Goal: Answer question/provide support: Share knowledge or assist other users

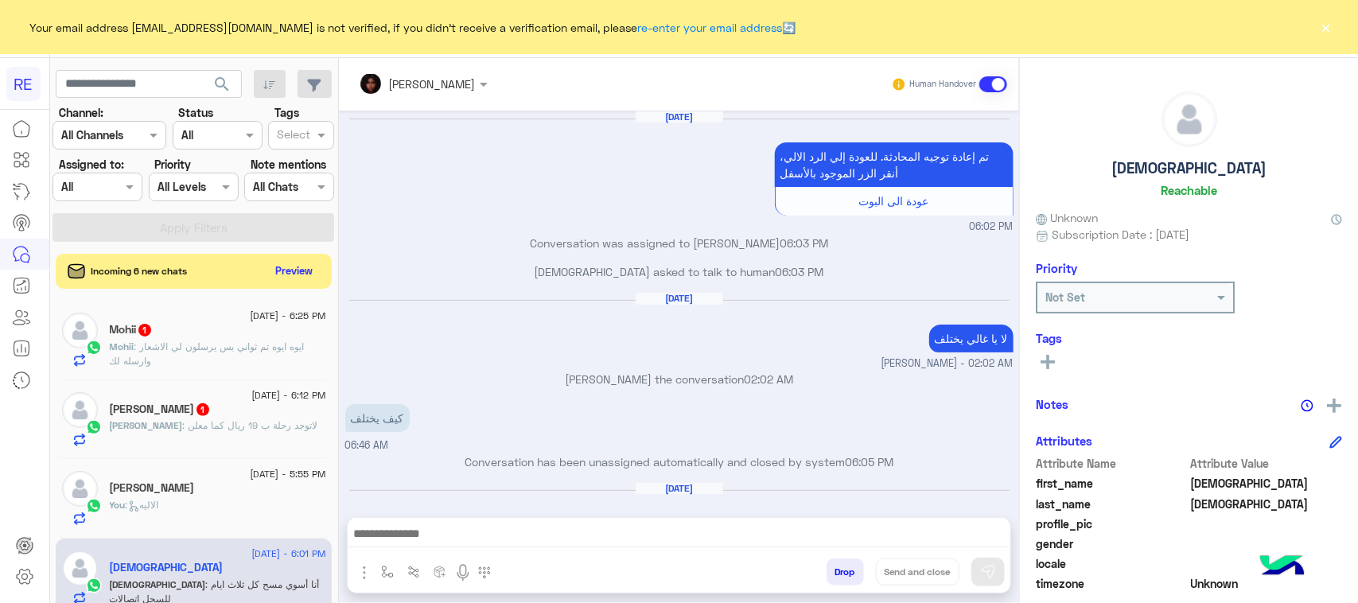
scroll to position [993, 0]
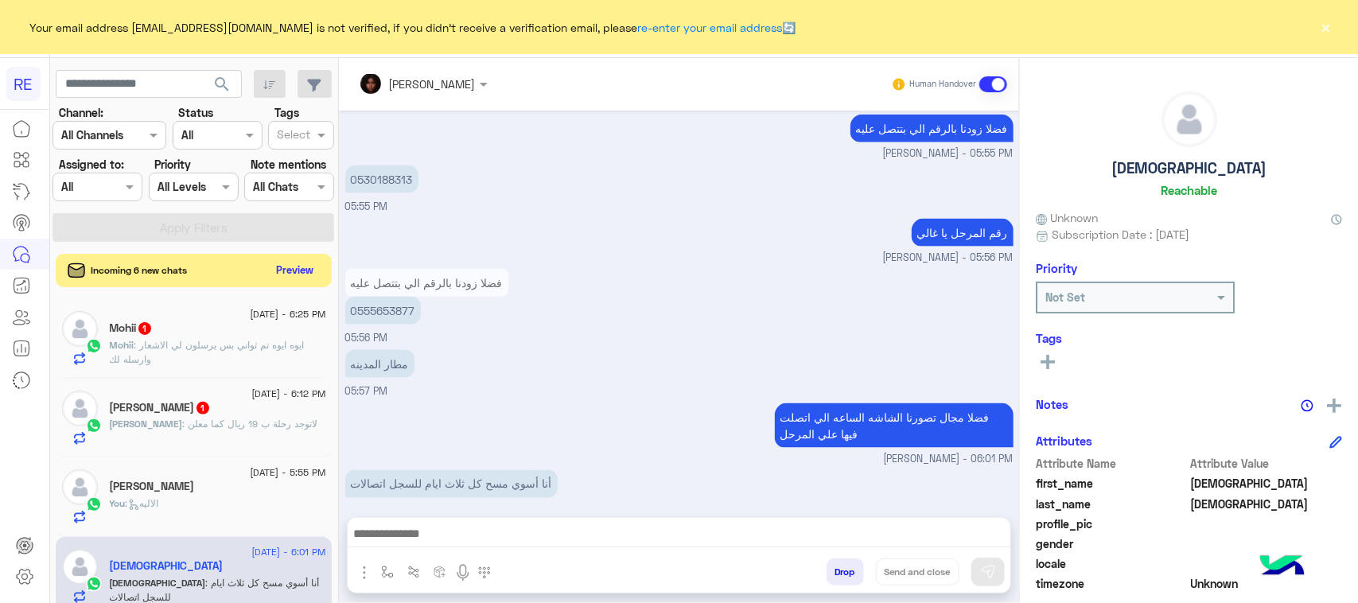
click at [301, 274] on button "Preview" at bounding box center [294, 269] width 49 height 21
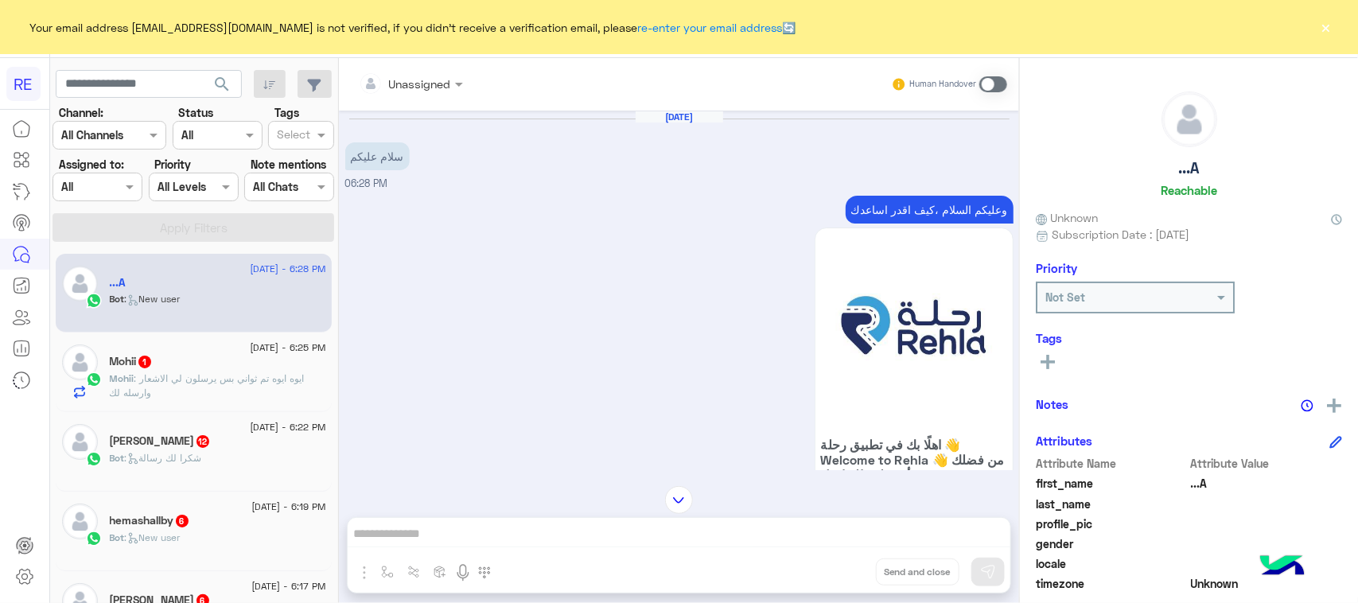
click at [957, 203] on p "وعليكم السلام ،كيف اقدر اساعدك" at bounding box center [929, 210] width 168 height 28
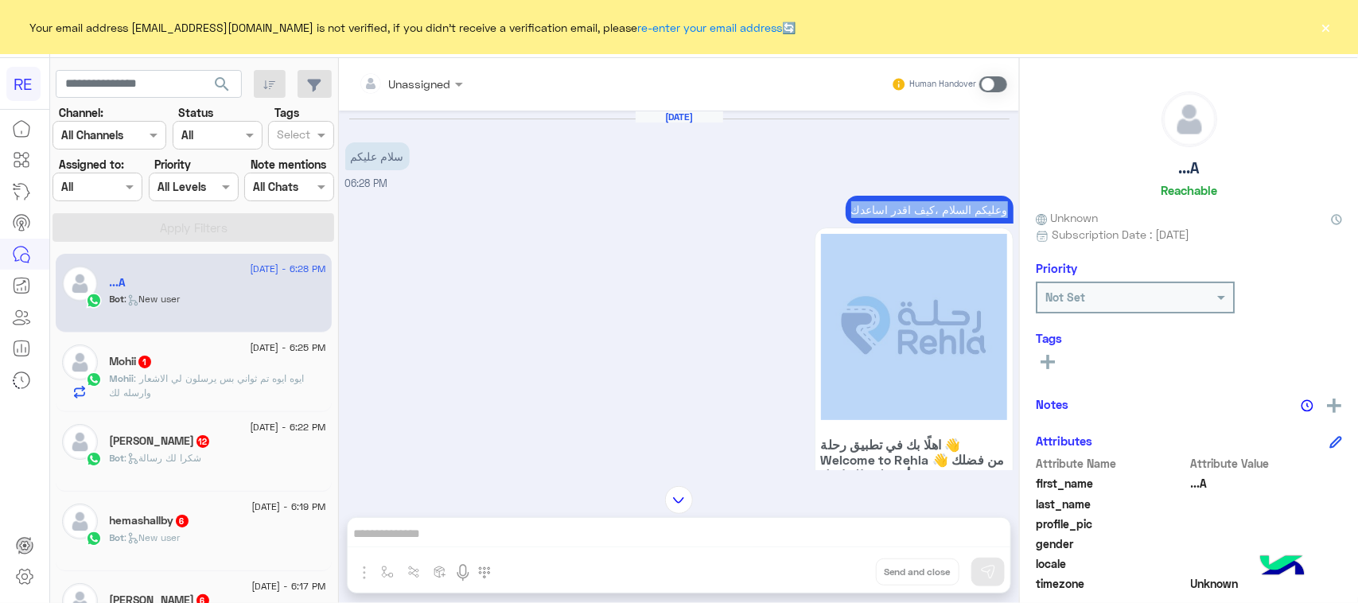
click at [957, 203] on p "وعليكم السلام ،كيف اقدر اساعدك" at bounding box center [929, 210] width 168 height 28
copy div "وعليكم السلام ،كيف اقدر اساعدك"
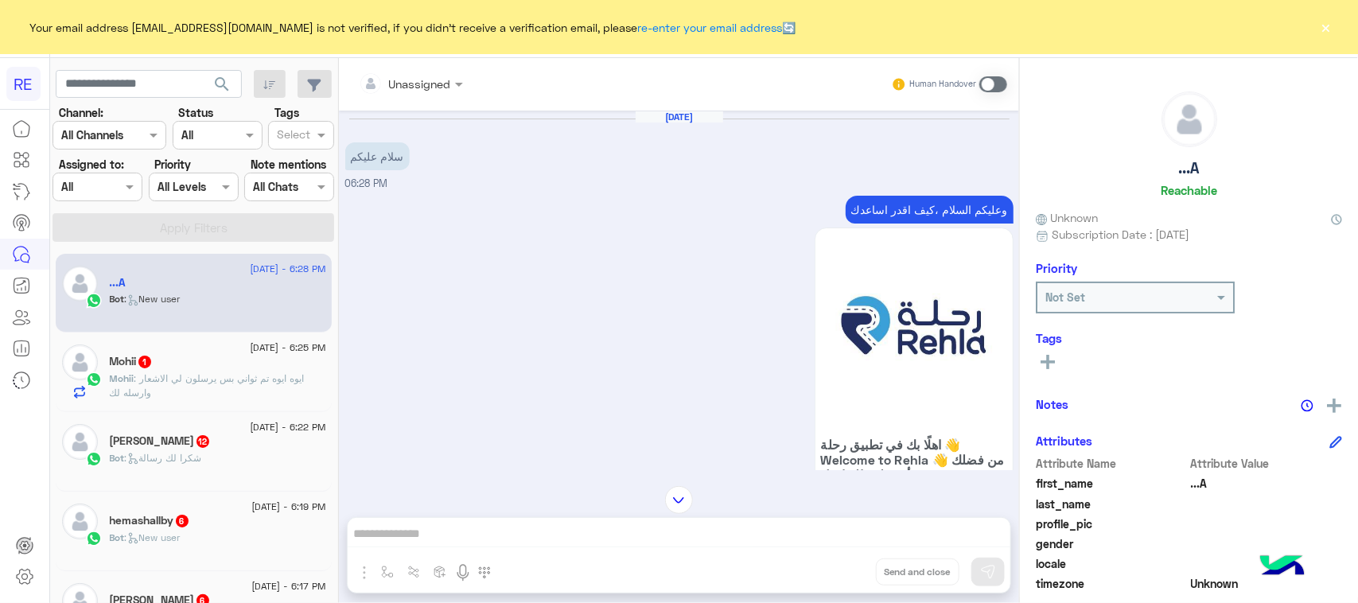
click at [1000, 80] on span at bounding box center [993, 84] width 28 height 16
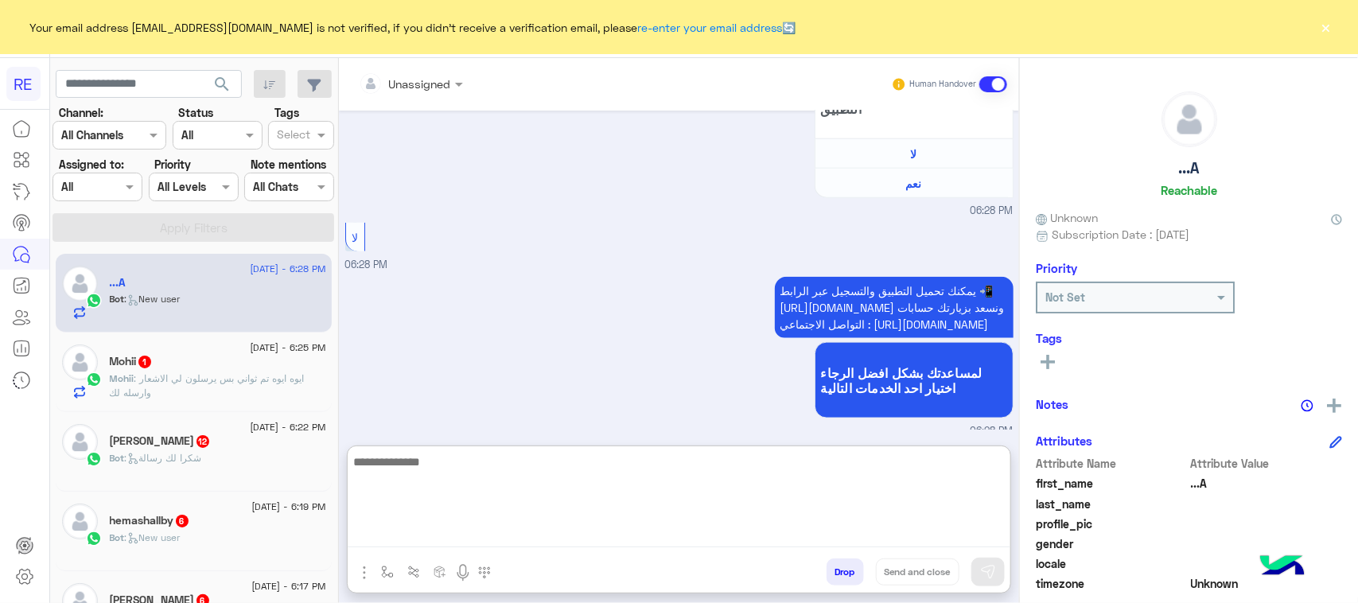
click at [404, 542] on textarea at bounding box center [679, 499] width 663 height 95
paste textarea "**********"
type textarea "**********"
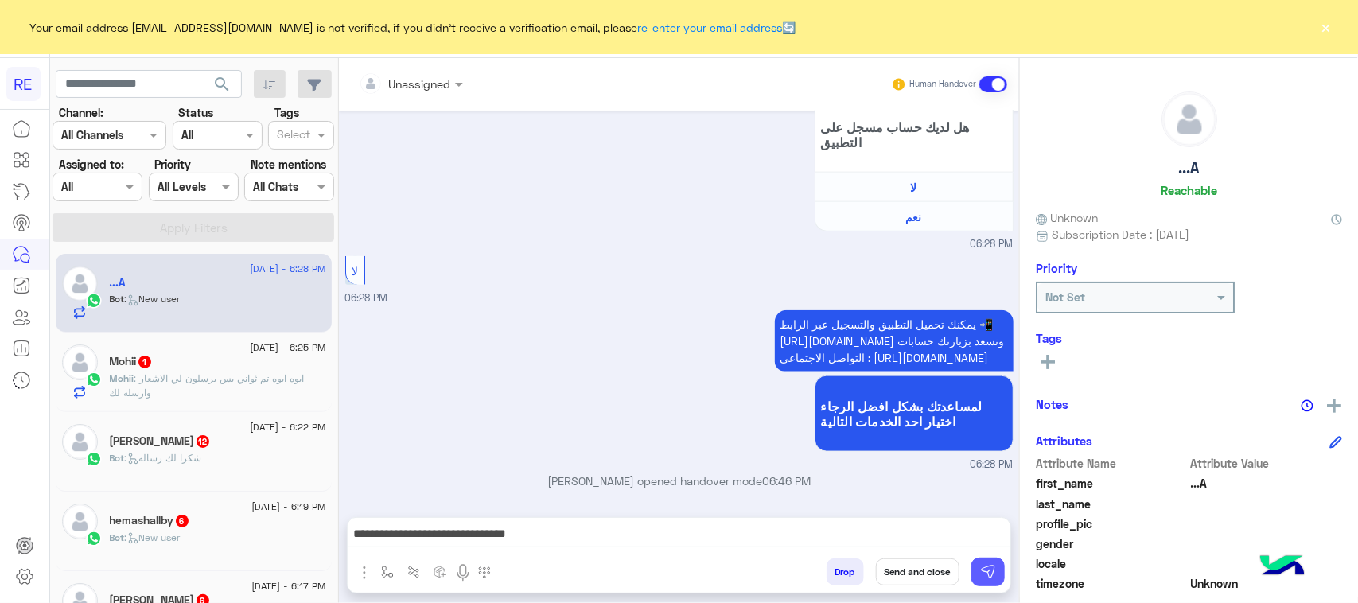
click at [985, 574] on img at bounding box center [988, 572] width 16 height 16
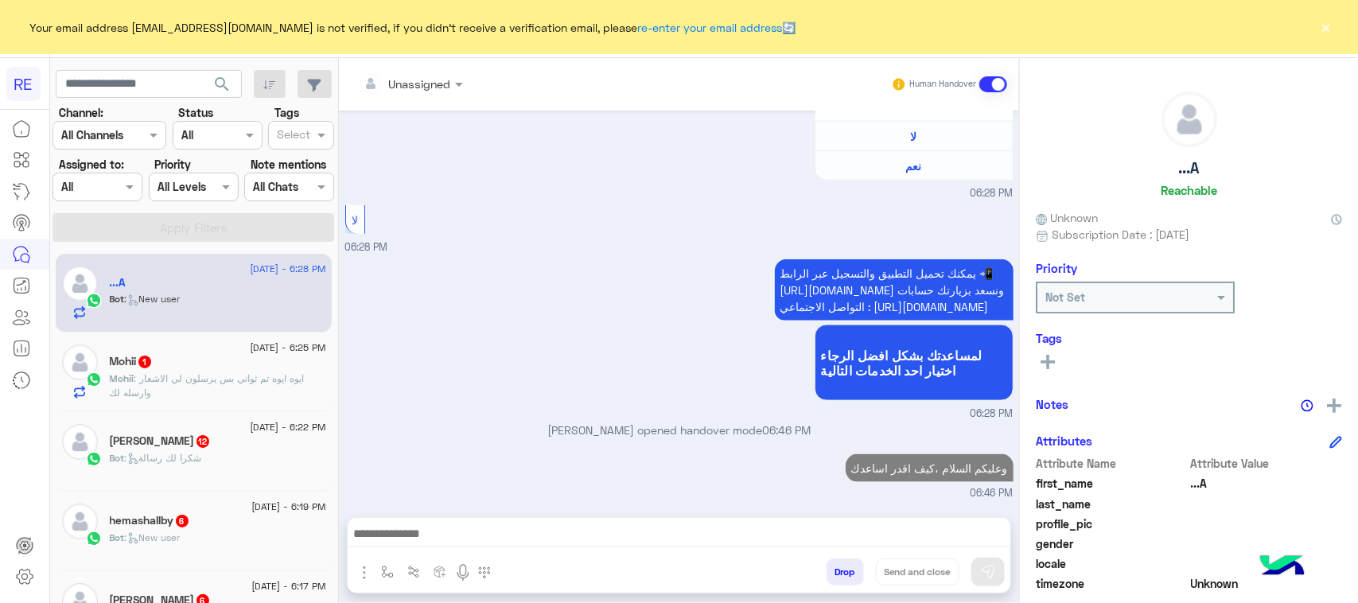
scroll to position [199, 0]
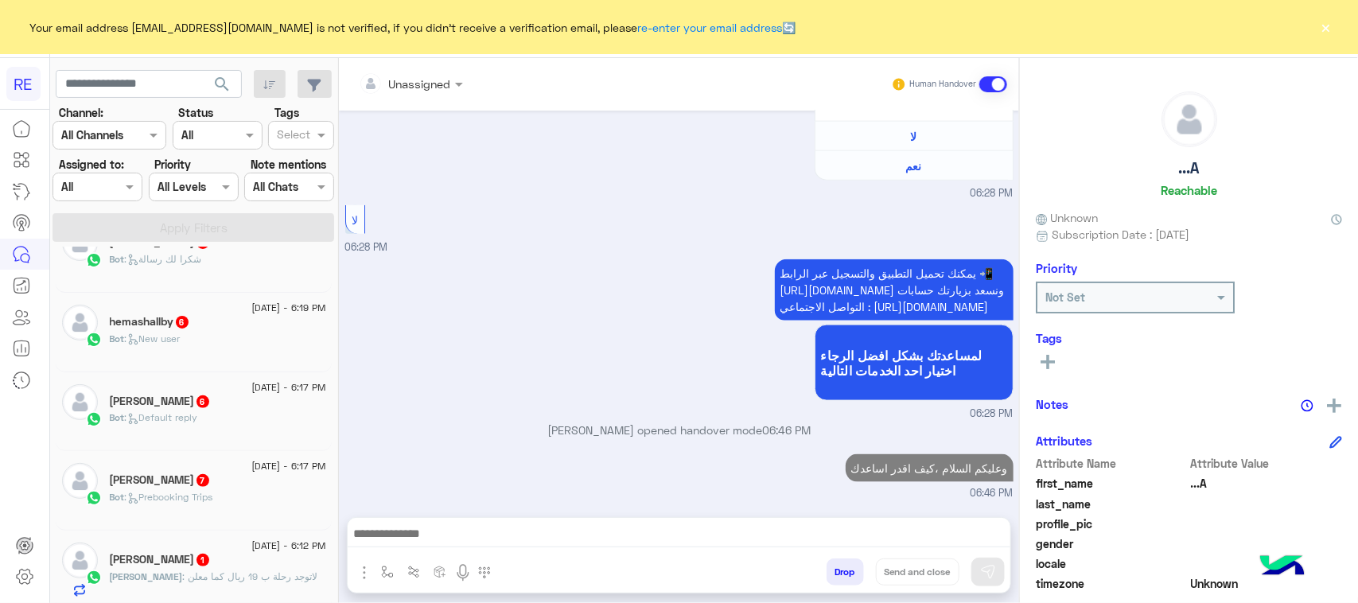
click at [268, 490] on div "عصام صقر 7" at bounding box center [218, 481] width 216 height 17
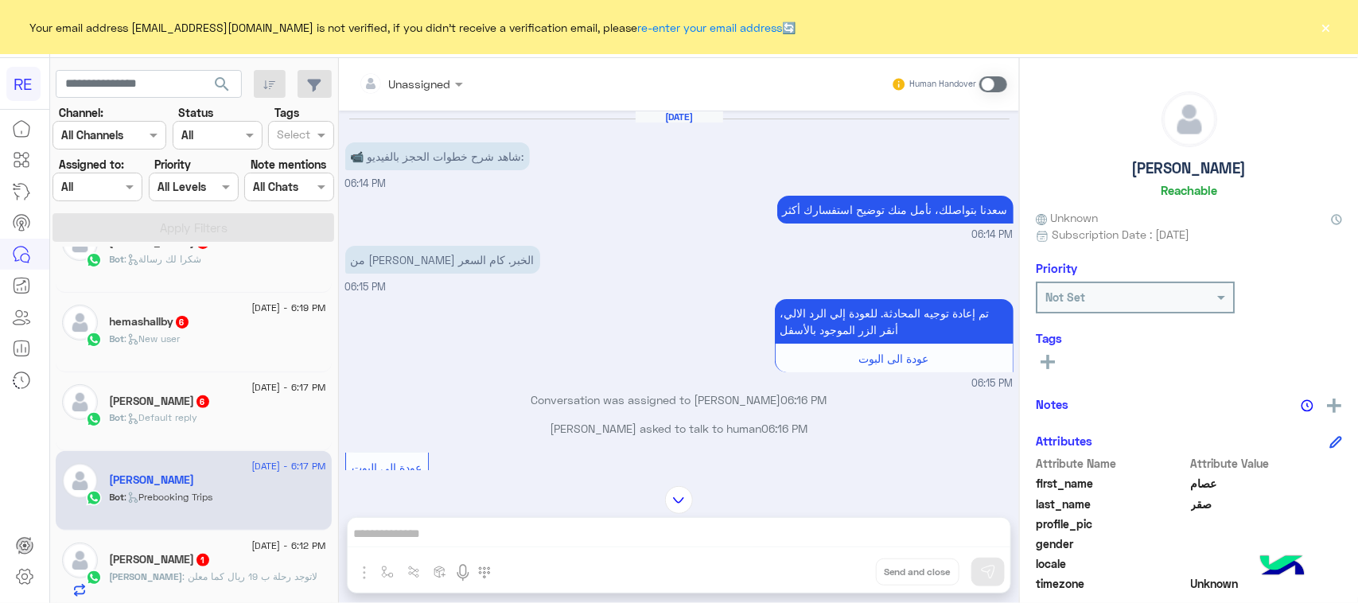
click at [199, 584] on p "Kamil : لاتوجد رحلة ب 19 ريال كما معلن" at bounding box center [214, 576] width 208 height 14
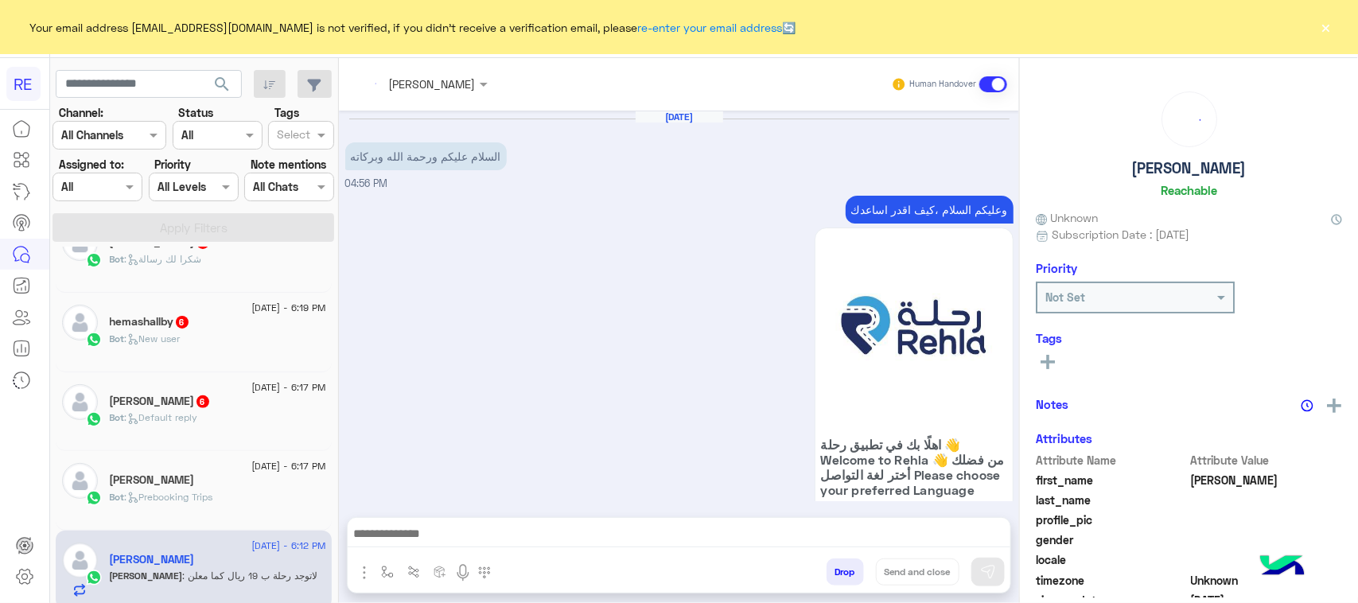
scroll to position [587, 0]
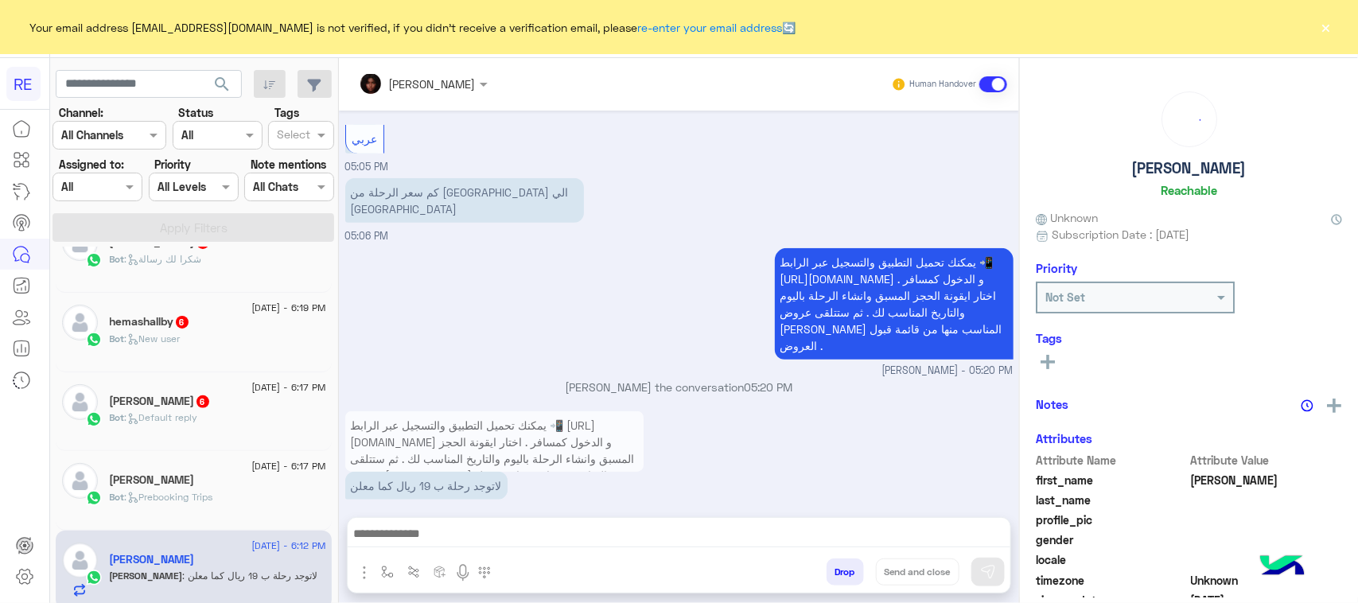
click at [198, 423] on span ": Default reply" at bounding box center [161, 417] width 73 height 12
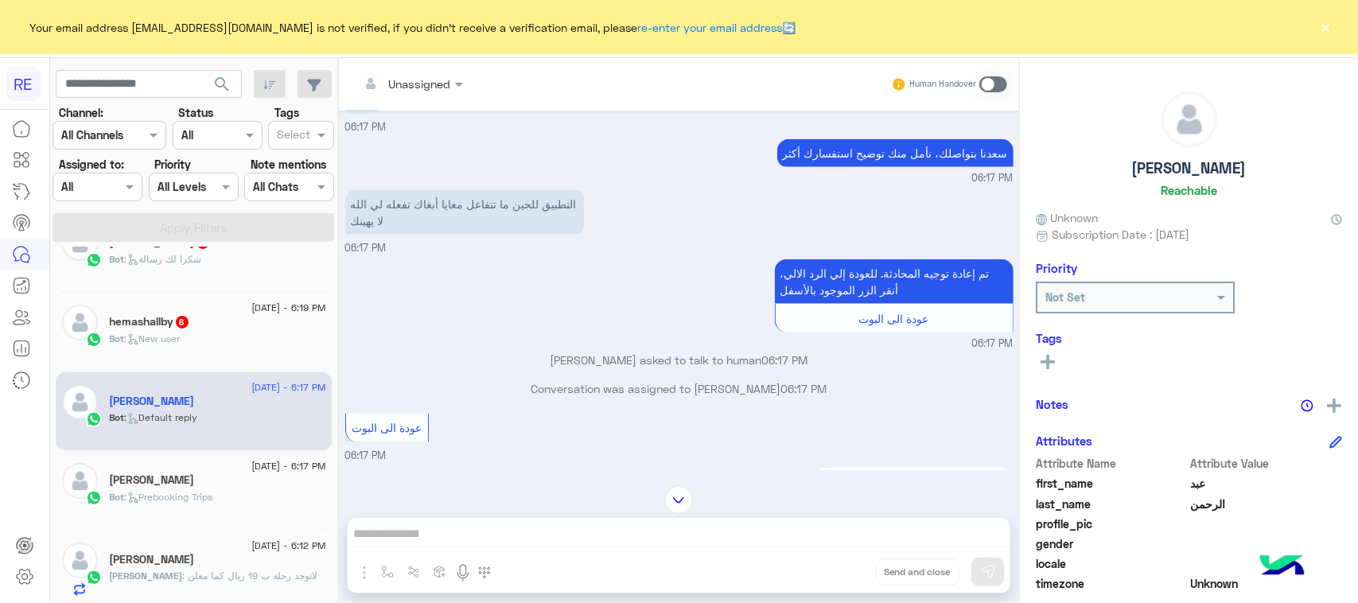
scroll to position [749, 0]
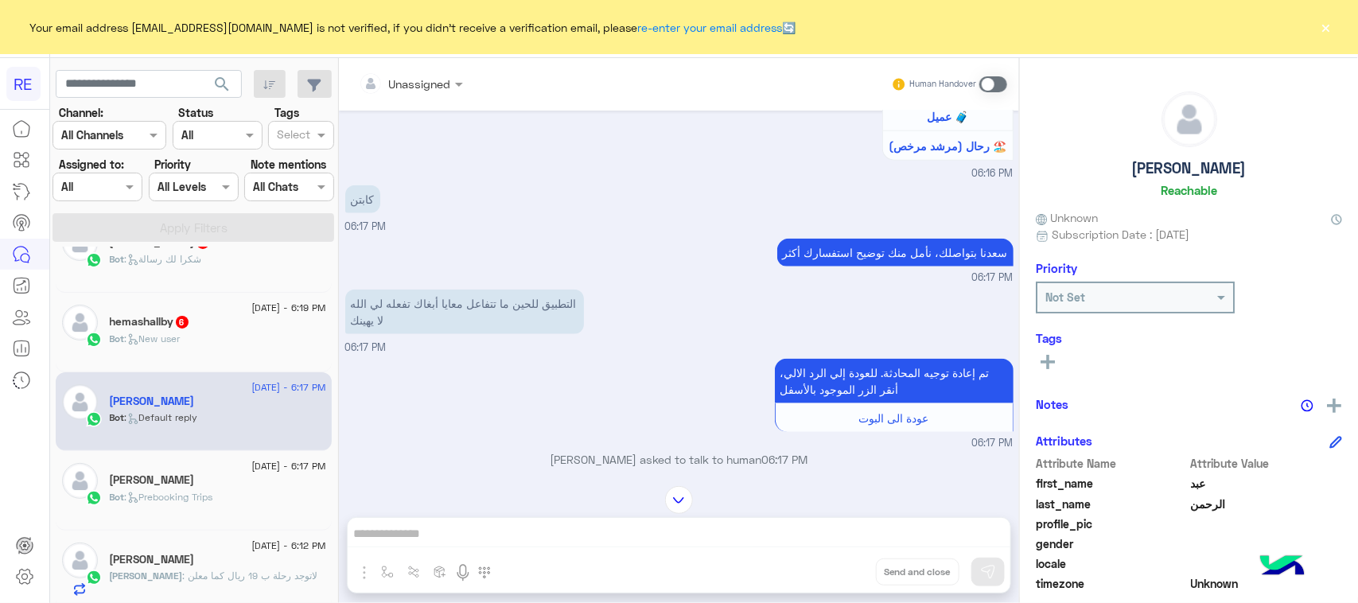
click at [251, 340] on div "Bot : New user" at bounding box center [218, 346] width 216 height 28
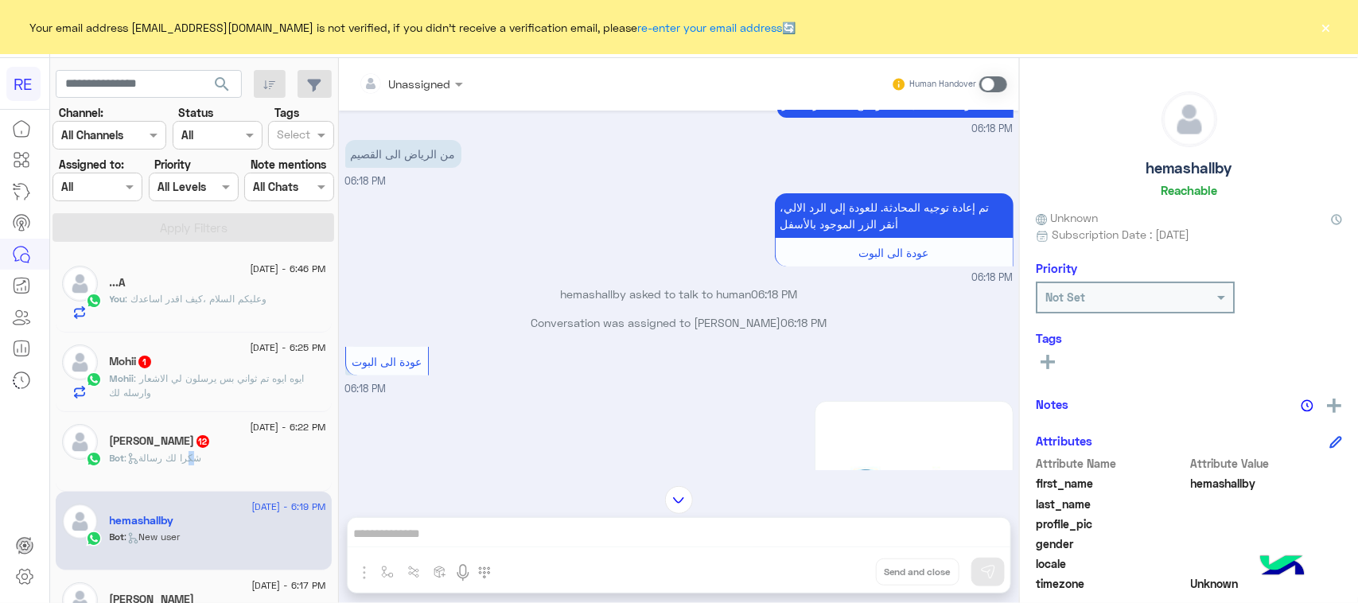
click at [199, 456] on span ": شكرا لك رسالة" at bounding box center [163, 458] width 77 height 12
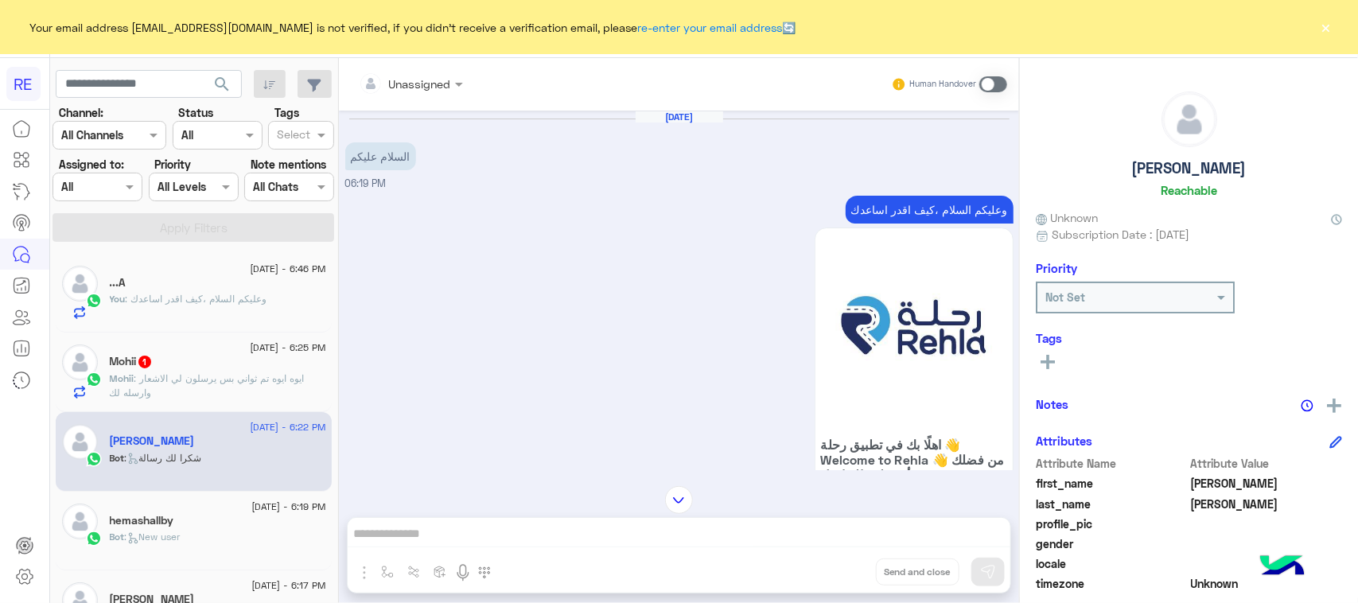
click at [999, 89] on span at bounding box center [993, 84] width 28 height 16
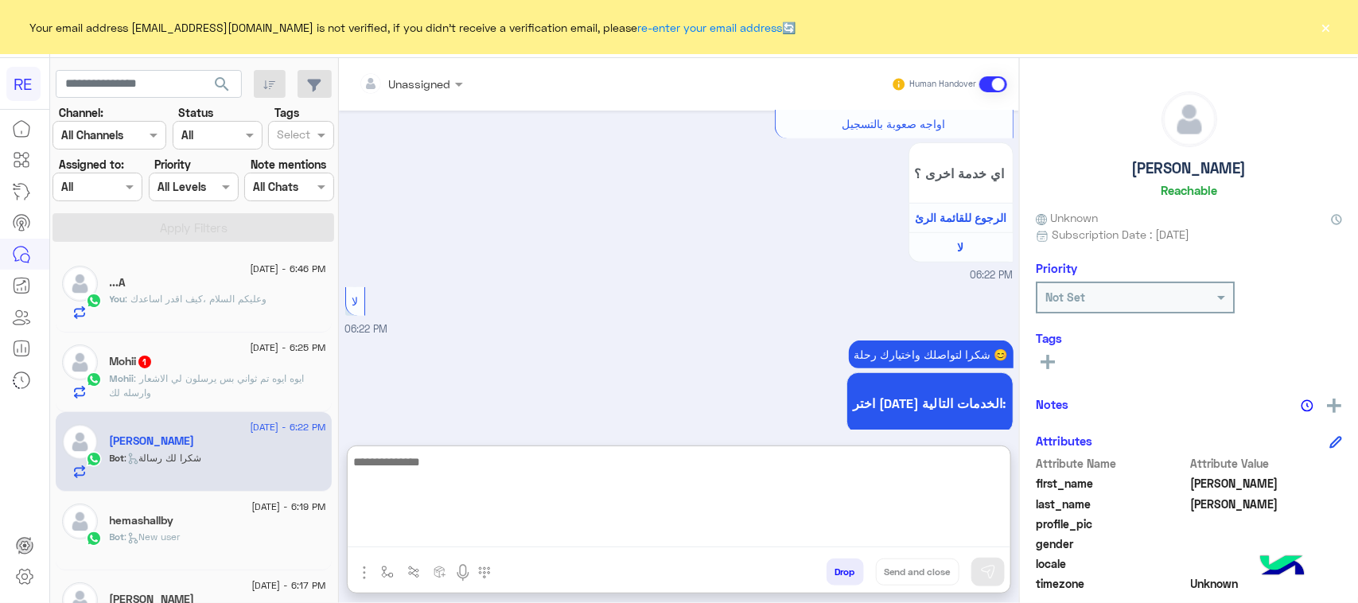
click at [638, 538] on textarea at bounding box center [679, 499] width 663 height 95
paste textarea "**********"
type textarea "**********"
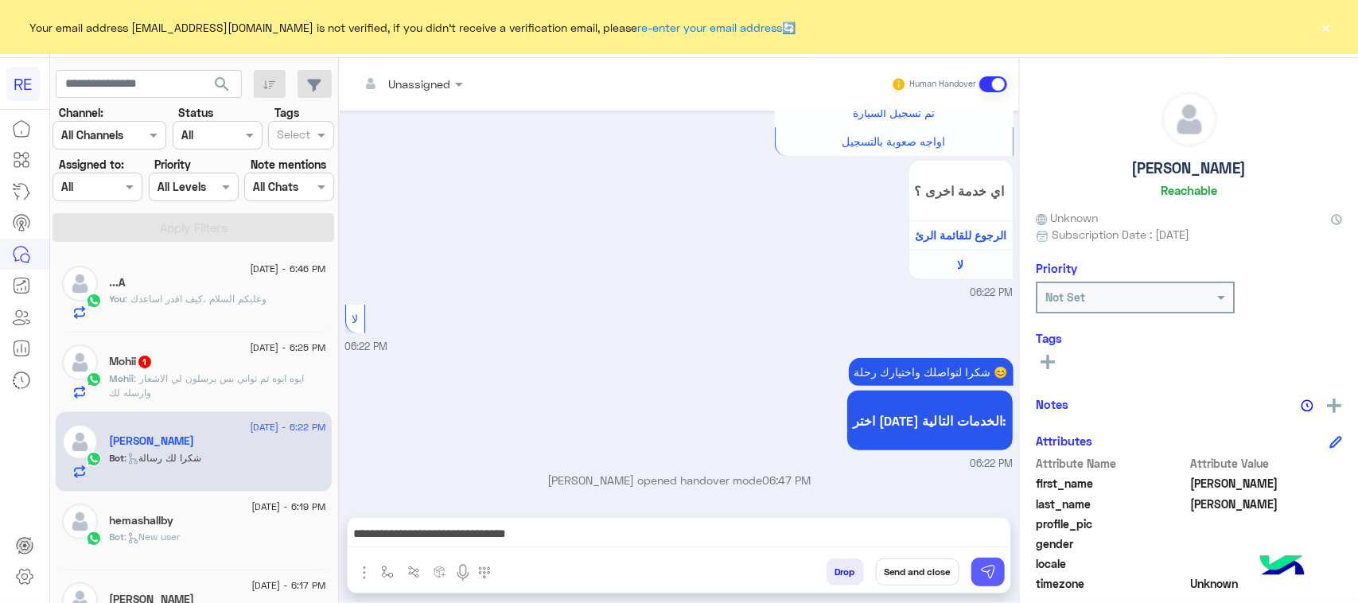
click at [987, 571] on img at bounding box center [988, 572] width 16 height 16
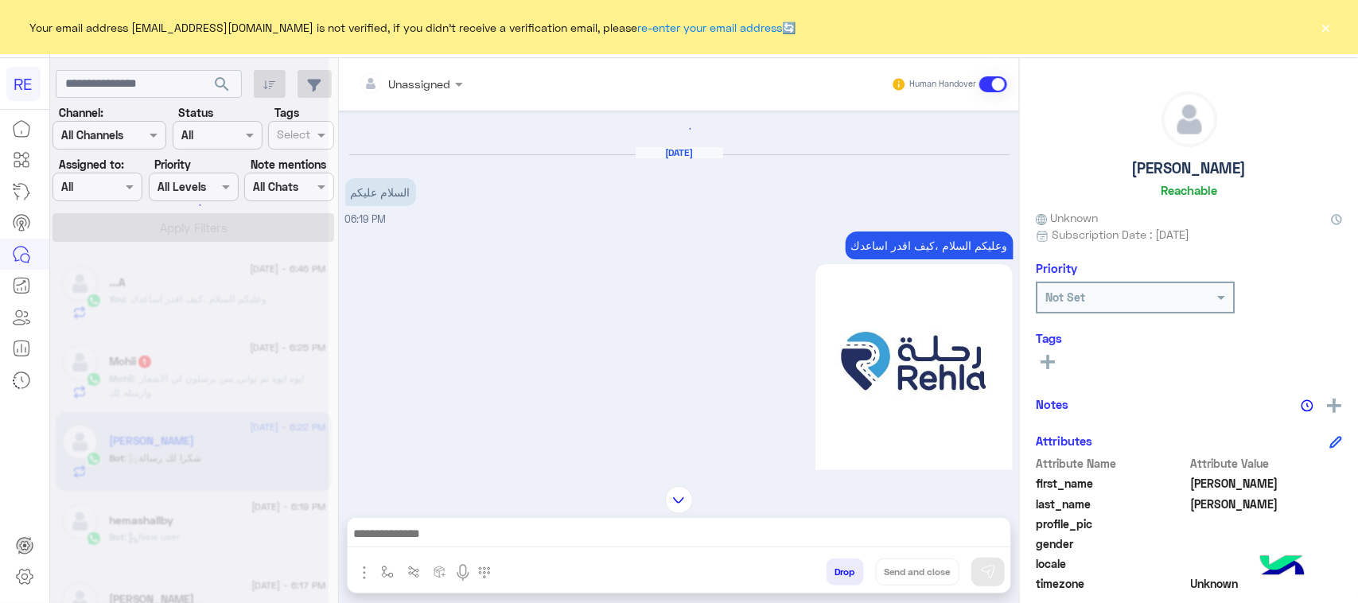
scroll to position [0, 0]
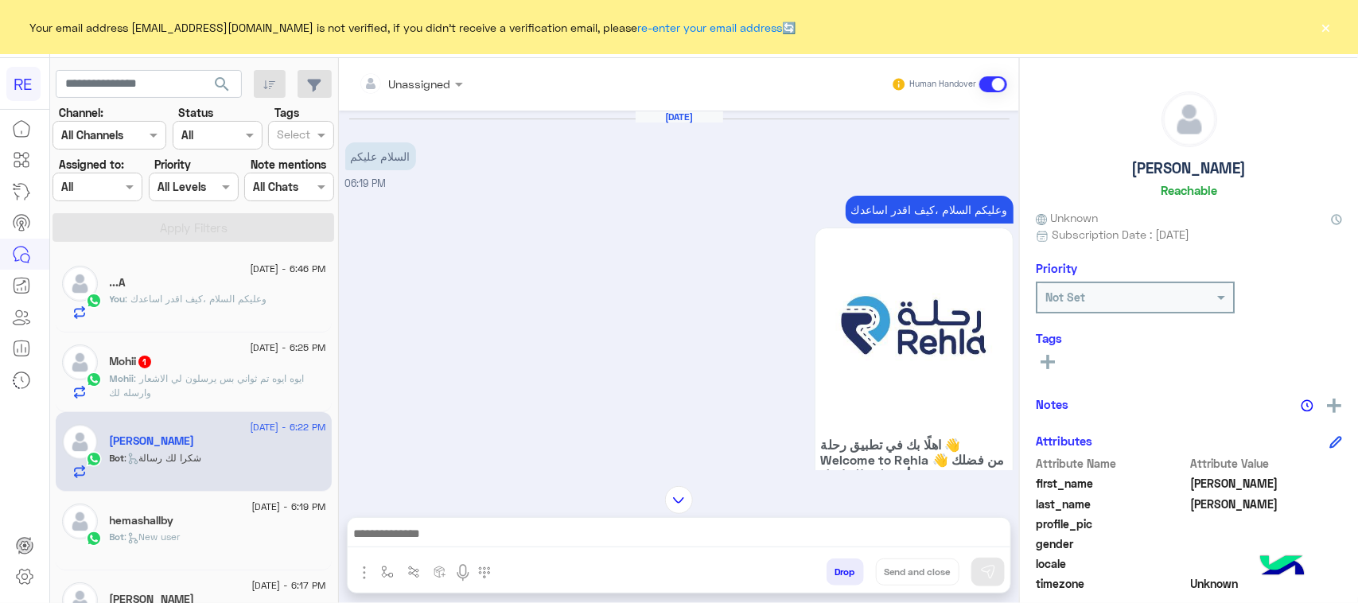
click at [213, 394] on p "Mohii : ايوه ايوه تم ثواني بس يرسلون لي الاشعار وارسله لك" at bounding box center [218, 385] width 216 height 29
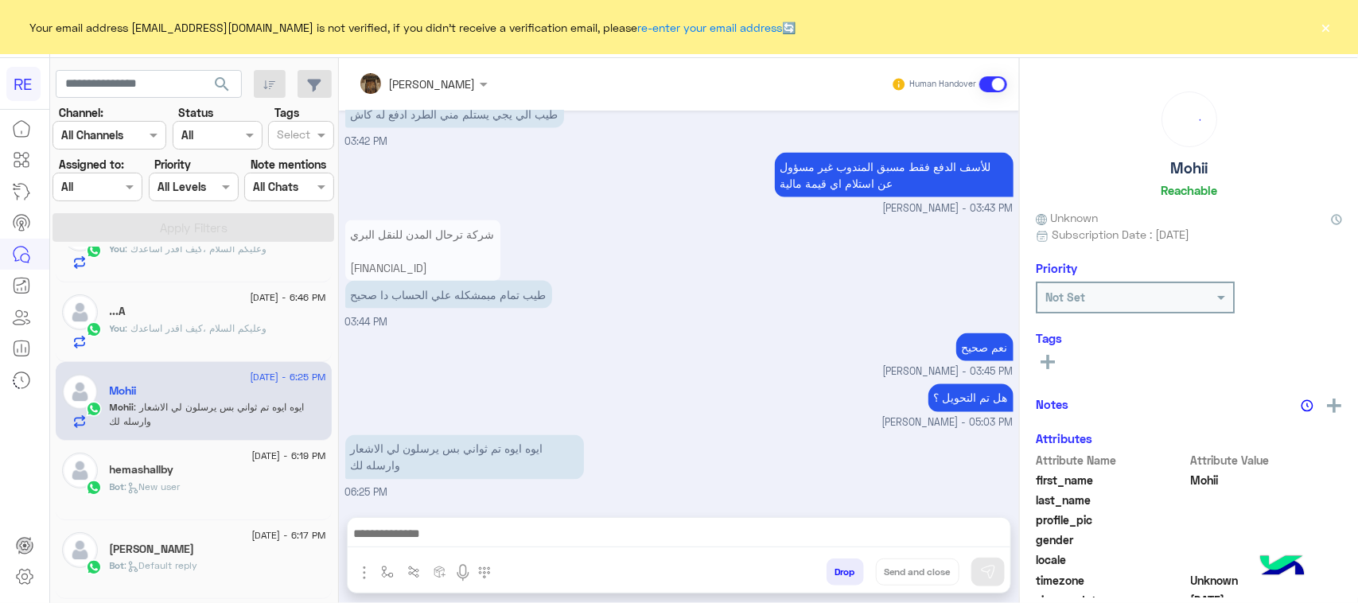
scroll to position [99, 0]
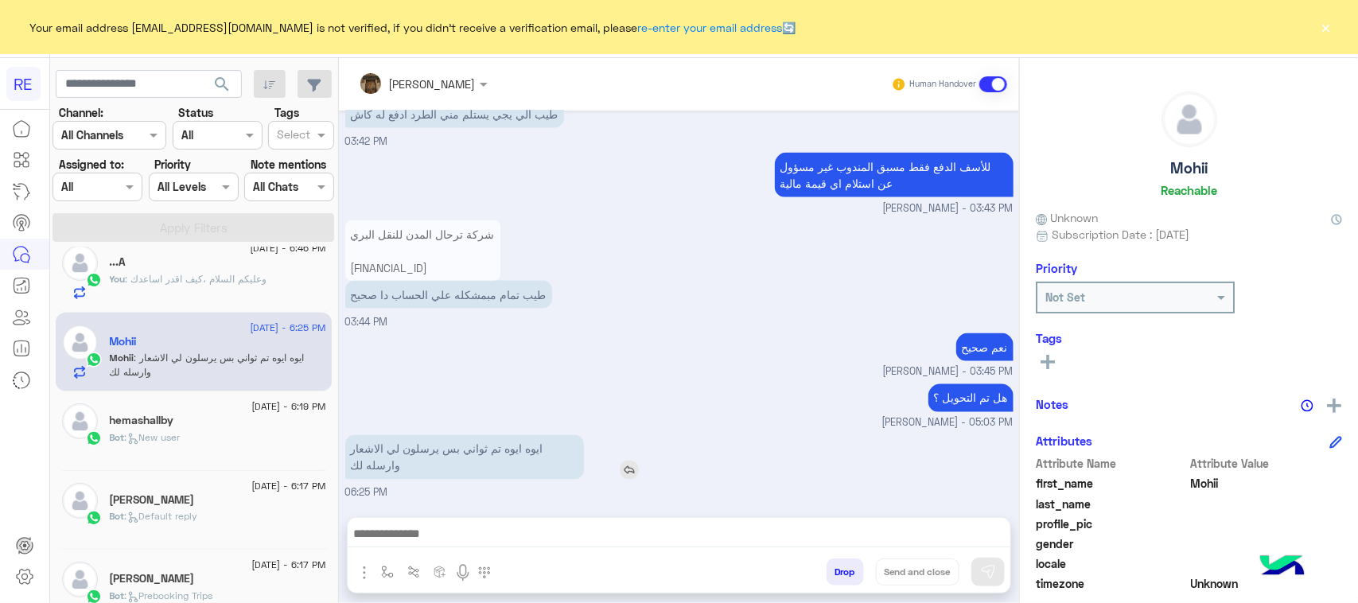
click at [519, 476] on p "ايوه ايوه تم ثواني بس يرسلون لي الاشعار وارسله لك" at bounding box center [464, 457] width 239 height 45
click at [487, 465] on p "ايوه ايوه تم ثواني بس يرسلون لي الاشعار وارسله لك" at bounding box center [464, 457] width 239 height 45
click at [578, 423] on small "[PERSON_NAME] - 05:03 PM" at bounding box center [679, 423] width 668 height 15
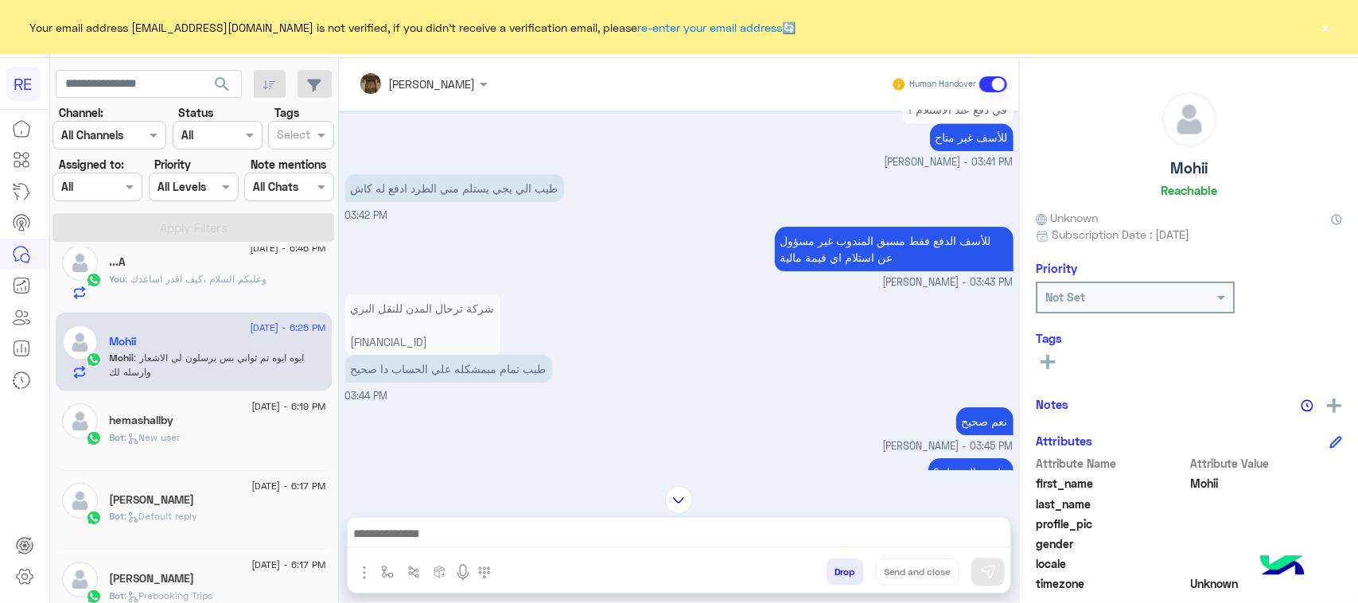
scroll to position [2491, 0]
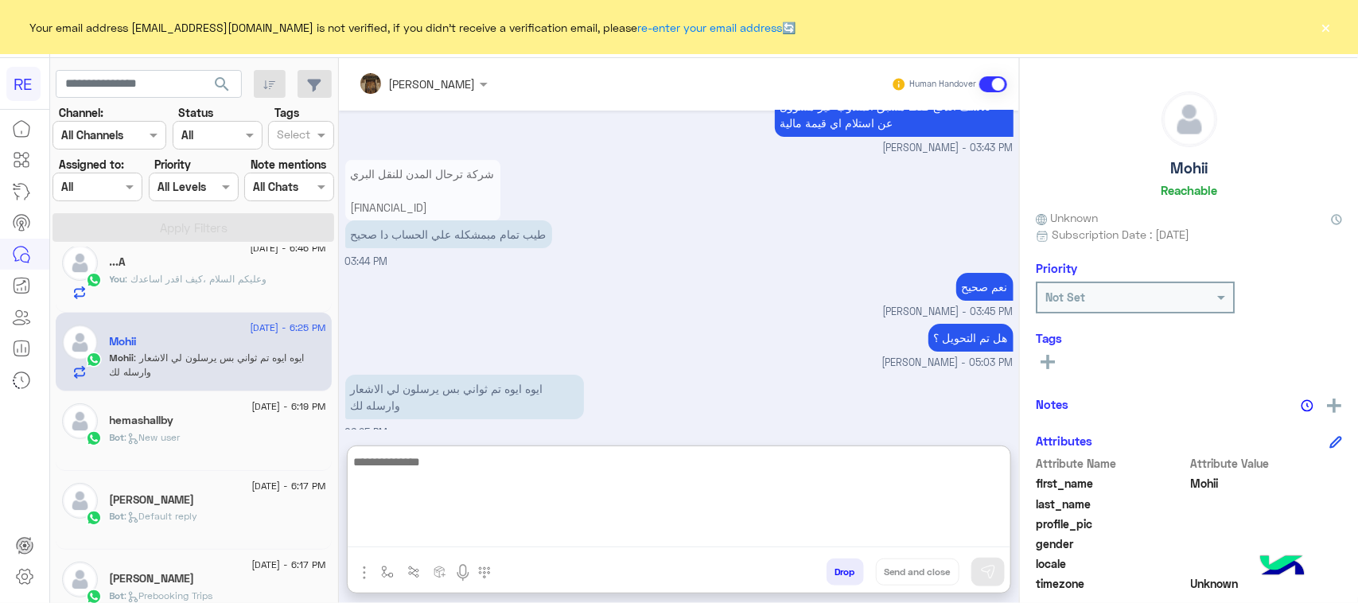
click at [488, 541] on textarea at bounding box center [679, 499] width 663 height 95
type textarea "**********"
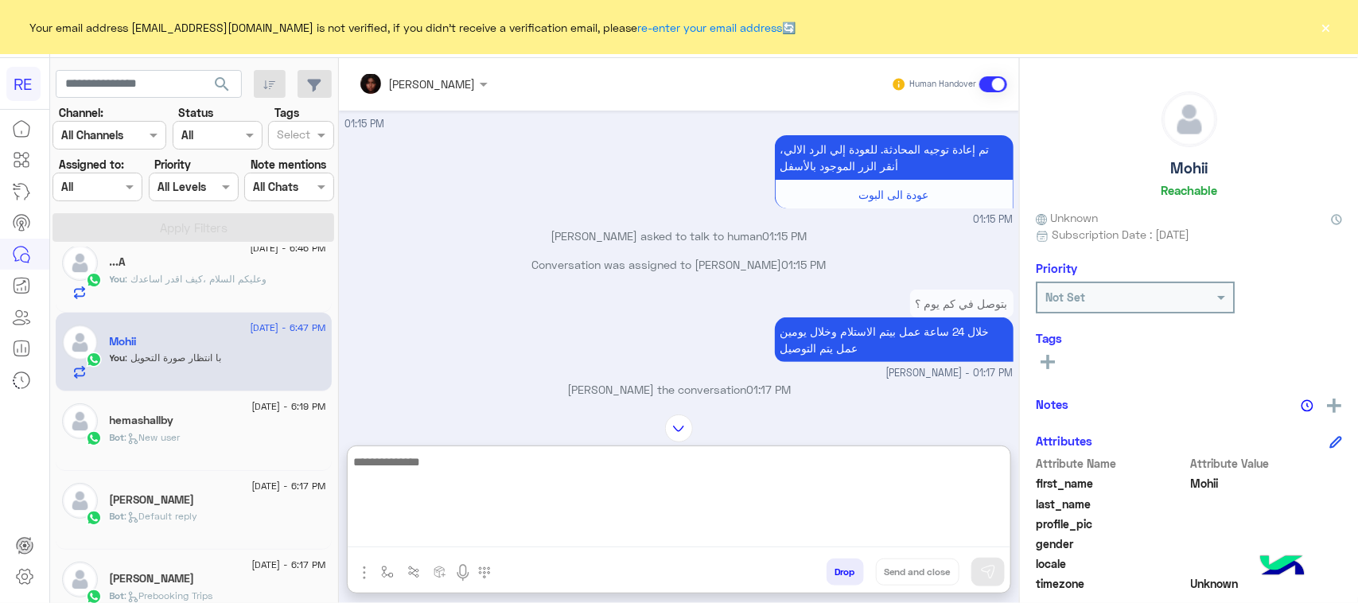
scroll to position [191, 0]
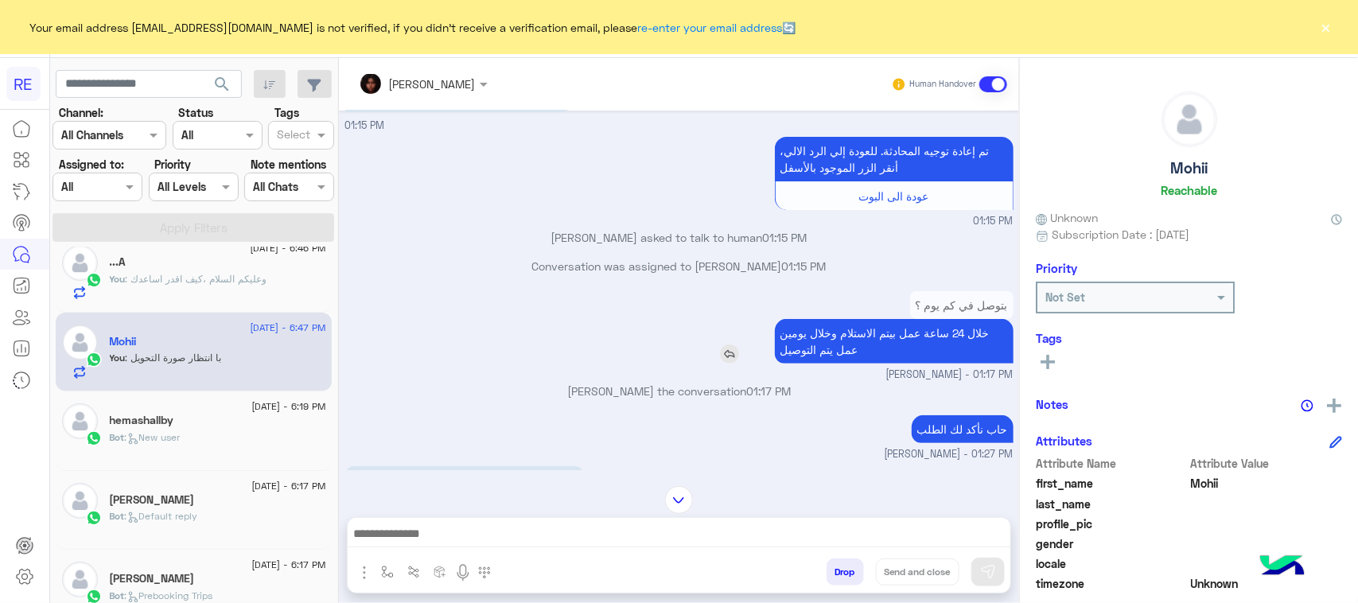
click at [847, 352] on p "خلال 24 ساعة عمل بيتم الاستلام وخلال يومين عمل يتم التوصيل" at bounding box center [894, 341] width 239 height 45
click at [822, 454] on small "عبير زكريا - 01:27 PM" at bounding box center [679, 454] width 668 height 15
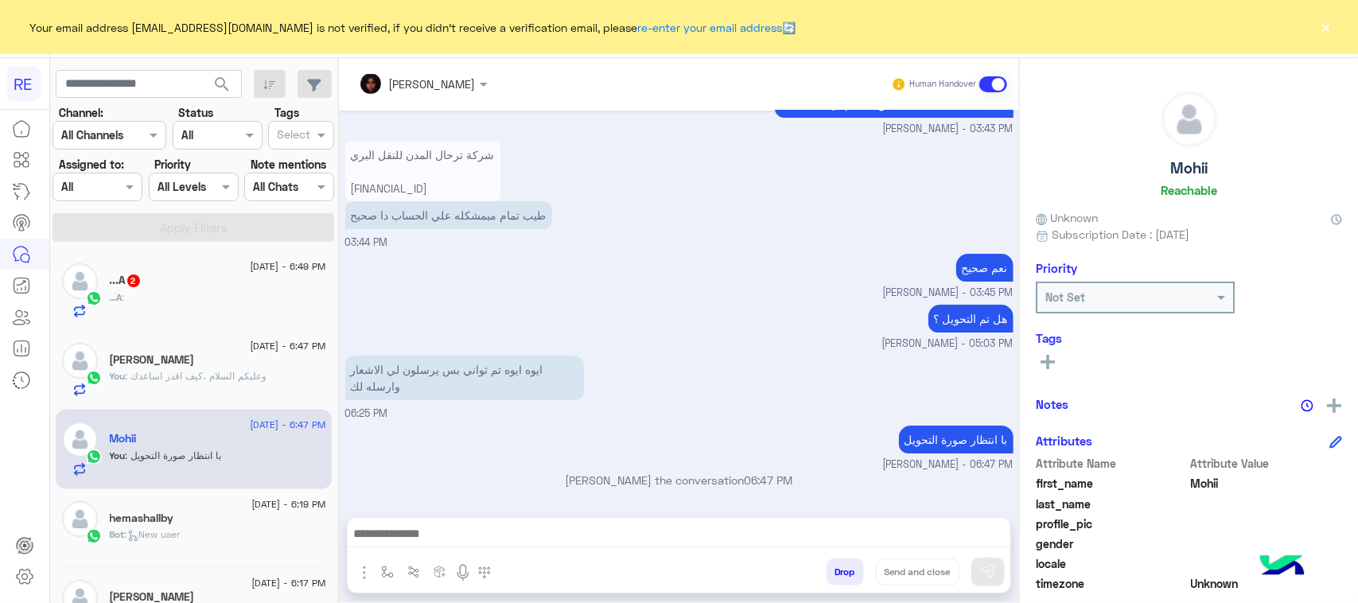
scroll to position [0, 0]
click at [541, 376] on p "ايوه ايوه تم ثواني بس يرسلون لي الاشعار وارسله لك" at bounding box center [464, 378] width 239 height 45
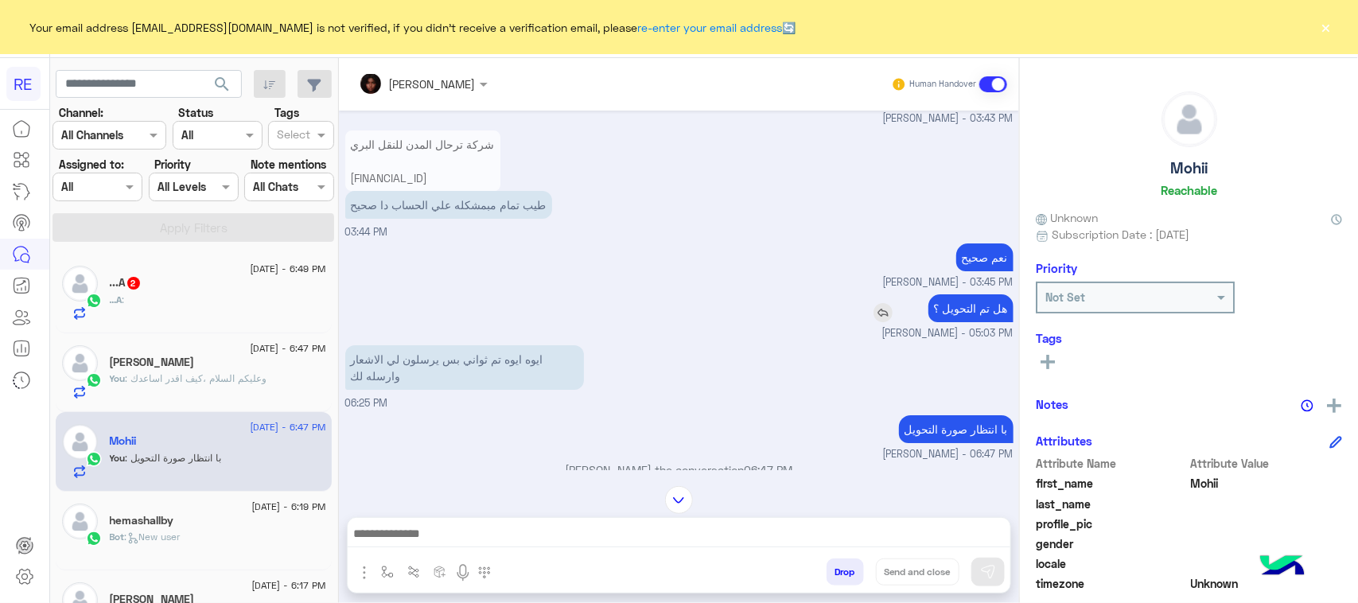
scroll to position [2603, 0]
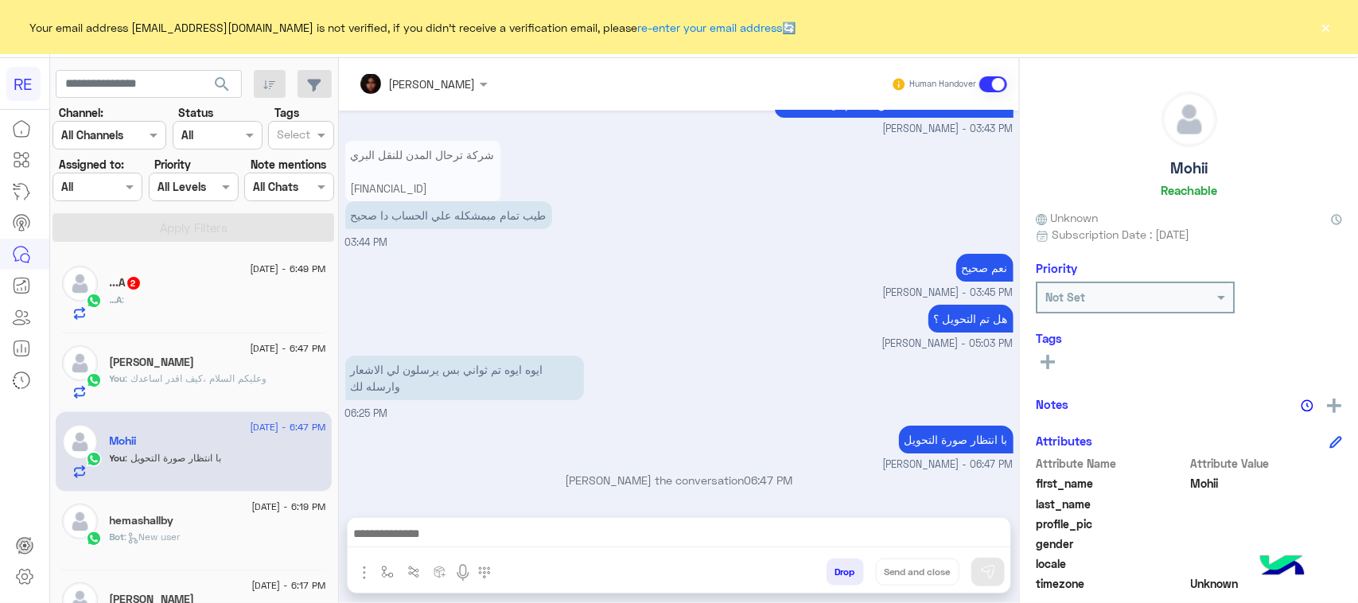
click at [498, 498] on div "مروه احمد joined the conversation 06:47 PM" at bounding box center [679, 486] width 668 height 29
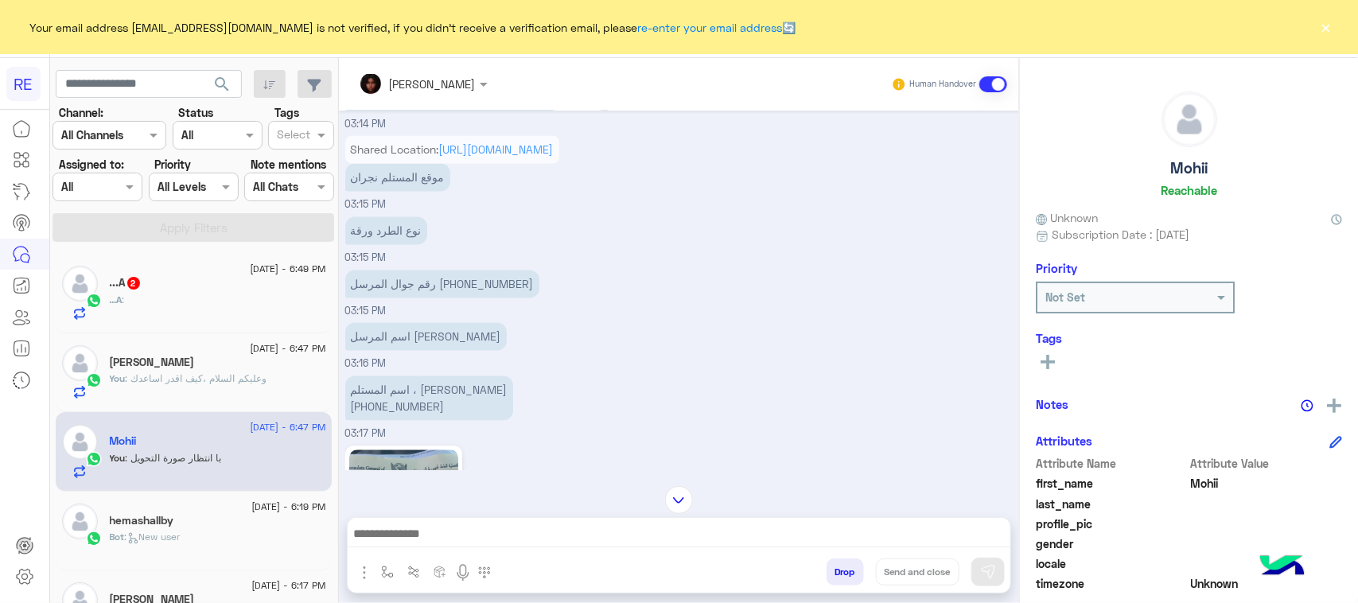
scroll to position [1510, 0]
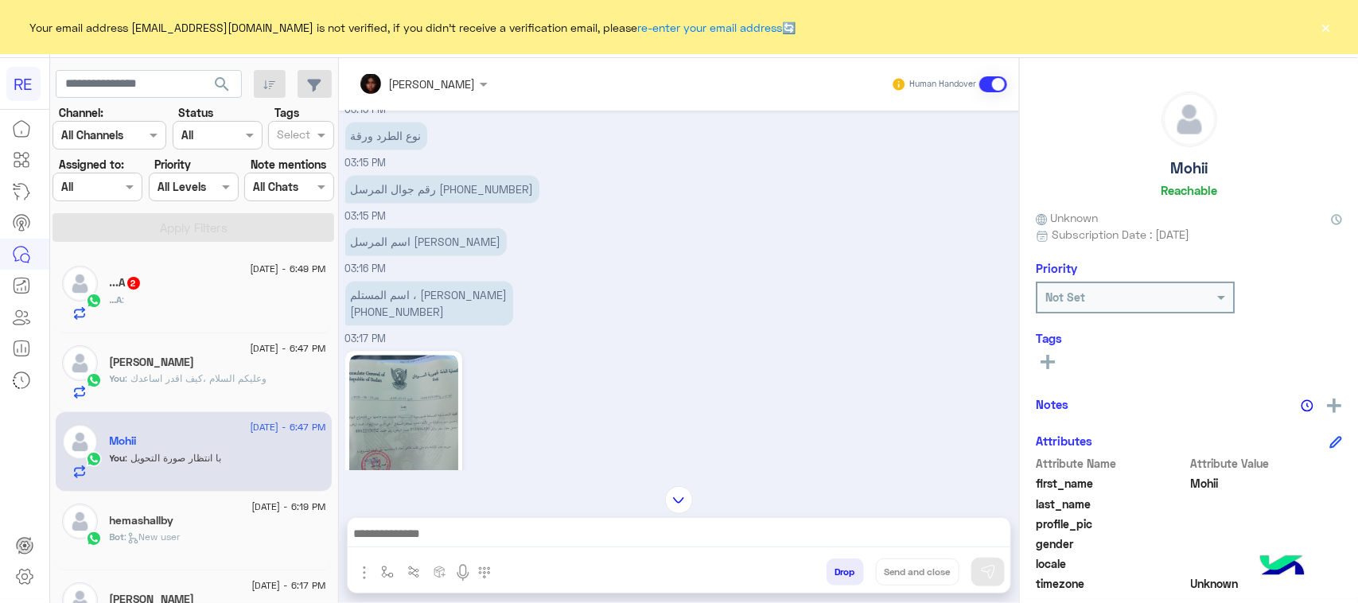
click at [212, 284] on div "...A 2" at bounding box center [218, 284] width 216 height 17
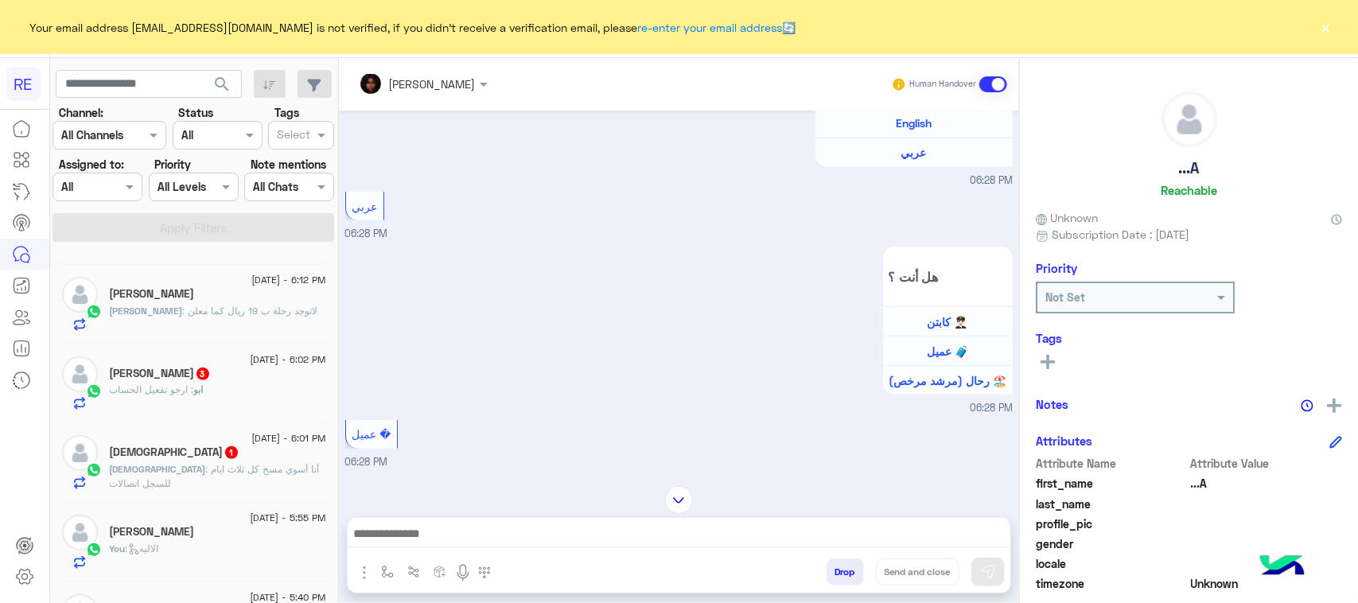
scroll to position [497, 0]
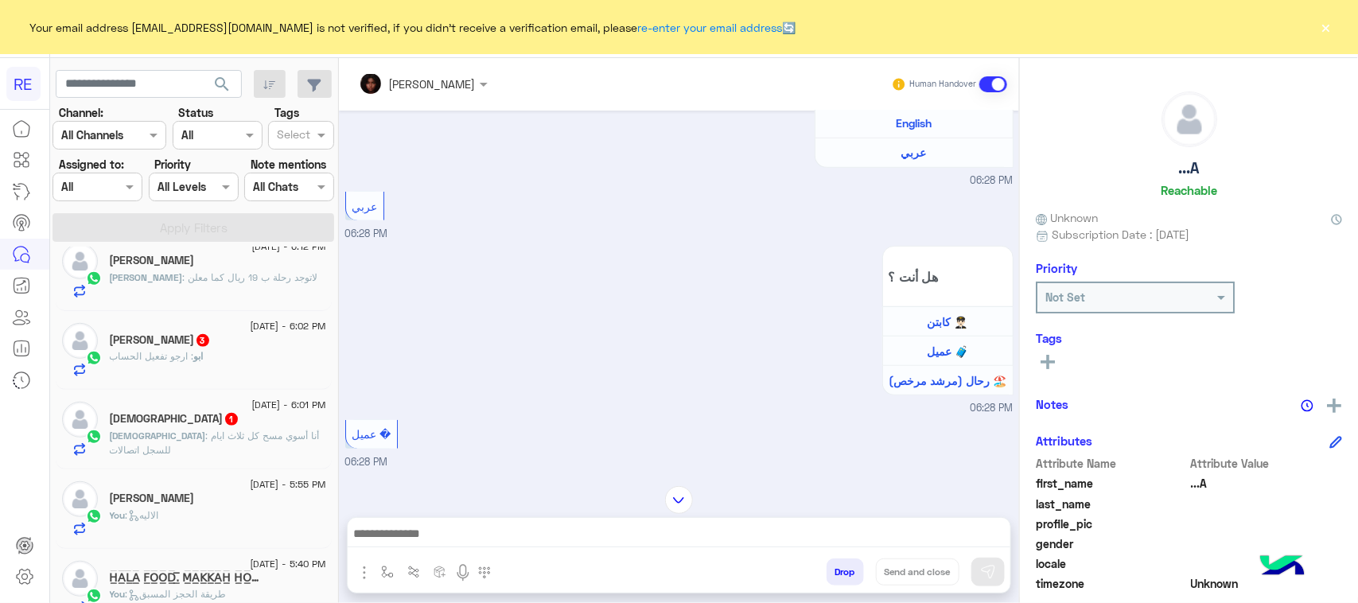
click at [172, 440] on span ": ‏أنا أسوي مسح كل ثلاث ايام للسجل اتصالات" at bounding box center [215, 442] width 210 height 26
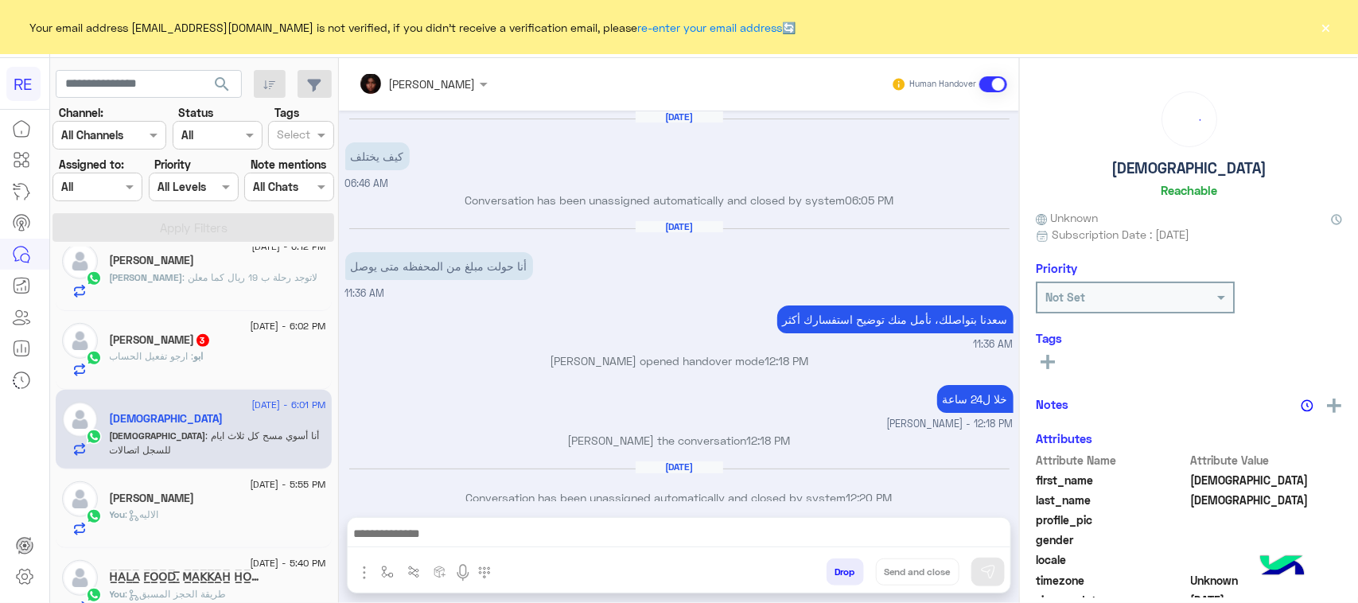
scroll to position [732, 0]
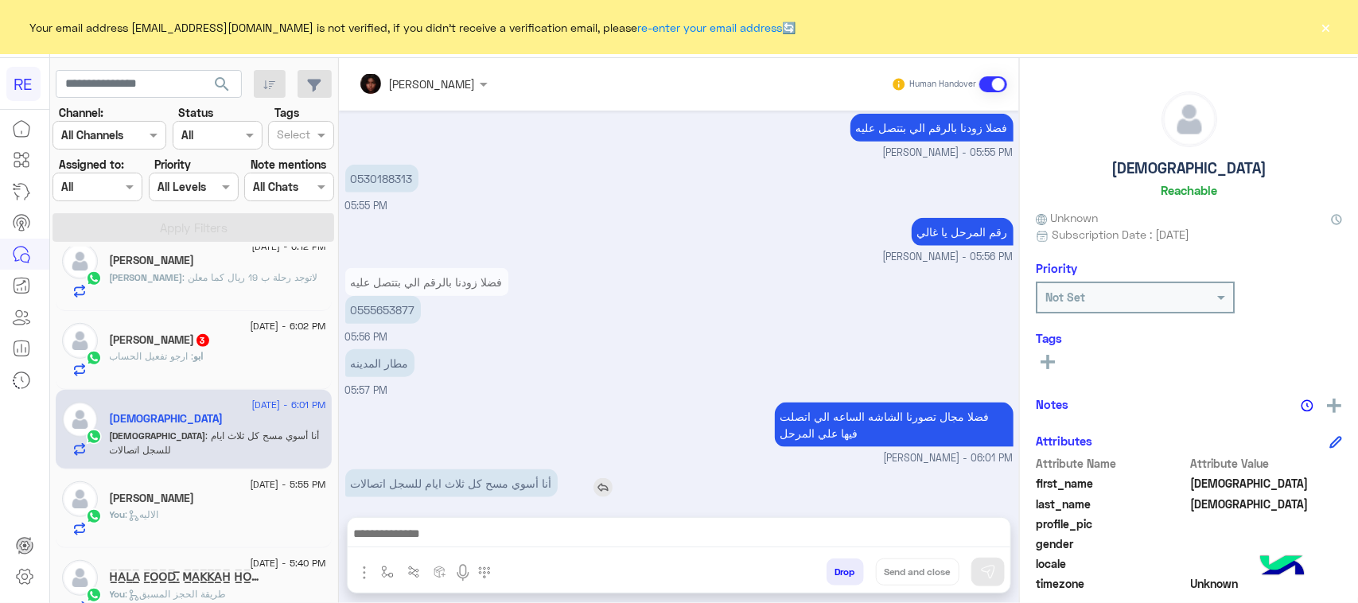
click at [487, 469] on p "‏أنا أسوي مسح كل ثلاث ايام للسجل اتصالات" at bounding box center [451, 483] width 212 height 28
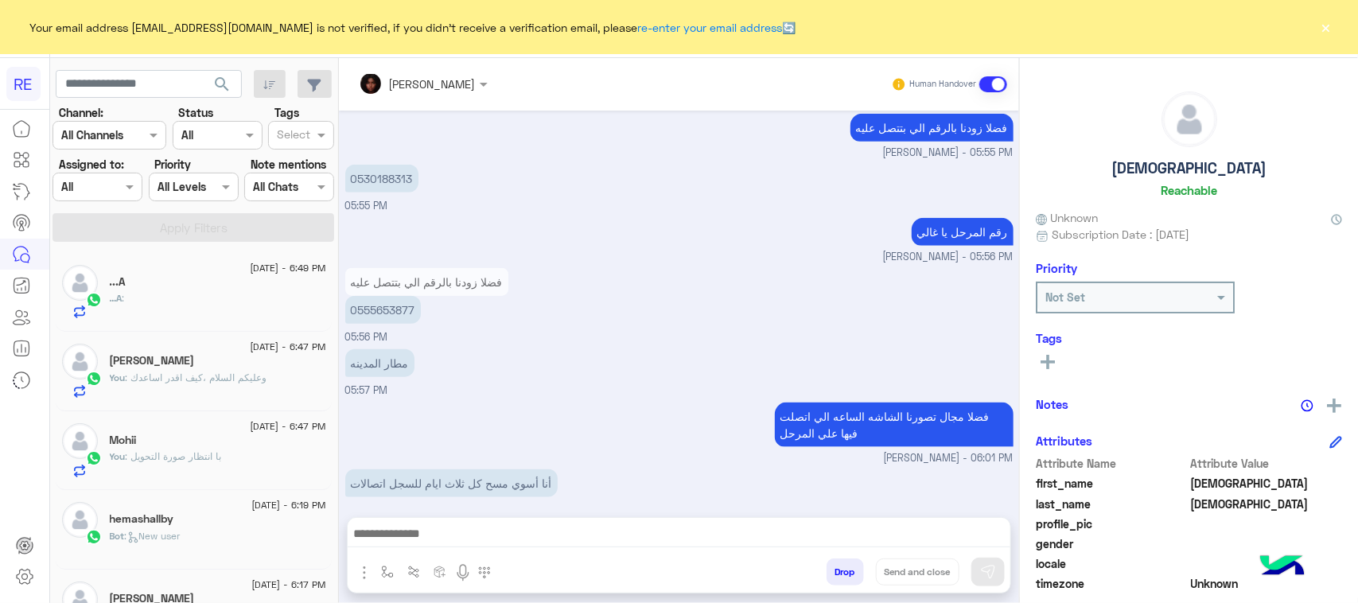
scroll to position [0, 0]
click at [223, 362] on div "...A" at bounding box center [218, 364] width 216 height 17
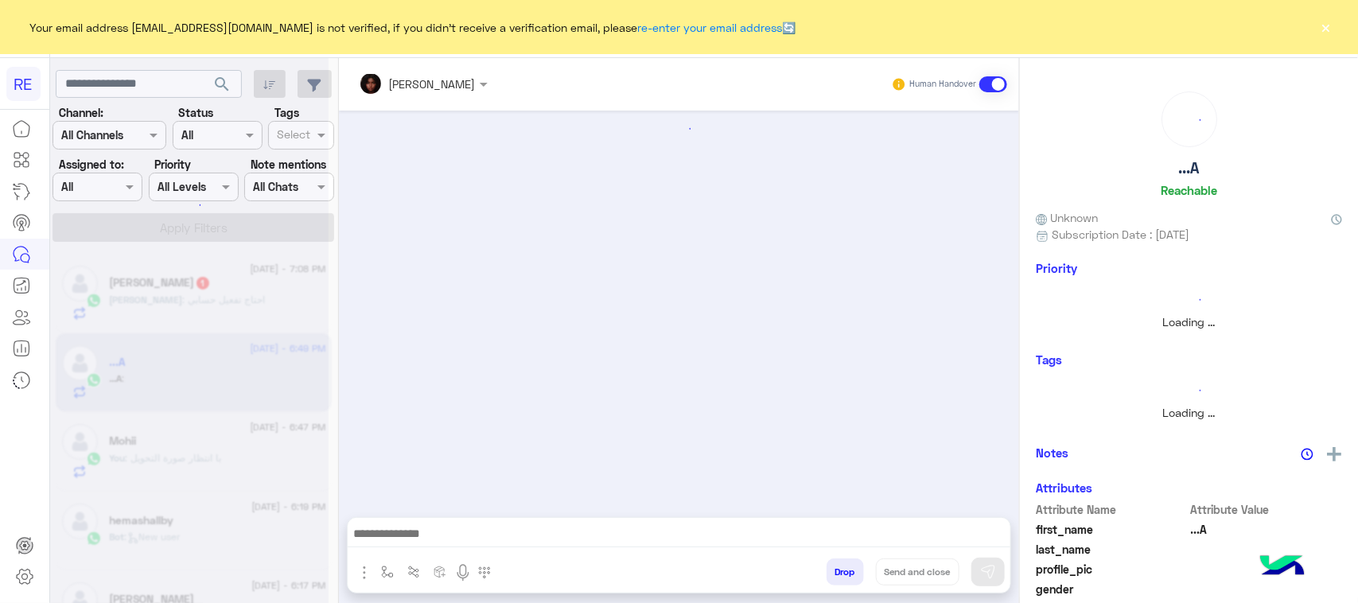
scroll to position [1008, 0]
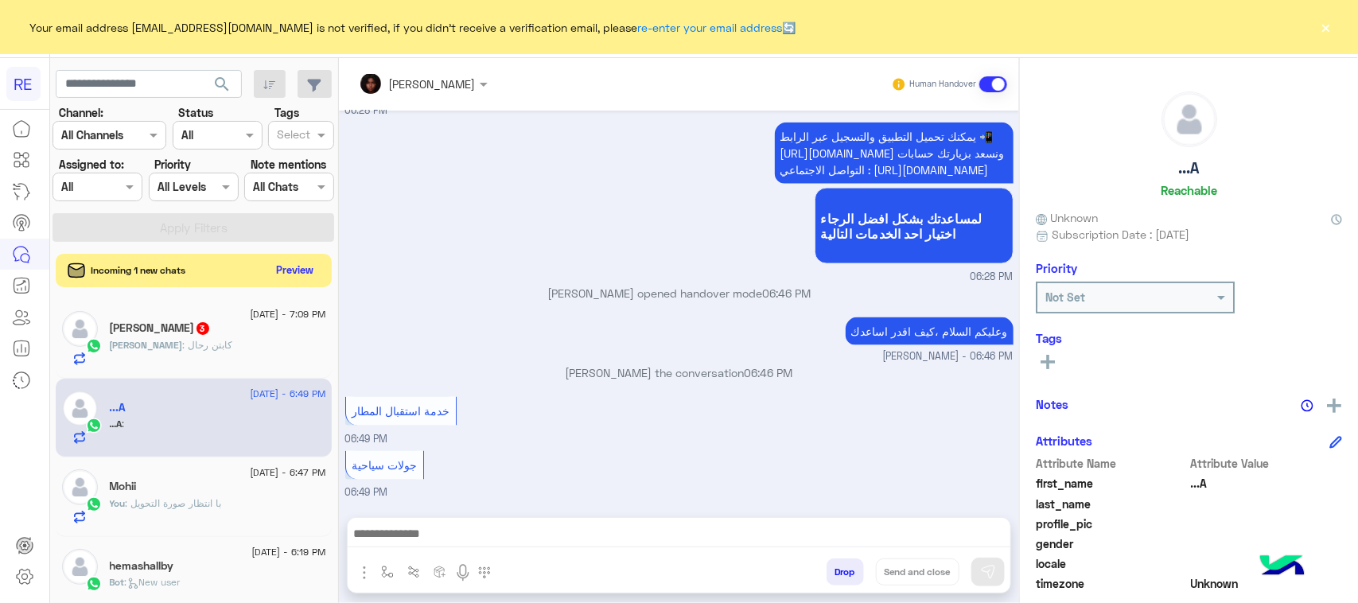
click at [289, 270] on button "Preview" at bounding box center [294, 269] width 49 height 21
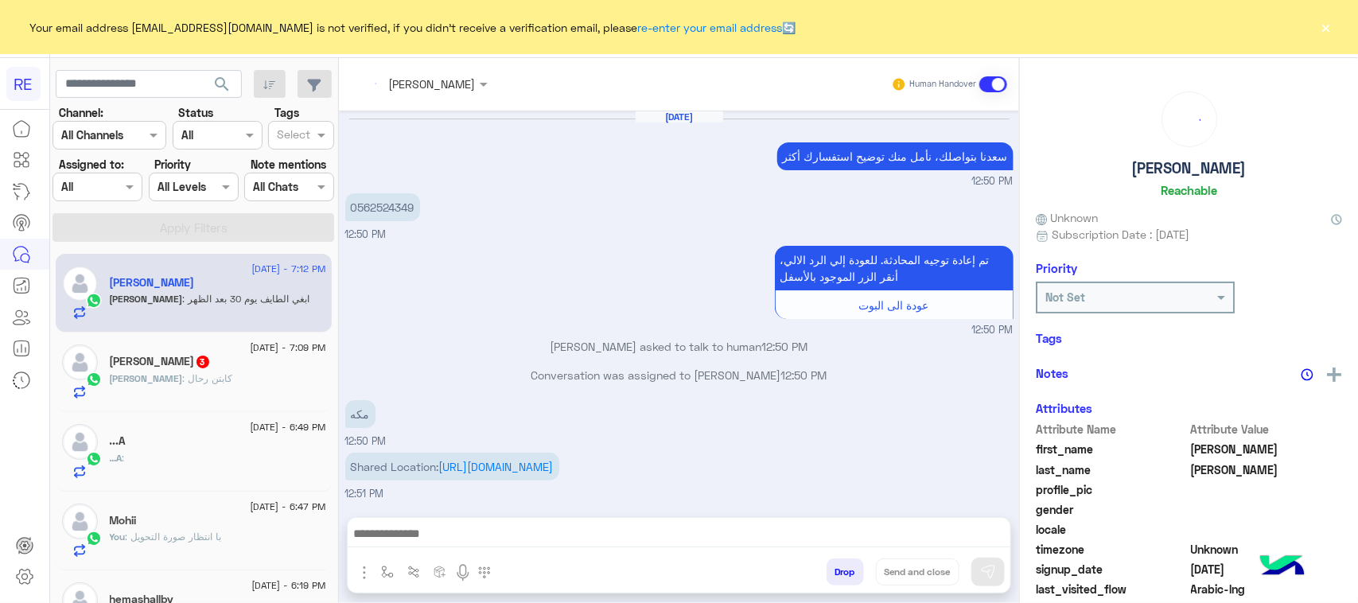
scroll to position [1150, 0]
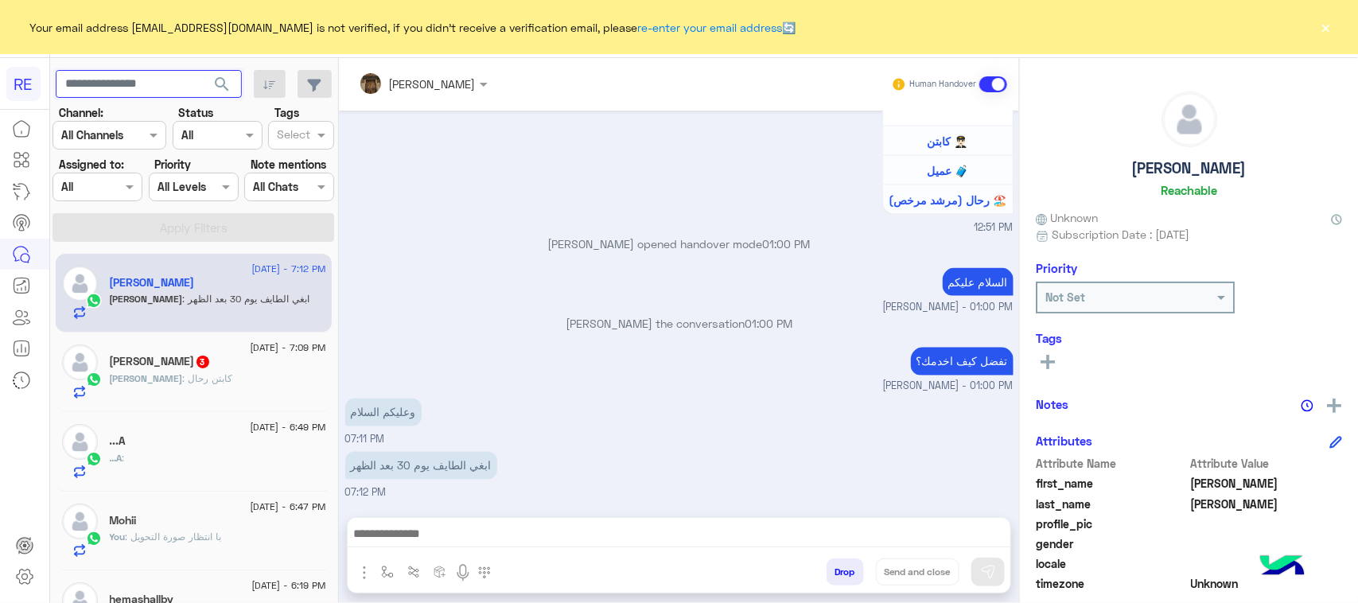
click at [199, 84] on input "text" at bounding box center [149, 84] width 186 height 29
type input "*********"
click at [225, 78] on span "search" at bounding box center [221, 84] width 19 height 19
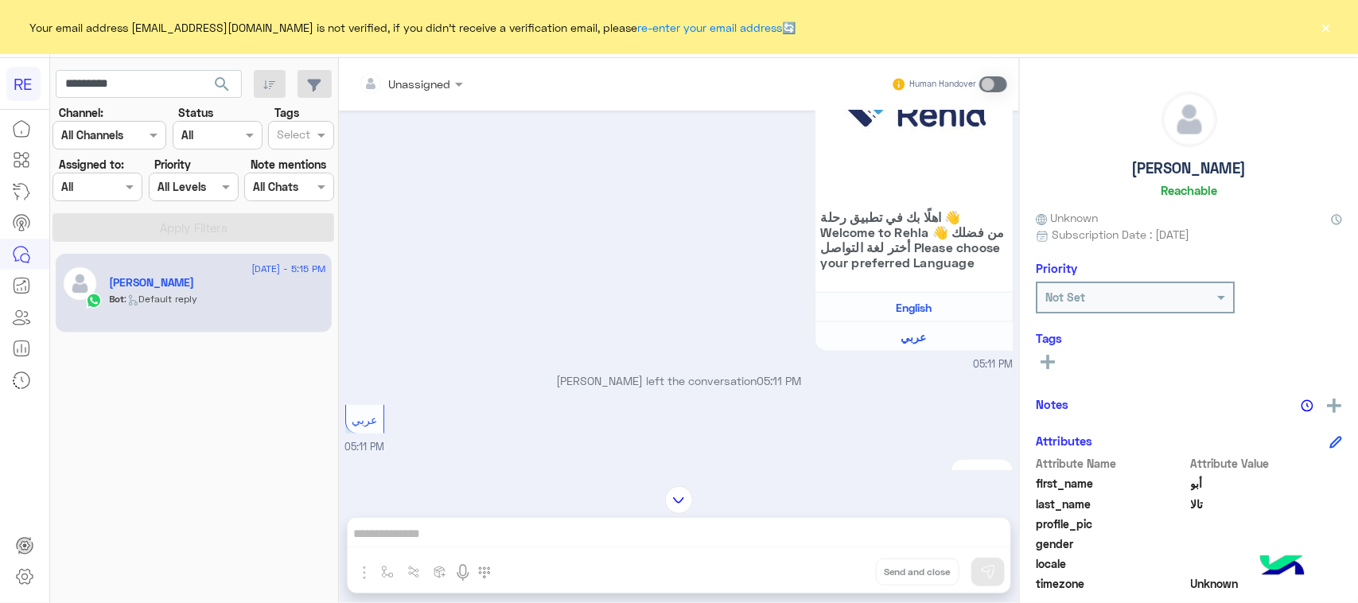
scroll to position [3951, 0]
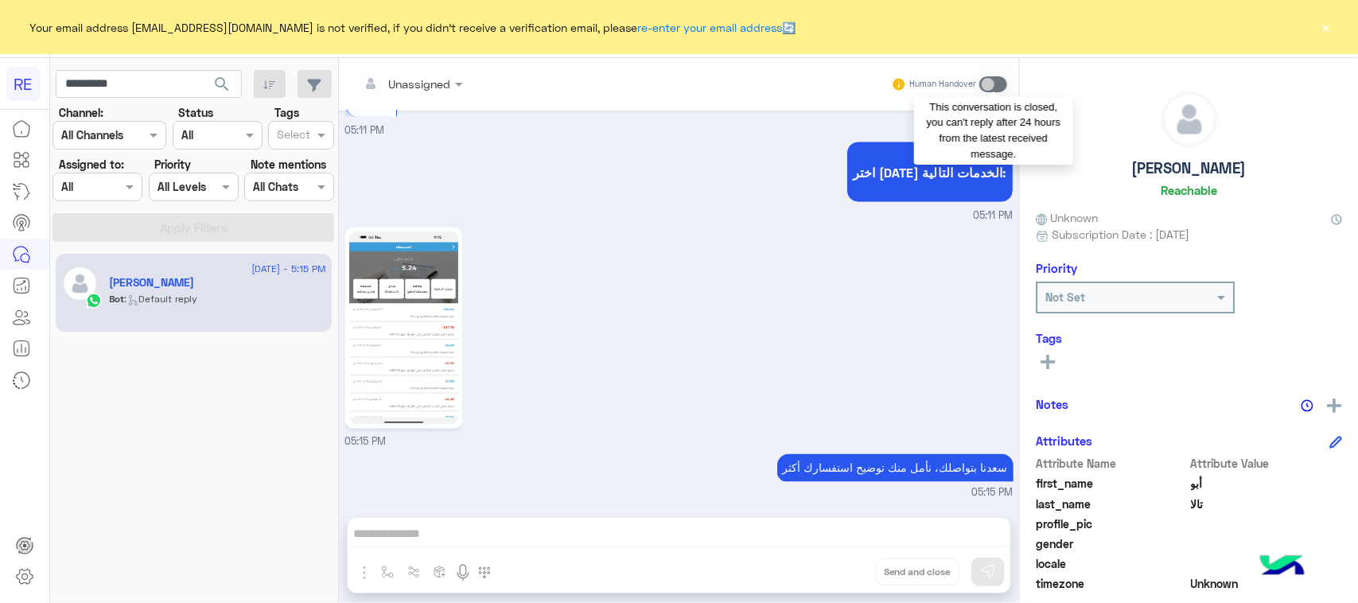
click at [998, 84] on span at bounding box center [993, 84] width 28 height 16
click at [571, 530] on div "Unassigned Human Handover Jan 30, 2024 كابتن � 10:45 PM اختر احد الخدمات التالي…" at bounding box center [679, 333] width 680 height 551
drag, startPoint x: 571, startPoint y: 530, endPoint x: 834, endPoint y: 113, distance: 493.2
click at [577, 526] on div "Unassigned Human Handover Jan 30, 2024 كابتن � 10:45 PM اختر احد الخدمات التالي…" at bounding box center [679, 333] width 680 height 551
click at [982, 80] on span at bounding box center [993, 84] width 28 height 16
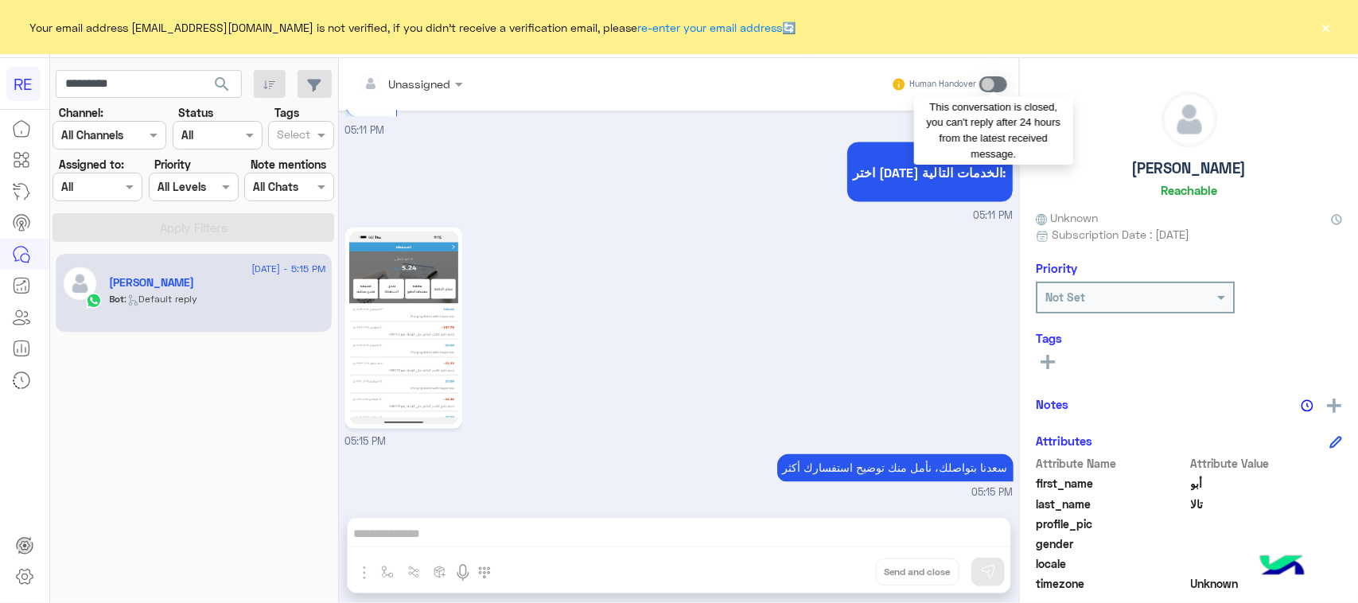
click at [982, 80] on span at bounding box center [993, 84] width 28 height 16
click at [978, 82] on div "Human Handover" at bounding box center [949, 84] width 117 height 29
drag, startPoint x: 116, startPoint y: 88, endPoint x: 99, endPoint y: 80, distance: 18.5
click at [99, 80] on input "*********" at bounding box center [149, 84] width 186 height 29
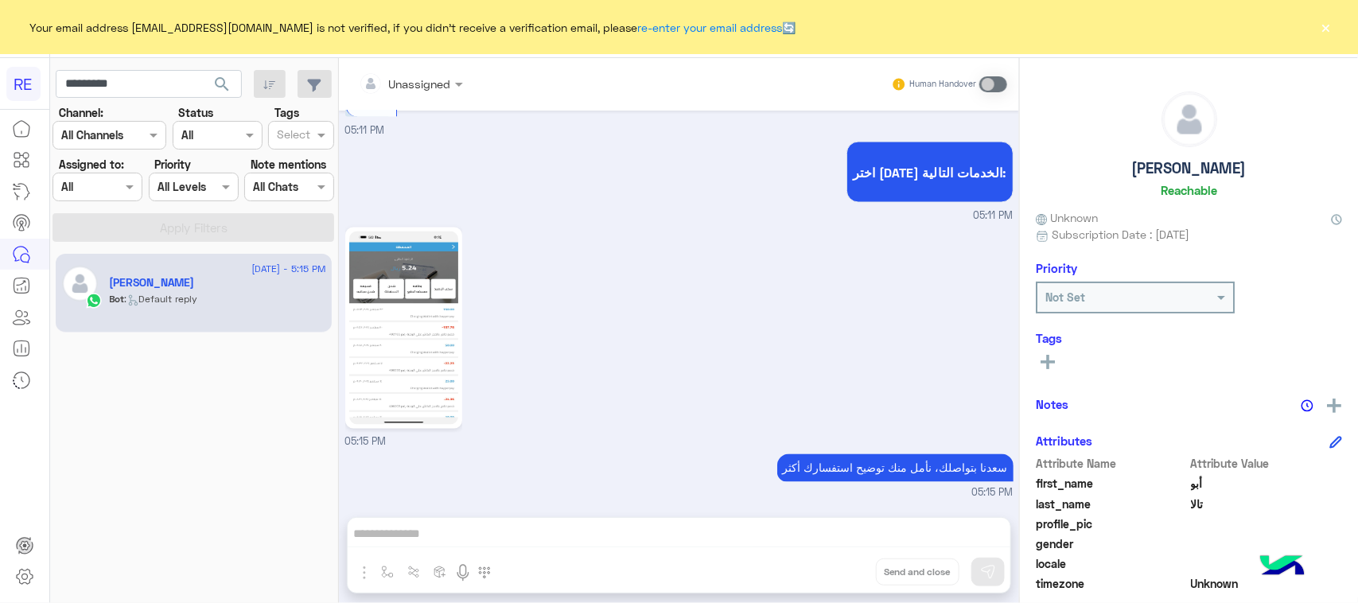
click at [224, 90] on span "search" at bounding box center [221, 84] width 19 height 19
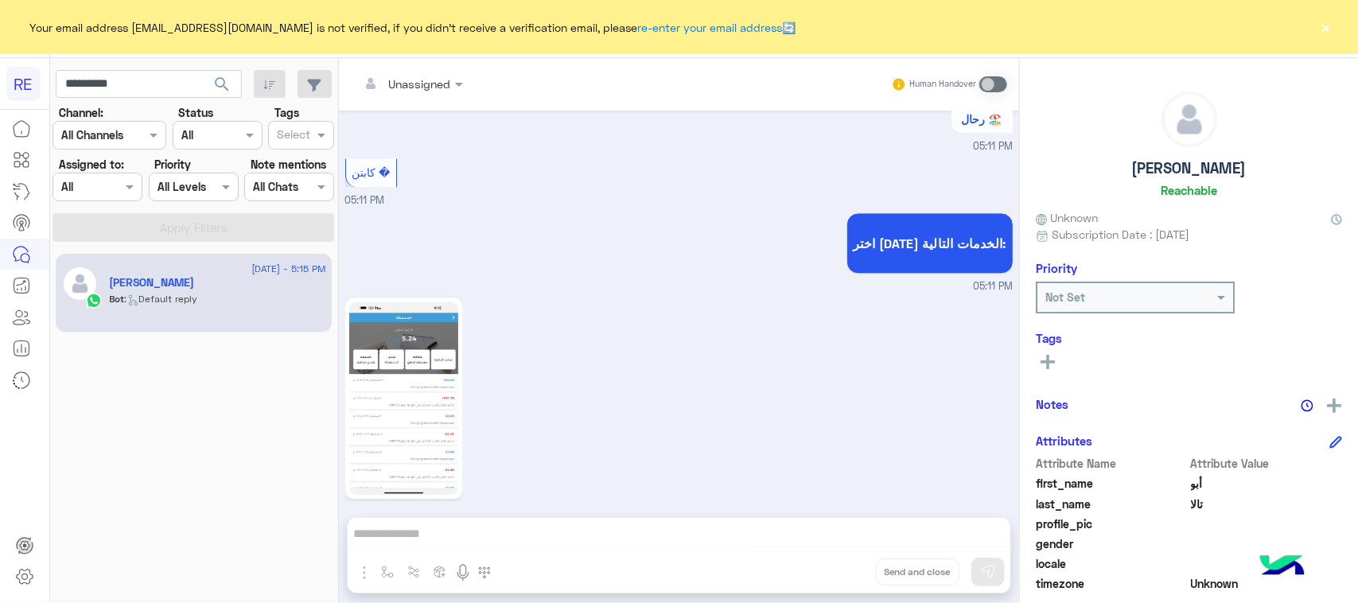
scroll to position [1104, 0]
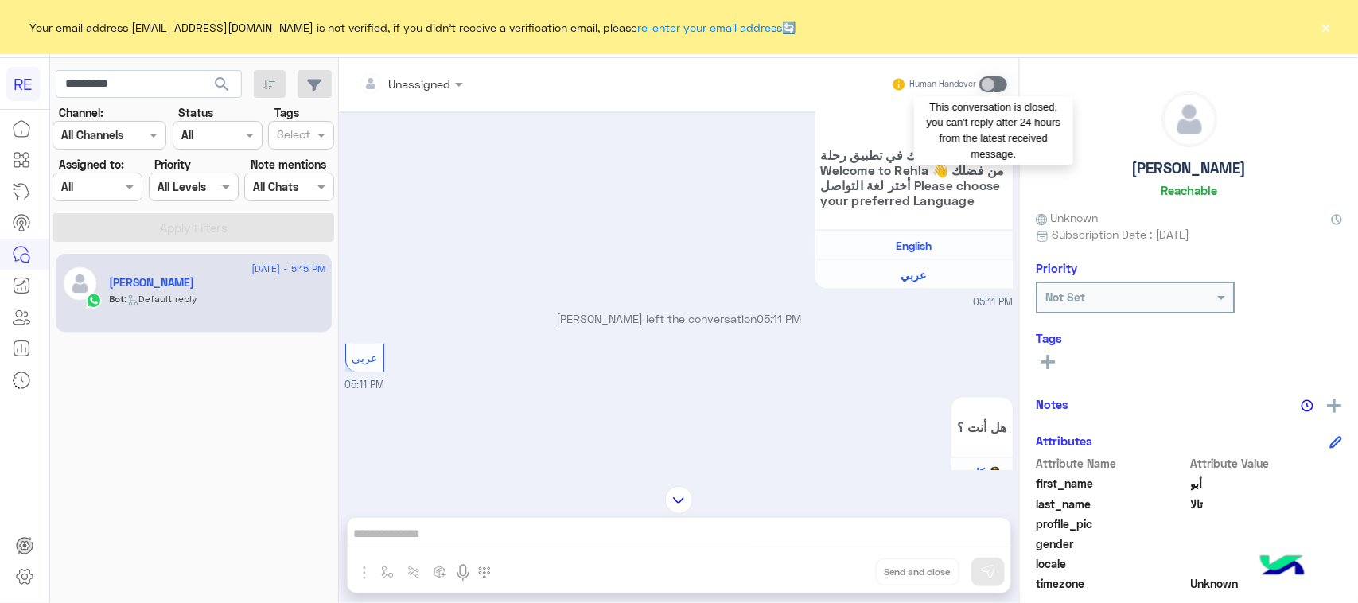
click at [994, 78] on span at bounding box center [993, 84] width 28 height 16
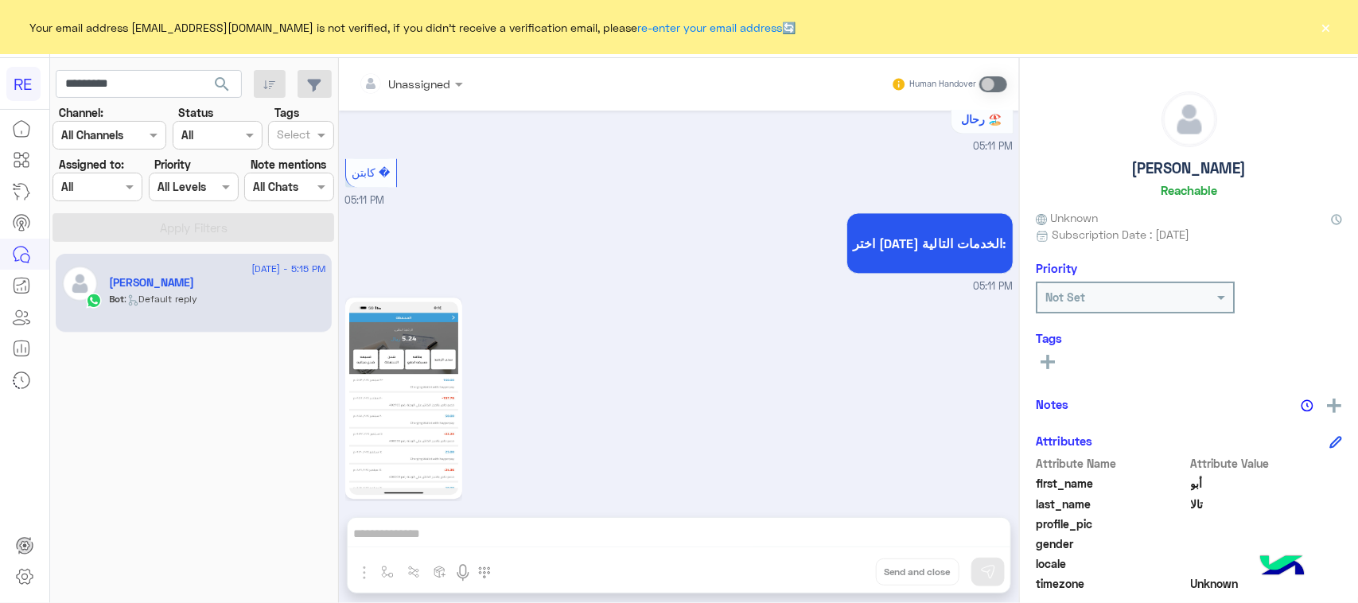
scroll to position [1576, 0]
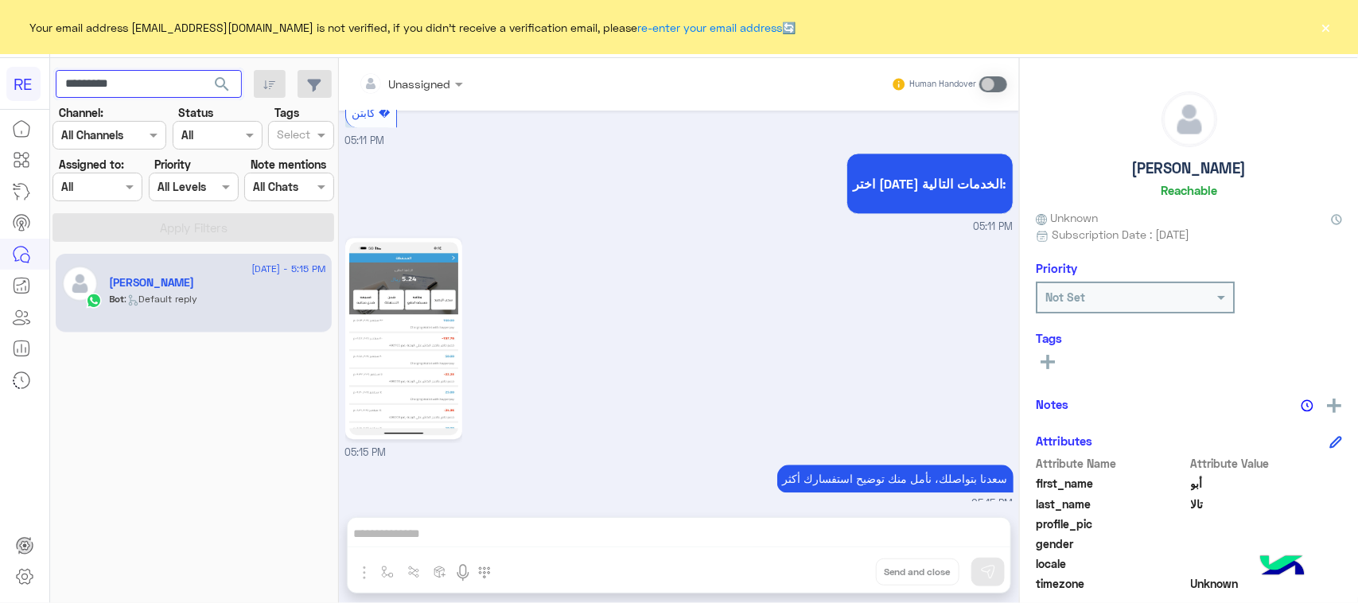
click at [153, 91] on input "*********" at bounding box center [149, 84] width 186 height 29
click at [215, 92] on span "search" at bounding box center [221, 84] width 19 height 19
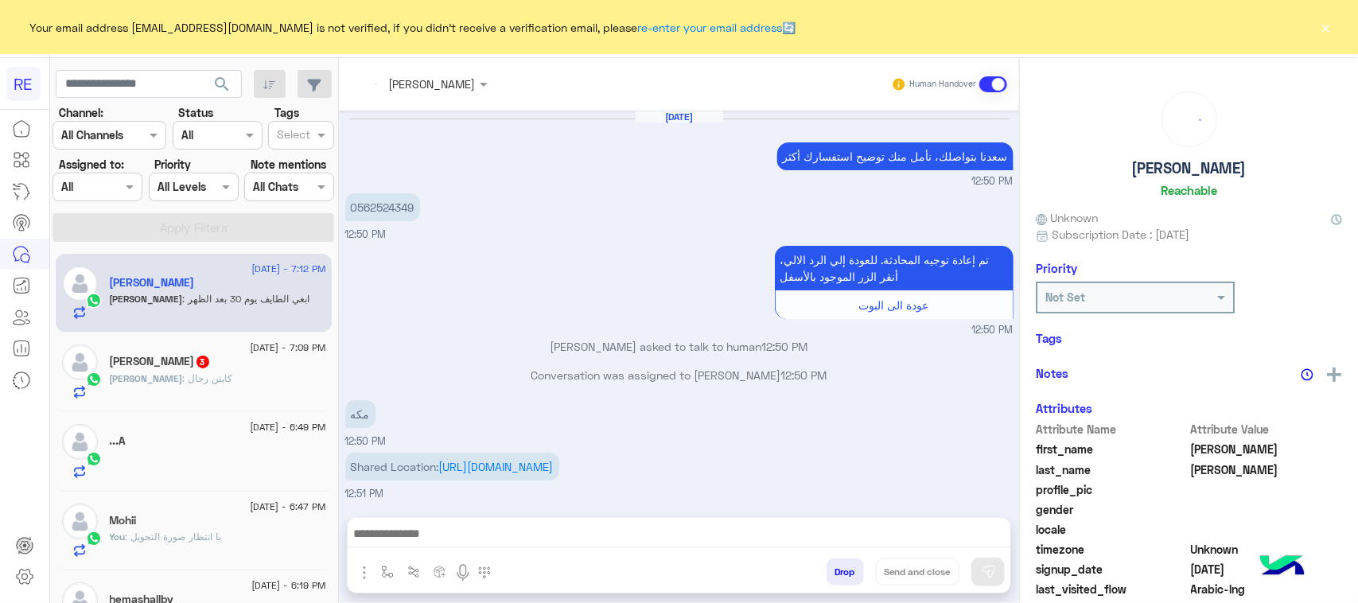
scroll to position [1150, 0]
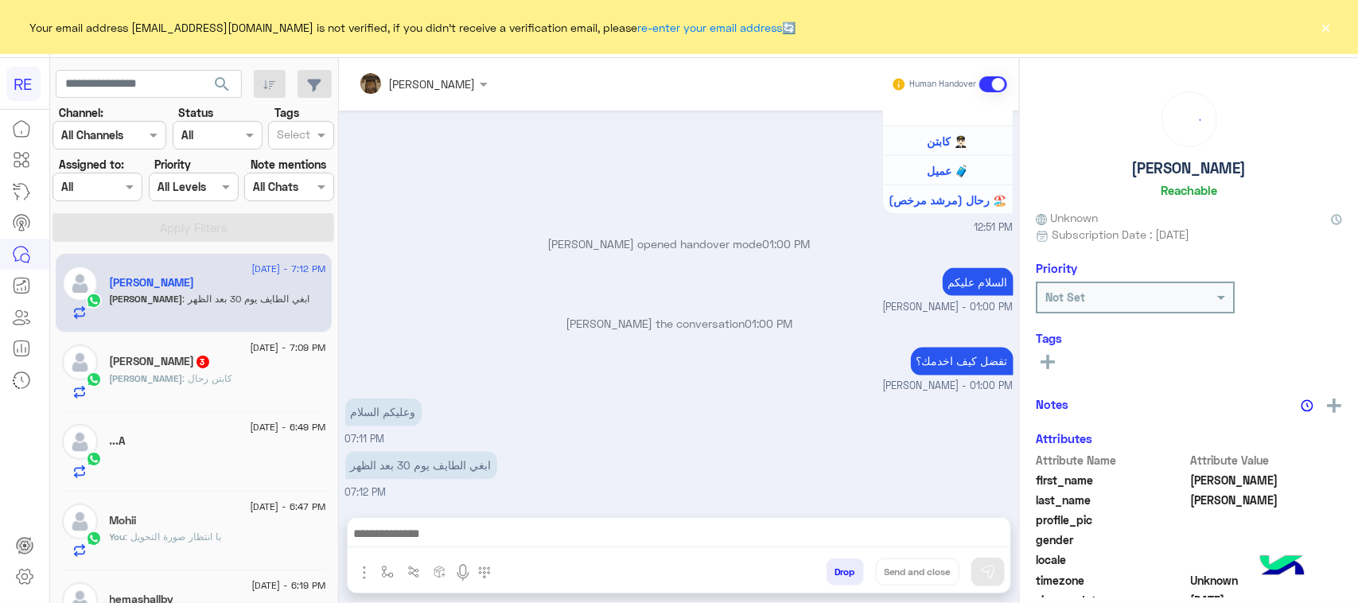
click at [217, 379] on div "Ahmed : كابتن رحال" at bounding box center [218, 385] width 216 height 28
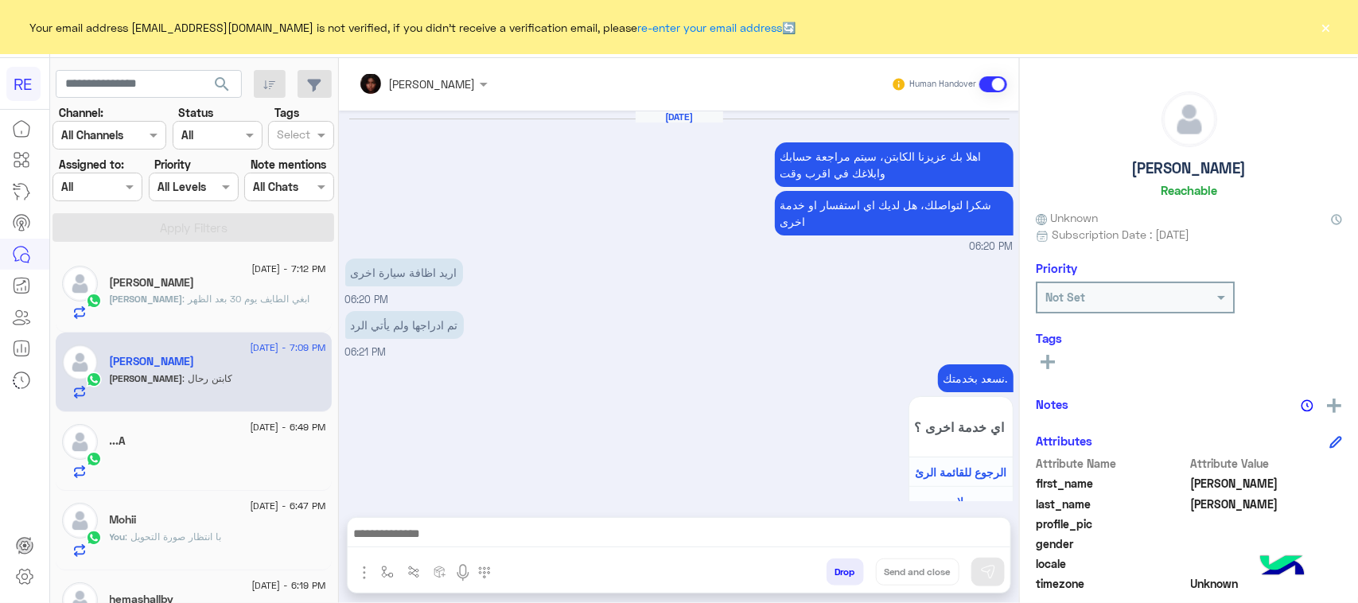
scroll to position [1929, 0]
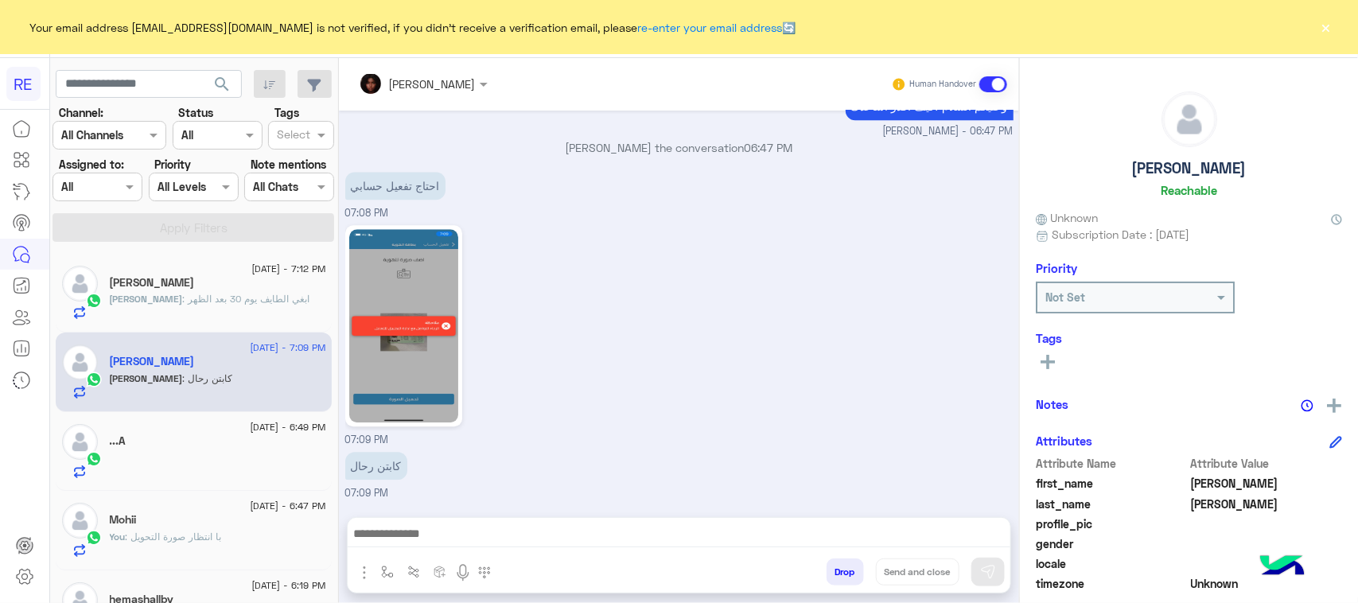
click at [191, 470] on div at bounding box center [218, 464] width 216 height 28
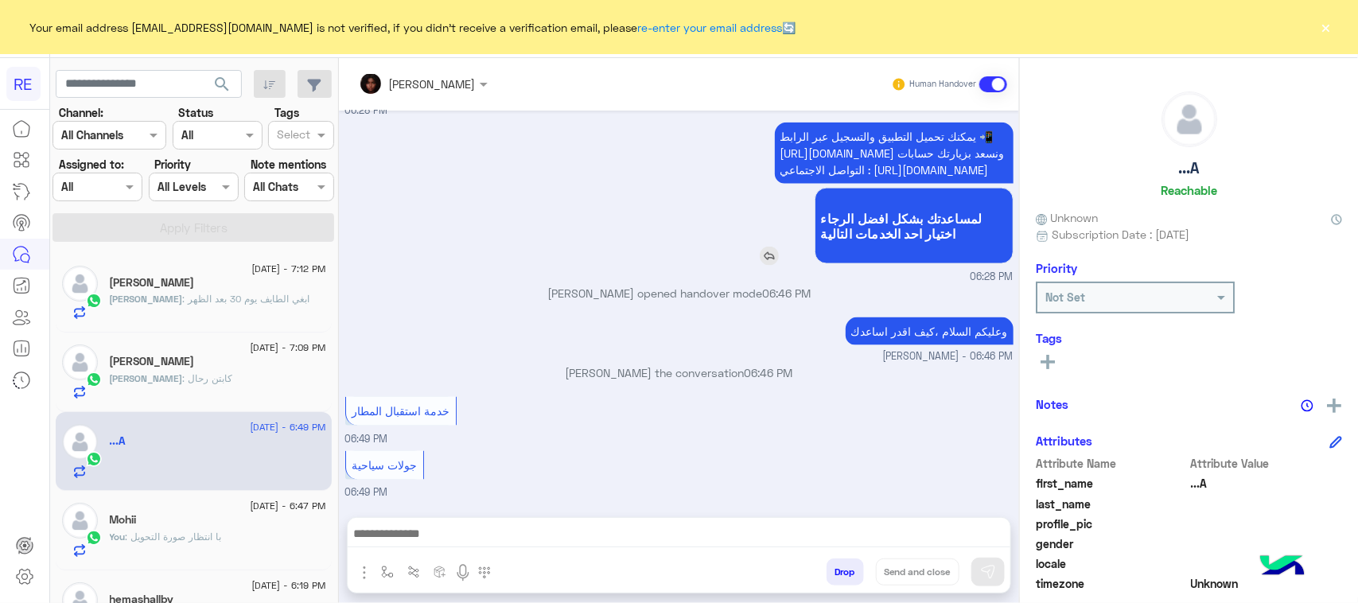
scroll to position [1008, 0]
click at [255, 529] on div "Mohii" at bounding box center [218, 521] width 216 height 17
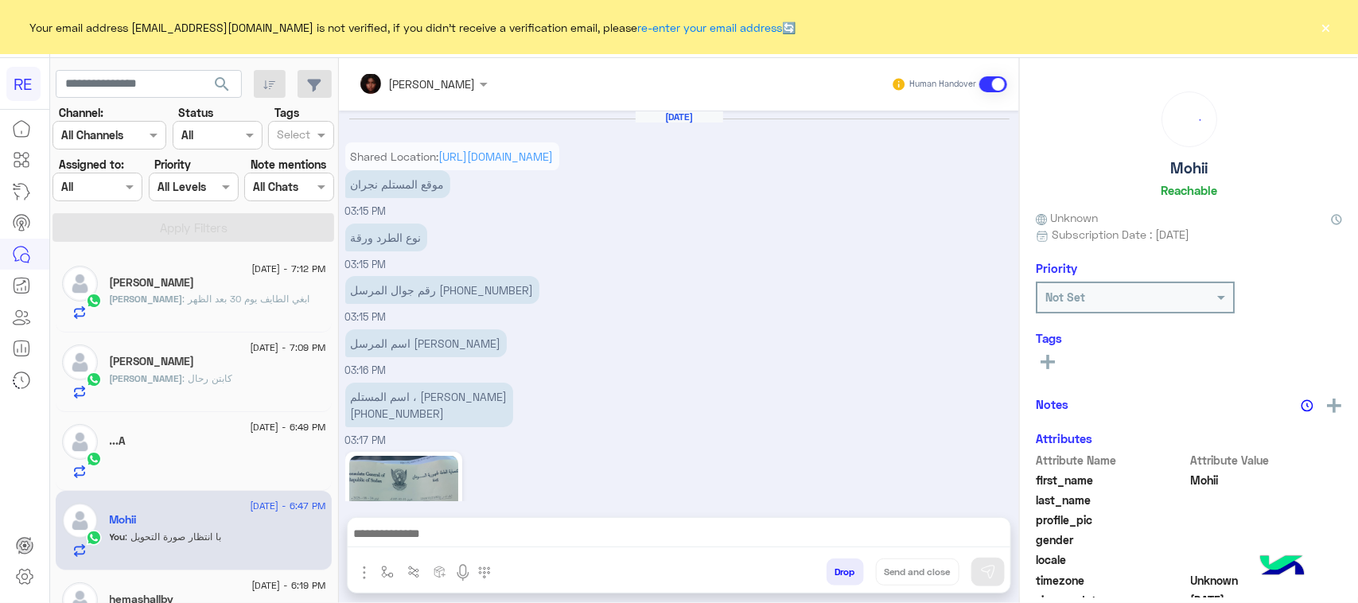
scroll to position [1098, 0]
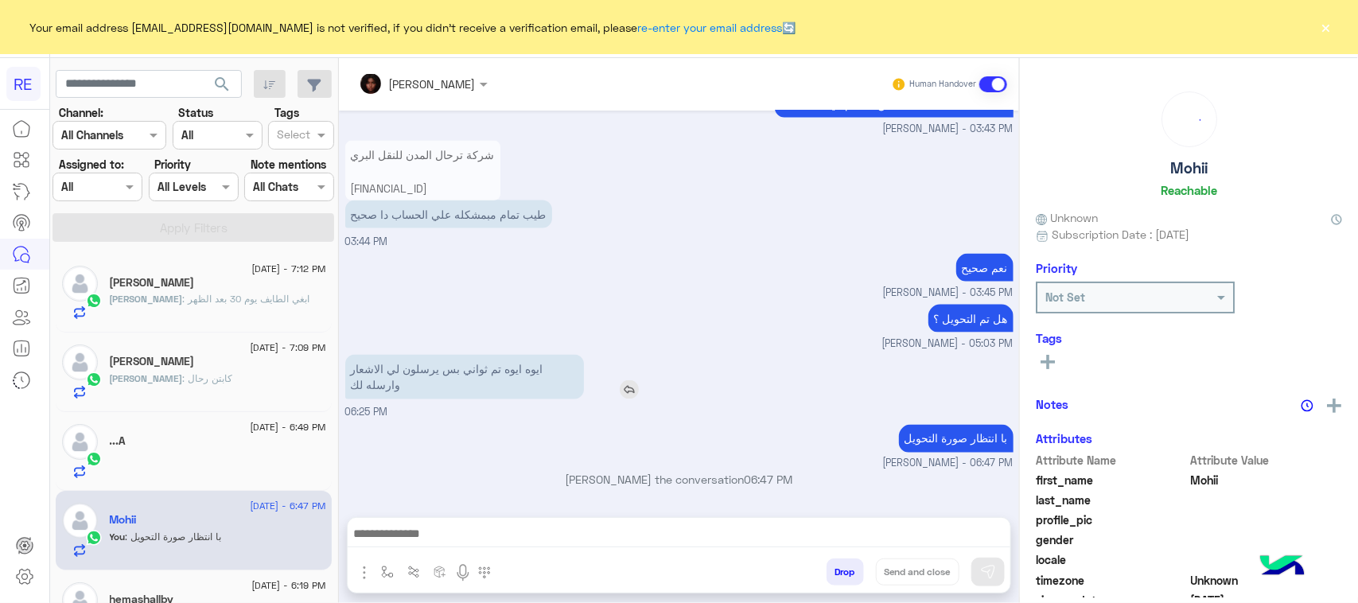
click at [505, 383] on p "ايوه ايوه تم ثواني بس يرسلون لي الاشعار وارسله لك" at bounding box center [464, 377] width 239 height 45
click at [503, 379] on p "ايوه ايوه تم ثواني بس يرسلون لي الاشعار وارسله لك" at bounding box center [464, 377] width 239 height 45
click at [499, 367] on p "ايوه ايوه تم ثواني بس يرسلون لي الاشعار وارسله لك" at bounding box center [464, 377] width 239 height 45
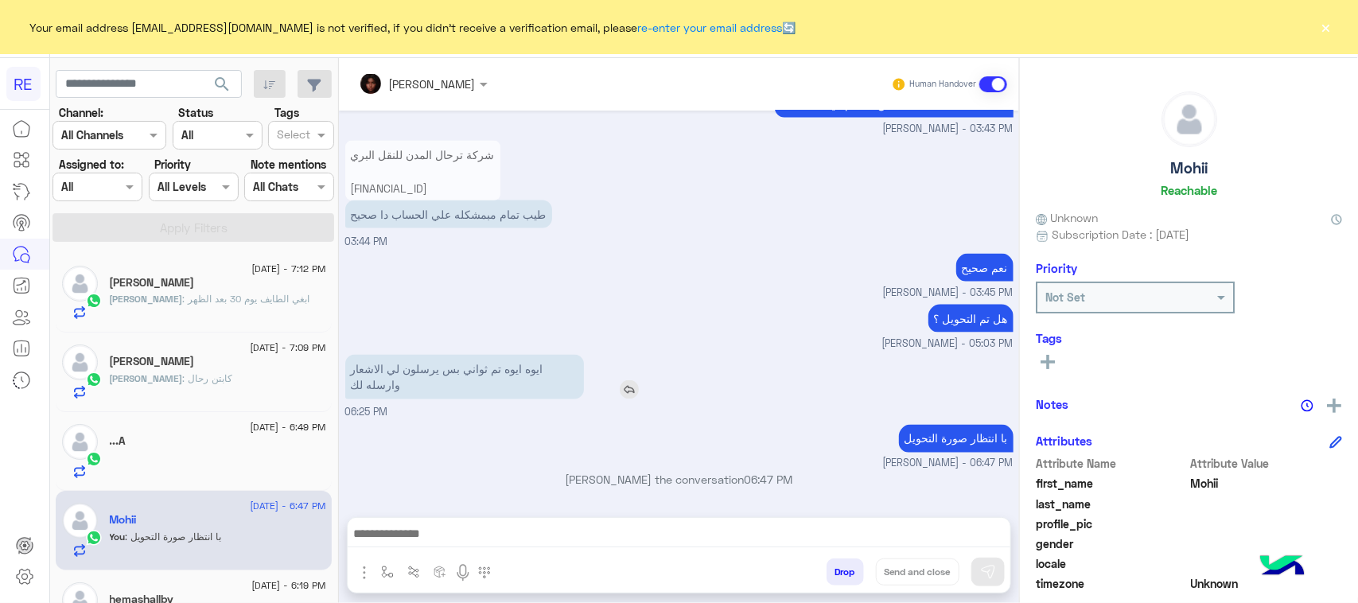
click at [499, 367] on p "ايوه ايوه تم ثواني بس يرسلون لي الاشعار وارسله لك" at bounding box center [464, 377] width 239 height 45
click at [466, 426] on div "با انتظار صورة التحويل مروه احمد - 06:47 PM" at bounding box center [679, 446] width 668 height 51
click at [458, 197] on p "شركة ترحال المدن للنقل البري SA5980000206608010534123" at bounding box center [422, 171] width 155 height 61
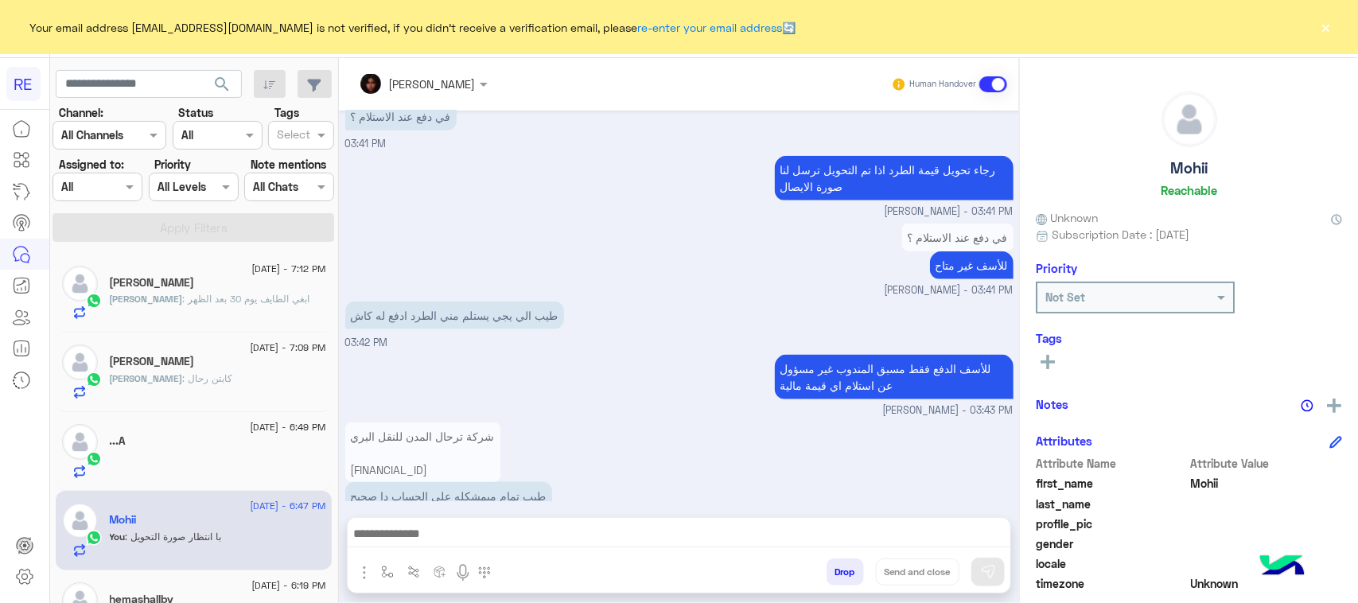
scroll to position [2, 0]
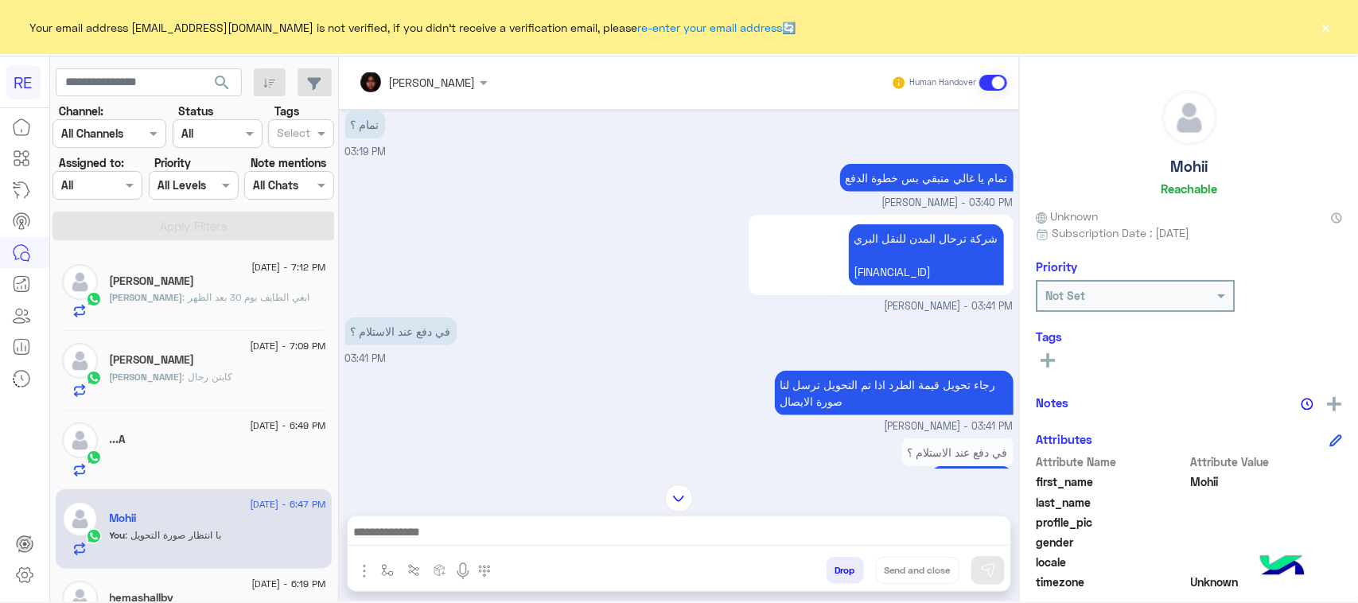
click at [444, 291] on div "[DATE] Shared Location: [URL][DOMAIN_NAME] موقع المستلم نجران 03:15 PM نوع الطر…" at bounding box center [679, 288] width 680 height 359
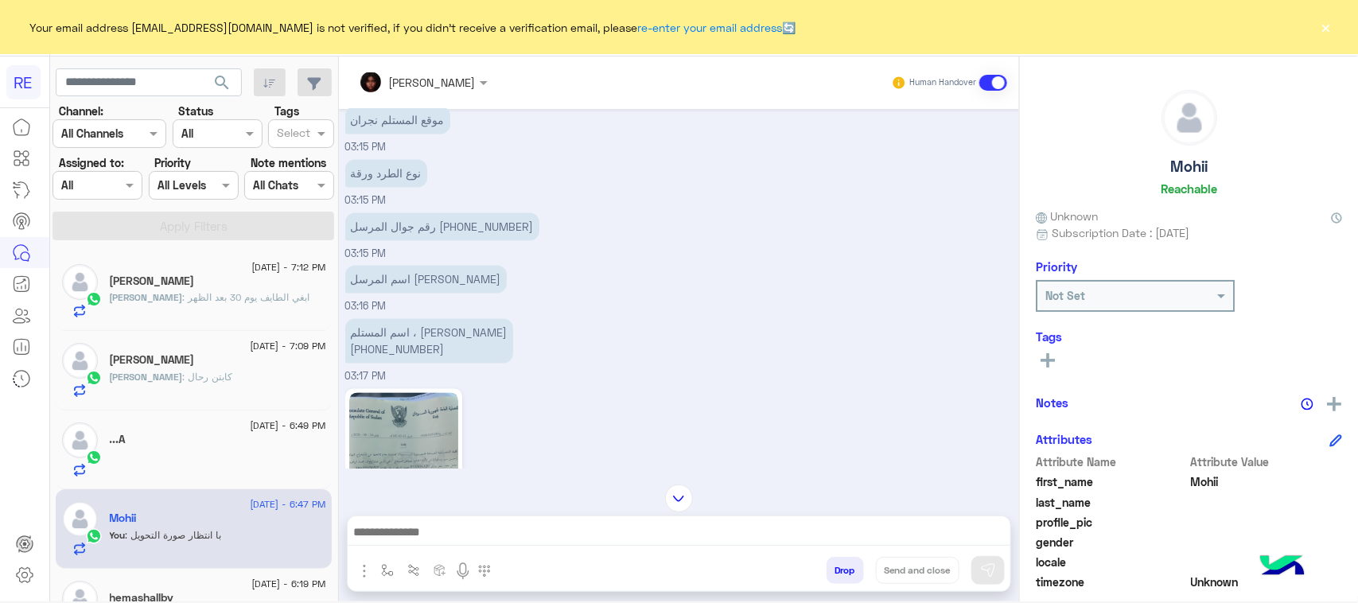
scroll to position [1189, 0]
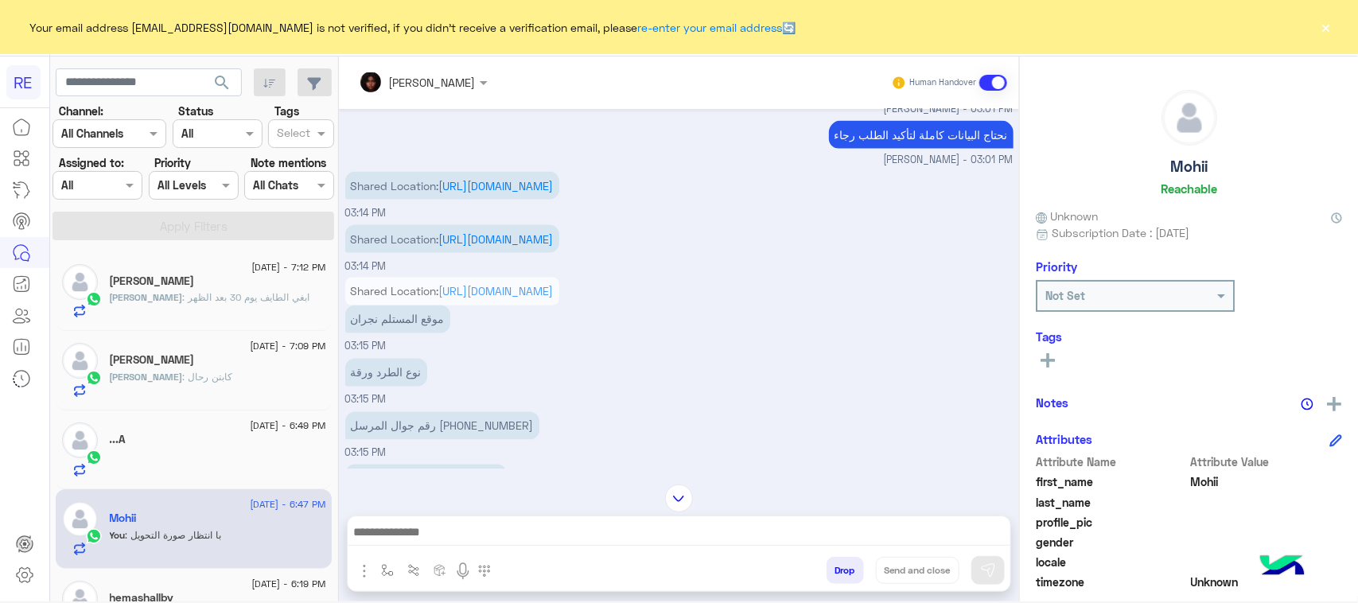
click at [269, 307] on div "محمود : ابغي الطايف يوم 30 بعد الظهر" at bounding box center [218, 304] width 216 height 28
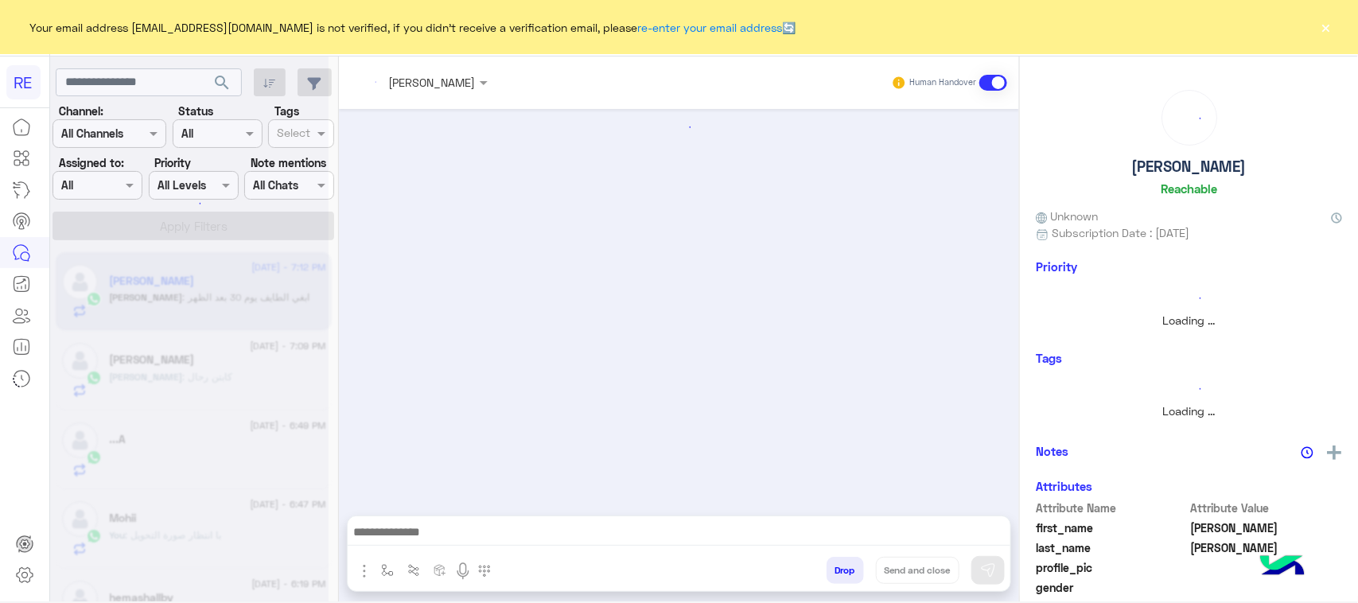
scroll to position [1150, 0]
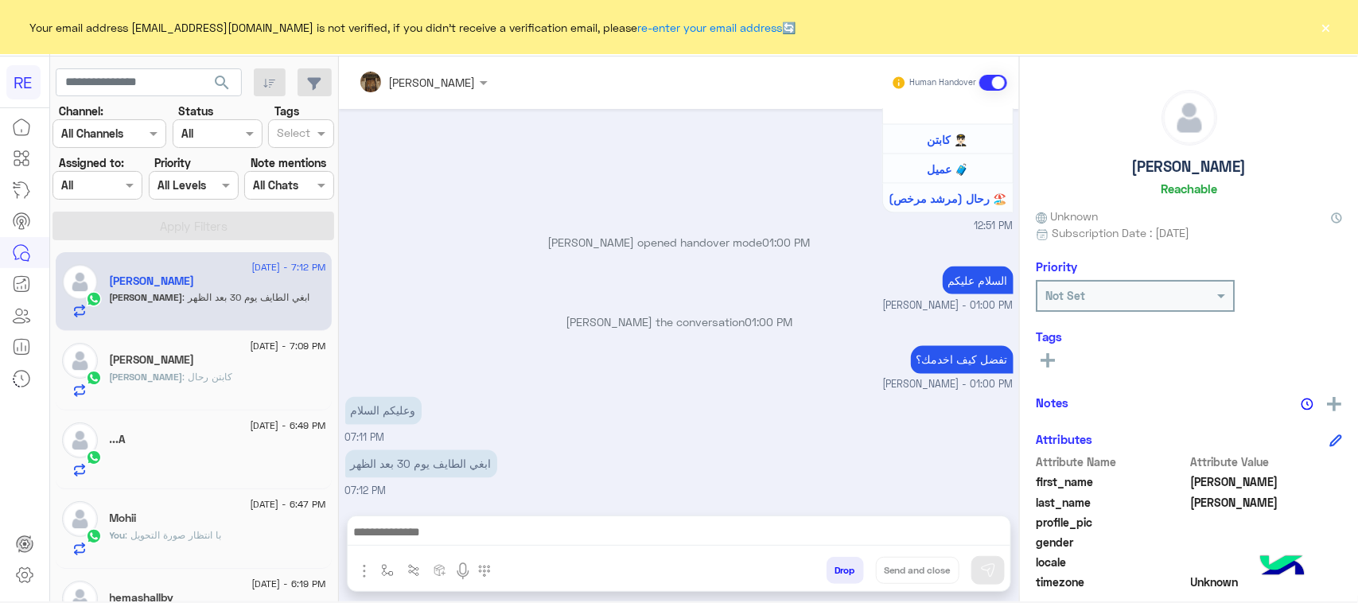
click at [367, 575] on img "button" at bounding box center [364, 571] width 19 height 19
click at [380, 575] on button "button" at bounding box center [388, 570] width 26 height 26
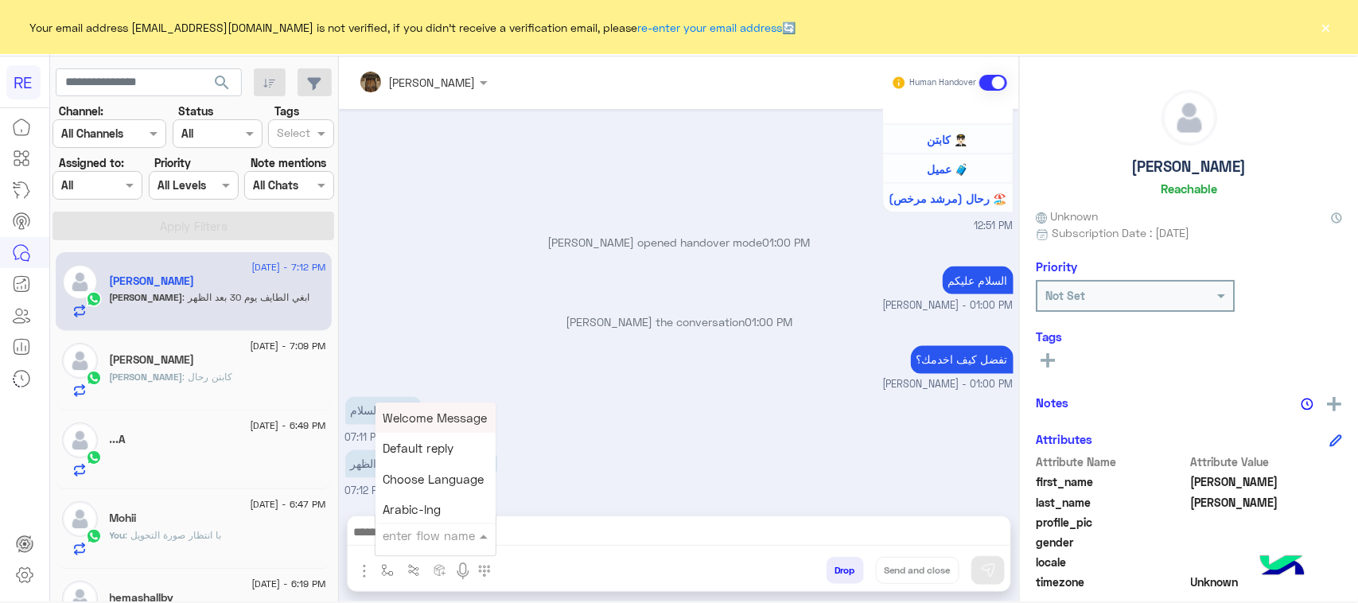
click at [416, 533] on input "text" at bounding box center [415, 536] width 65 height 18
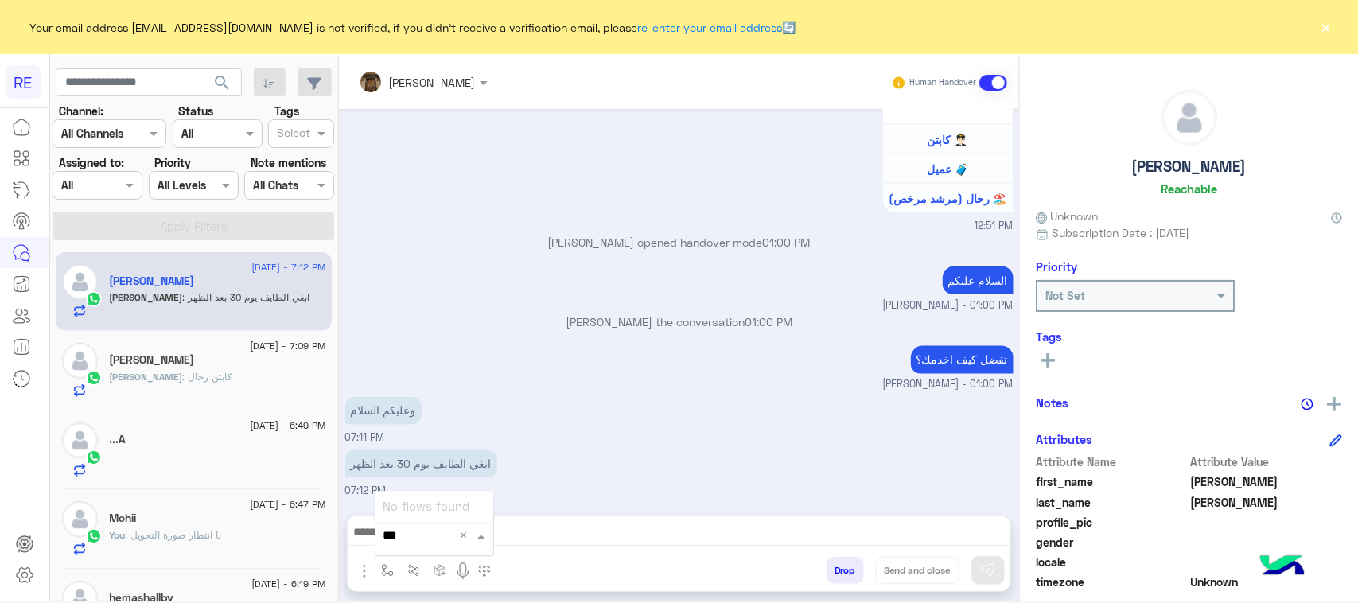
type input "**"
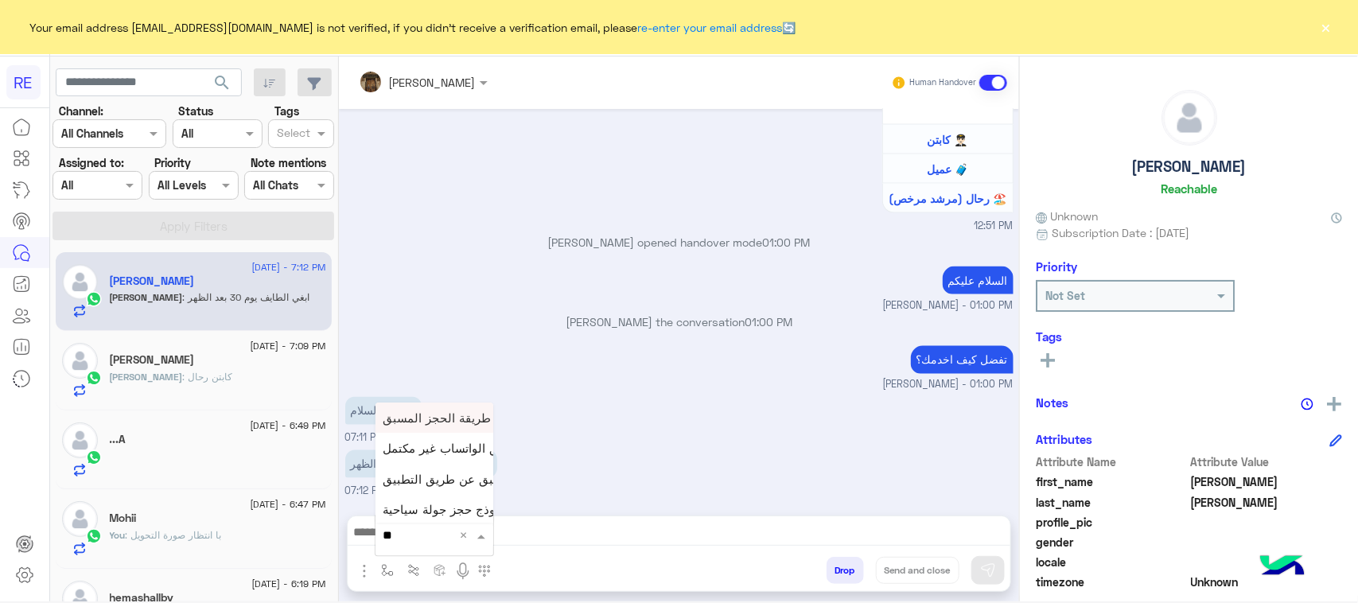
click at [436, 426] on div "طريقة الحجز المسبق" at bounding box center [434, 417] width 118 height 30
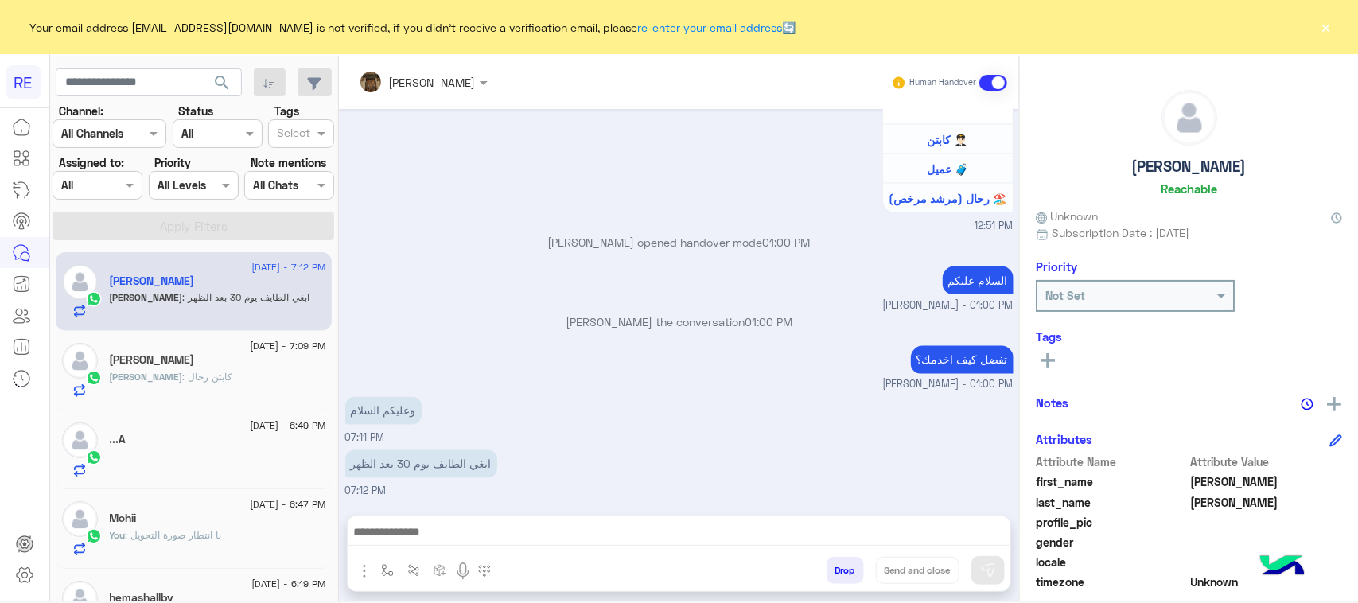
type textarea "**********"
click at [1001, 563] on button at bounding box center [987, 570] width 33 height 29
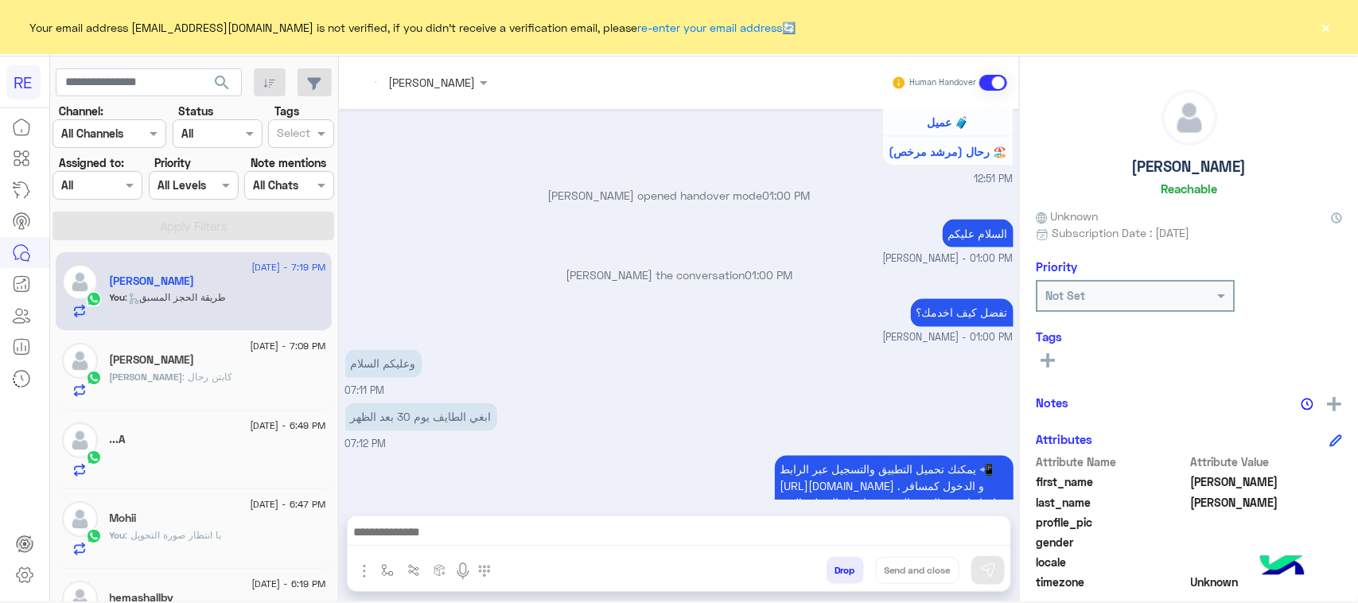
scroll to position [1297, 0]
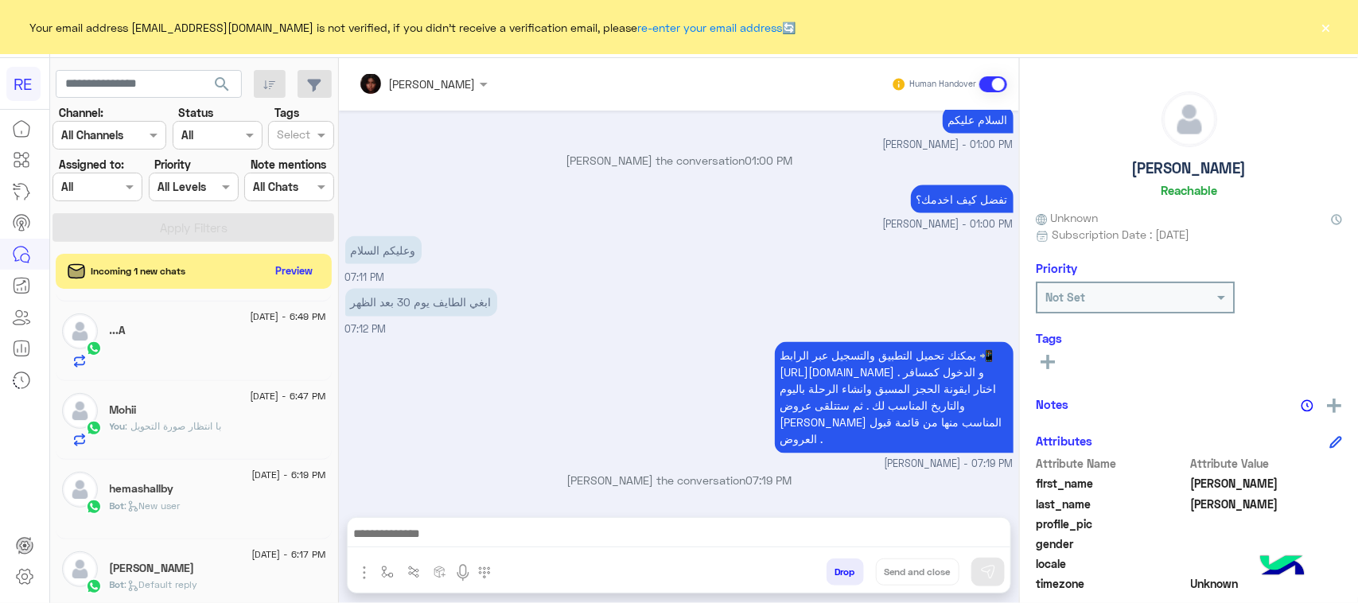
scroll to position [298, 0]
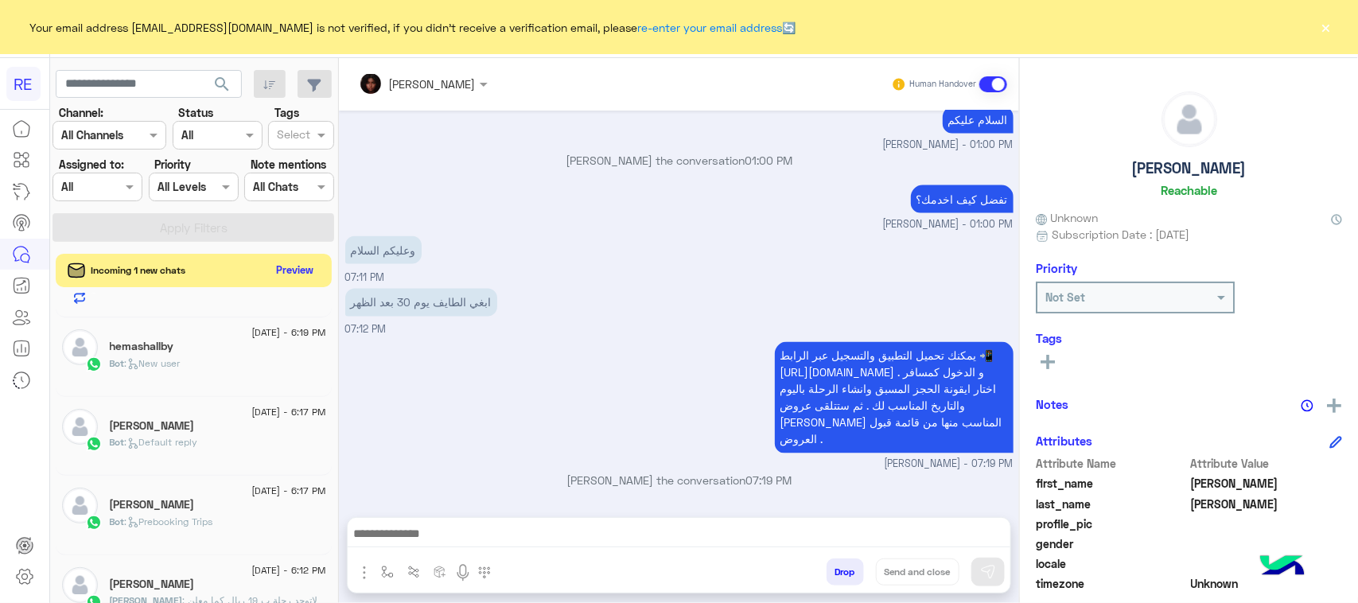
click at [295, 270] on button "Preview" at bounding box center [294, 269] width 49 height 21
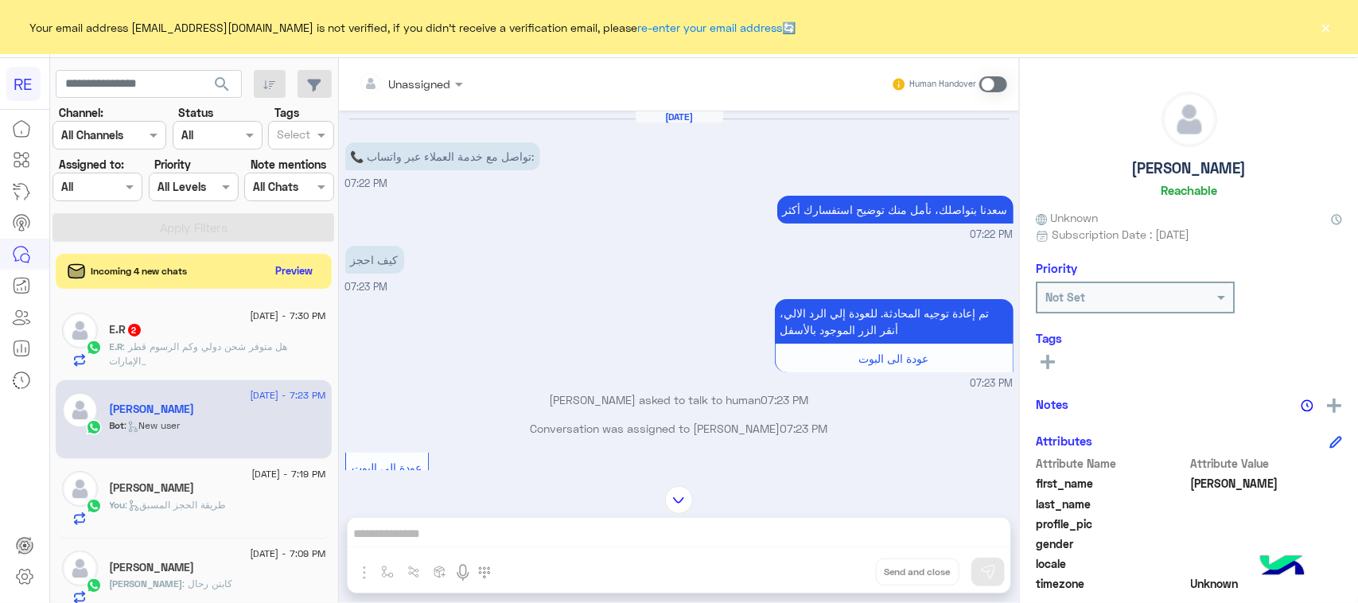
click at [227, 359] on p "E.R : هل متوفر شحن دولي وكم الرسوم قطر _الإمارات" at bounding box center [218, 354] width 216 height 29
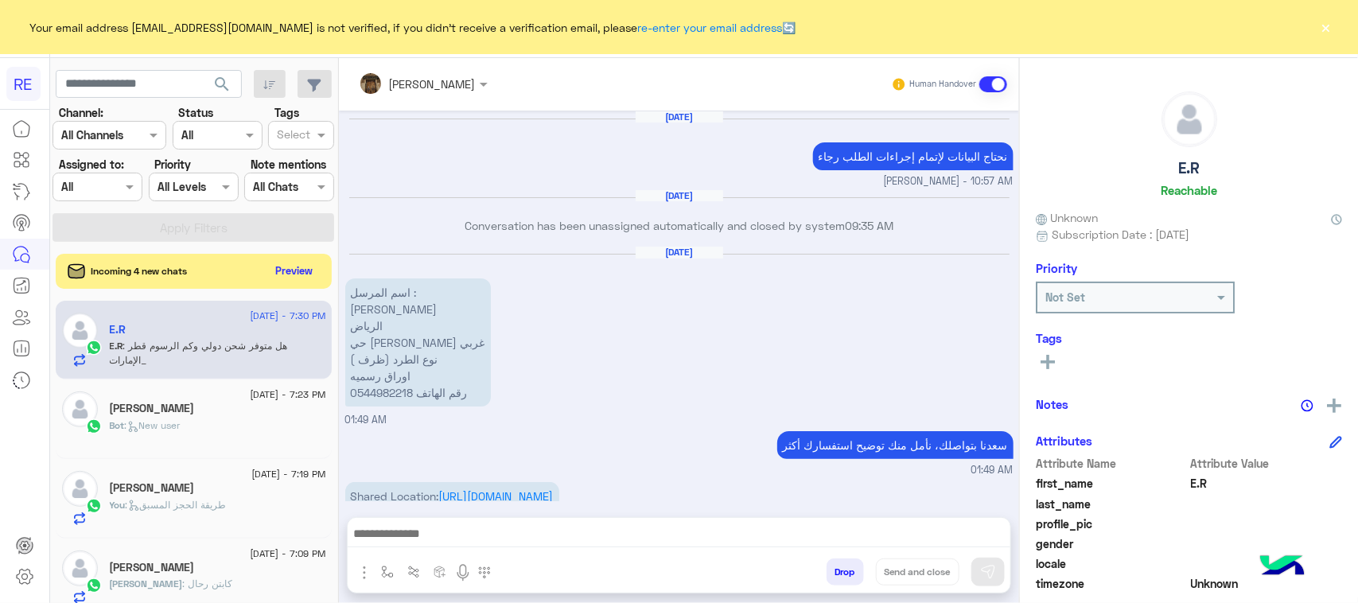
scroll to position [999, 0]
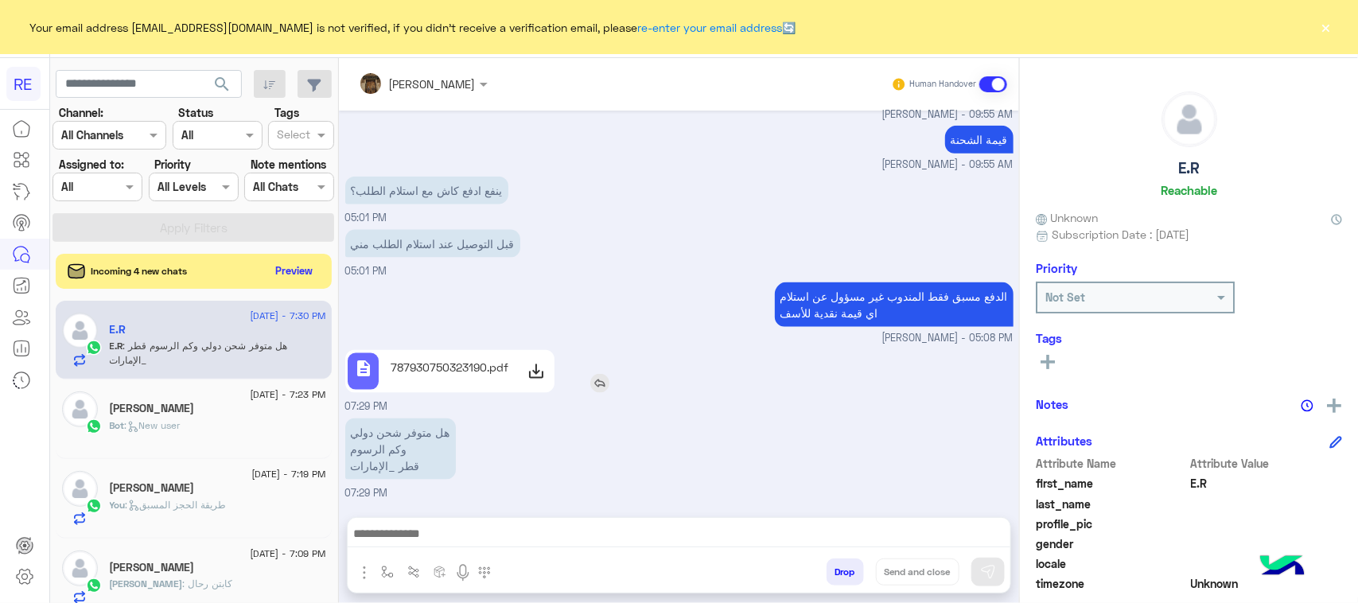
click at [537, 383] on div at bounding box center [535, 372] width 31 height 32
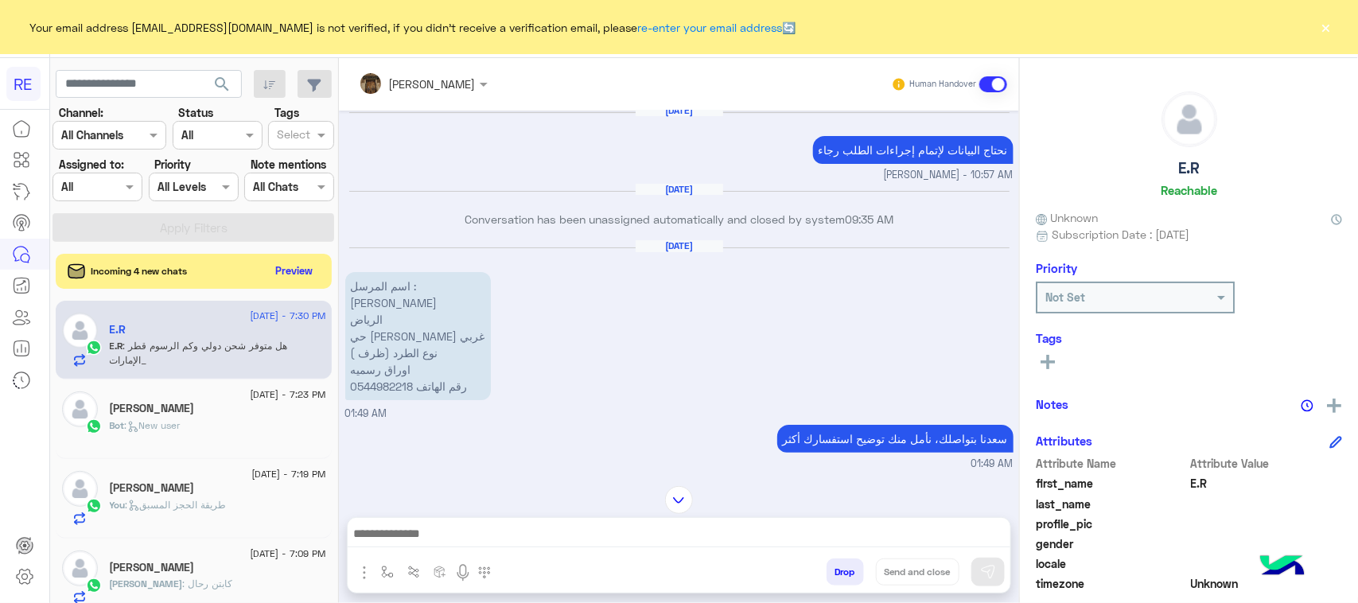
scroll to position [5, 0]
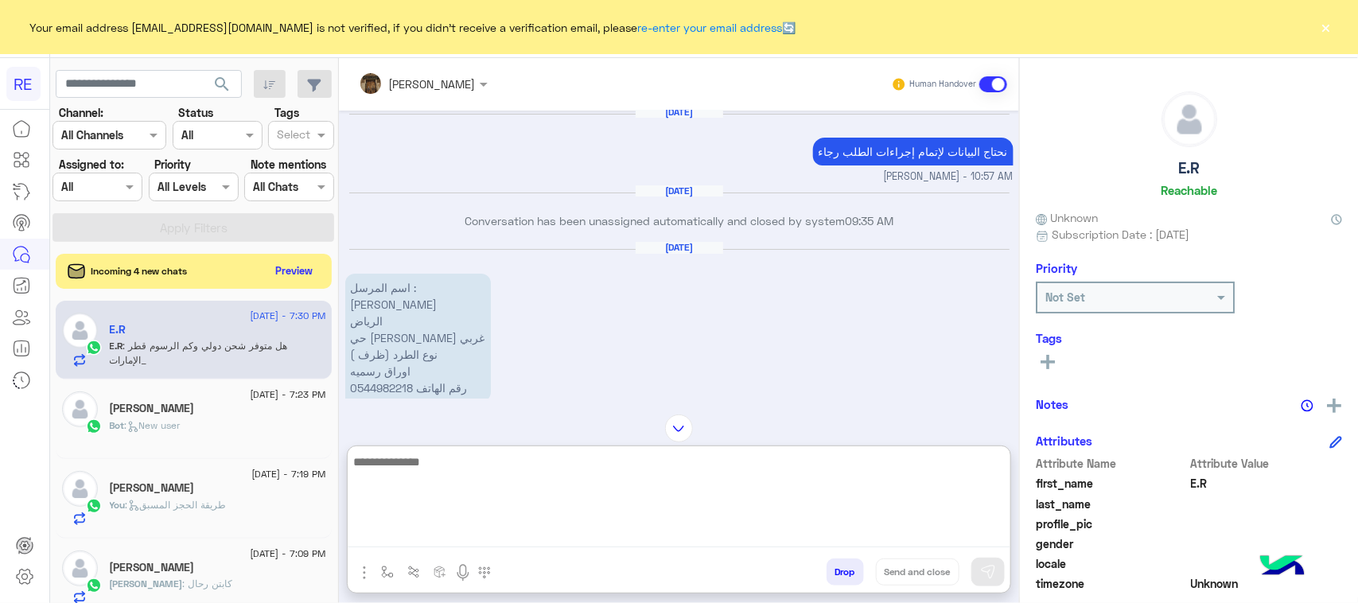
click at [594, 530] on textarea at bounding box center [679, 499] width 663 height 95
type textarea "**********"
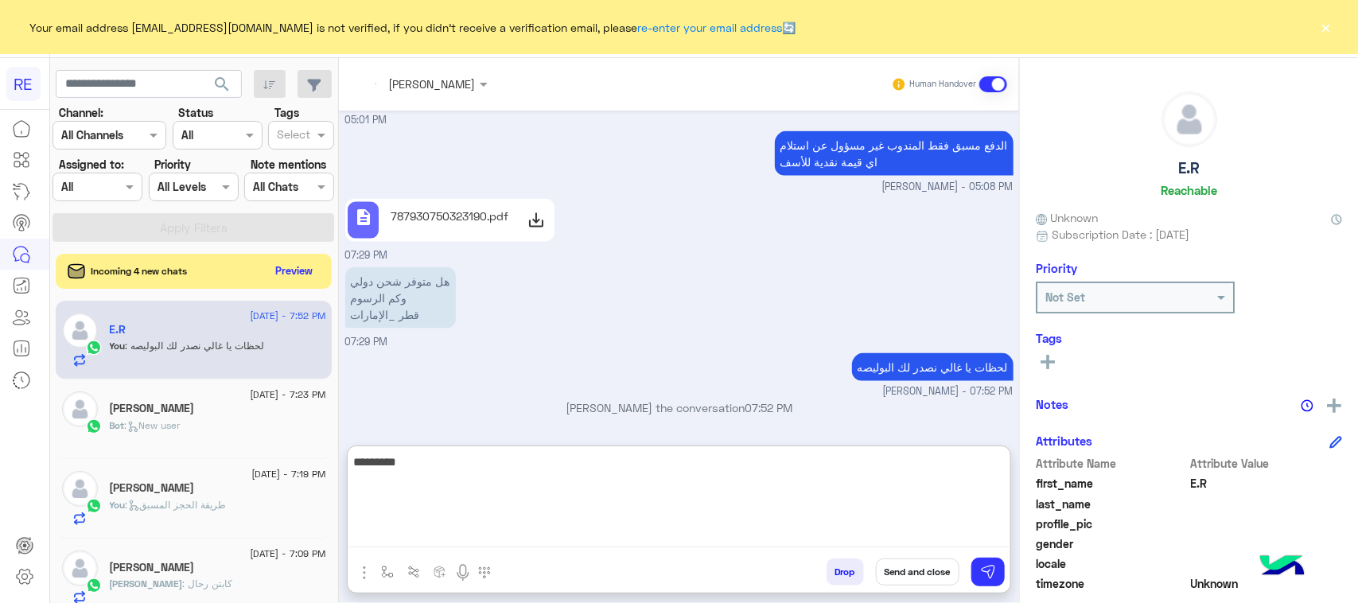
scroll to position [1150, 0]
type textarea "*"
type textarea "**********"
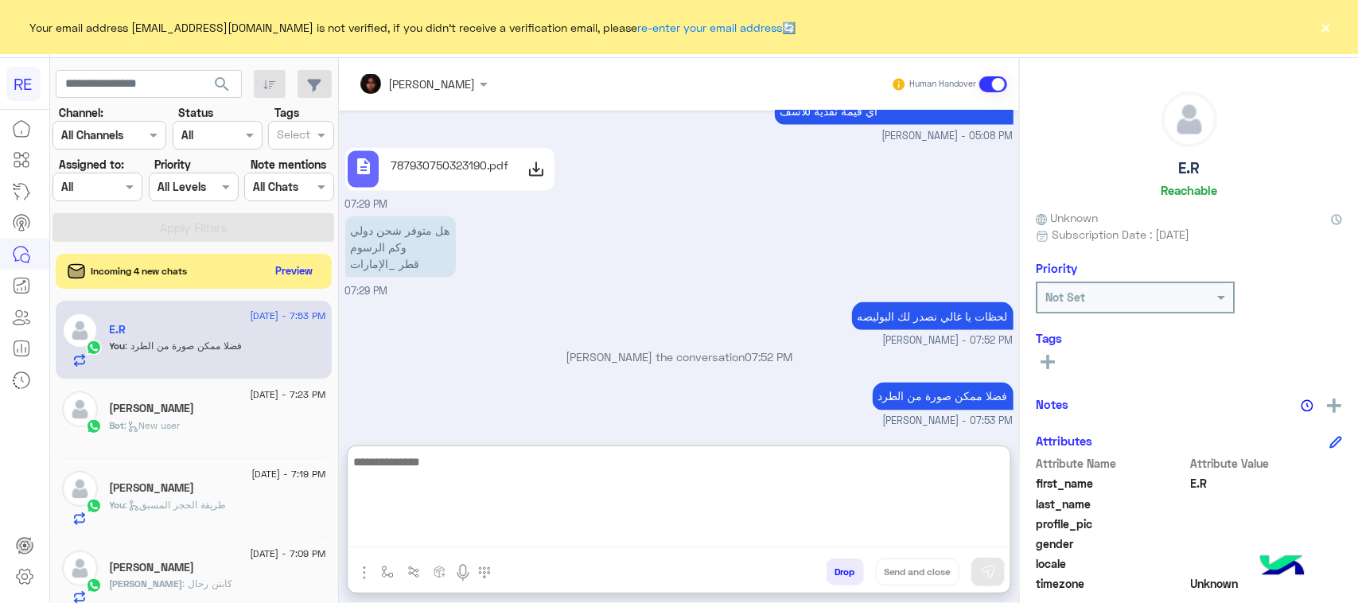
scroll to position [1102, 0]
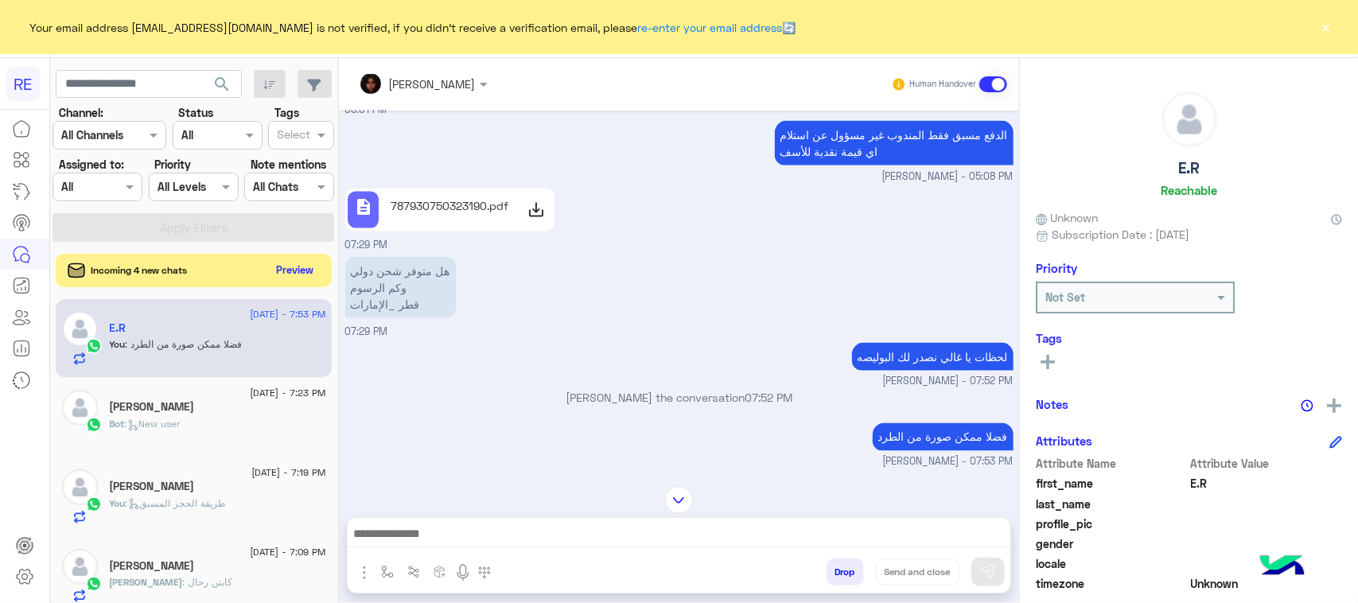
click at [286, 275] on button "Preview" at bounding box center [294, 269] width 49 height 21
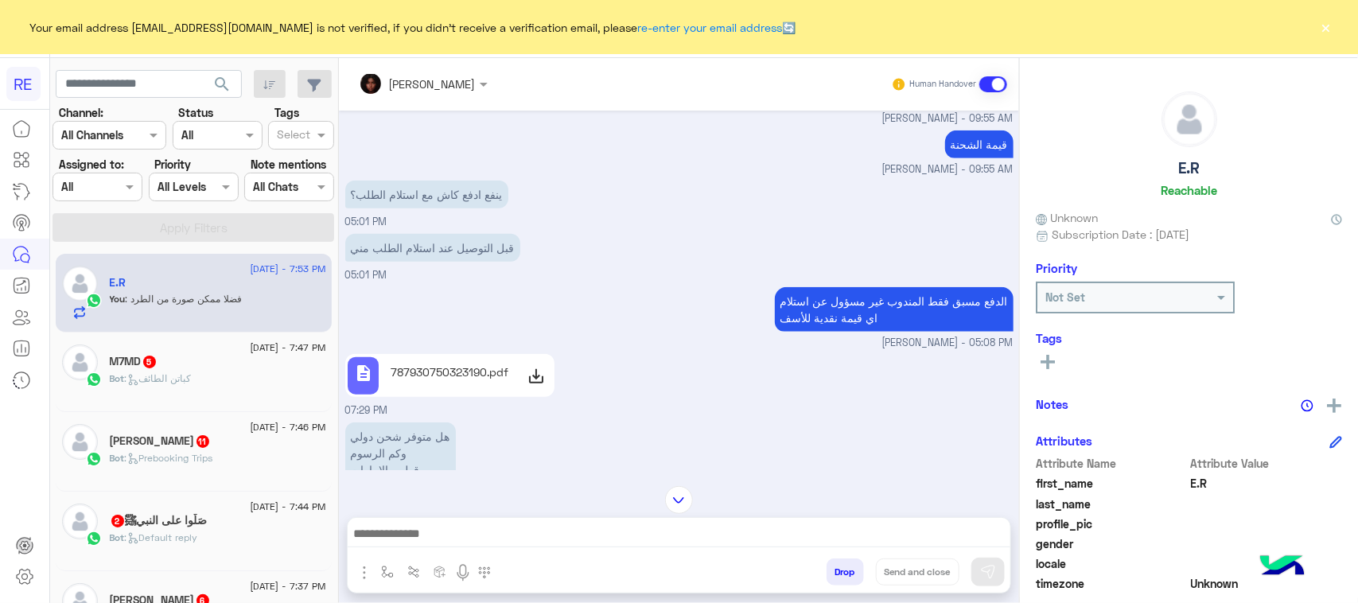
scroll to position [740, 0]
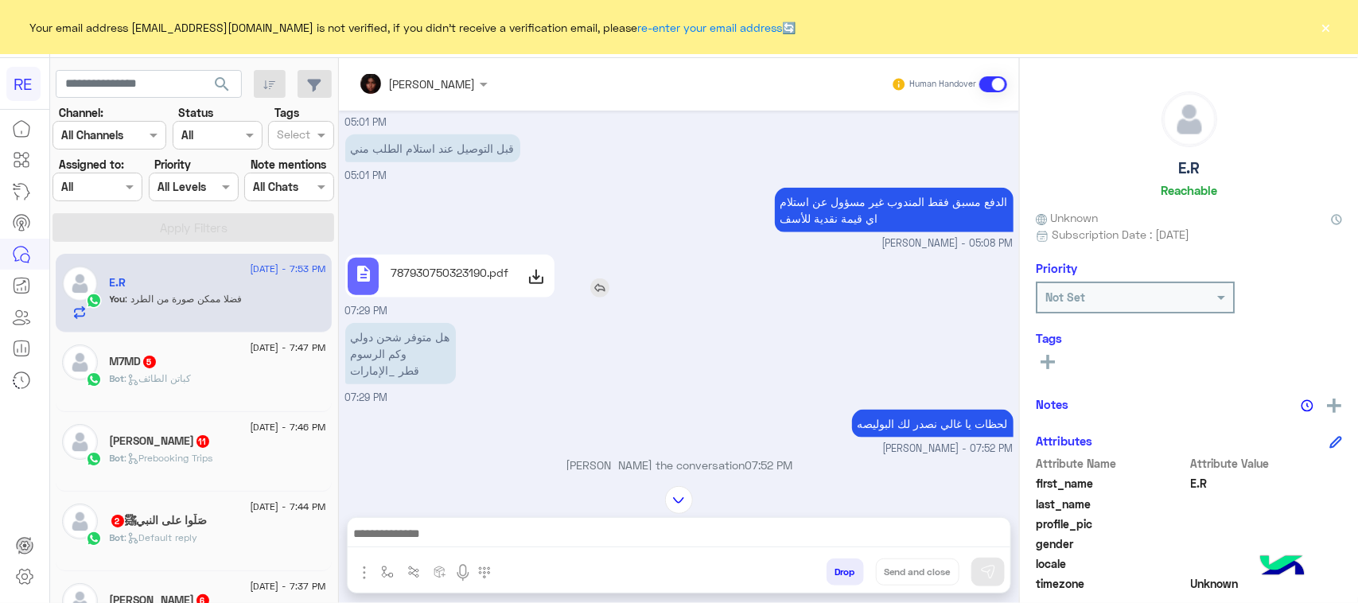
click at [542, 286] on icon at bounding box center [536, 276] width 19 height 19
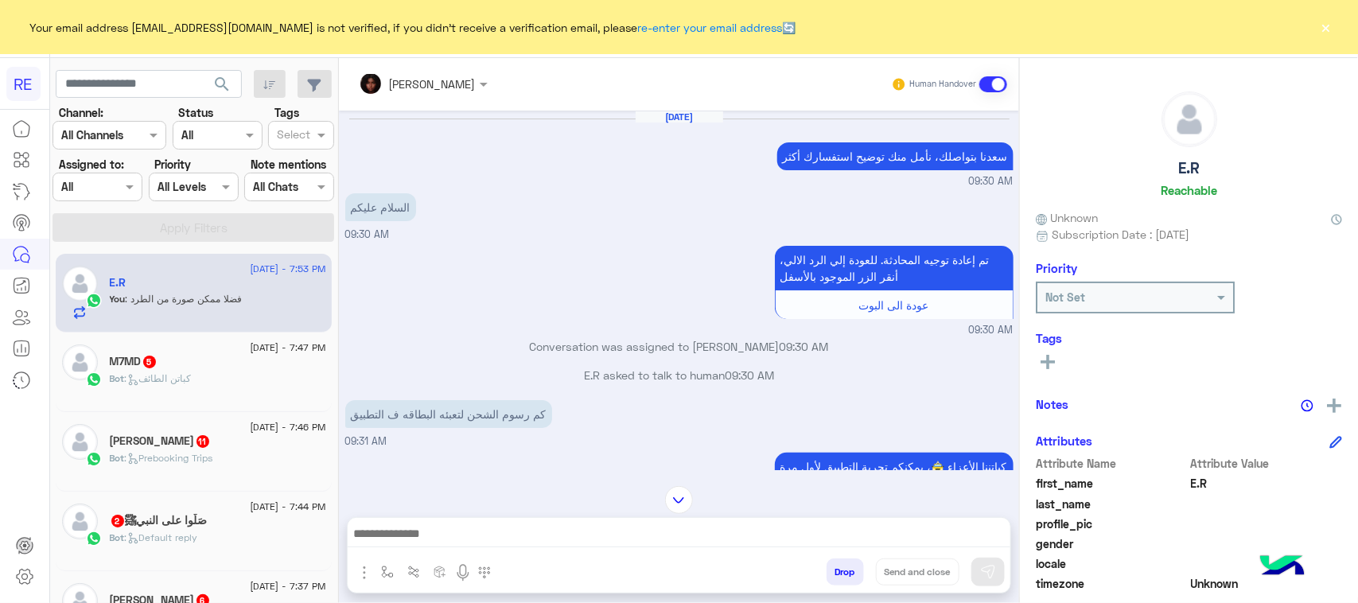
scroll to position [1763, 0]
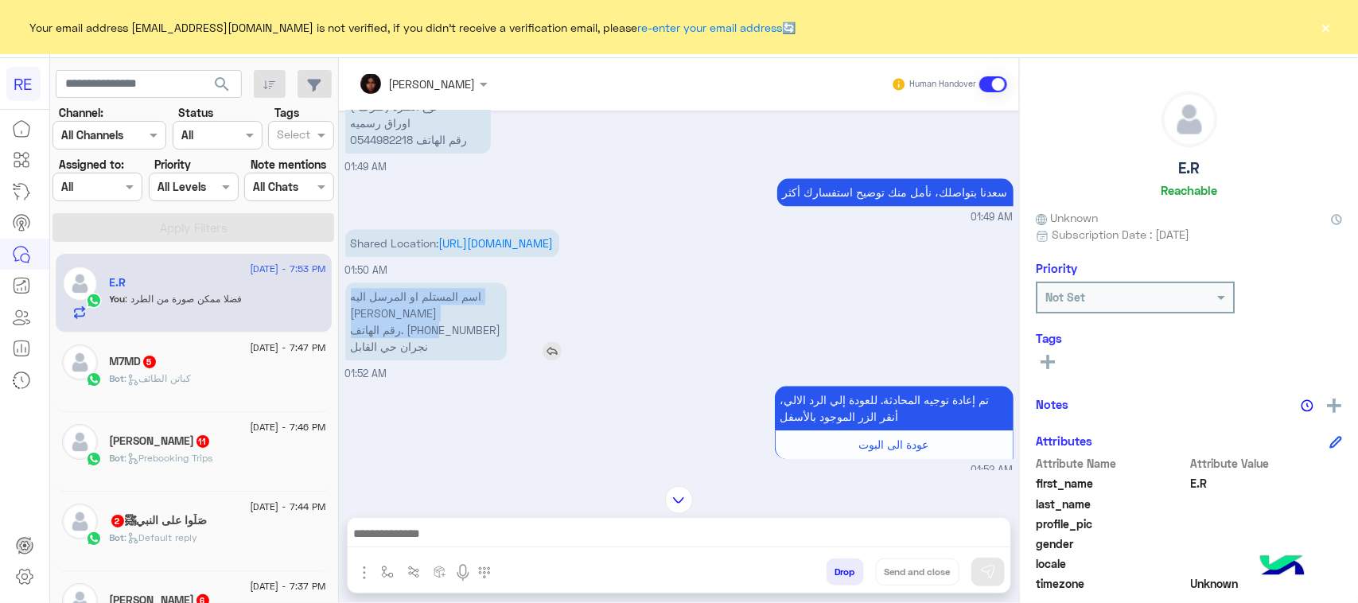
drag, startPoint x: 496, startPoint y: 316, endPoint x: 379, endPoint y: 368, distance: 128.2
click at [379, 364] on div "اسم المستلم او المرسل اليه فاطمة ادم رقم الهاتف. +966541528073 نجران حي القابل" at bounding box center [471, 321] width 252 height 86
click at [408, 328] on p "اسم المستلم او المرسل اليه فاطمة ادم رقم الهاتف. +966541528073 نجران حي القابل" at bounding box center [425, 321] width 161 height 78
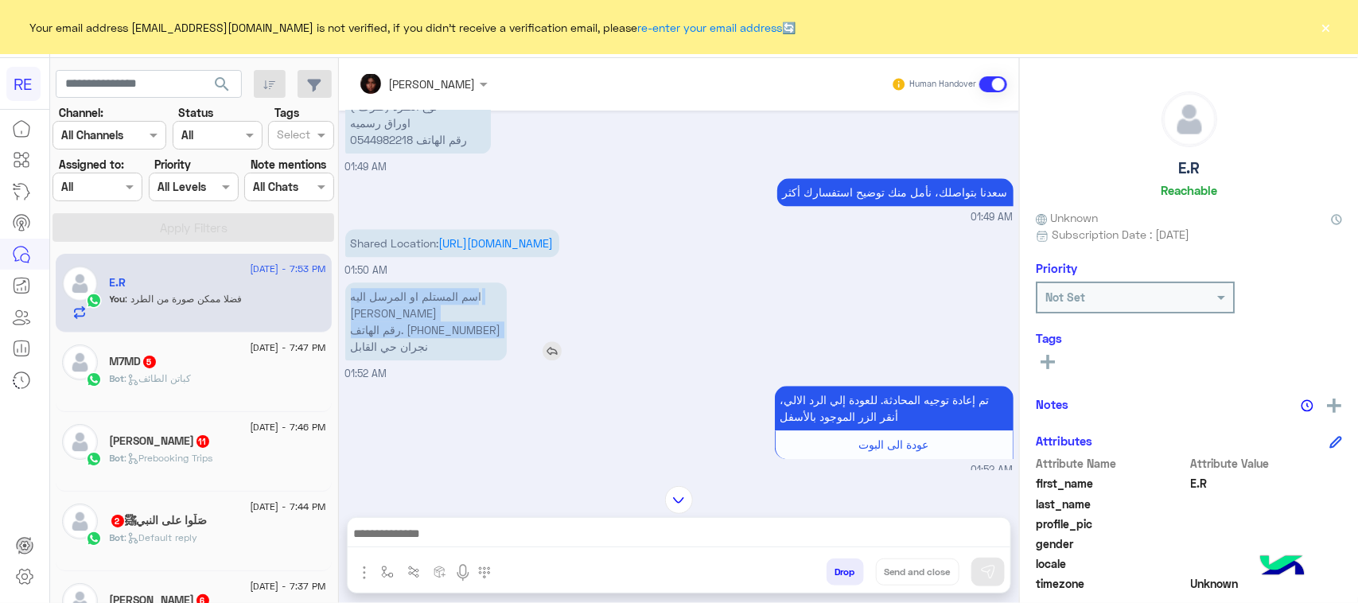
drag, startPoint x: 347, startPoint y: 390, endPoint x: 473, endPoint y: 331, distance: 139.5
click at [473, 331] on div "اسم المستلم او المرسل اليه فاطمة ادم رقم الهاتف. +966541528073 نجران حي القابل" at bounding box center [425, 321] width 161 height 78
click at [474, 335] on p "اسم المستلم او المرسل اليه فاطمة ادم رقم الهاتف. +966541528073 نجران حي القابل" at bounding box center [425, 321] width 161 height 78
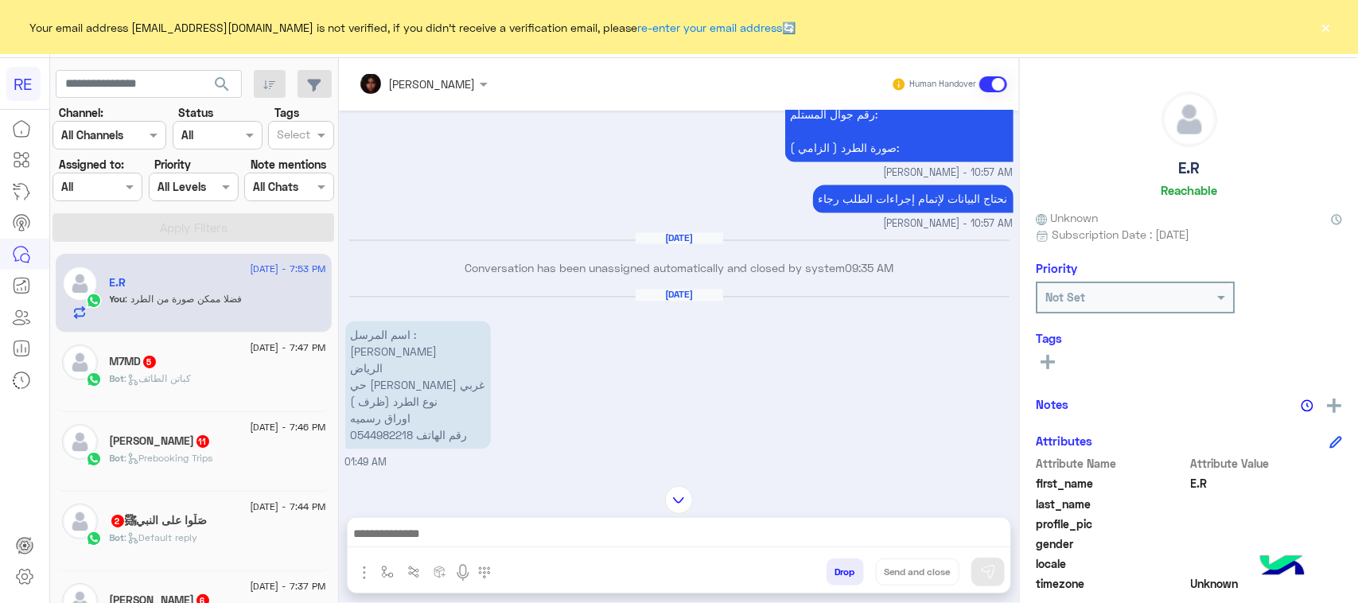
scroll to position [1465, 0]
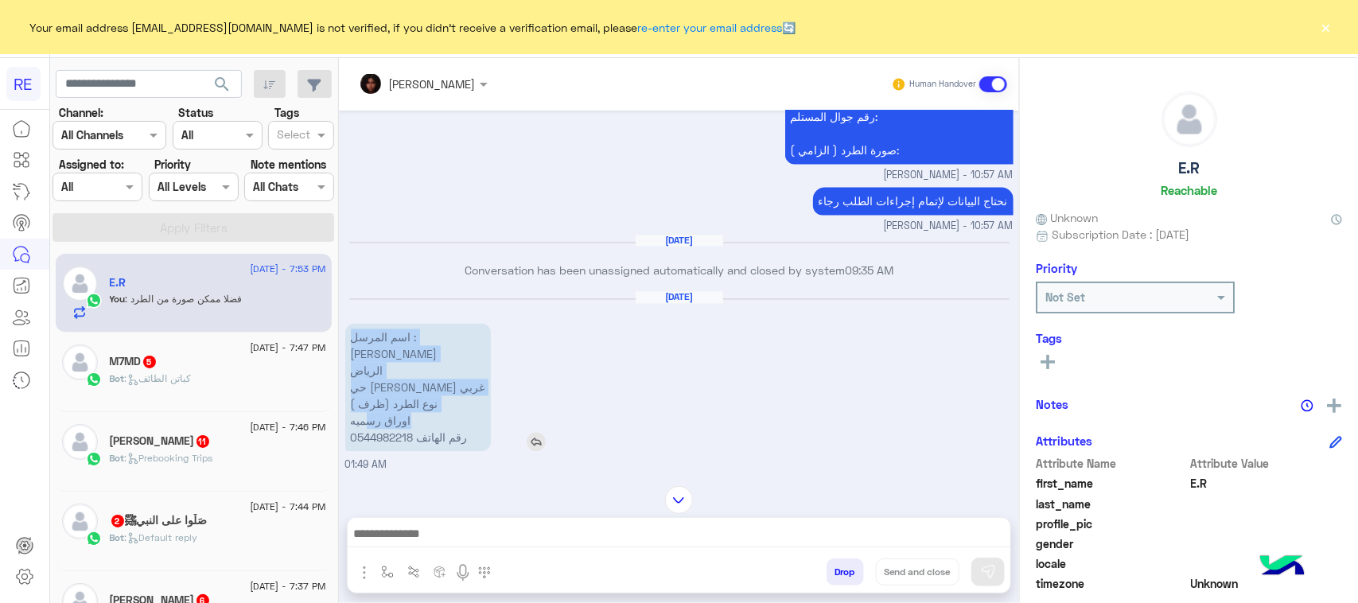
drag, startPoint x: 416, startPoint y: 335, endPoint x: 370, endPoint y: 411, distance: 89.2
click at [370, 411] on p "اسم المرسل : إيثار محمد الرياض حي عريجاء غربي نوع الطرد (ظرف ) اوراق رسميه رقم …" at bounding box center [418, 388] width 146 height 128
click at [370, 424] on p "اسم المرسل : إيثار محمد الرياض حي عريجاء غربي نوع الطرد (ظرف ) اوراق رسميه رقم …" at bounding box center [418, 388] width 146 height 128
drag, startPoint x: 340, startPoint y: 440, endPoint x: 352, endPoint y: 321, distance: 119.8
click at [352, 321] on div "Aug 22, 2025 سعدنا بتواصلك، نأمل منك توضيح استفسارك أكثر 09:30 AM السلام عليكم …" at bounding box center [679, 290] width 680 height 359
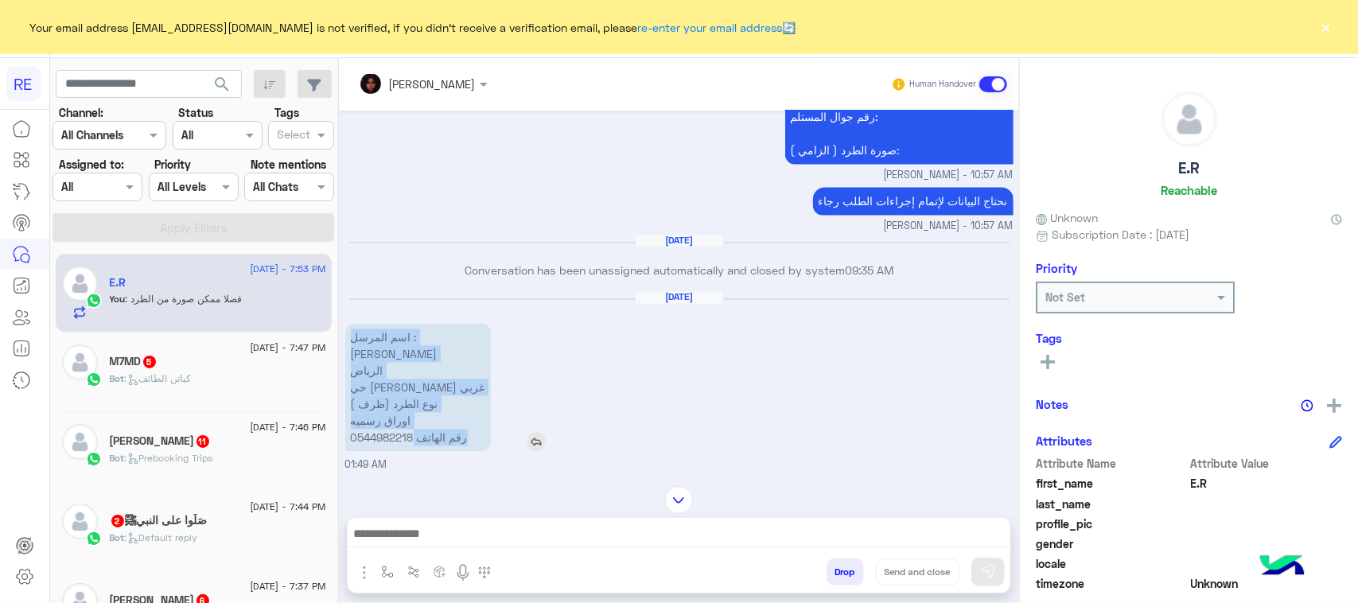
copy p "اسم المرسل : إيثار محمد الرياض حي عريجاء غربي نوع الطرد (ظرف ) اوراق رسميه رقم …"
click at [363, 437] on p "اسم المرسل : إيثار محمد الرياض حي عريجاء غربي نوع الطرد (ظرف ) اوراق رسميه رقم …" at bounding box center [418, 388] width 146 height 128
copy p "0544982218"
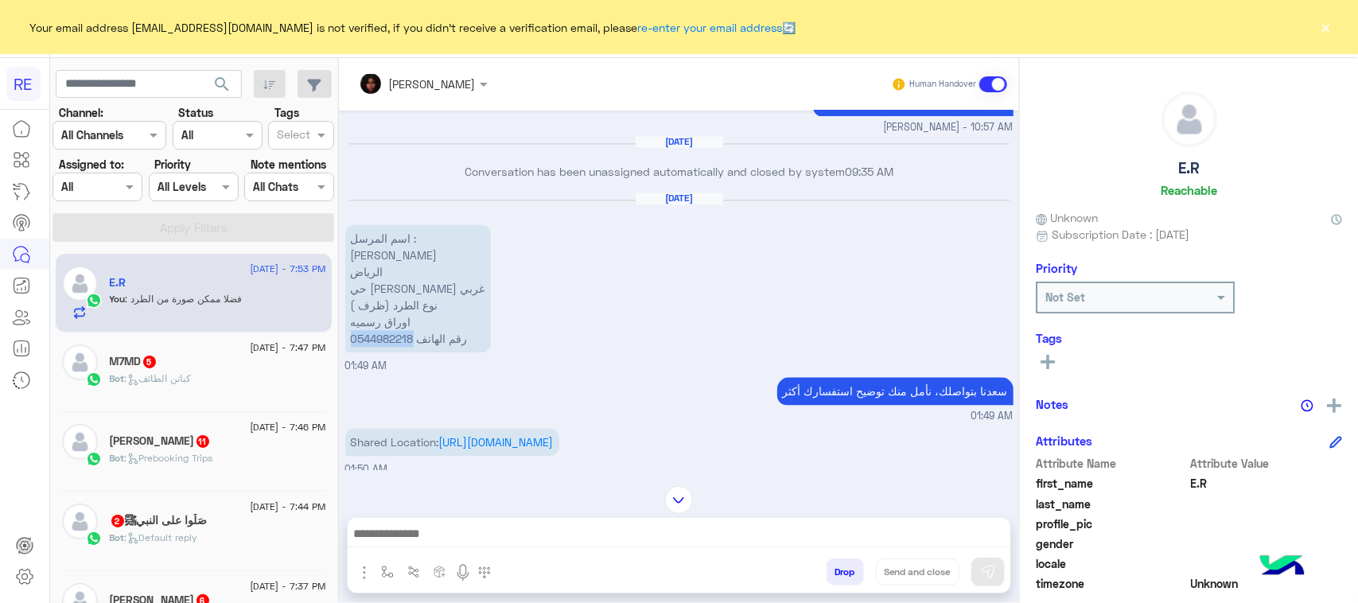
scroll to position [1763, 0]
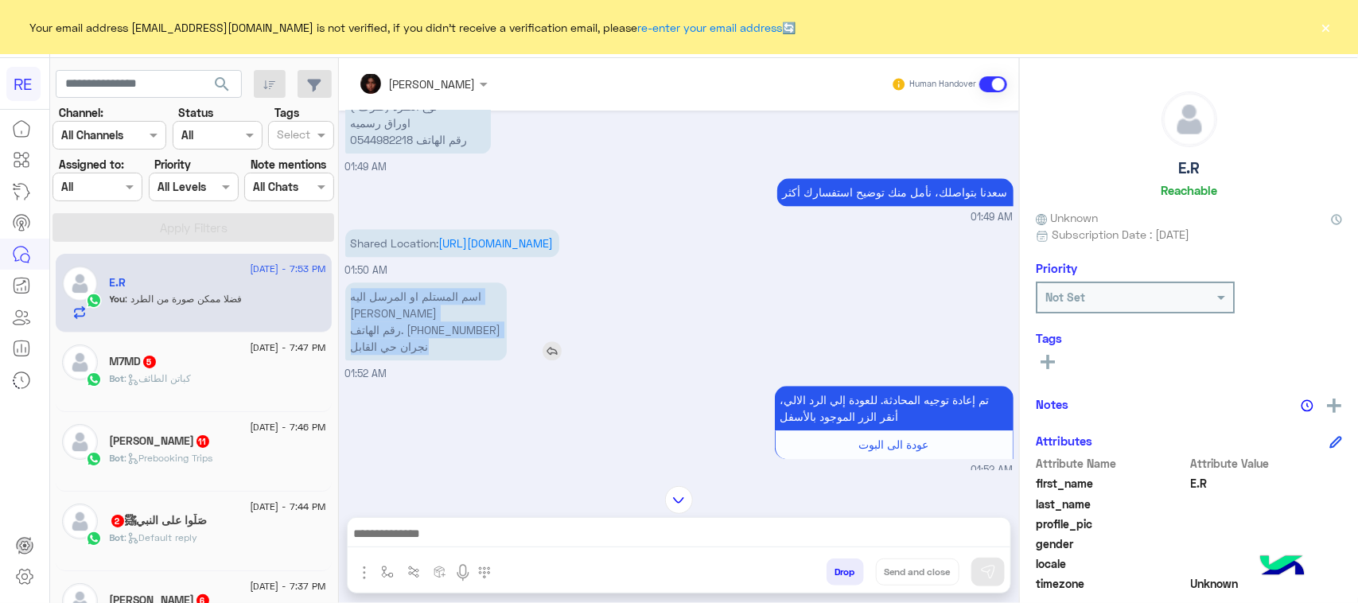
drag, startPoint x: 494, startPoint y: 326, endPoint x: 458, endPoint y: 368, distance: 55.3
click at [458, 360] on div "اسم المستلم او المرسل اليه فاطمة ادم رقم الهاتف. +966541528073 نجران حي القابل" at bounding box center [471, 321] width 252 height 78
click at [418, 351] on p "اسم المستلم او المرسل اليه فاطمة ادم رقم الهاتف. +966541528073 نجران حي القابل" at bounding box center [425, 321] width 161 height 78
drag, startPoint x: 390, startPoint y: 315, endPoint x: 445, endPoint y: 327, distance: 56.9
click at [390, 316] on p "اسم المستلم او المرسل اليه فاطمة ادم رقم الهاتف. +966541528073 نجران حي القابل" at bounding box center [425, 321] width 161 height 78
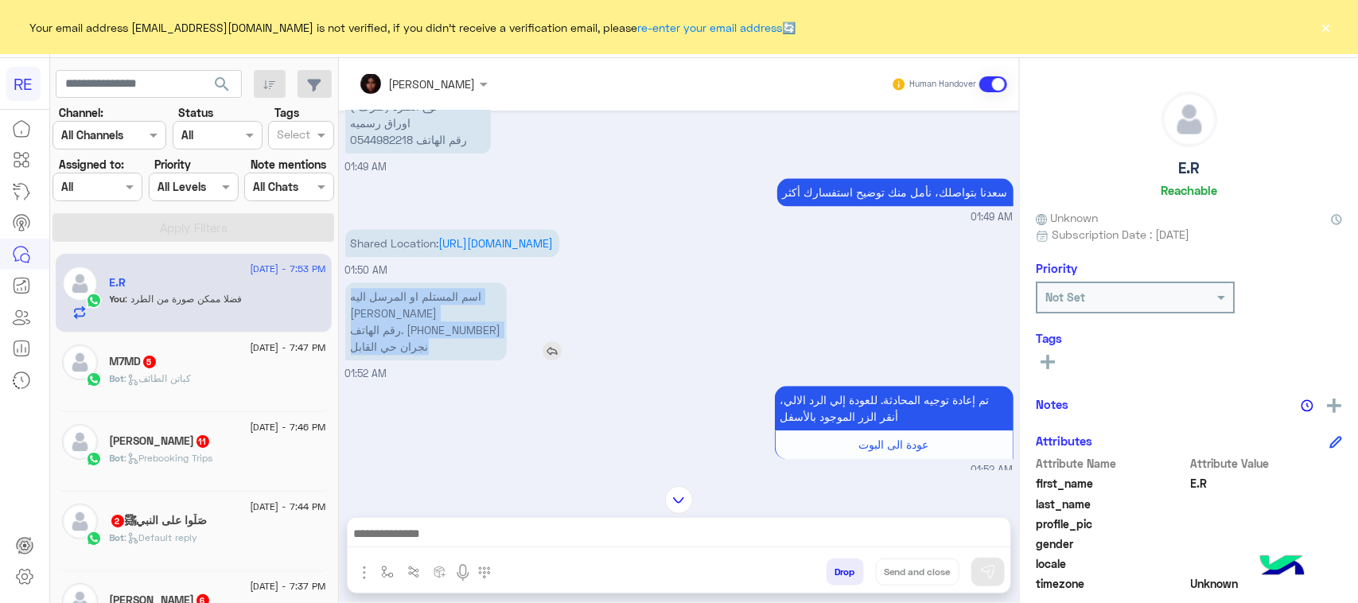
drag, startPoint x: 447, startPoint y: 335, endPoint x: 443, endPoint y: 380, distance: 45.5
click at [443, 360] on p "اسم المستلم او المرسل اليه فاطمة ادم رقم الهاتف. +966541528073 نجران حي القابل" at bounding box center [425, 321] width 161 height 78
click at [394, 324] on p "اسم المستلم او المرسل اليه فاطمة ادم رقم الهاتف. +966541528073 نجران حي القابل" at bounding box center [425, 321] width 161 height 78
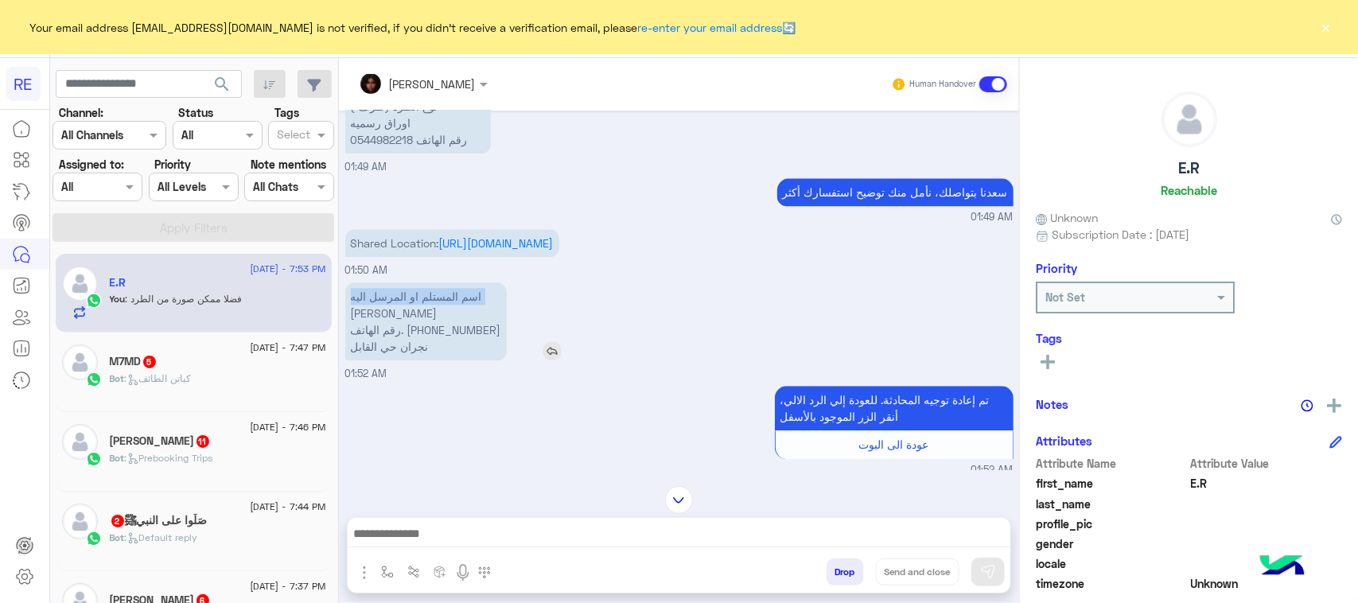
copy p "اسم المستلم او المرسل اليه"
click at [484, 321] on p "اسم المستلم او المرسل اليه فاطمة ادم رقم الهاتف. +966541528073 نجران حي القابل" at bounding box center [425, 321] width 161 height 78
drag, startPoint x: 487, startPoint y: 321, endPoint x: 462, endPoint y: 375, distance: 60.2
click at [462, 360] on p "اسم المستلم او المرسل اليه فاطمة ادم رقم الهاتف. +966541528073 نجران حي القابل" at bounding box center [425, 321] width 161 height 78
copy p "اسم المستلم او المرسل اليه فاطمة ادم رقم الهاتف. +966541528073 نجران حي القابل"
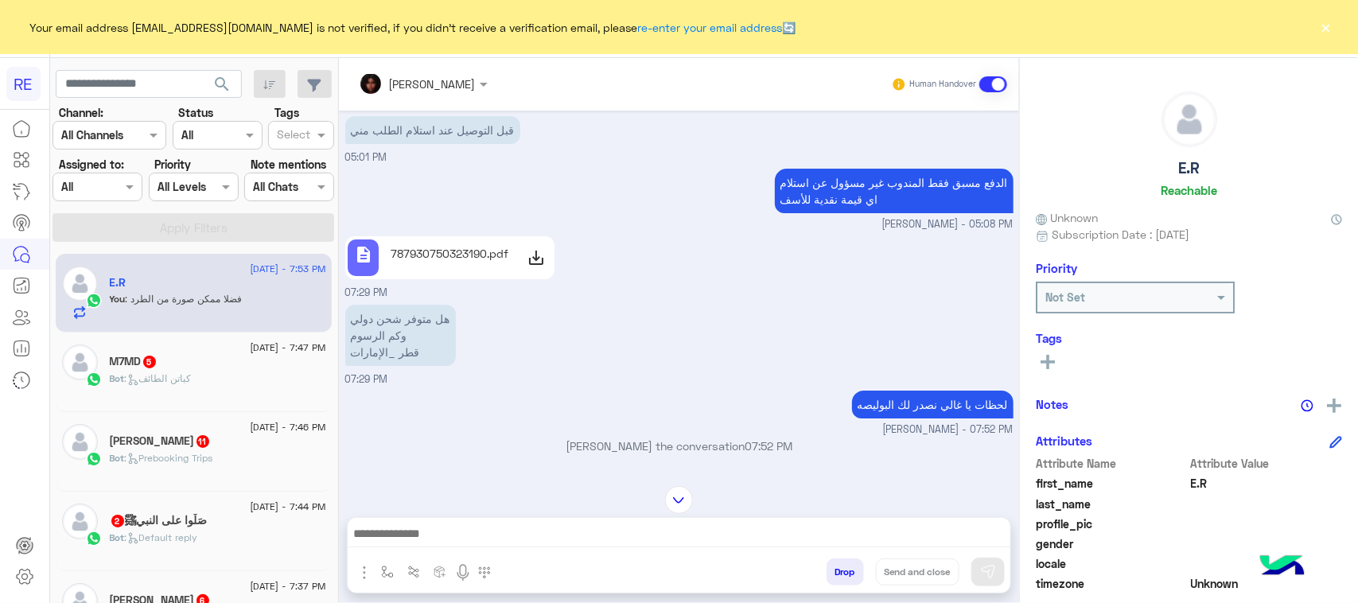
scroll to position [2638, 0]
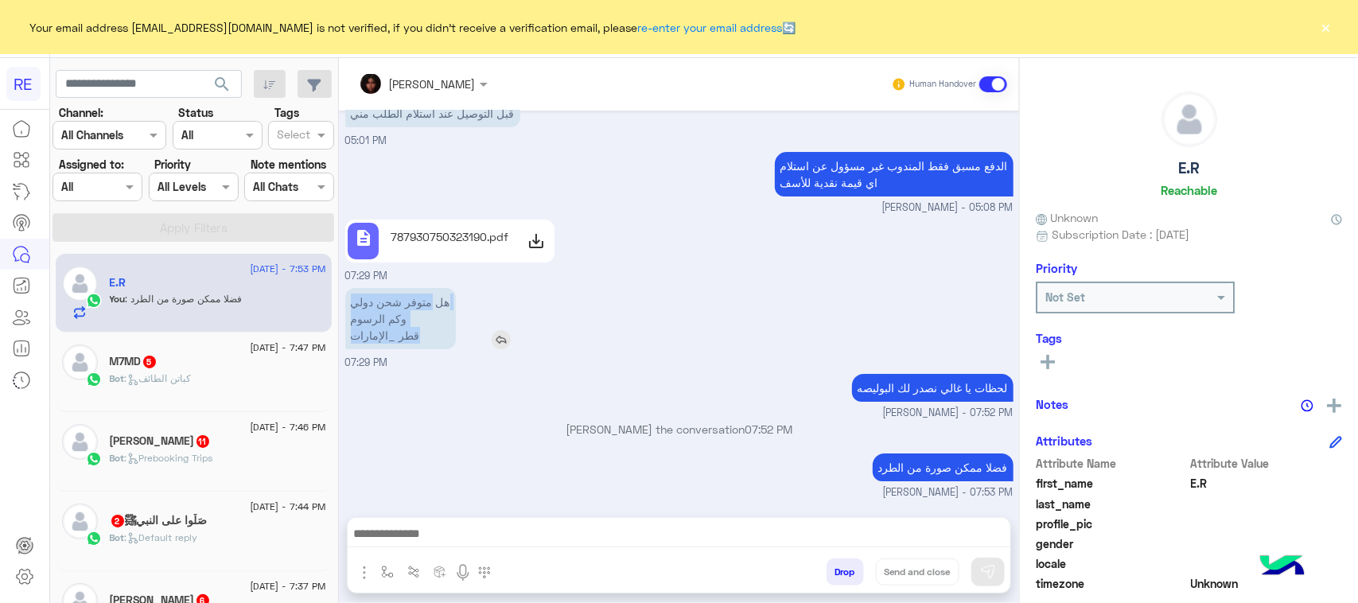
drag, startPoint x: 429, startPoint y: 299, endPoint x: 415, endPoint y: 336, distance: 40.0
click at [415, 336] on p "هل متوفر شحن دولي وكم الرسوم قطر _الإمارات" at bounding box center [400, 318] width 111 height 61
click at [415, 309] on p "هل متوفر شحن دولي وكم الرسوم قطر _الإمارات" at bounding box center [400, 318] width 111 height 61
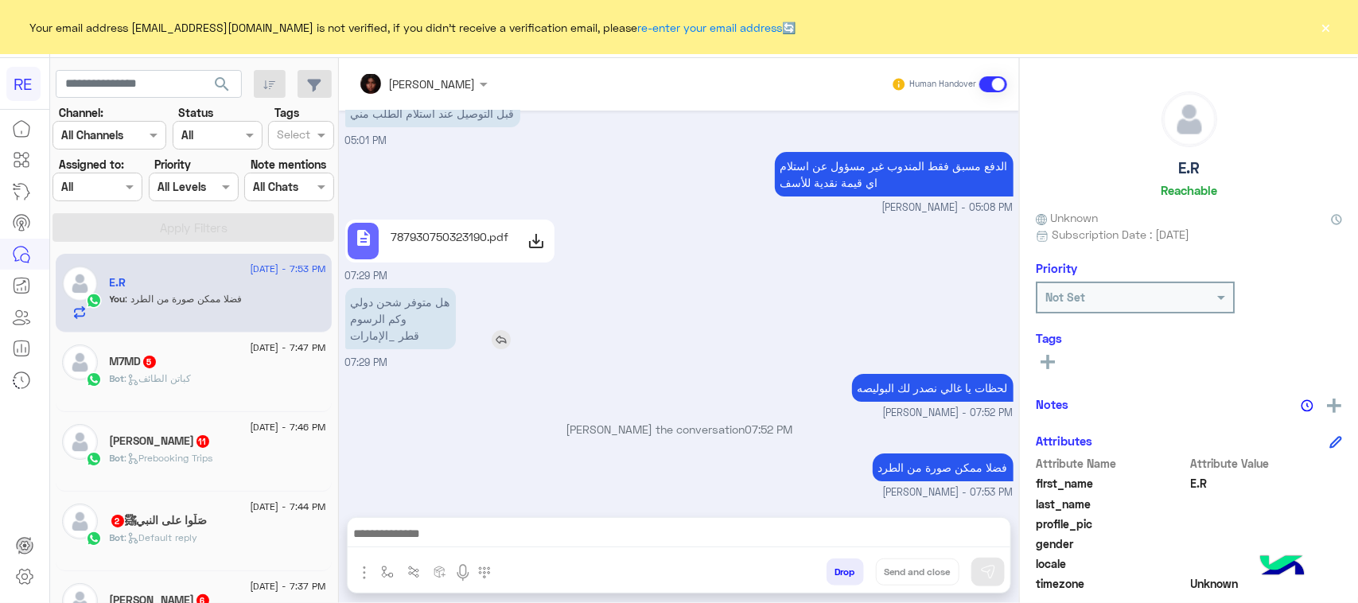
click at [415, 330] on p "هل متوفر شحن دولي وكم الرسوم قطر _الإمارات" at bounding box center [400, 318] width 111 height 61
drag, startPoint x: 453, startPoint y: 296, endPoint x: 321, endPoint y: 348, distance: 142.5
click at [318, 348] on mat-drawer-container "search Channel: Channel All Channels Status Channel All Tags Select Assigned to…" at bounding box center [704, 333] width 1308 height 551
drag, startPoint x: 420, startPoint y: 348, endPoint x: 396, endPoint y: 354, distance: 24.5
click at [420, 351] on div "هل متوفر شحن دولي وكم الرسوم قطر _الإمارات" at bounding box center [445, 318] width 201 height 69
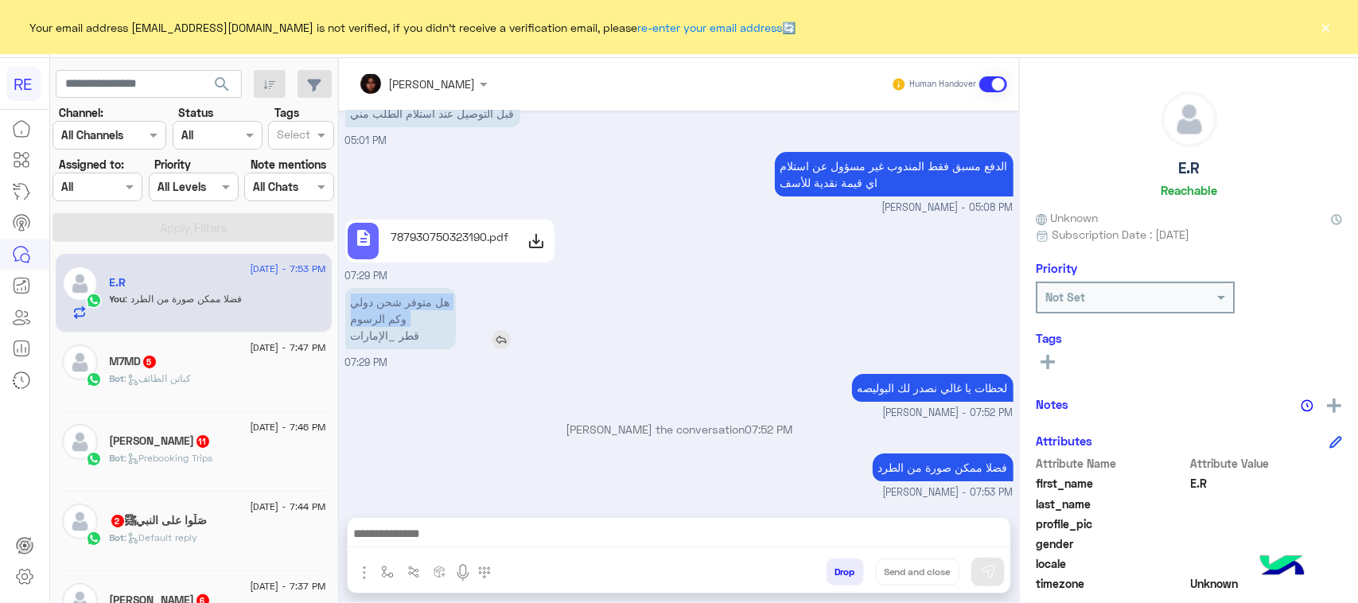
drag, startPoint x: 352, startPoint y: 338, endPoint x: 449, endPoint y: 295, distance: 106.1
click at [449, 295] on p "هل متوفر شحن دولي وكم الرسوم قطر _الإمارات" at bounding box center [400, 318] width 111 height 61
click at [609, 384] on div "لحظات يا غالي نصدر لك البوليصه مروه احمد - 07:52 PM" at bounding box center [679, 395] width 668 height 51
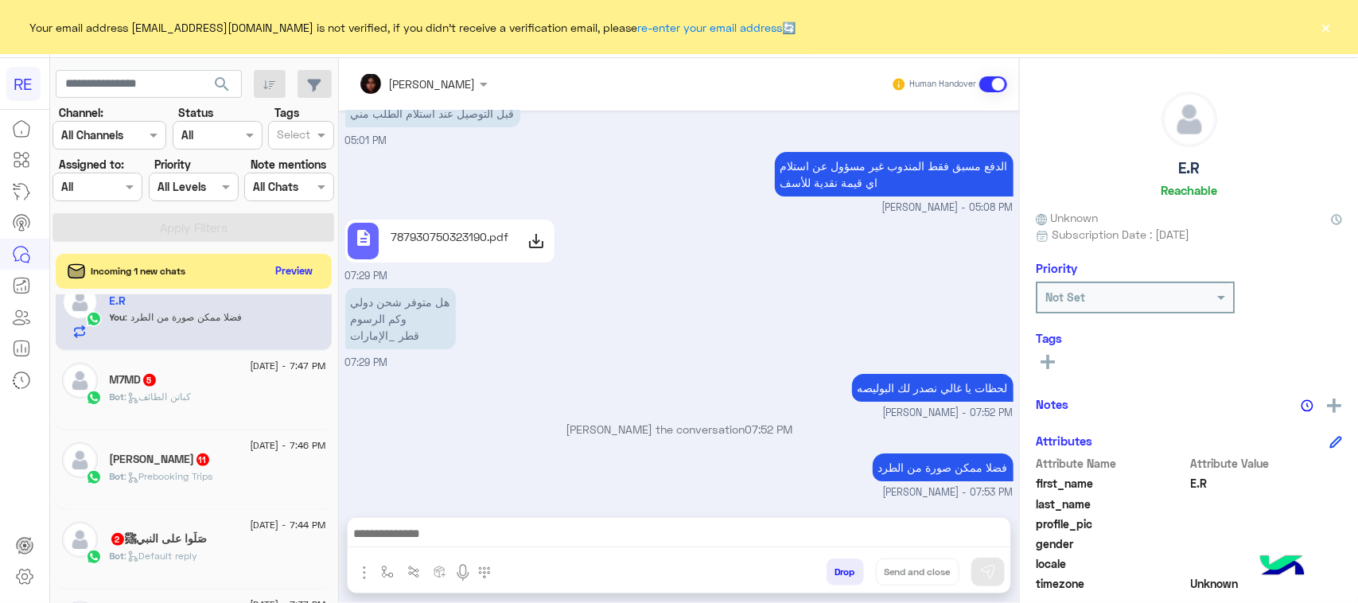
scroll to position [0, 0]
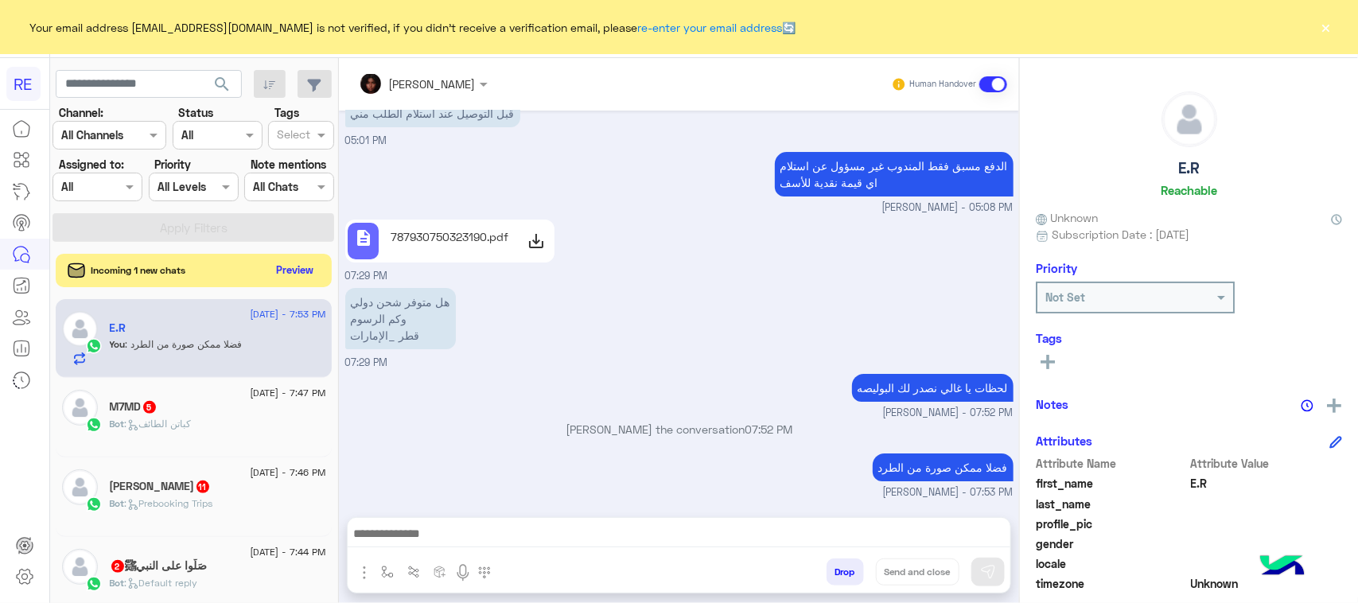
click at [302, 274] on button "Preview" at bounding box center [294, 269] width 49 height 21
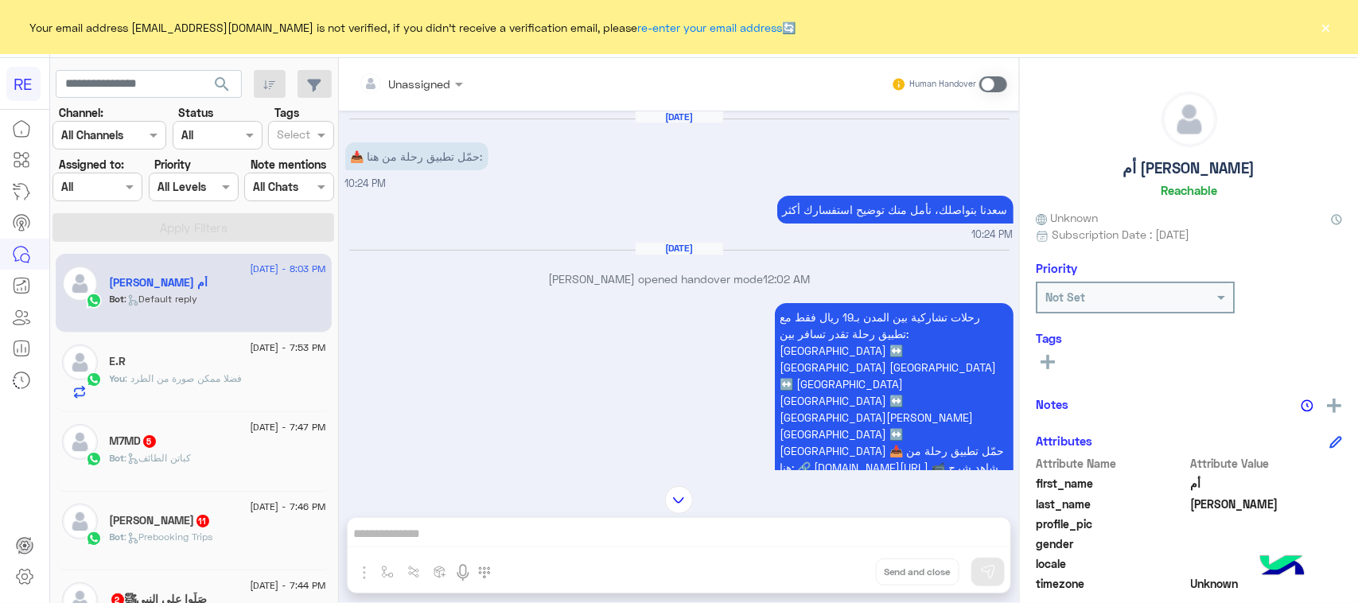
click at [235, 388] on div "You : فضلا ممكن صورة من الطرد" at bounding box center [218, 385] width 216 height 28
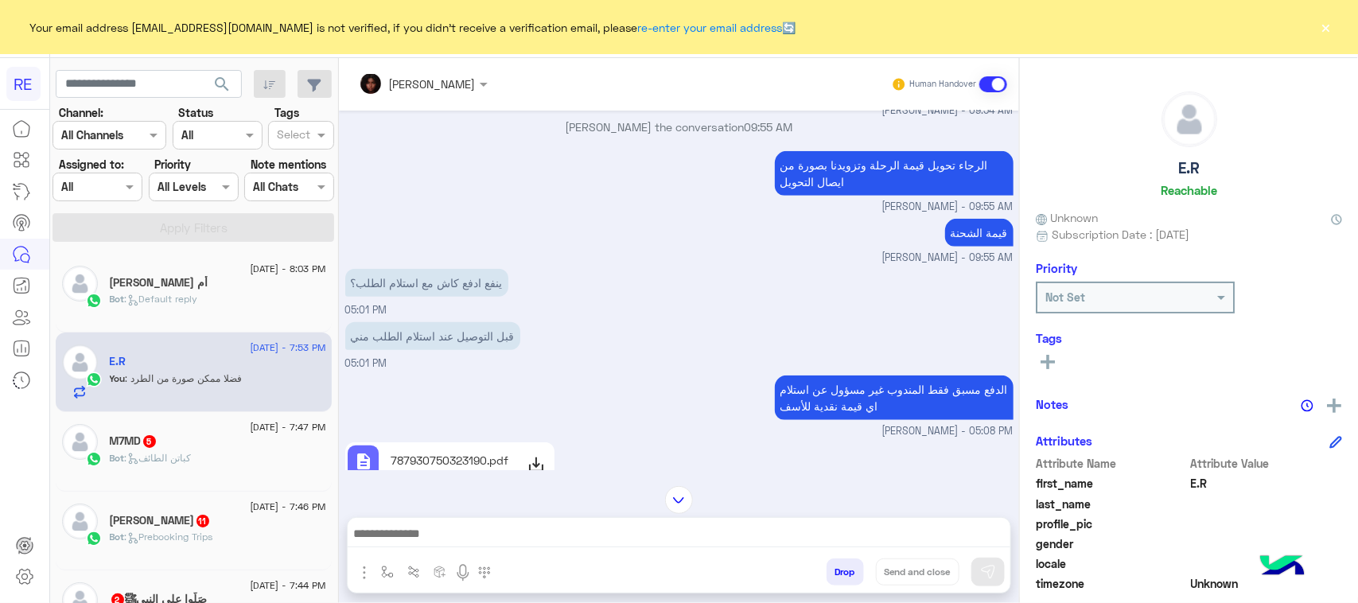
scroll to position [740, 0]
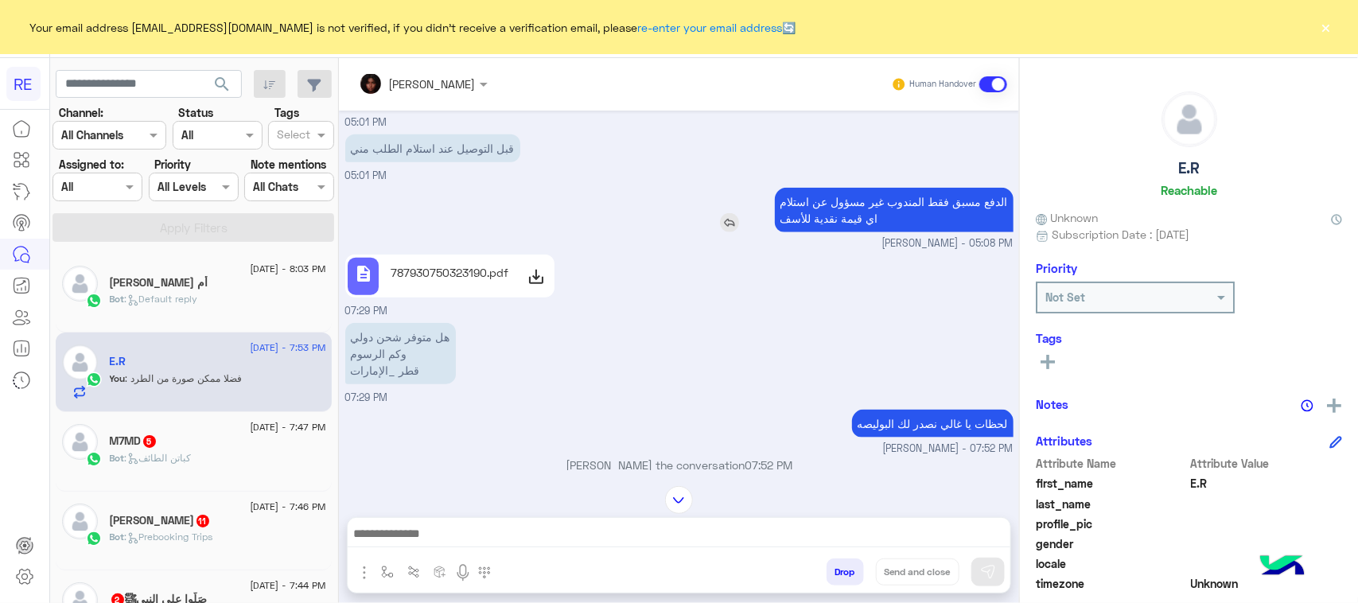
click at [848, 232] on p "الدفع مسبق فقط المندوب غير مسؤول عن استلام اي قيمة نقدية للأسف" at bounding box center [894, 210] width 239 height 45
click at [812, 319] on div "description 787930750323190.pdf 07:29 PM" at bounding box center [679, 285] width 668 height 68
click at [799, 232] on p "الدفع مسبق فقط المندوب غير مسؤول عن استلام اي قيمة نقدية للأسف" at bounding box center [894, 210] width 239 height 45
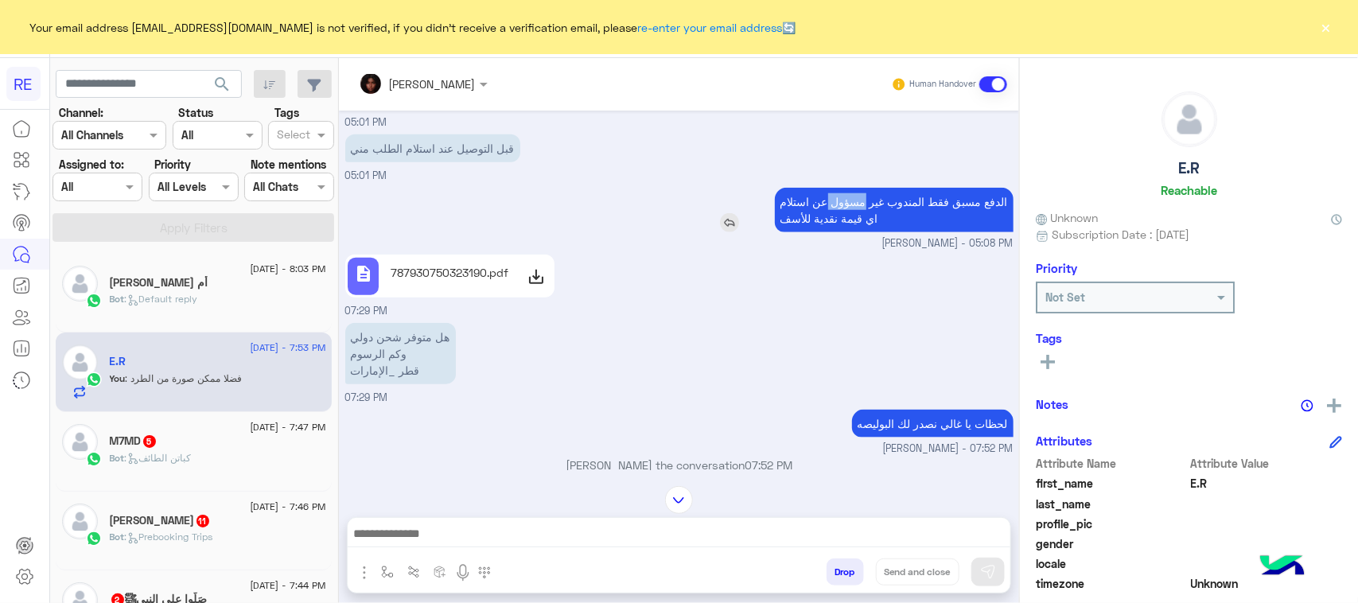
click at [799, 232] on p "الدفع مسبق فقط المندوب غير مسؤول عن استلام اي قيمة نقدية للأسف" at bounding box center [894, 210] width 239 height 45
click at [798, 319] on div "description 787930750323190.pdf 07:29 PM" at bounding box center [679, 285] width 668 height 68
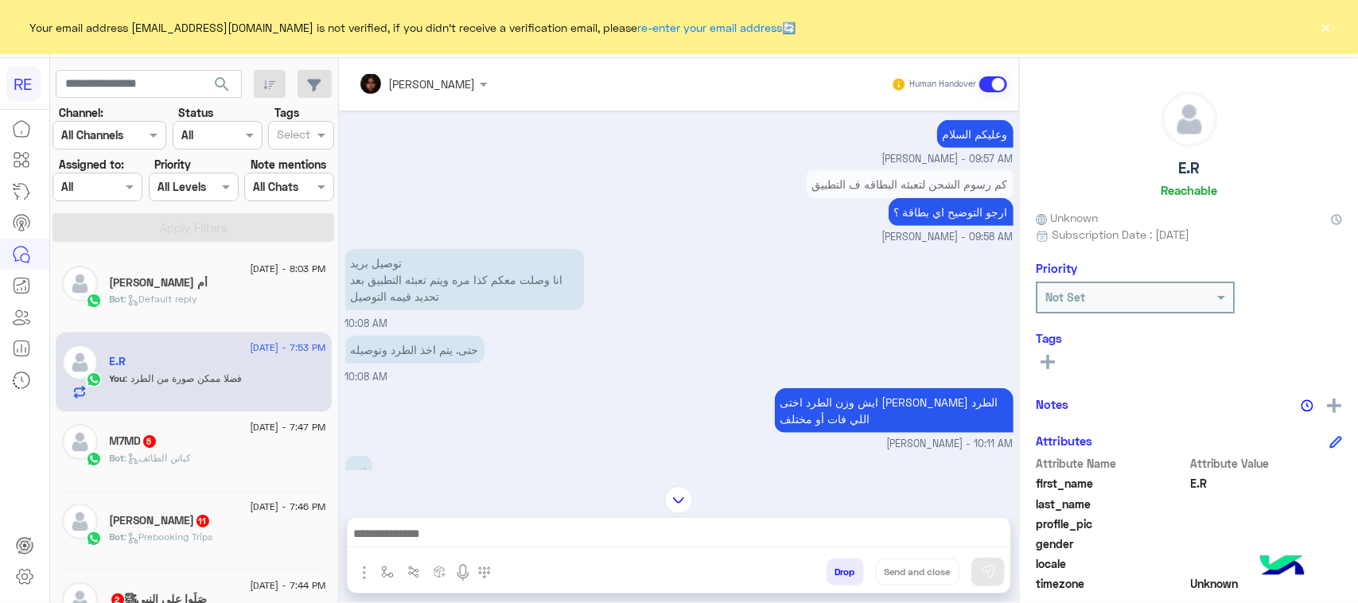
scroll to position [769, 0]
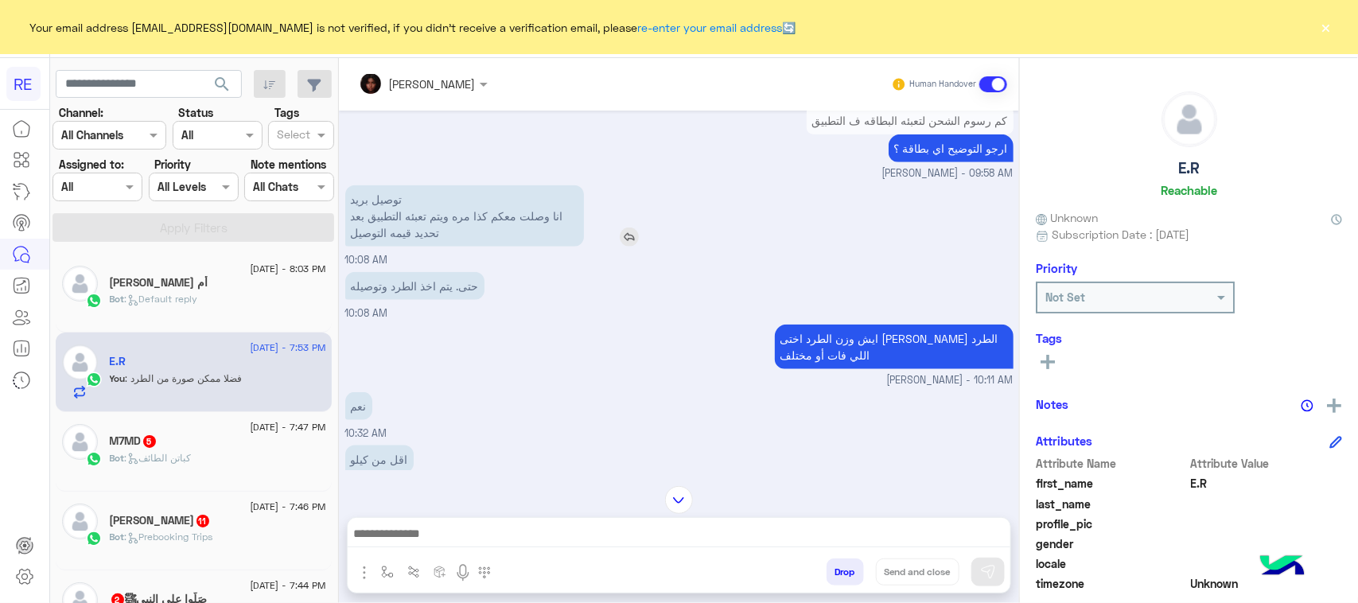
click at [492, 223] on p "توصيل بريد انا وصلت معكم كذا مره ويتم تعبئه التطبيق بعد تحديد قيمه التوصيل" at bounding box center [464, 215] width 239 height 61
click at [507, 291] on div "حتى. يتم اخذ الطرد وتوصيله" at bounding box center [460, 286] width 230 height 28
click at [483, 216] on p "توصيل بريد انا وصلت معكم كذا مره ويتم تعبئه التطبيق بعد تحديد قيمه التوصيل" at bounding box center [464, 215] width 239 height 61
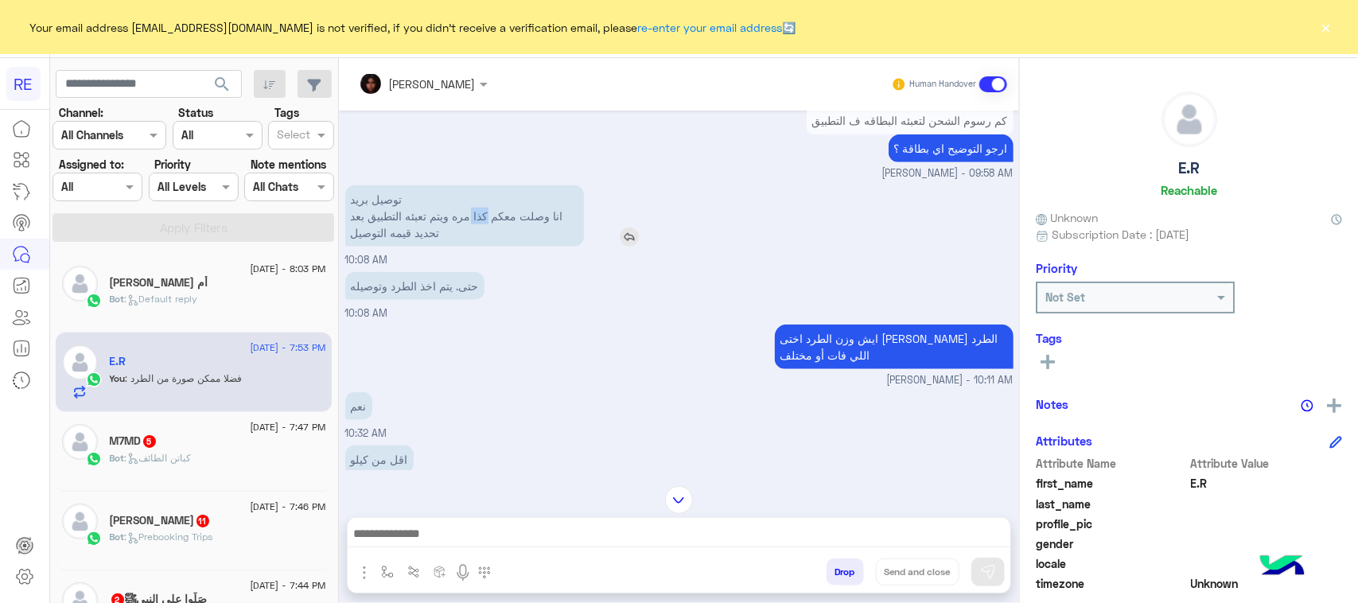
click at [483, 216] on p "توصيل بريد انا وصلت معكم كذا مره ويتم تعبئه التطبيق بعد تحديد قيمه التوصيل" at bounding box center [464, 215] width 239 height 61
click at [438, 300] on div "حتى. يتم اخذ الطرد وتوصيله" at bounding box center [460, 286] width 230 height 36
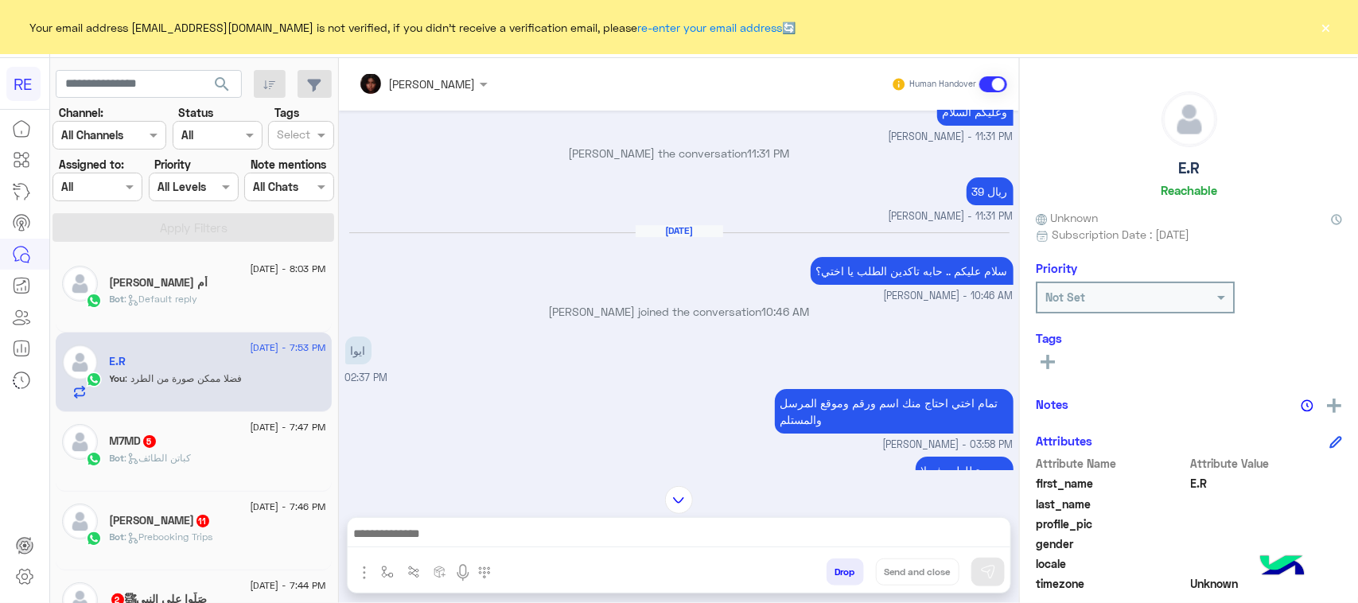
scroll to position [3340, 0]
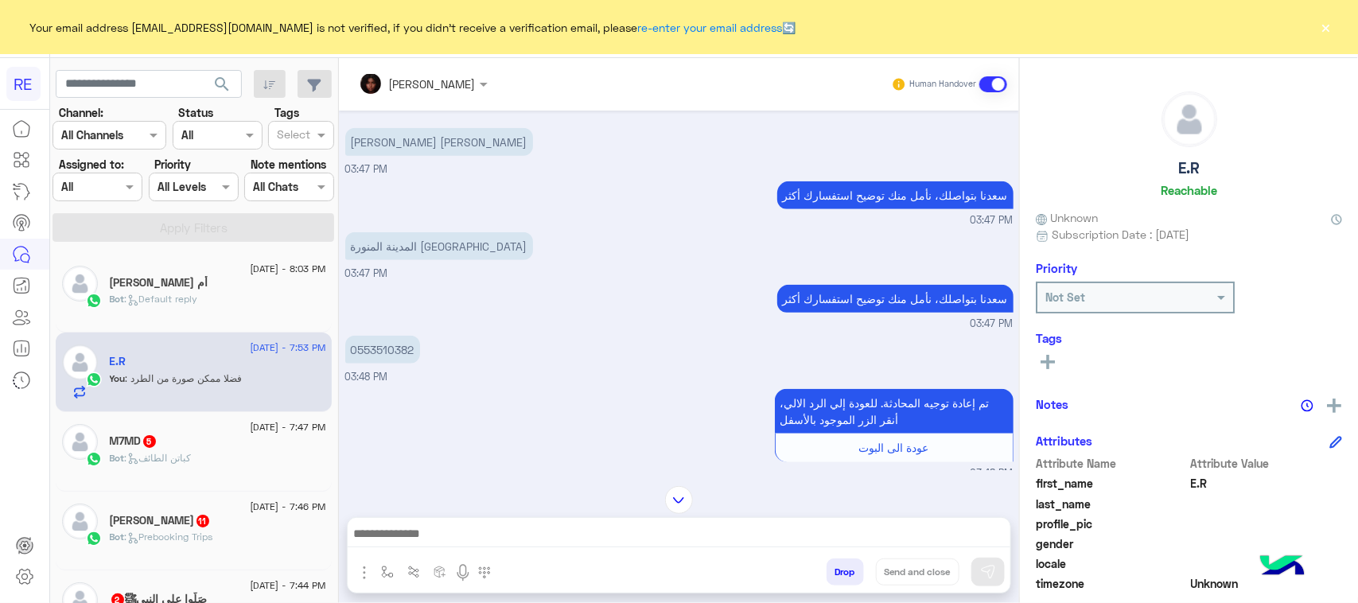
click at [686, 496] on img at bounding box center [679, 500] width 28 height 28
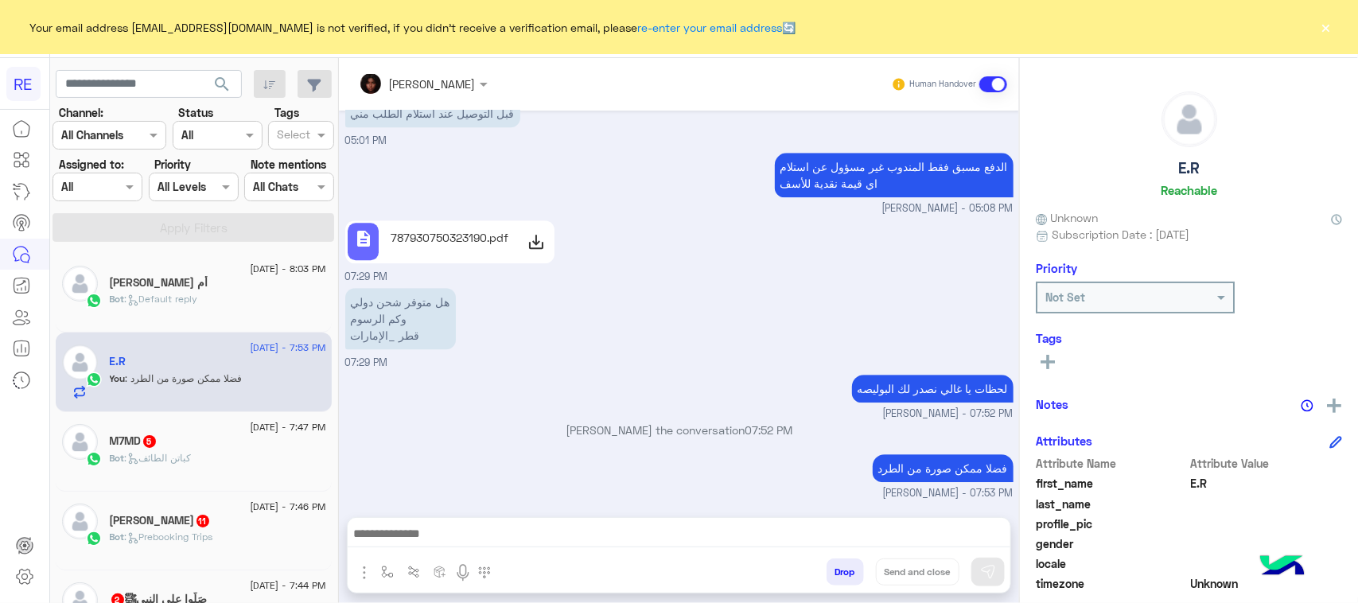
scroll to position [7496, 0]
click at [919, 483] on div "فضلا ممكن صورة من الطرد" at bounding box center [897, 468] width 231 height 36
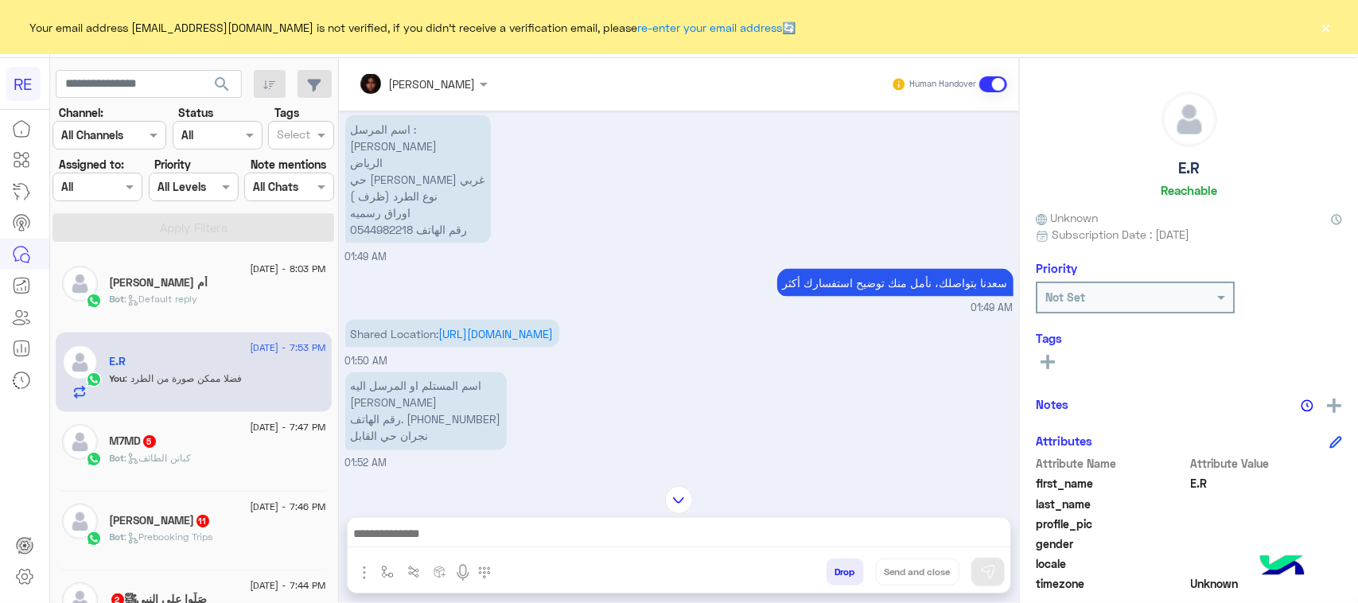
scroll to position [6502, 0]
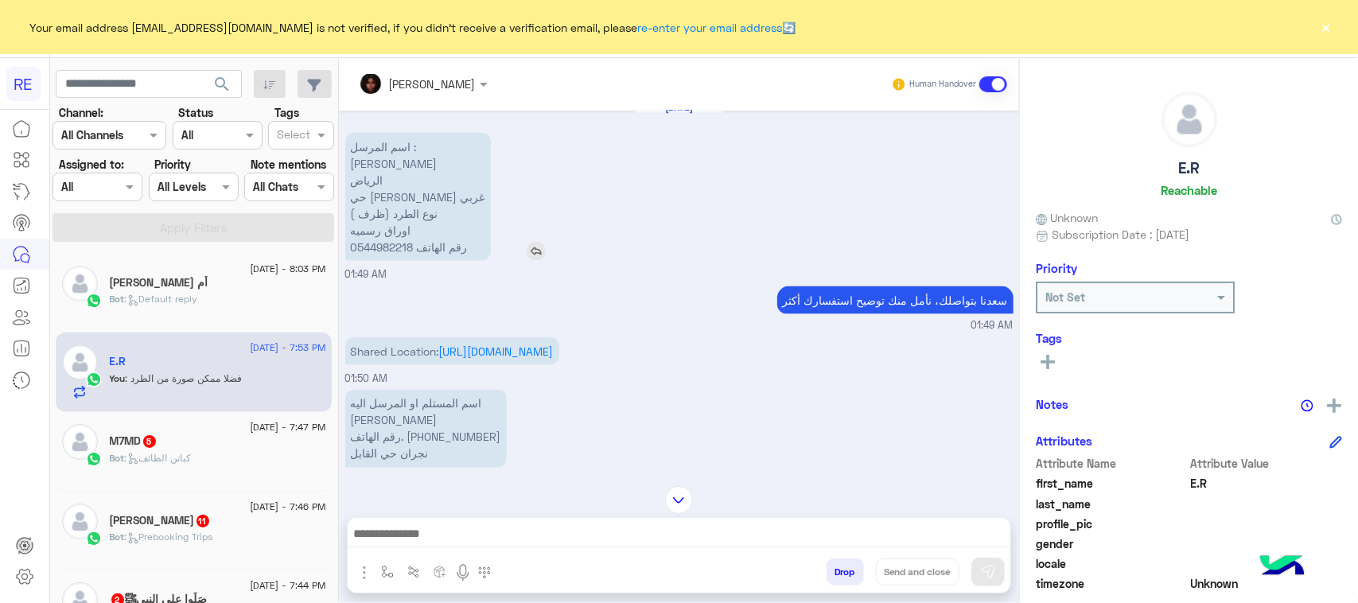
click at [380, 251] on p "اسم المرسل : إيثار محمد الرياض حي عريجاء غربي نوع الطرد (ظرف ) اوراق رسميه رقم …" at bounding box center [418, 197] width 146 height 128
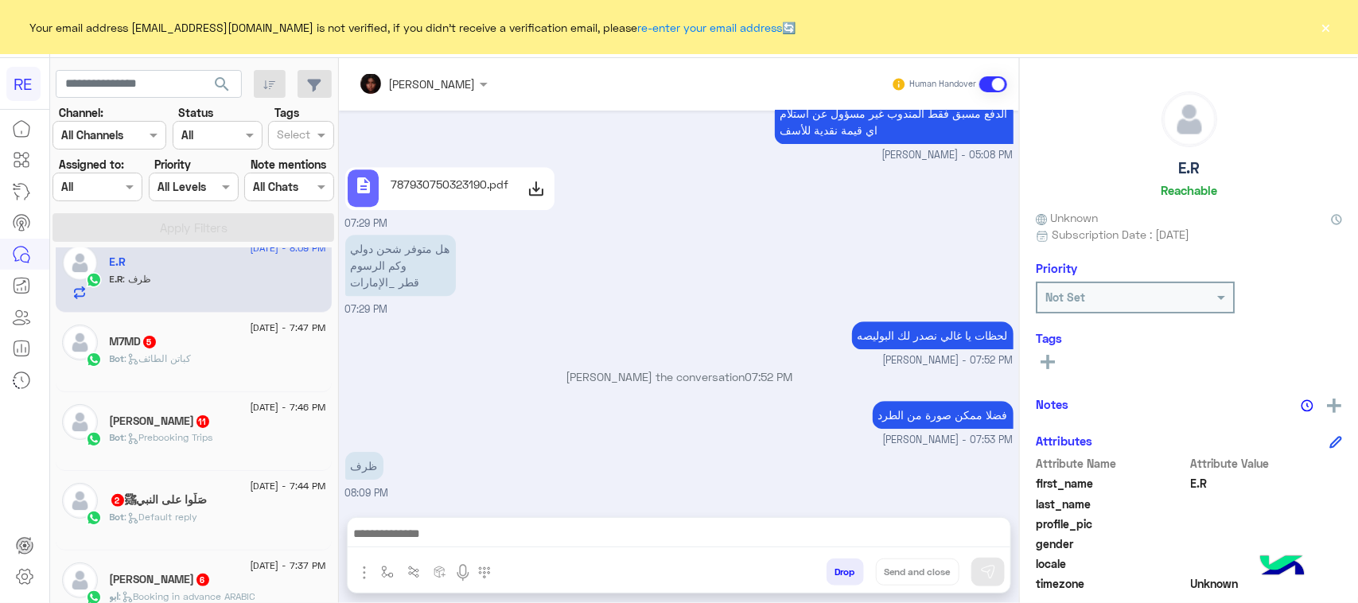
scroll to position [7775, 0]
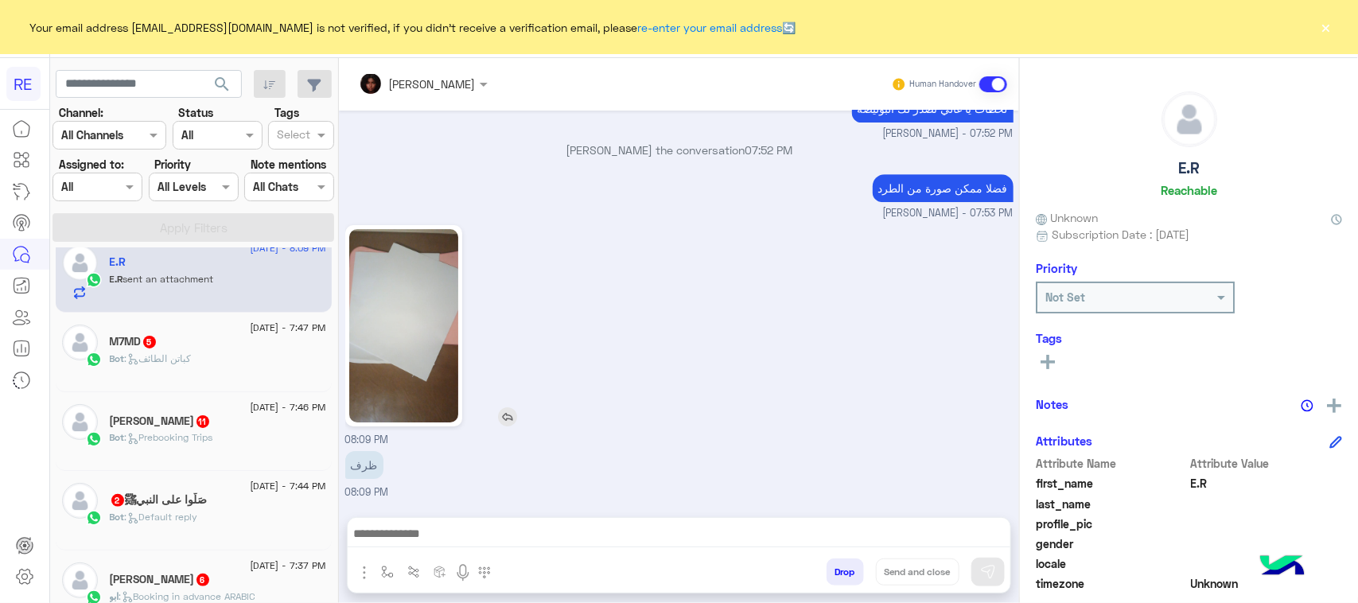
click at [375, 363] on img at bounding box center [403, 325] width 109 height 193
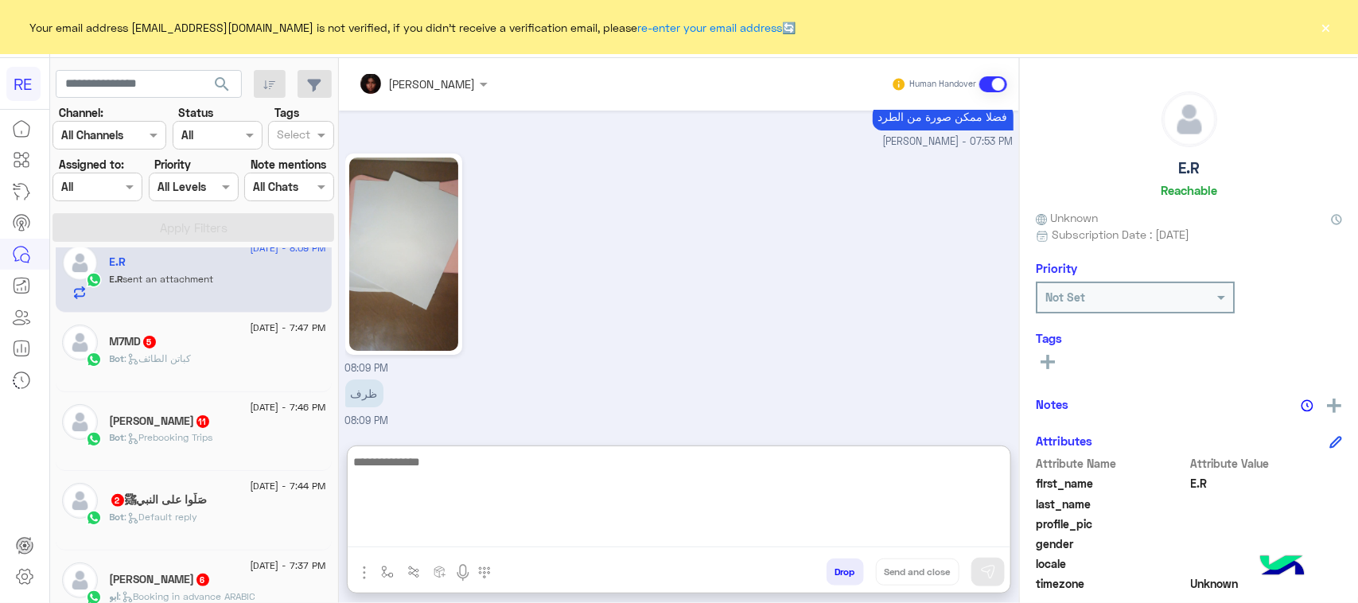
click at [594, 534] on textarea at bounding box center [679, 499] width 663 height 95
type textarea "**********"
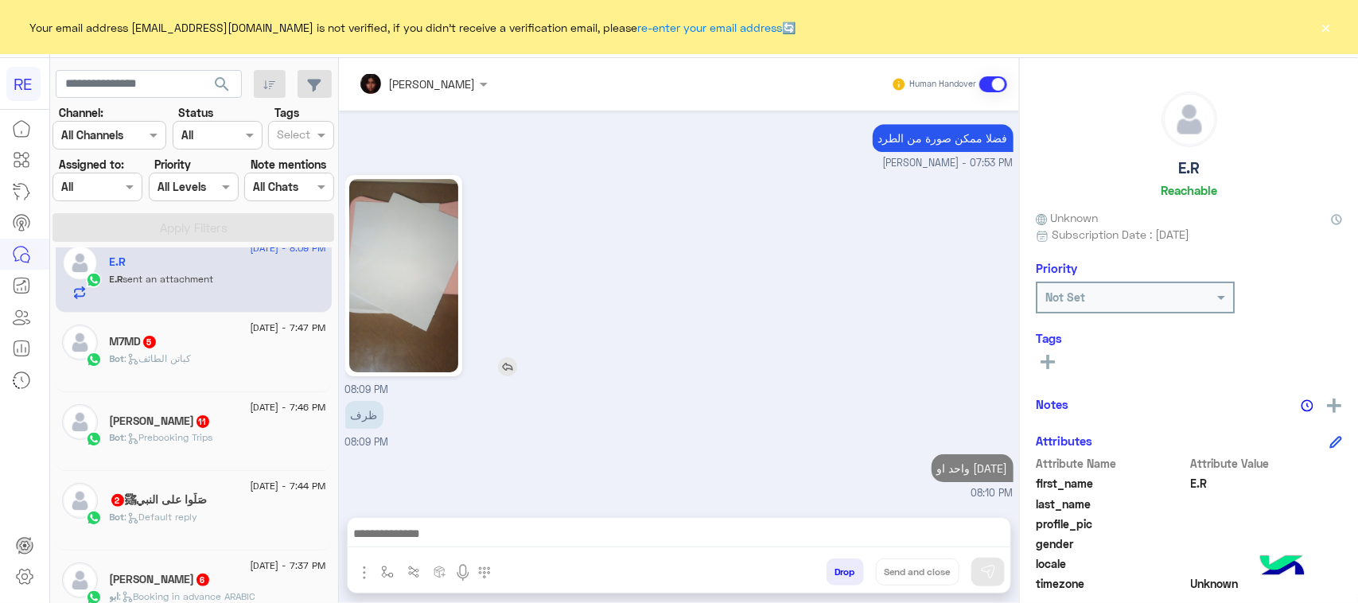
click at [398, 235] on img at bounding box center [403, 275] width 109 height 193
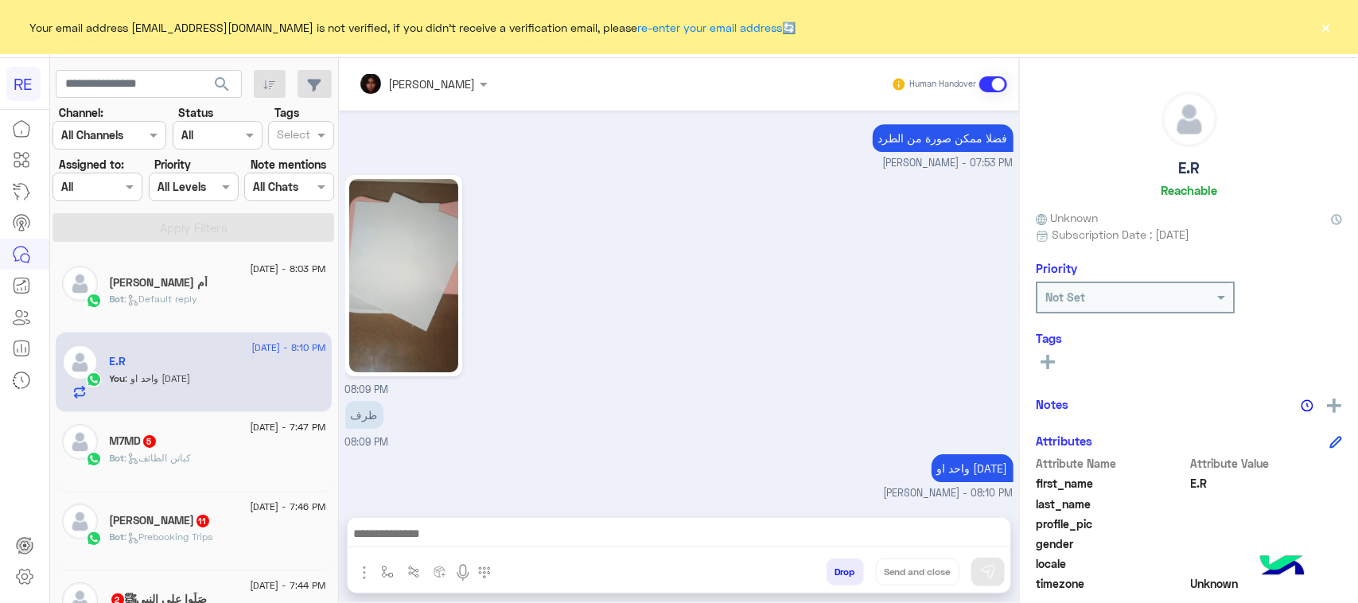
scroll to position [7826, 0]
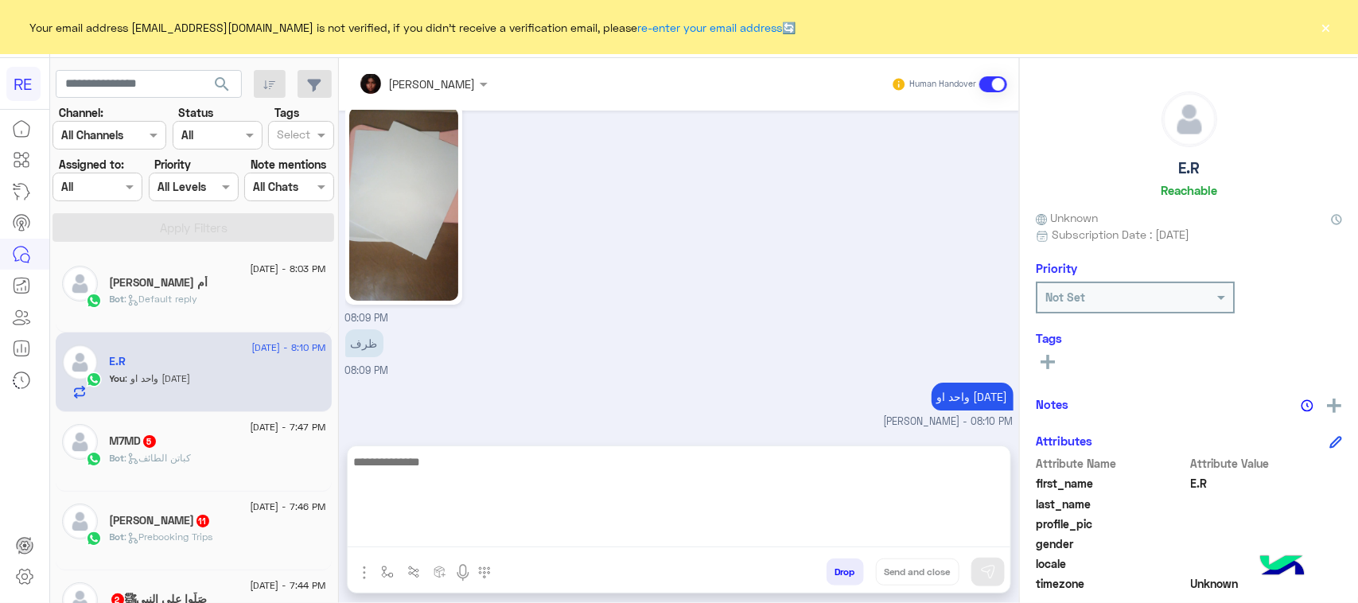
click at [694, 529] on textarea at bounding box center [679, 499] width 663 height 95
type textarea "*"
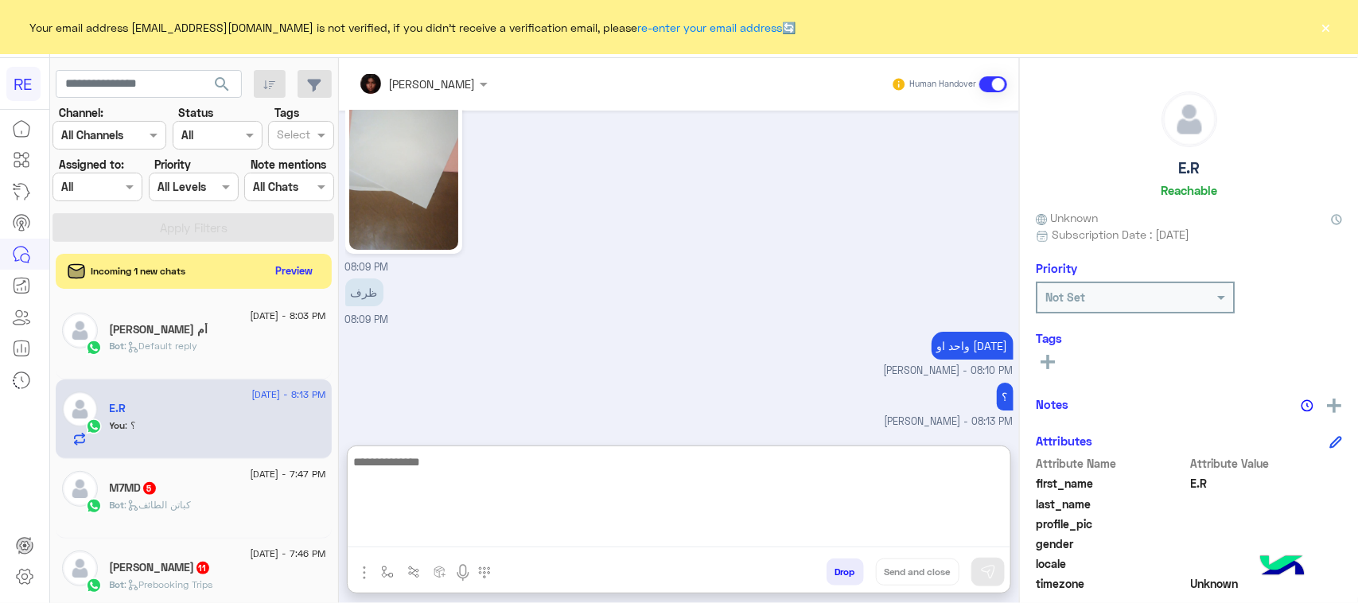
scroll to position [7947, 0]
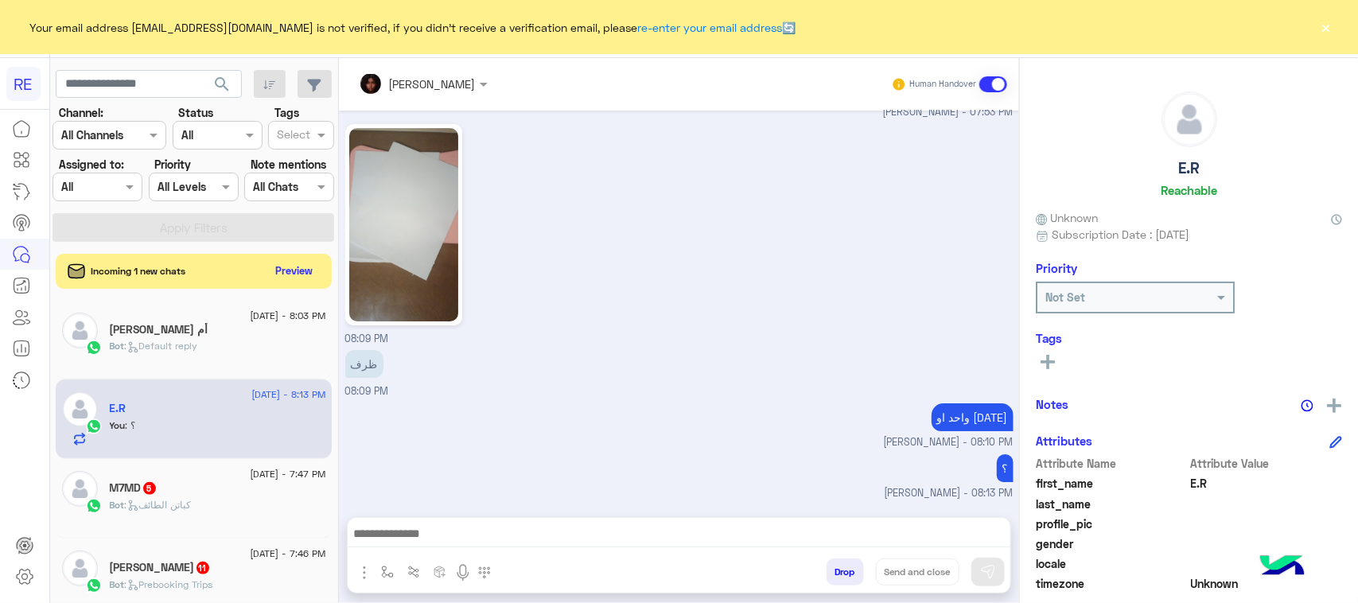
click at [232, 351] on div "Bot : Default reply" at bounding box center [218, 353] width 216 height 28
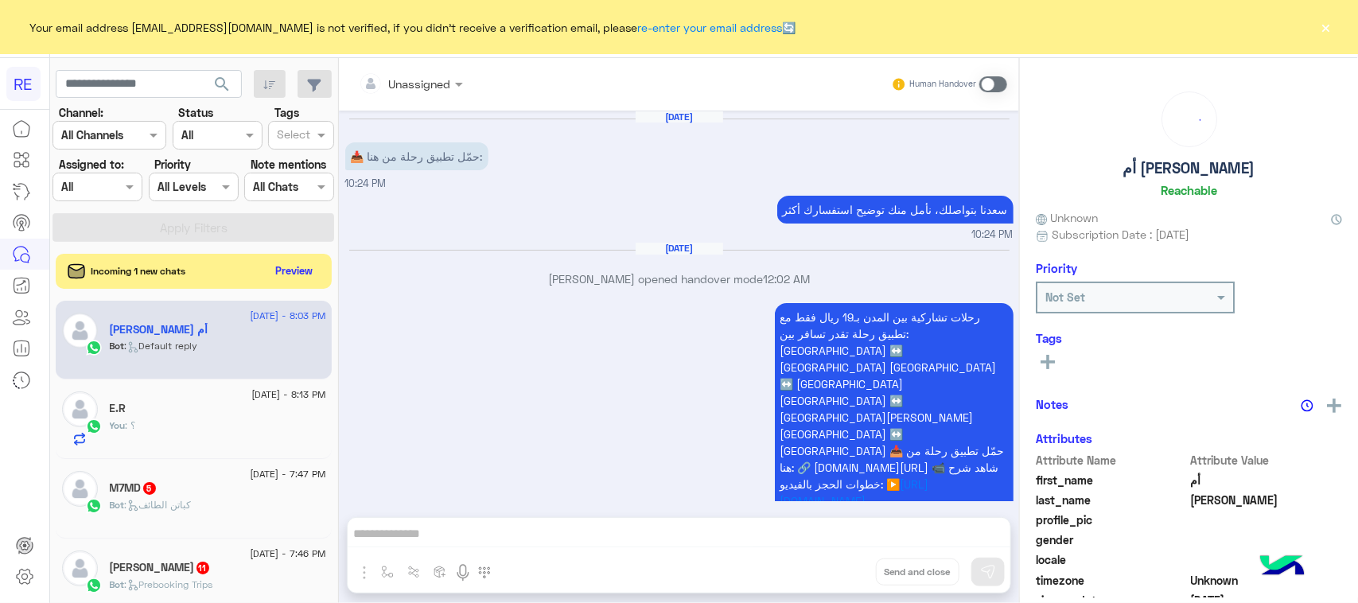
scroll to position [184, 0]
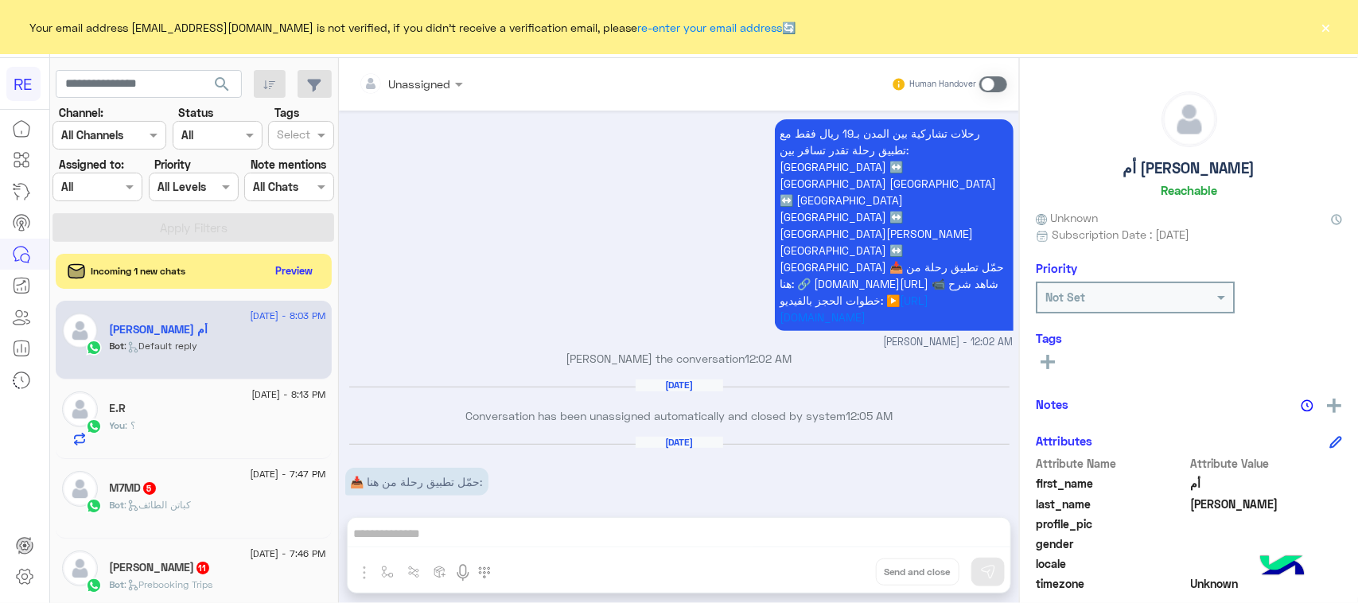
drag, startPoint x: 975, startPoint y: 134, endPoint x: 709, endPoint y: 255, distance: 292.2
click at [709, 255] on div "رحلات تشاركية بين المدن بـ19 ريال فقط مع تطبيق رحلة تقدر تسافر بين: جدة ↔️ مكة …" at bounding box center [679, 232] width 668 height 235
click at [717, 167] on div "رحلات تشاركية بين المدن بـ19 ريال فقط مع تطبيق رحلة تقدر تسافر بين: جدة ↔️ مكة …" at bounding box center [679, 232] width 668 height 235
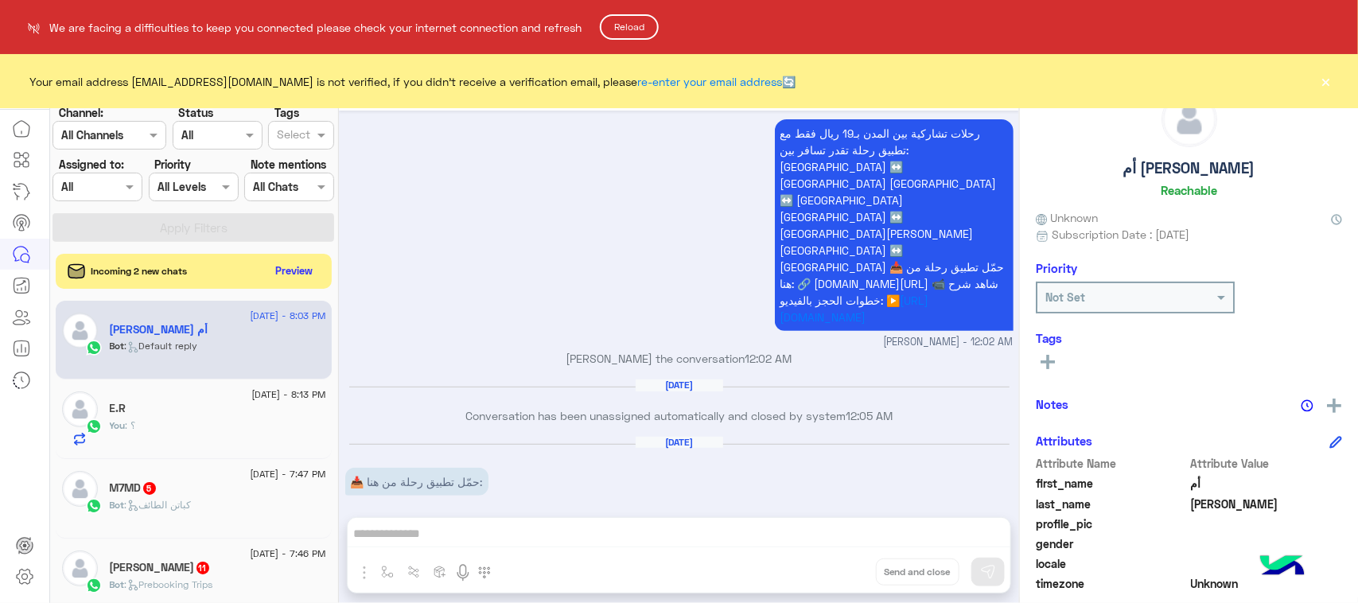
click at [646, 25] on button "Reload" at bounding box center [629, 26] width 59 height 25
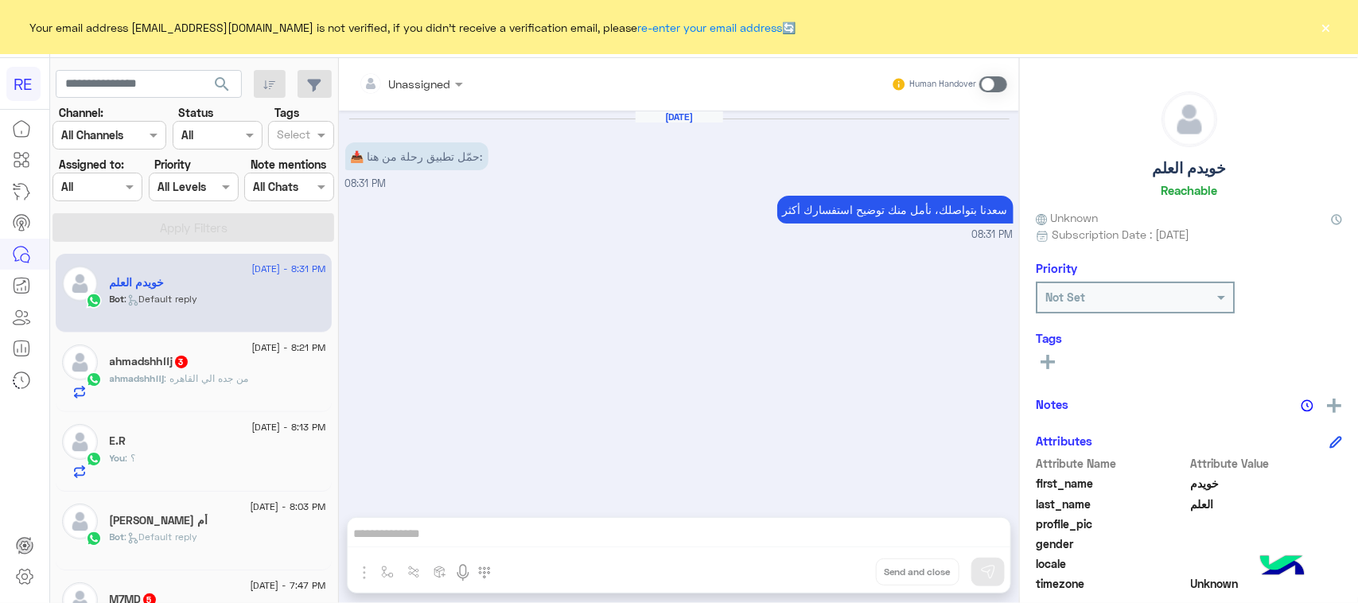
click at [155, 374] on span "ahmadshhffj" at bounding box center [137, 378] width 55 height 12
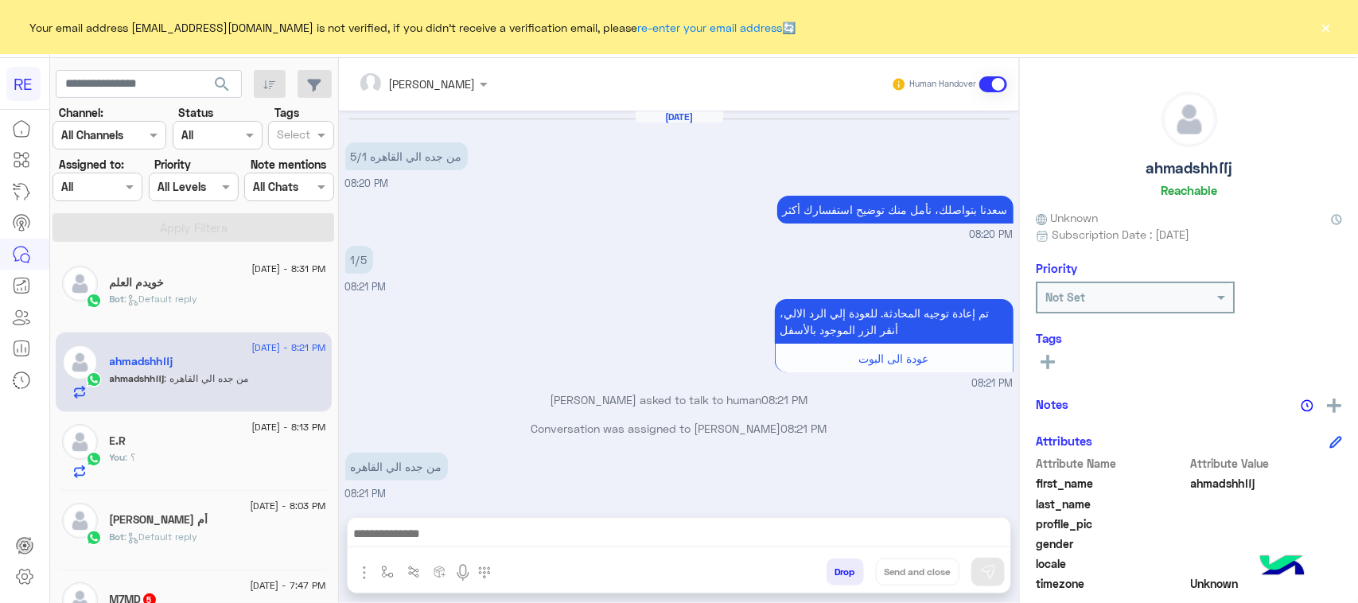
scroll to position [99, 0]
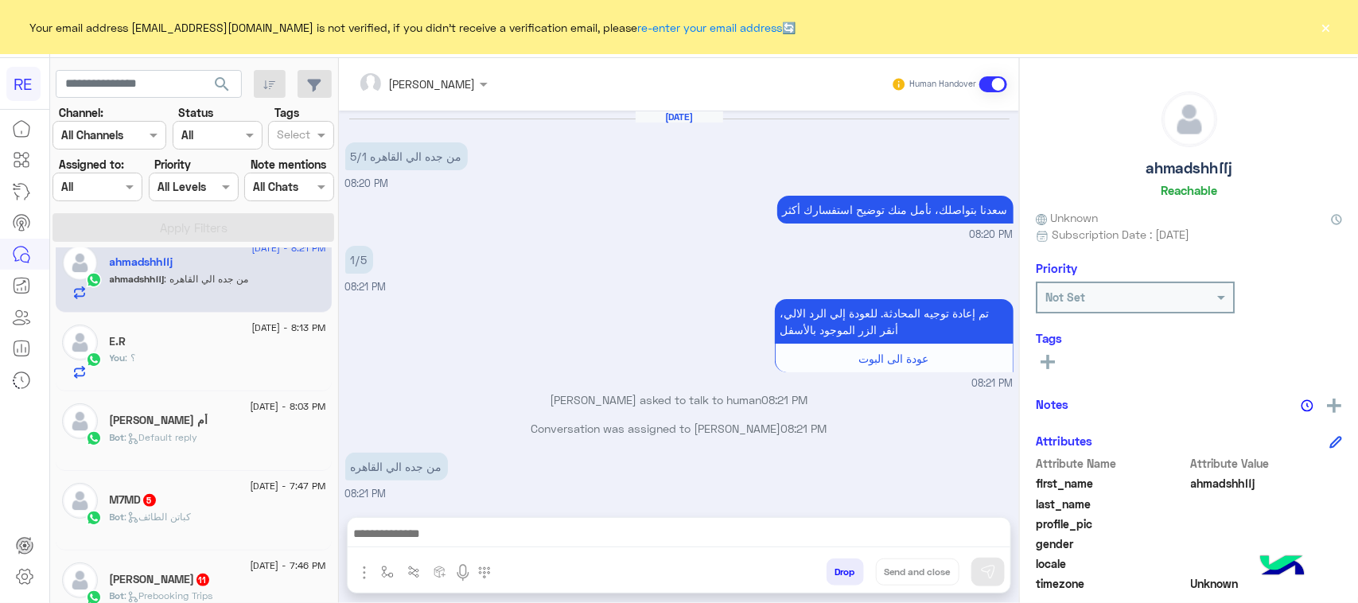
click at [861, 253] on div "[DATE] 08:21 PM" at bounding box center [679, 268] width 668 height 53
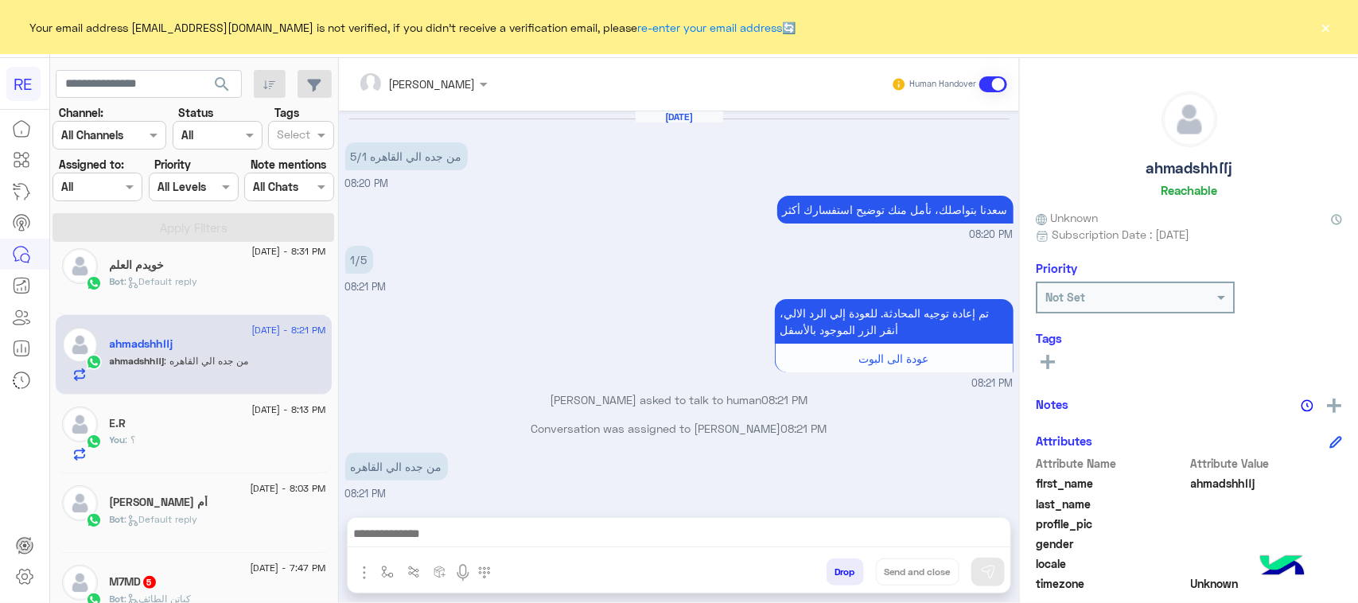
scroll to position [0, 0]
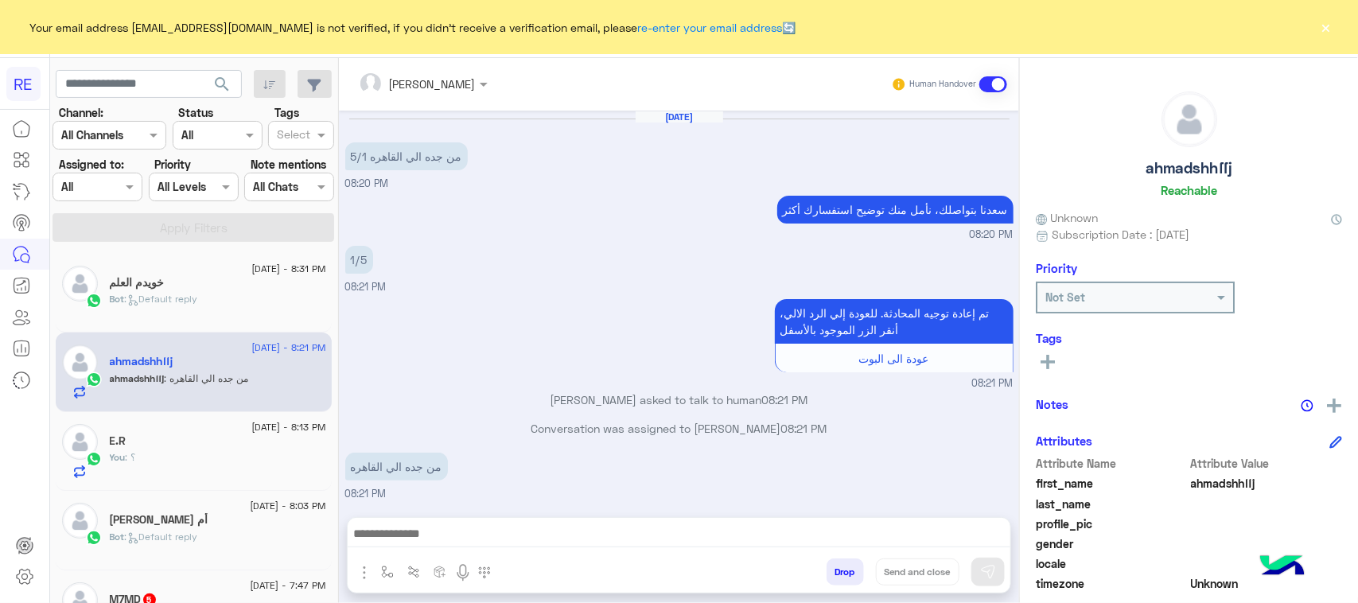
click at [228, 443] on div "E.R" at bounding box center [218, 442] width 216 height 17
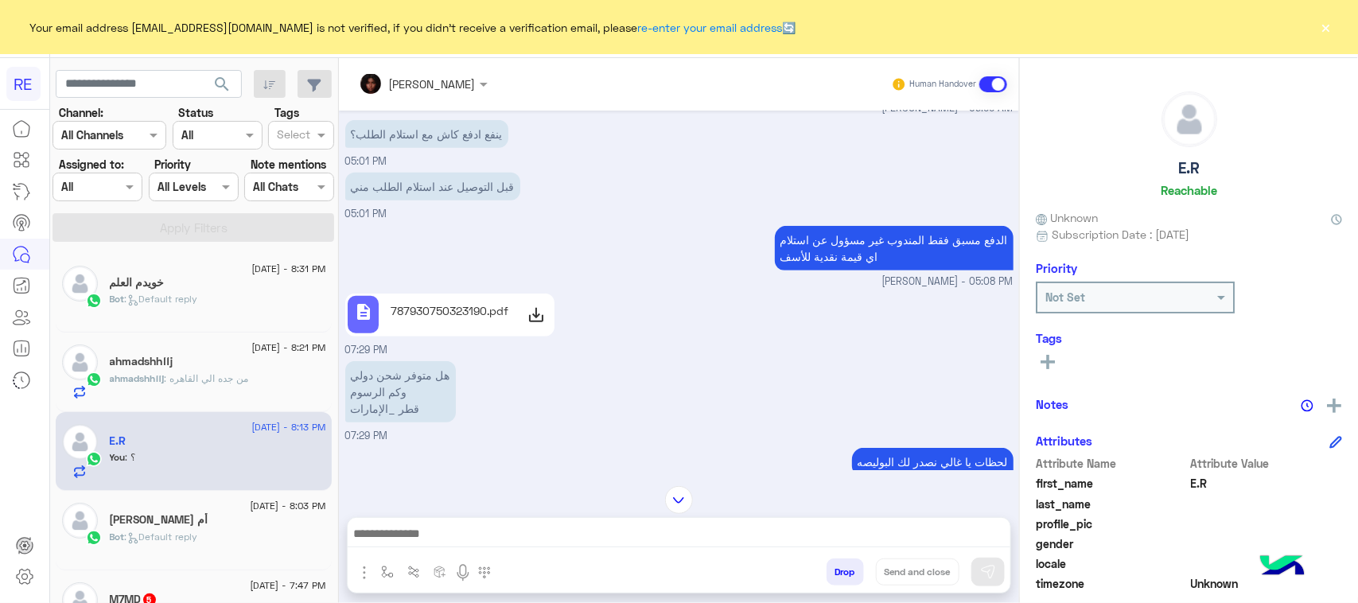
scroll to position [288, 0]
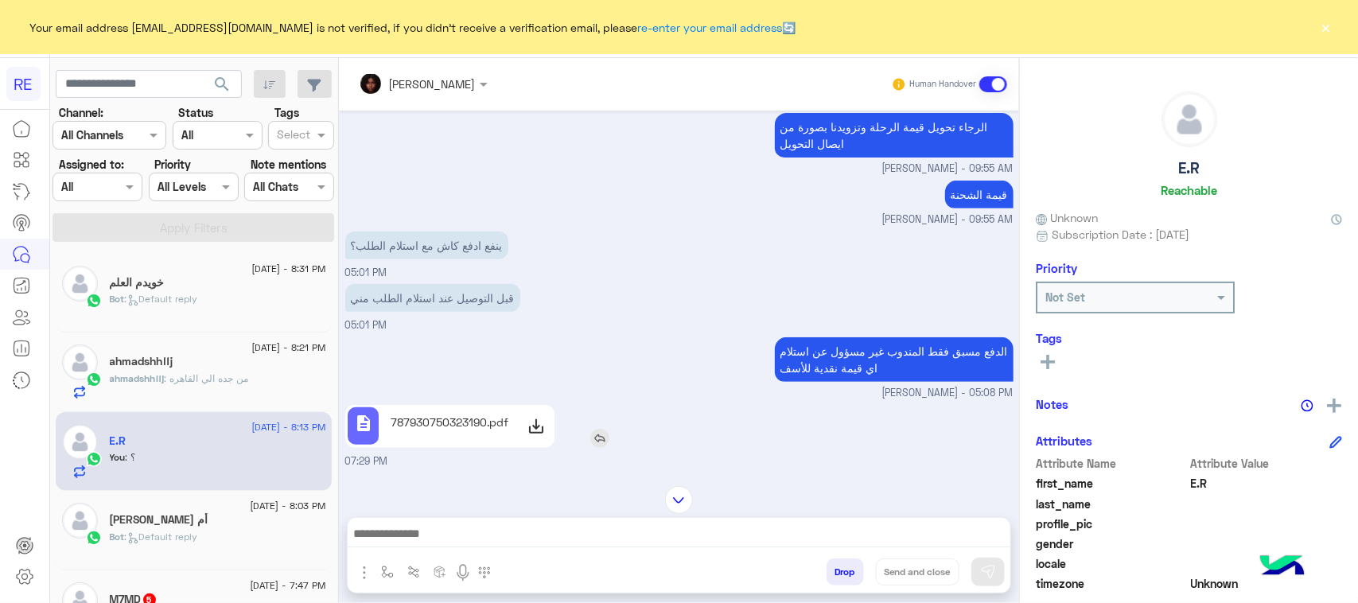
click at [497, 430] on p "787930750323190.pdf" at bounding box center [450, 422] width 118 height 17
click at [362, 570] on img "button" at bounding box center [364, 572] width 19 height 19
click at [382, 569] on img "button" at bounding box center [387, 571] width 13 height 13
click at [363, 567] on img "button" at bounding box center [364, 572] width 19 height 19
click at [410, 507] on span "Attachements" at bounding box center [420, 506] width 80 height 18
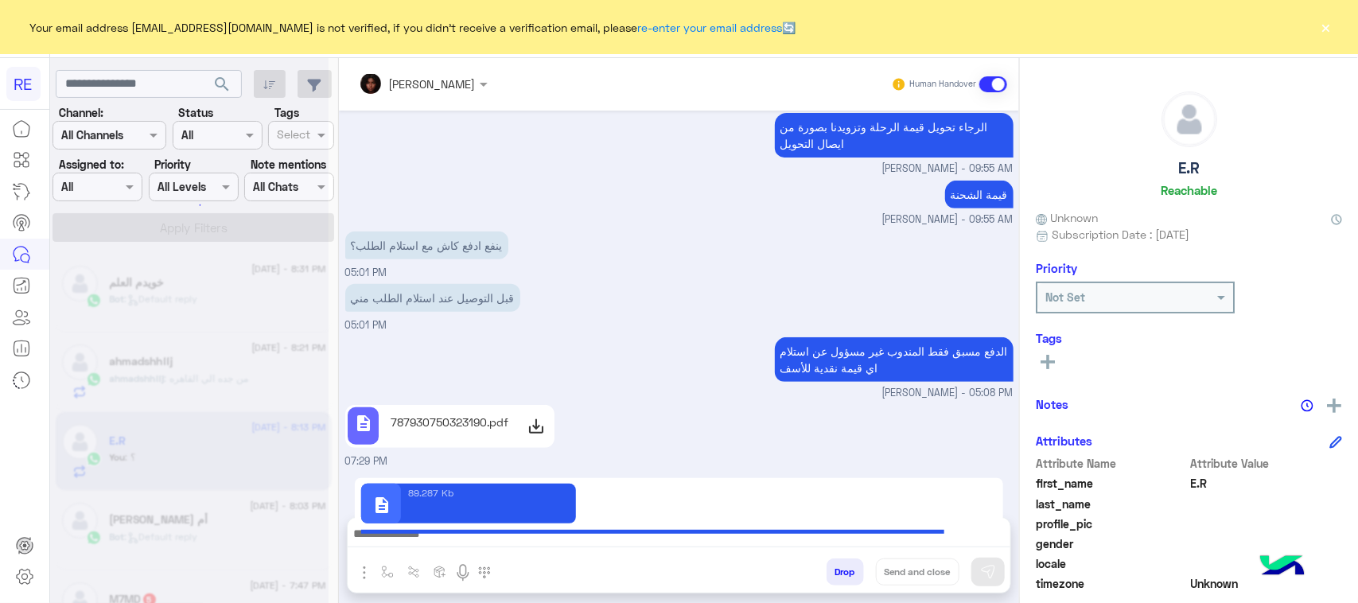
type textarea "**********"
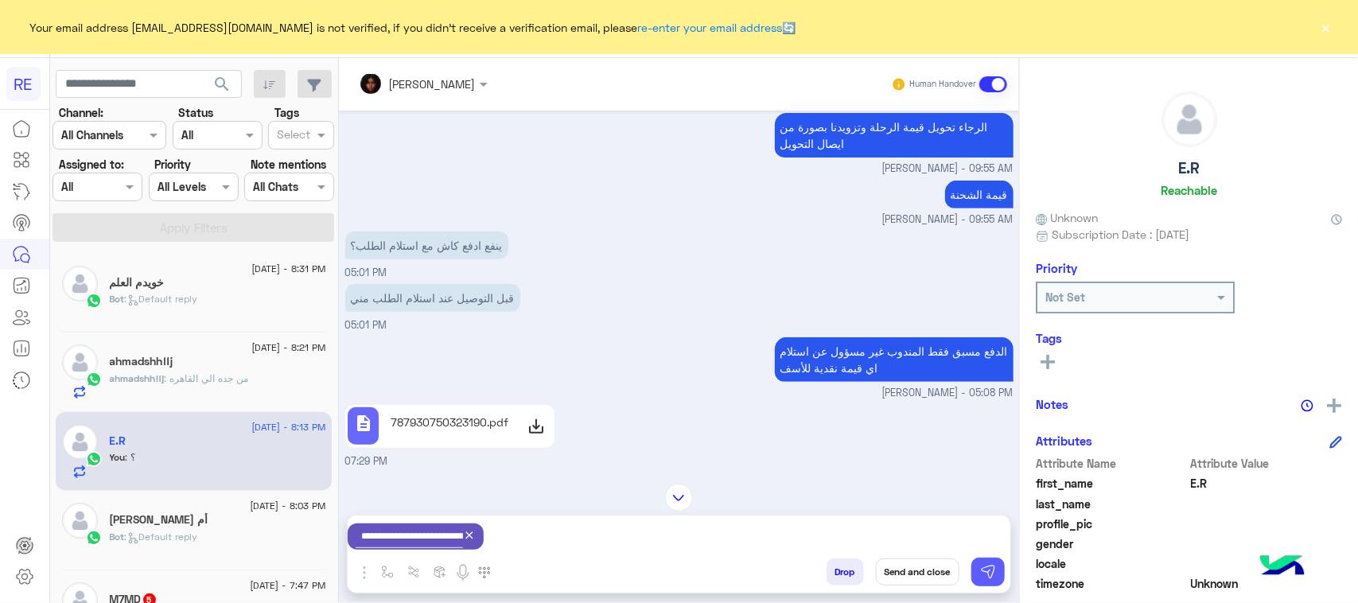
click at [996, 577] on button at bounding box center [987, 572] width 33 height 29
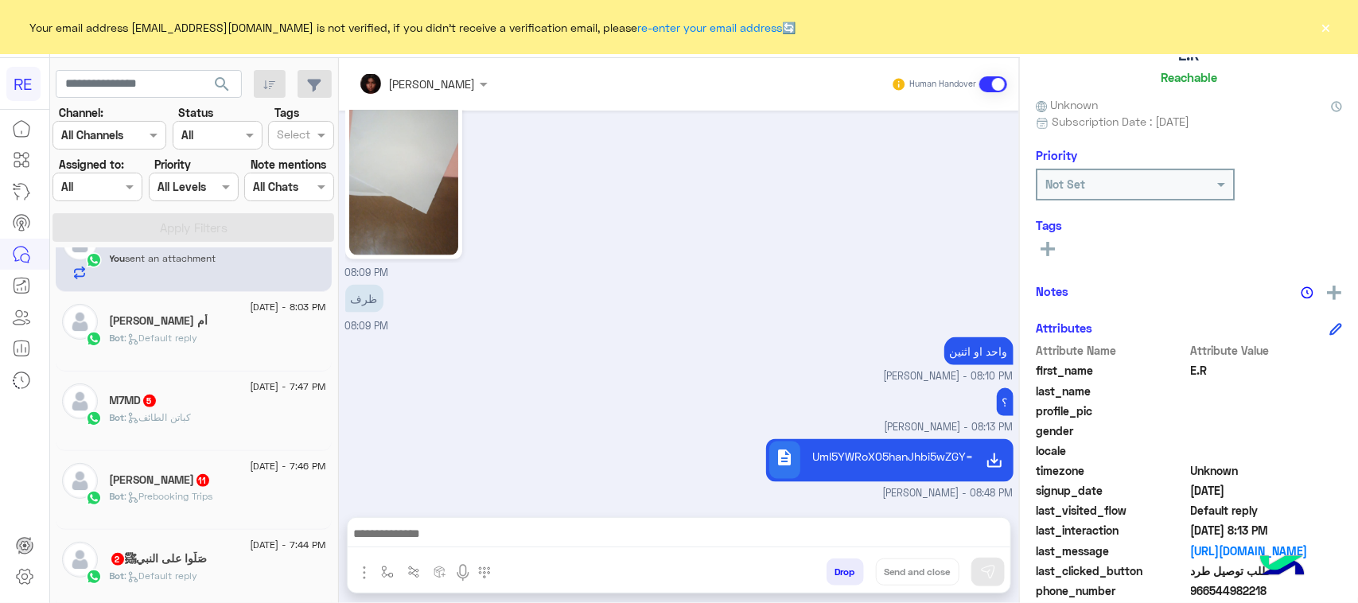
scroll to position [252, 0]
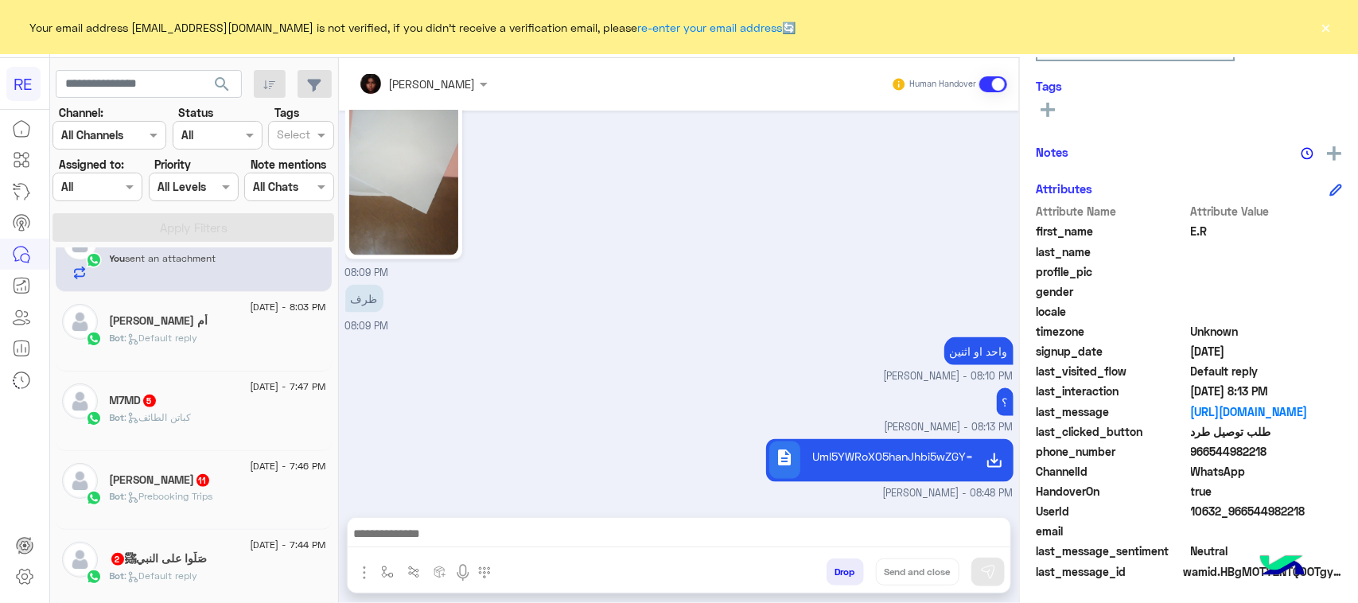
drag, startPoint x: 1314, startPoint y: 521, endPoint x: 1249, endPoint y: 509, distance: 66.3
click at [1245, 510] on div "UserId 10632_966544982218" at bounding box center [1189, 513] width 306 height 20
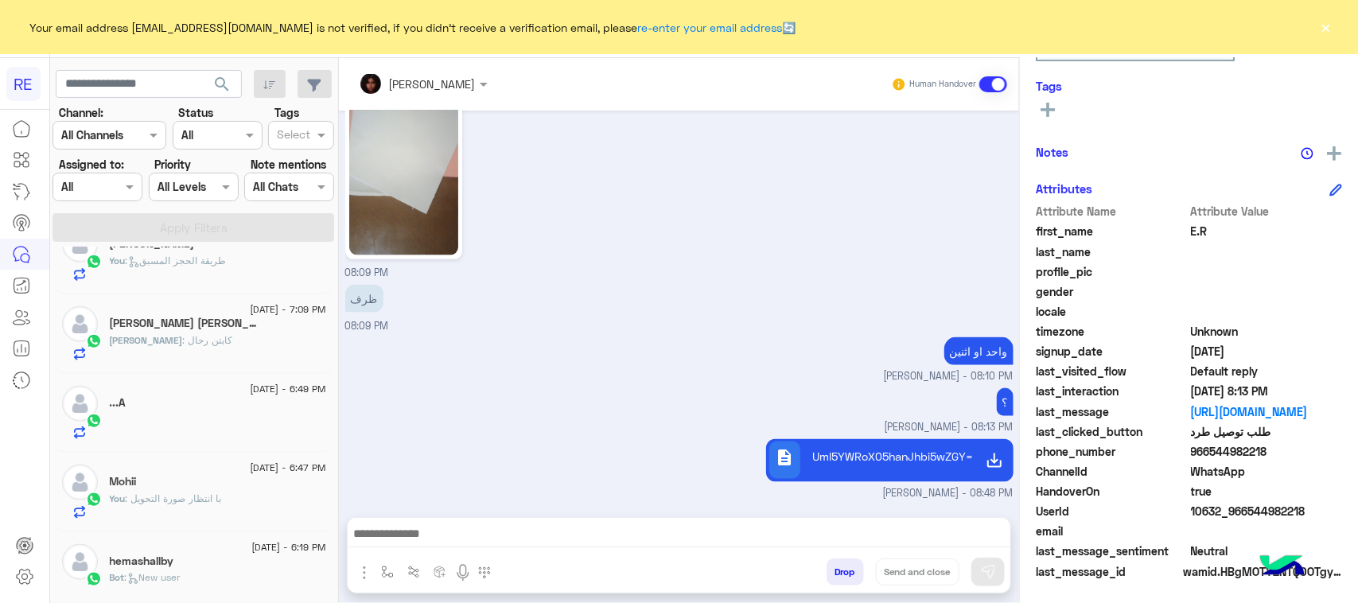
scroll to position [795, 0]
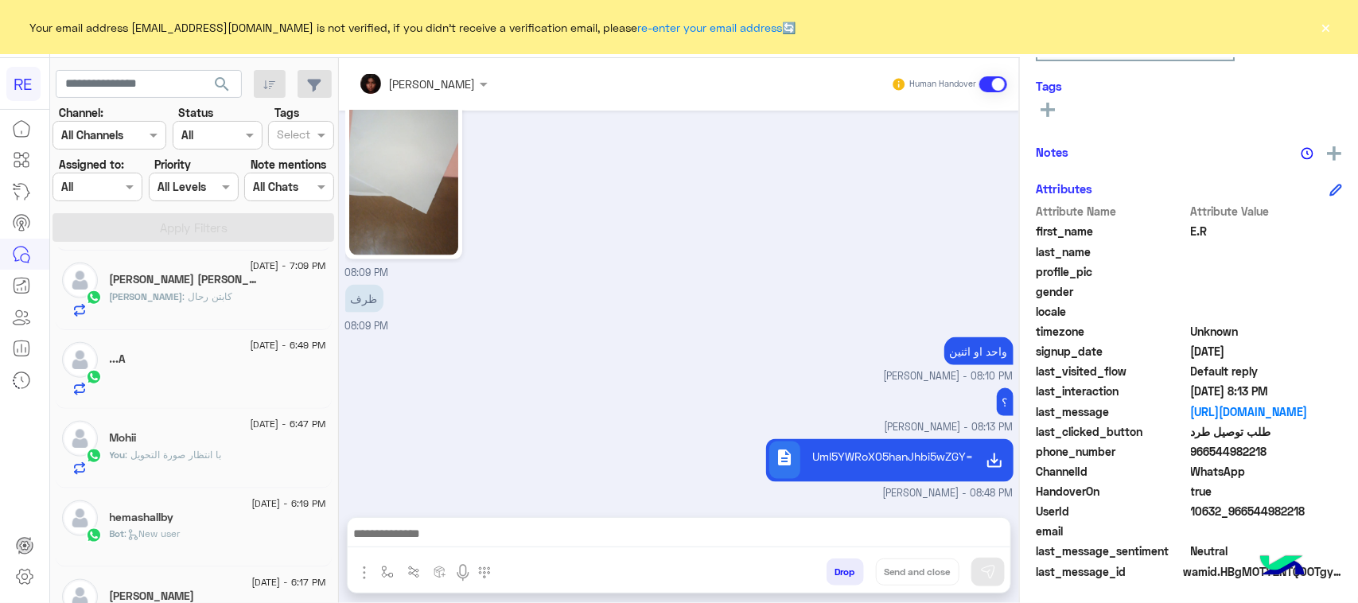
click at [229, 448] on div "Mohii" at bounding box center [218, 439] width 216 height 17
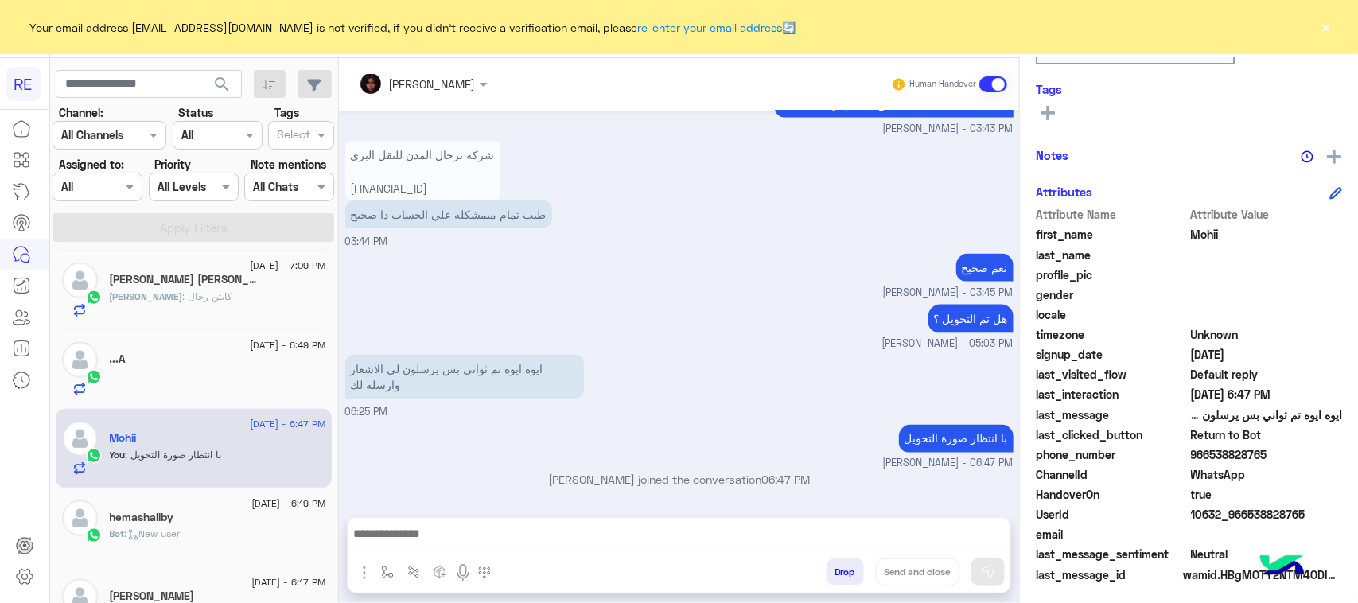
scroll to position [252, 0]
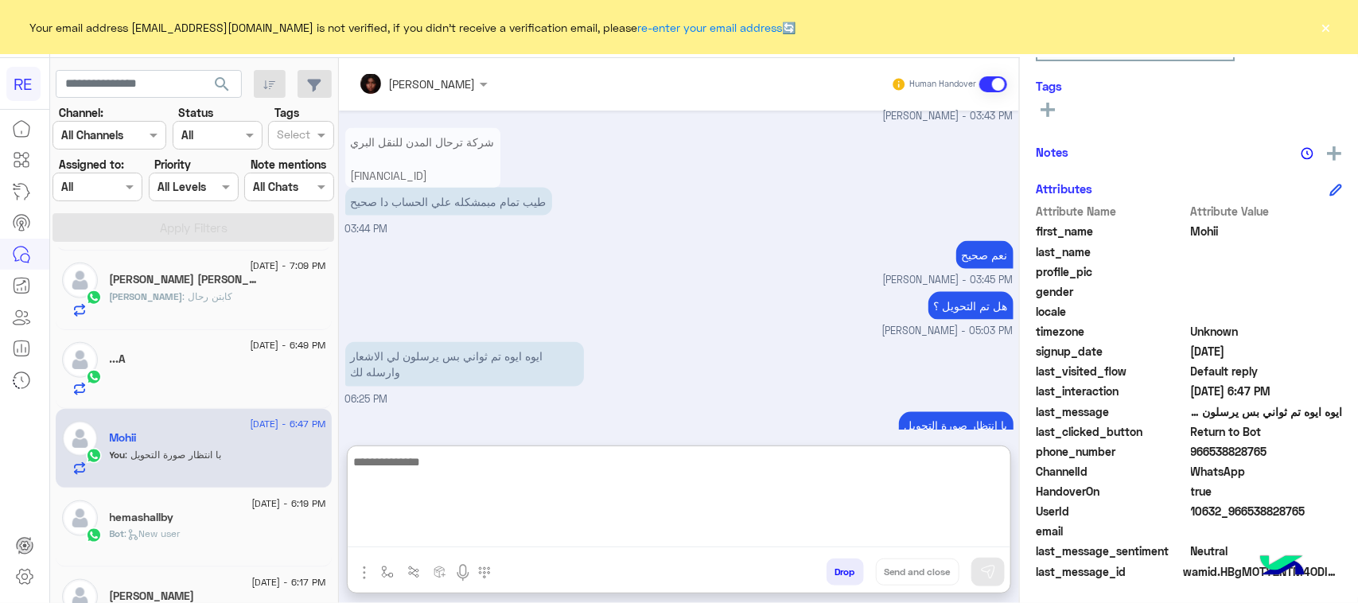
click at [772, 527] on textarea at bounding box center [679, 499] width 663 height 95
type textarea "**********"
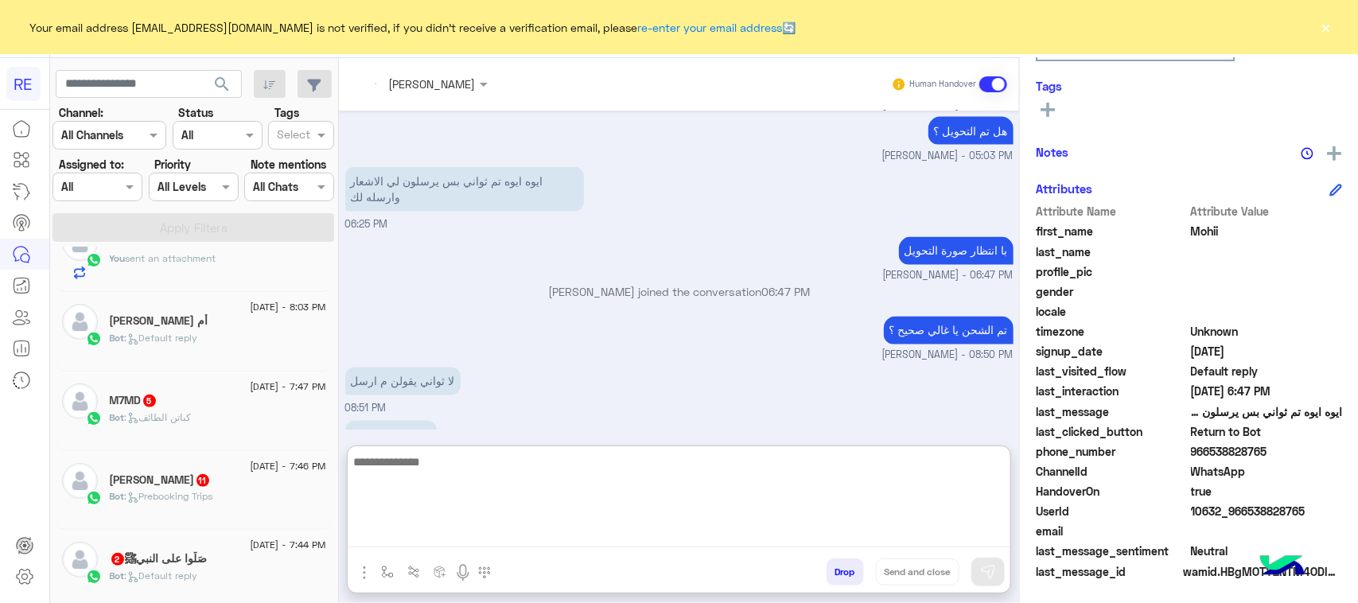
scroll to position [1326, 0]
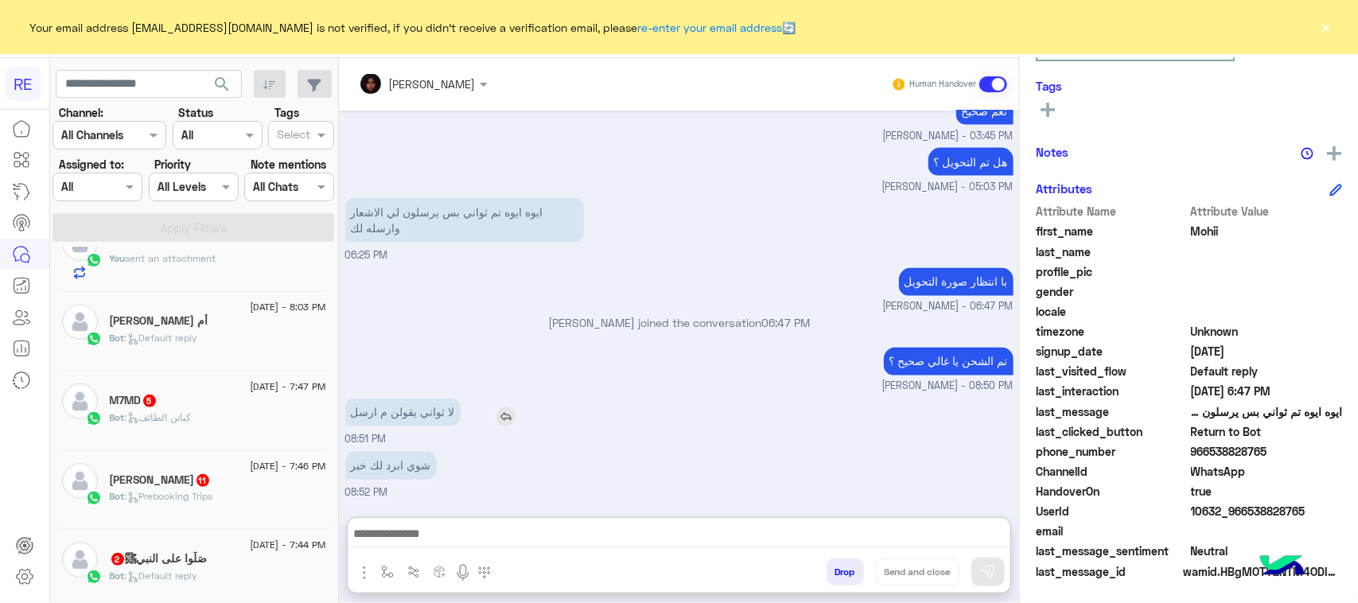
click at [441, 350] on div "[DATE] Shared Location: [URL][DOMAIN_NAME] موقع المستلم نجران 03:15 PM نوع الطر…" at bounding box center [679, 306] width 680 height 391
click at [441, 350] on div "تم الشحن يا غالي صحيح ؟ [PERSON_NAME] - 08:50 PM" at bounding box center [679, 369] width 668 height 51
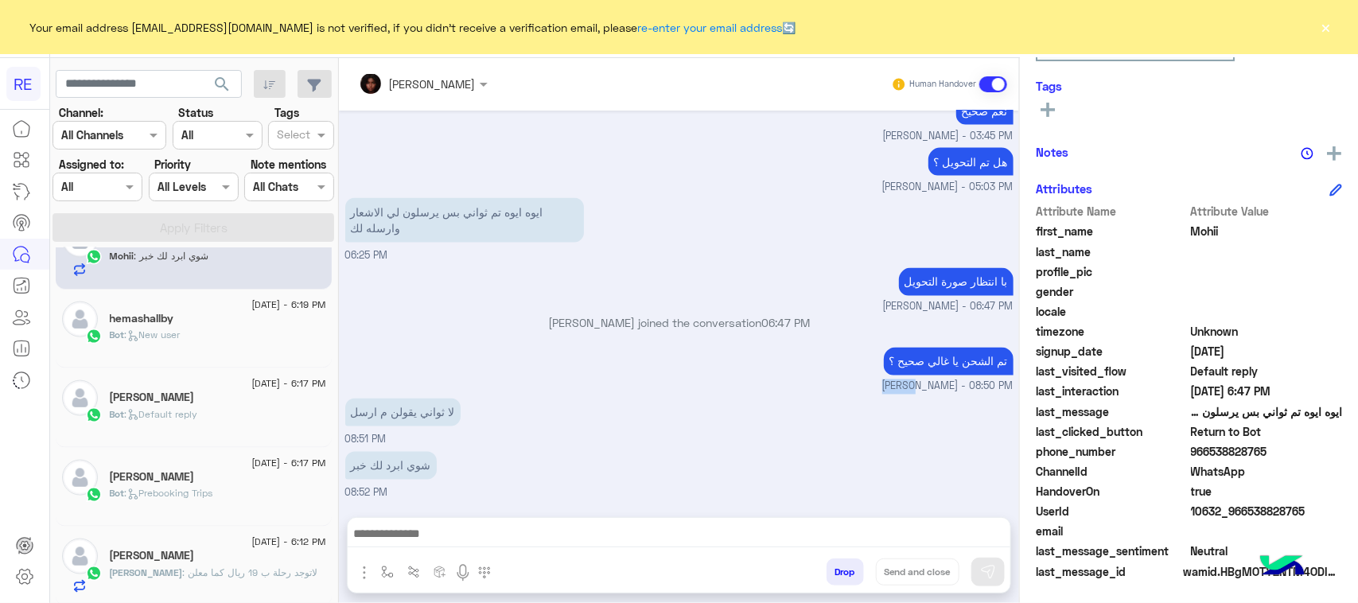
scroll to position [1193, 0]
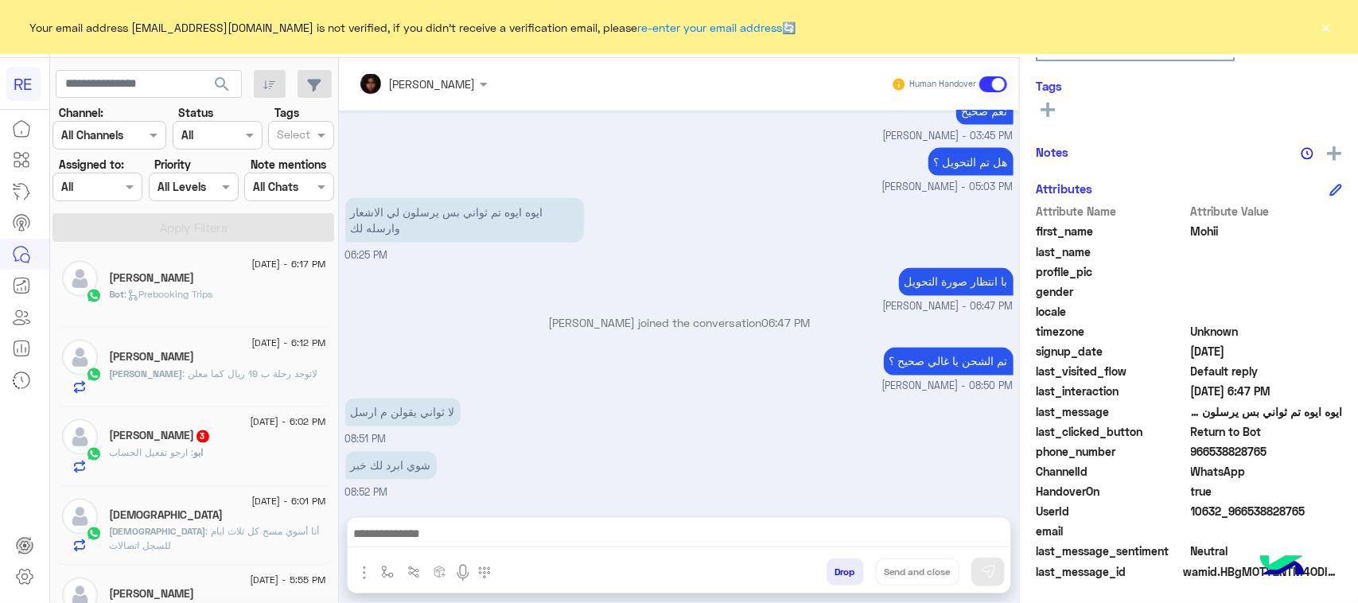
click at [183, 474] on div "ابو : [PERSON_NAME] الحساب" at bounding box center [218, 460] width 216 height 28
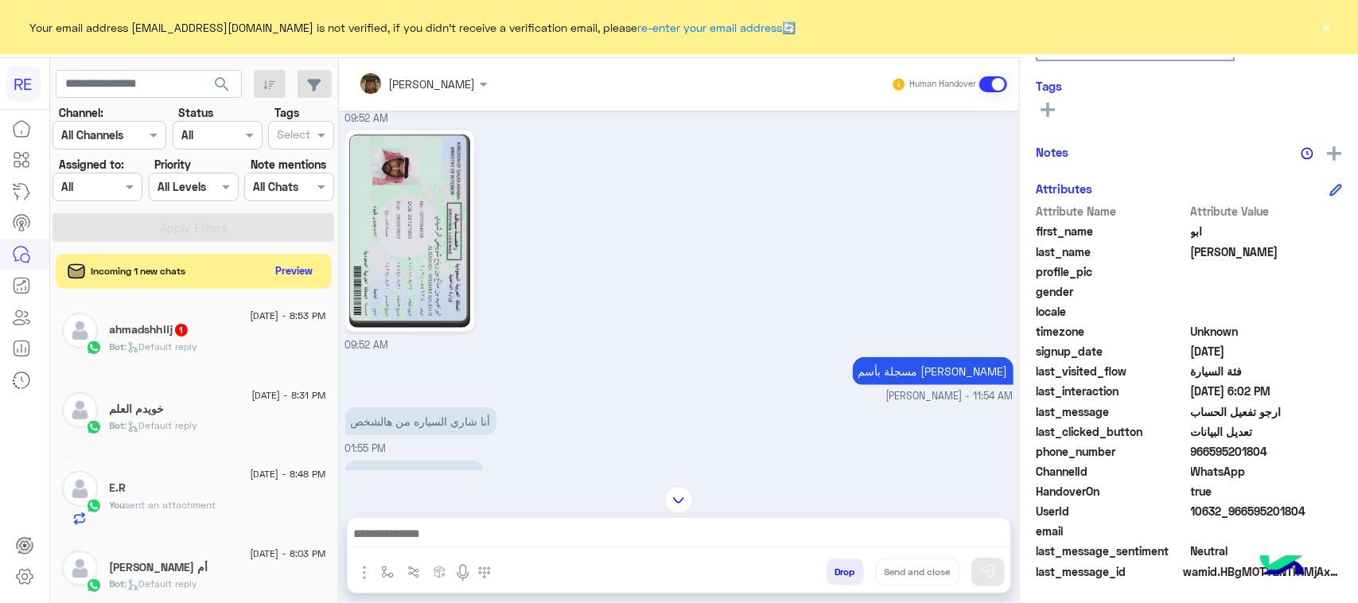
click at [227, 502] on div "You sent an attachment" at bounding box center [218, 512] width 216 height 28
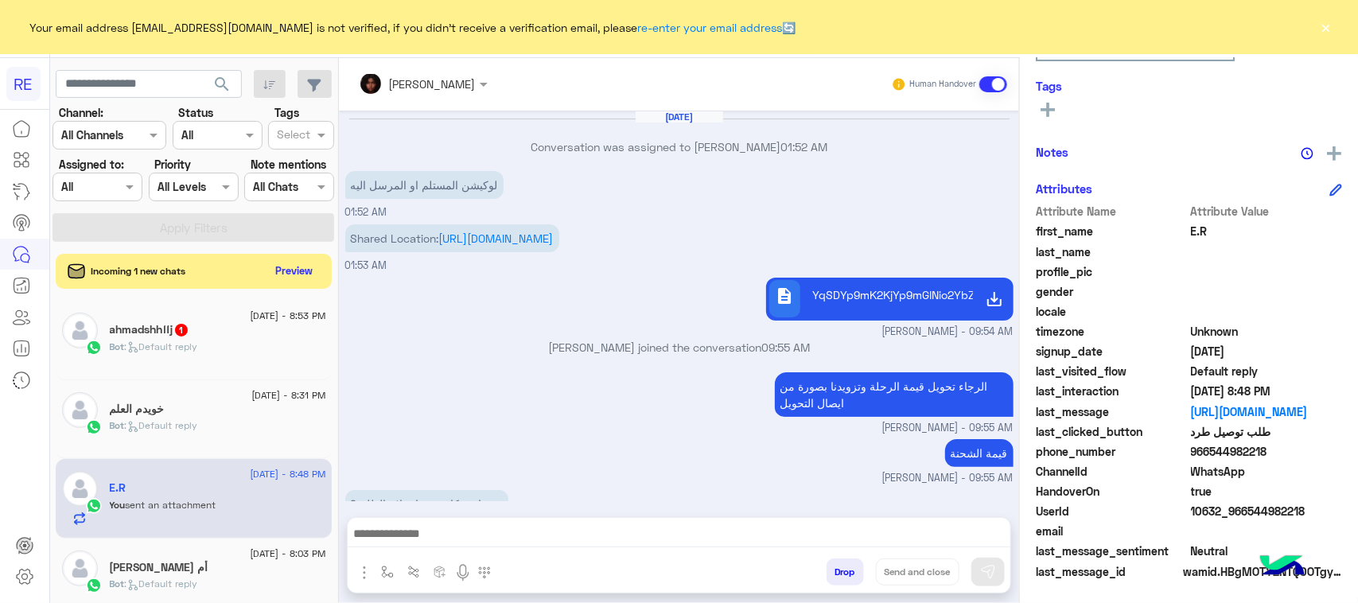
scroll to position [921, 0]
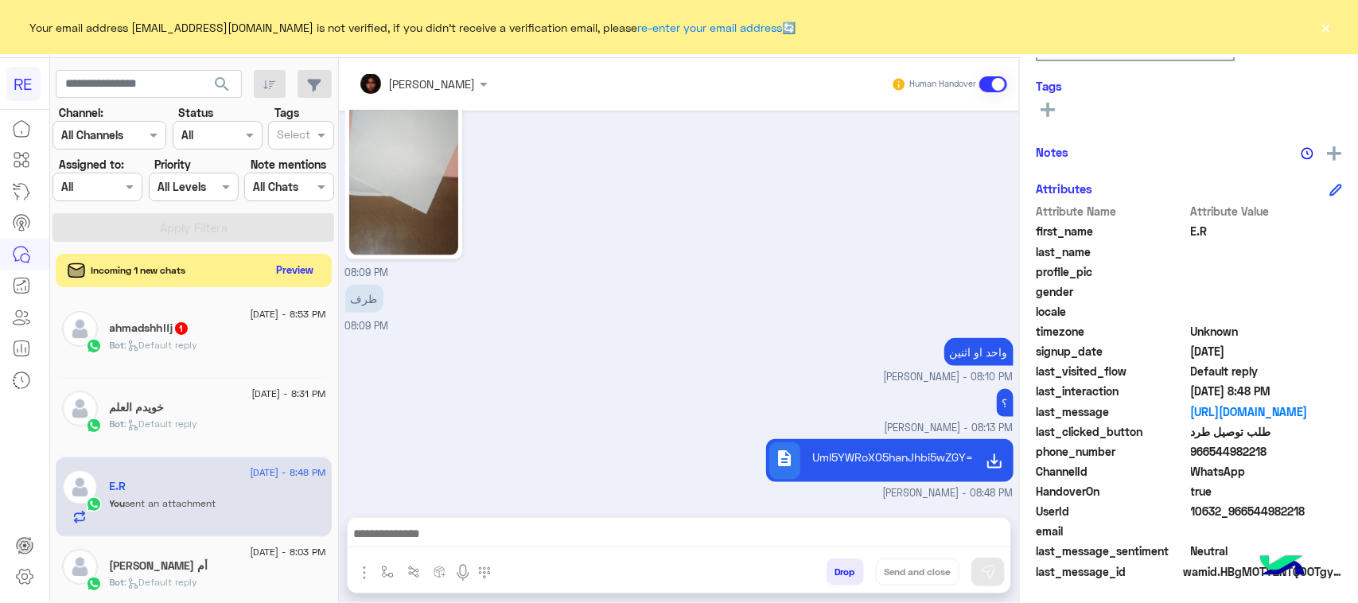
click at [294, 273] on button "Preview" at bounding box center [294, 269] width 49 height 21
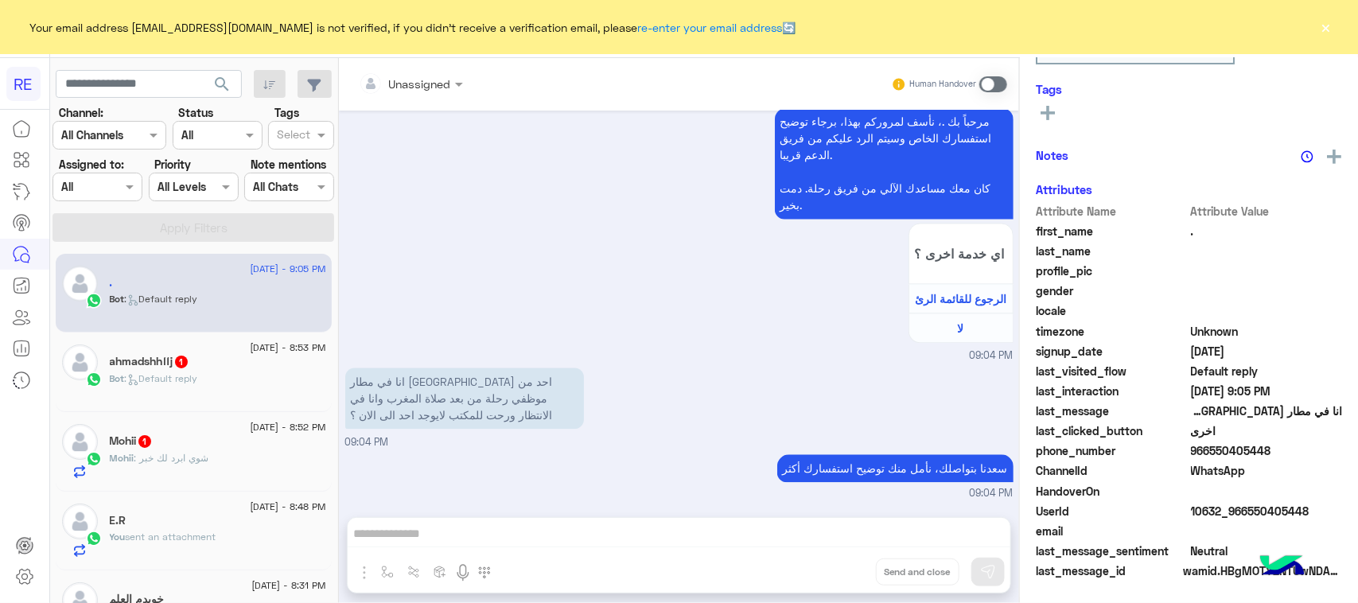
scroll to position [252, 0]
click at [461, 423] on p "انا في مطار [GEOGRAPHIC_DATA] احد من موظفي رحلة من بعد صلاة المغرب وانا في الان…" at bounding box center [464, 397] width 239 height 61
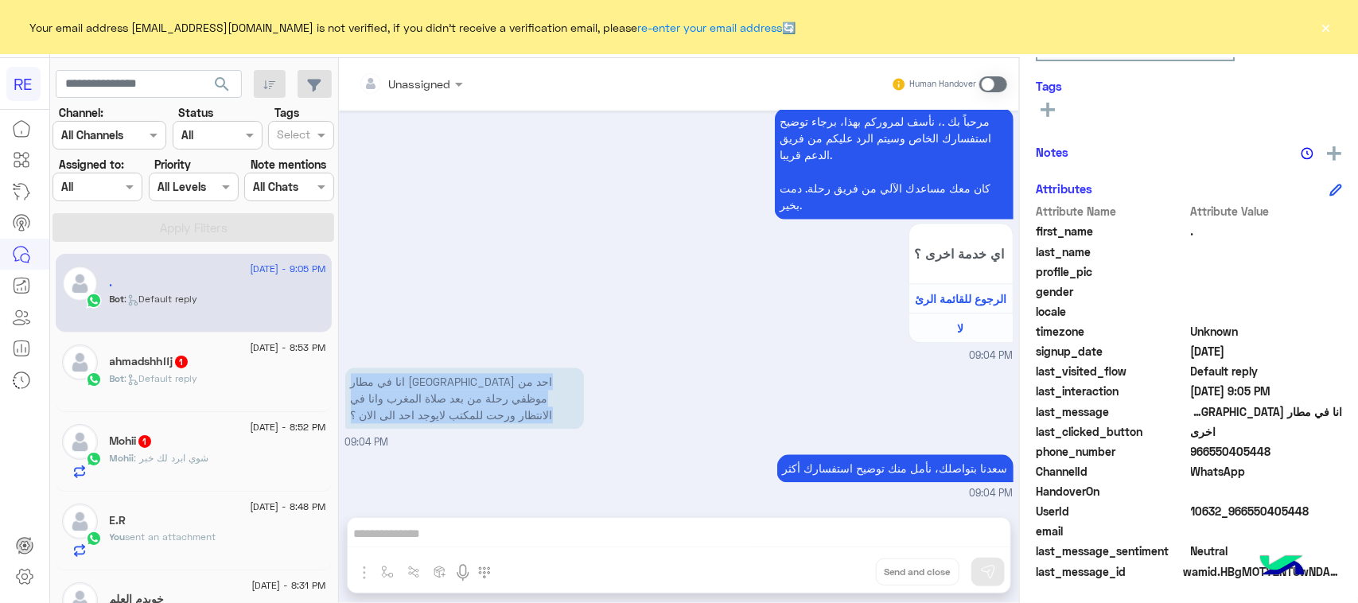
click at [461, 423] on p "انا في مطار [GEOGRAPHIC_DATA] احد من موظفي رحلة من بعد صلاة المغرب وانا في الان…" at bounding box center [464, 397] width 239 height 61
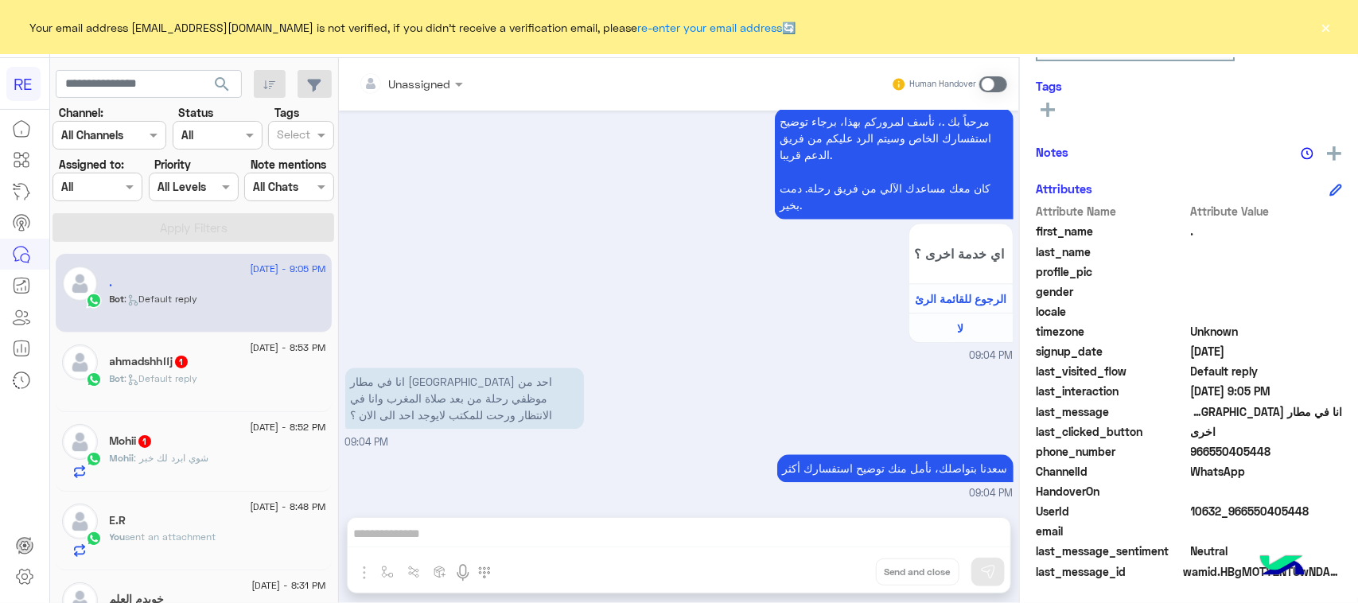
click at [221, 363] on div "ahmadshhffj 1" at bounding box center [218, 363] width 216 height 17
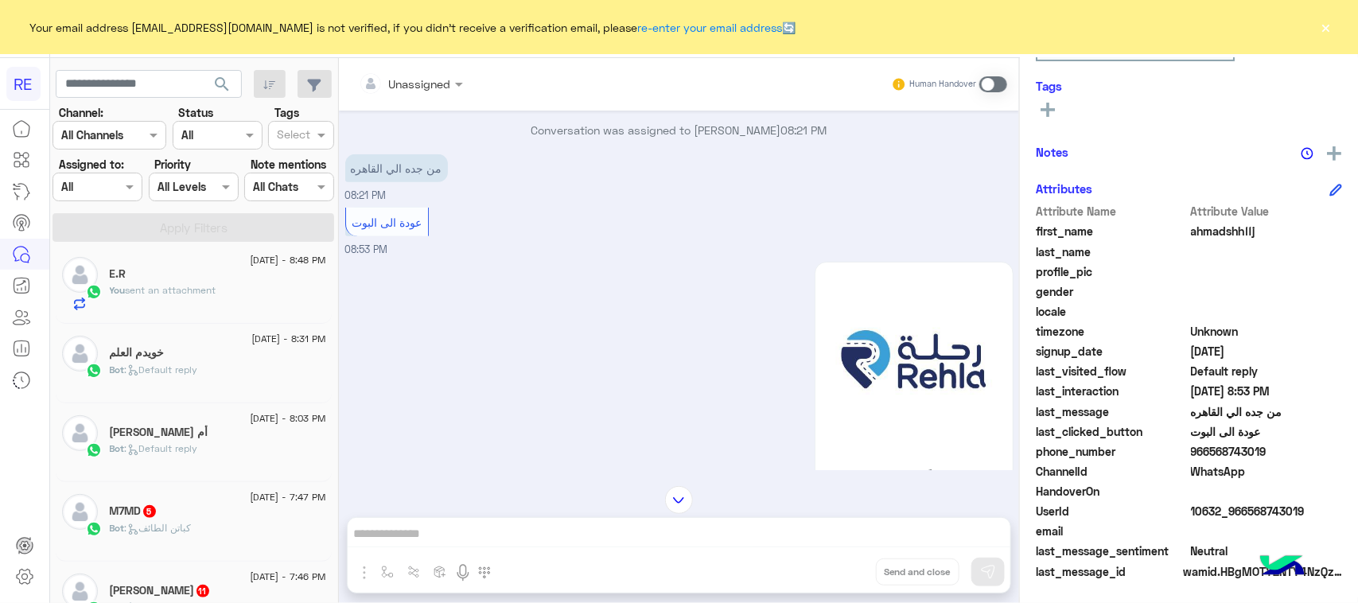
scroll to position [398, 0]
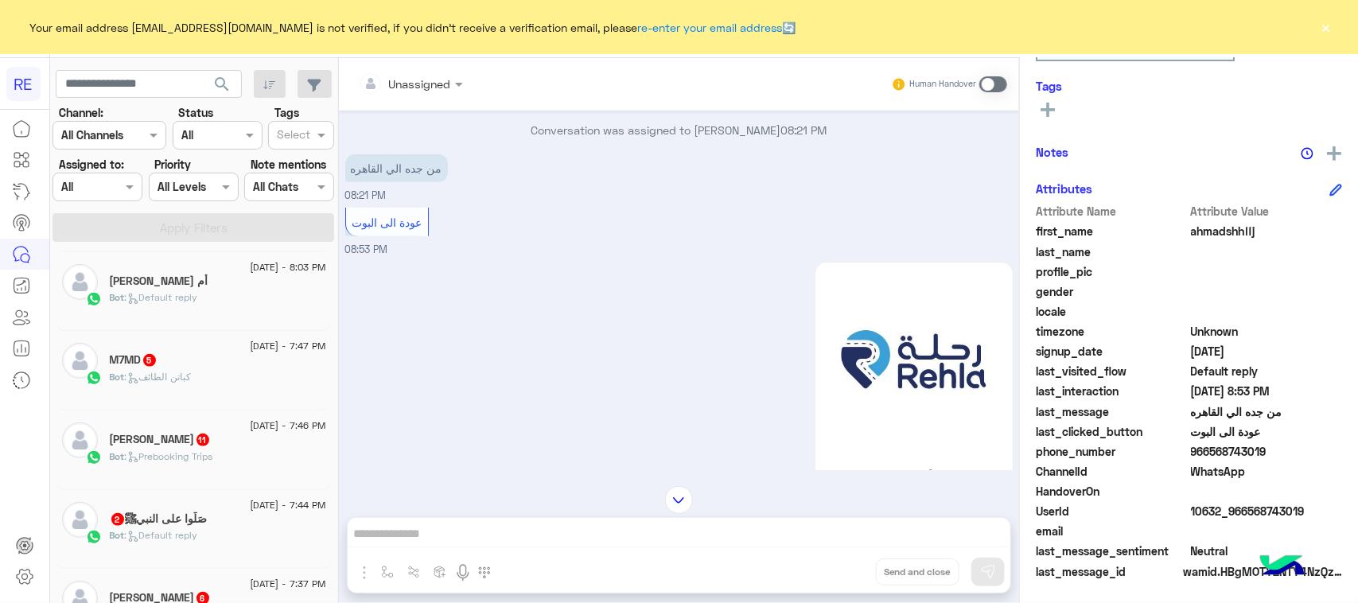
click at [0, 454] on div at bounding box center [24, 359] width 49 height 492
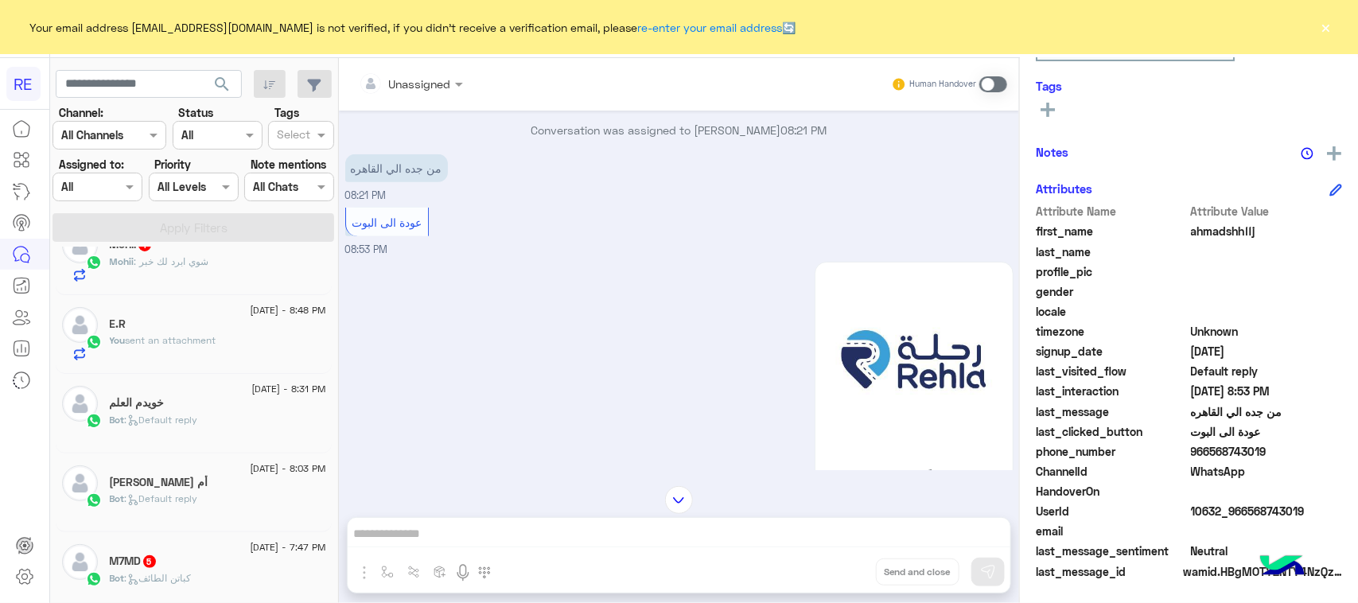
scroll to position [0, 0]
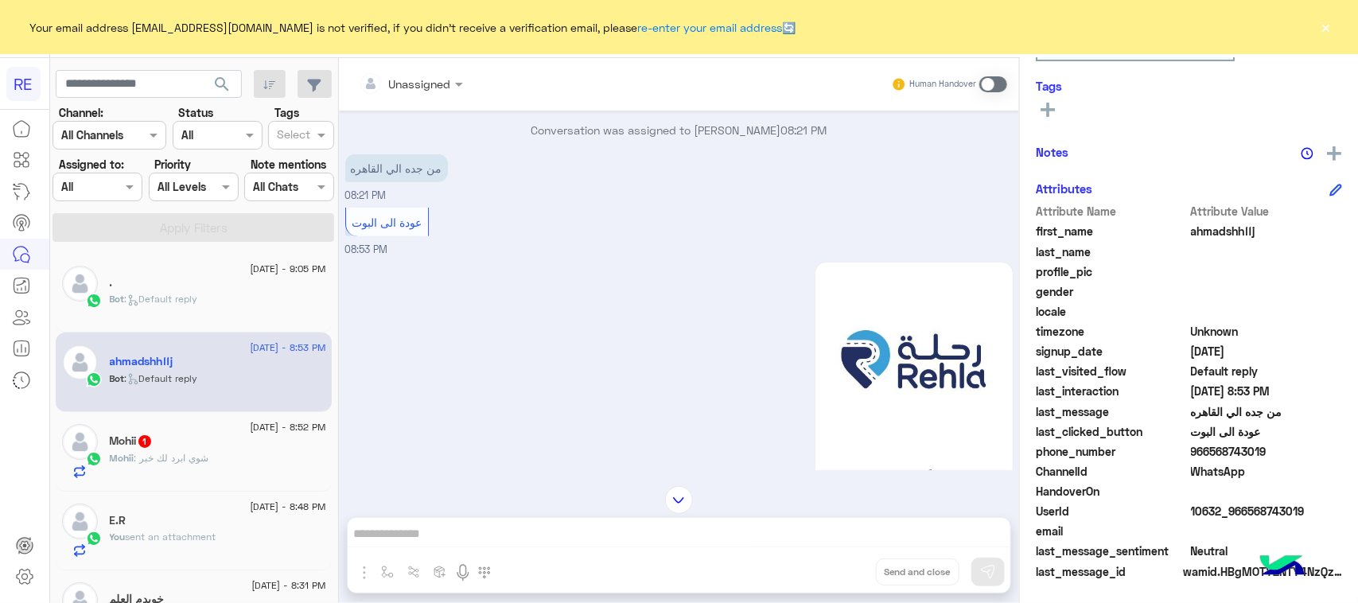
click at [215, 270] on div "[DATE] - 9:05 PM" at bounding box center [218, 271] width 216 height 10
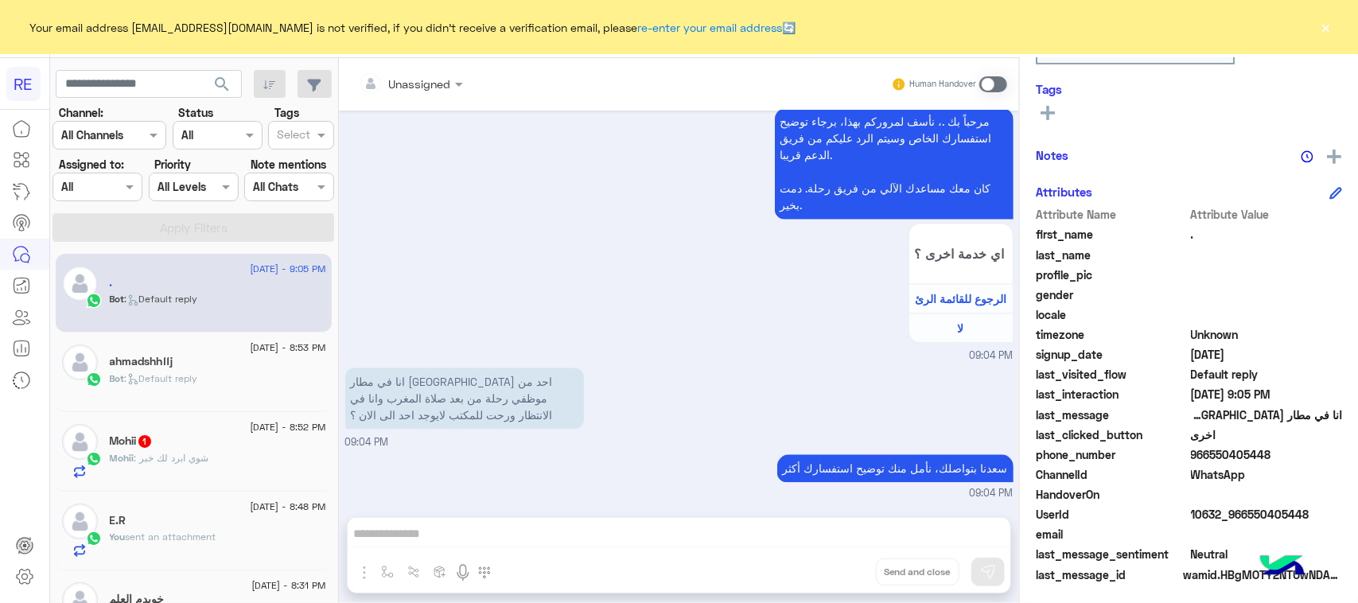
scroll to position [252, 0]
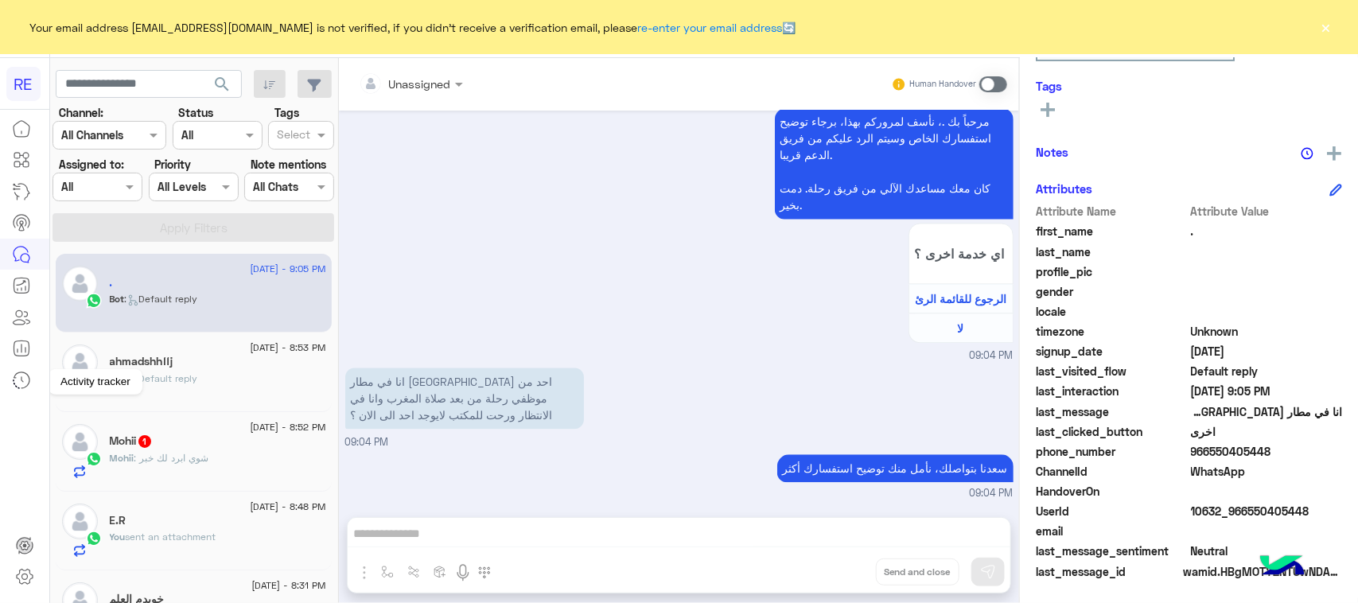
click at [0, 379] on link at bounding box center [21, 380] width 43 height 32
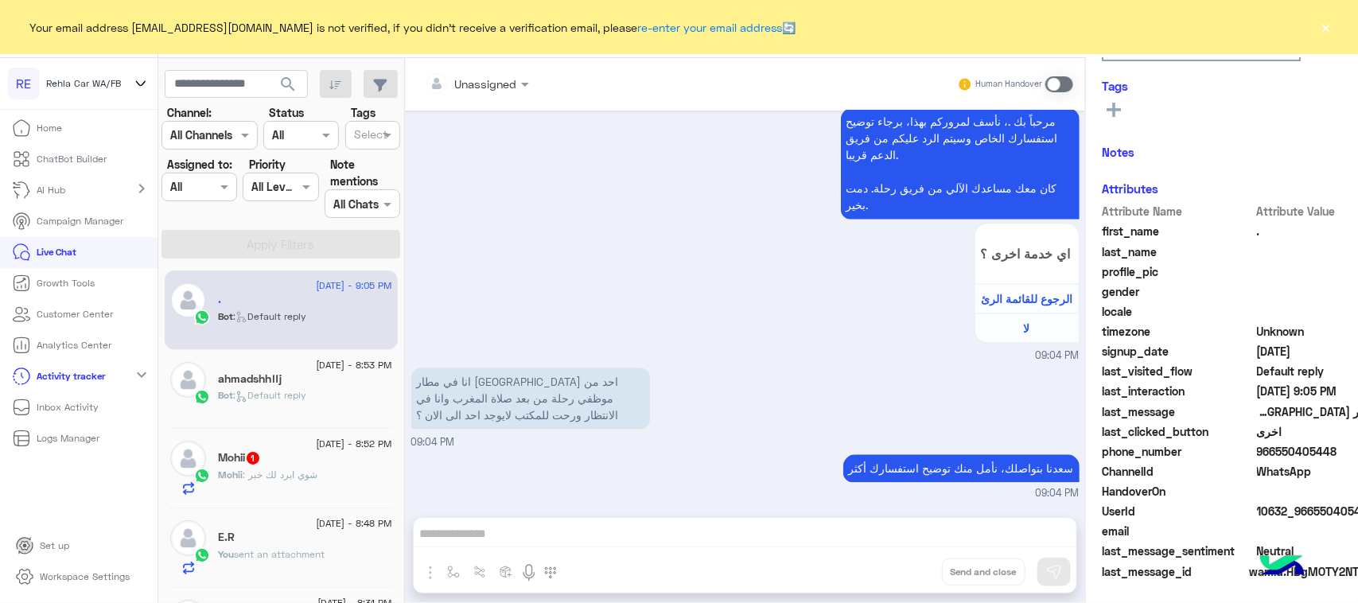
click at [50, 245] on p "Live Chat" at bounding box center [57, 252] width 40 height 14
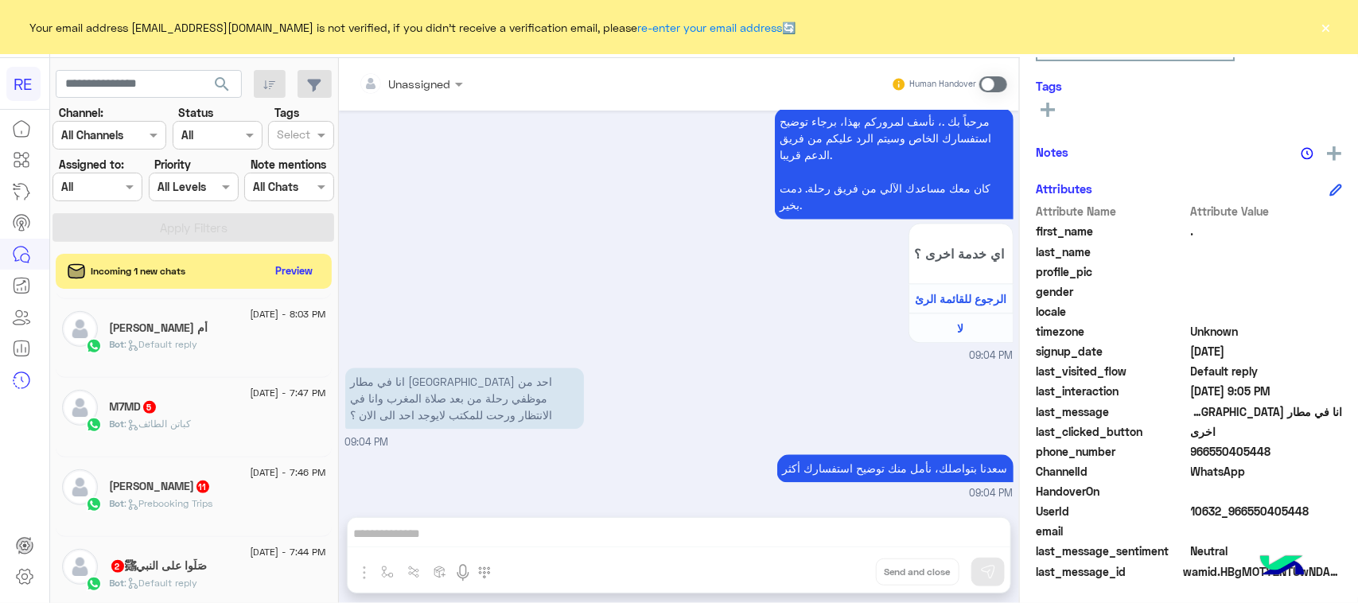
scroll to position [597, 0]
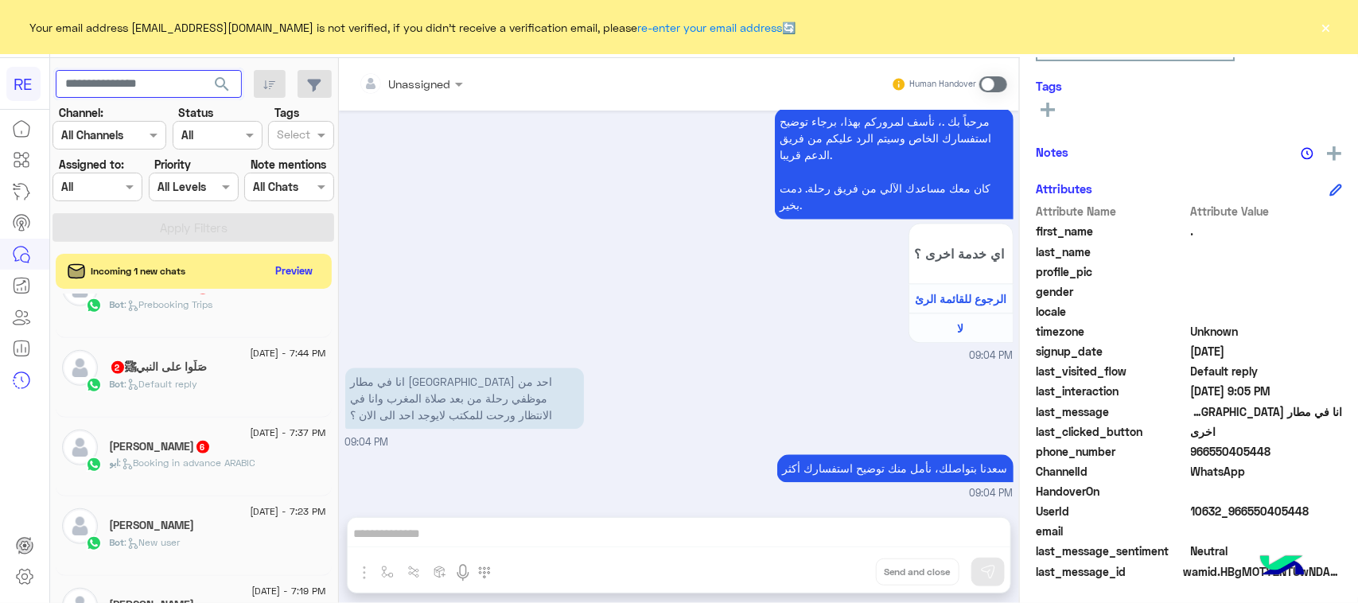
click at [152, 87] on input "text" at bounding box center [149, 84] width 186 height 29
paste input "*********"
type input "*********"
click at [227, 81] on span "search" at bounding box center [221, 84] width 19 height 19
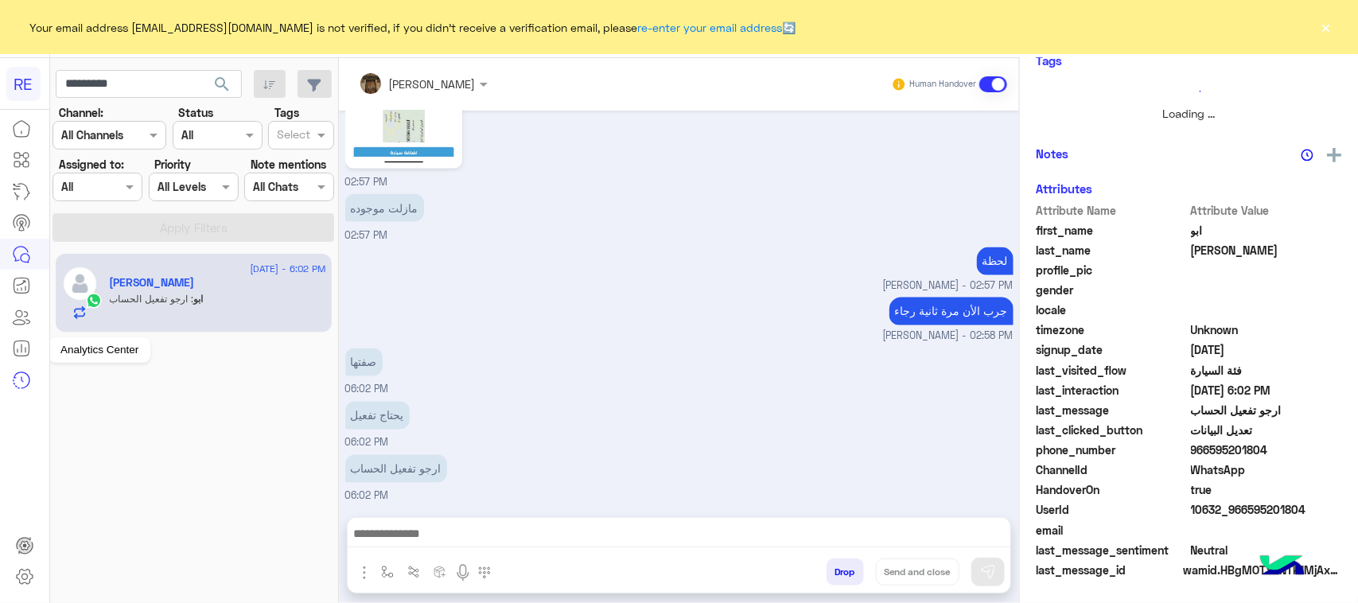
scroll to position [249, 0]
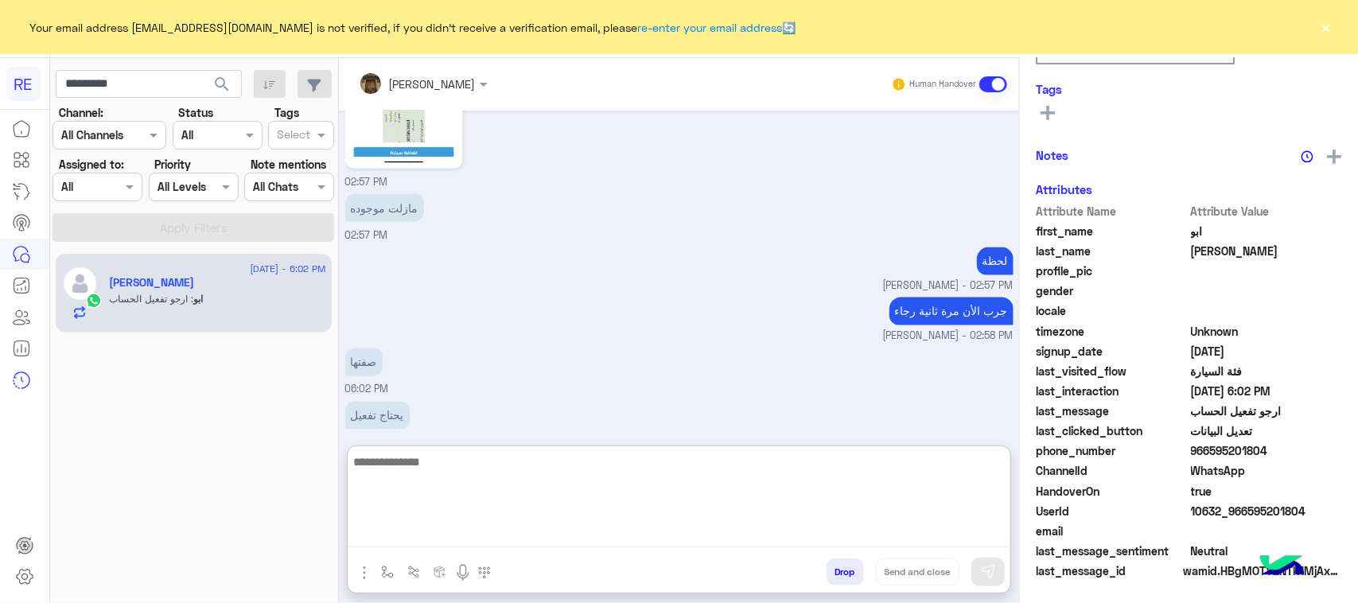
click at [519, 527] on textarea at bounding box center [679, 499] width 663 height 95
type textarea "**********"
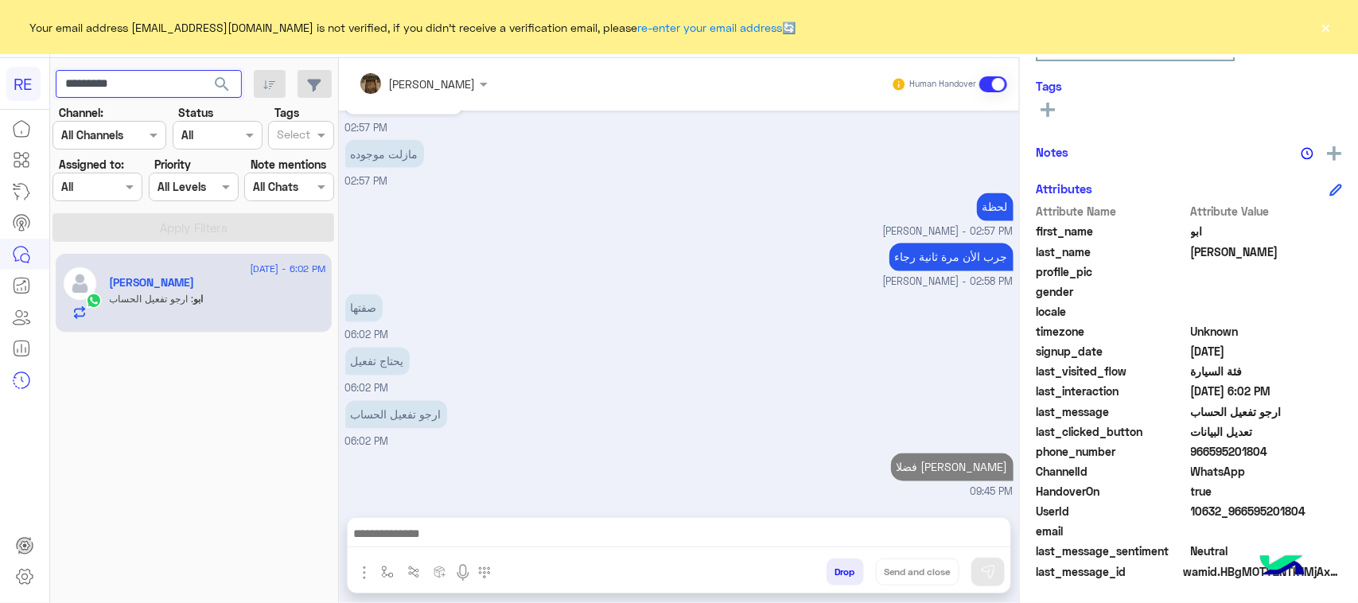
click at [185, 84] on input "*********" at bounding box center [149, 84] width 186 height 29
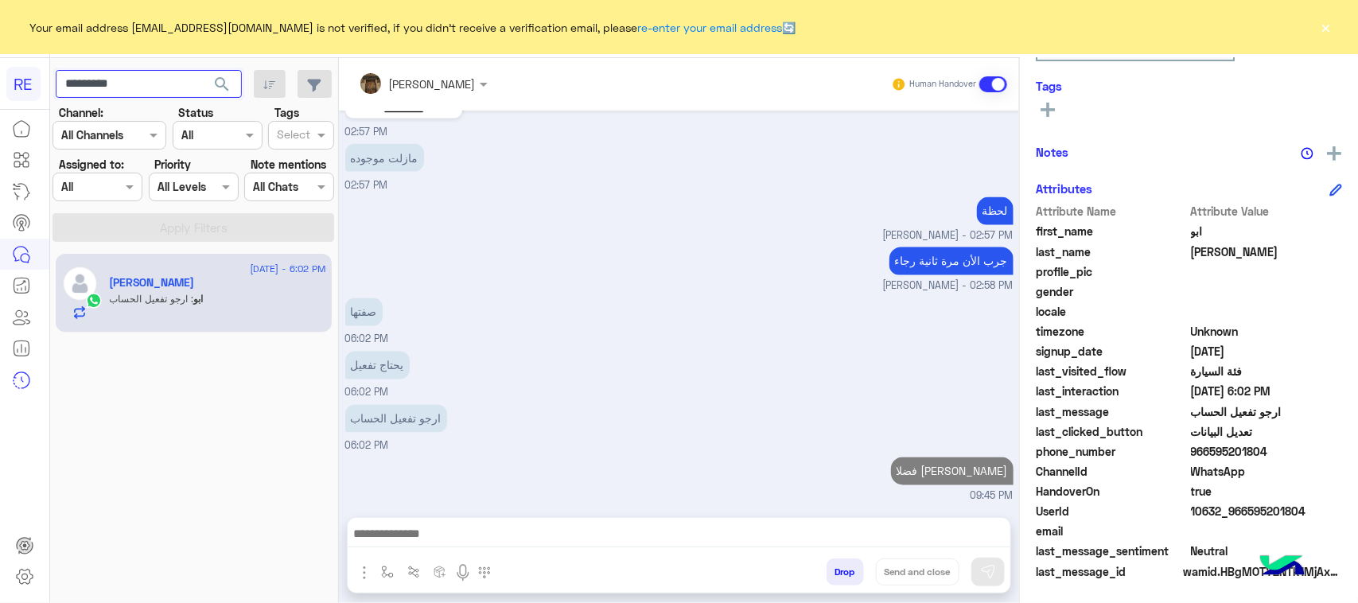
click at [185, 84] on input "*********" at bounding box center [149, 84] width 186 height 29
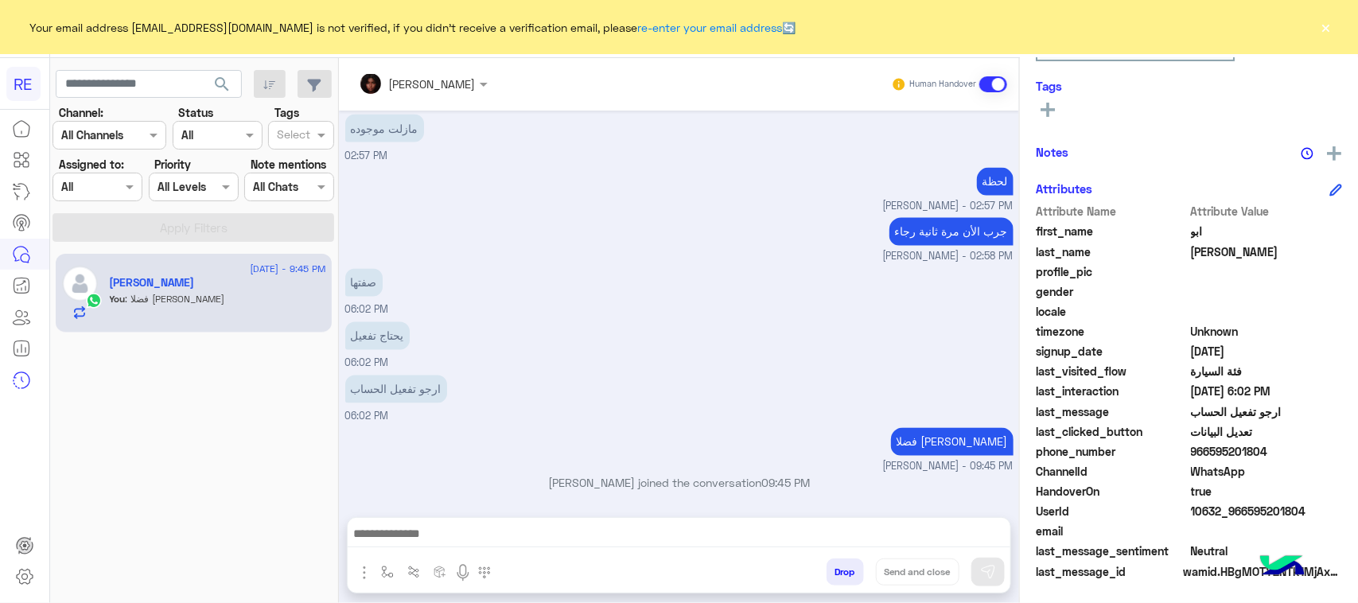
click at [217, 90] on span "search" at bounding box center [221, 84] width 19 height 19
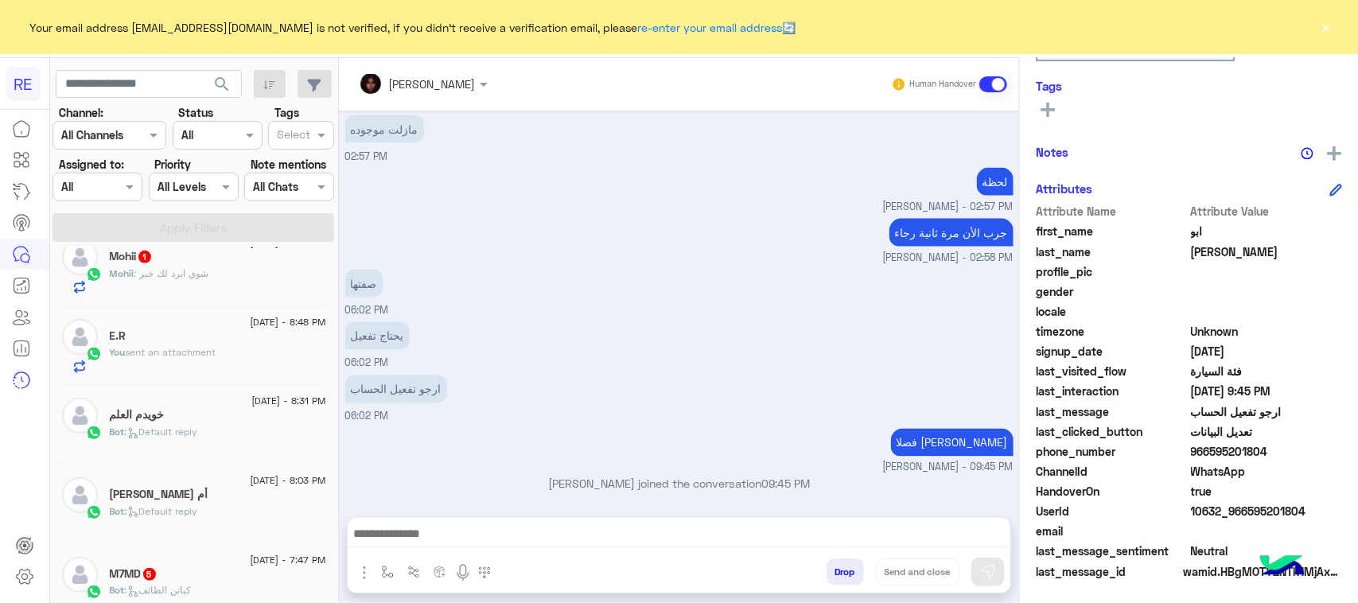
scroll to position [298, 0]
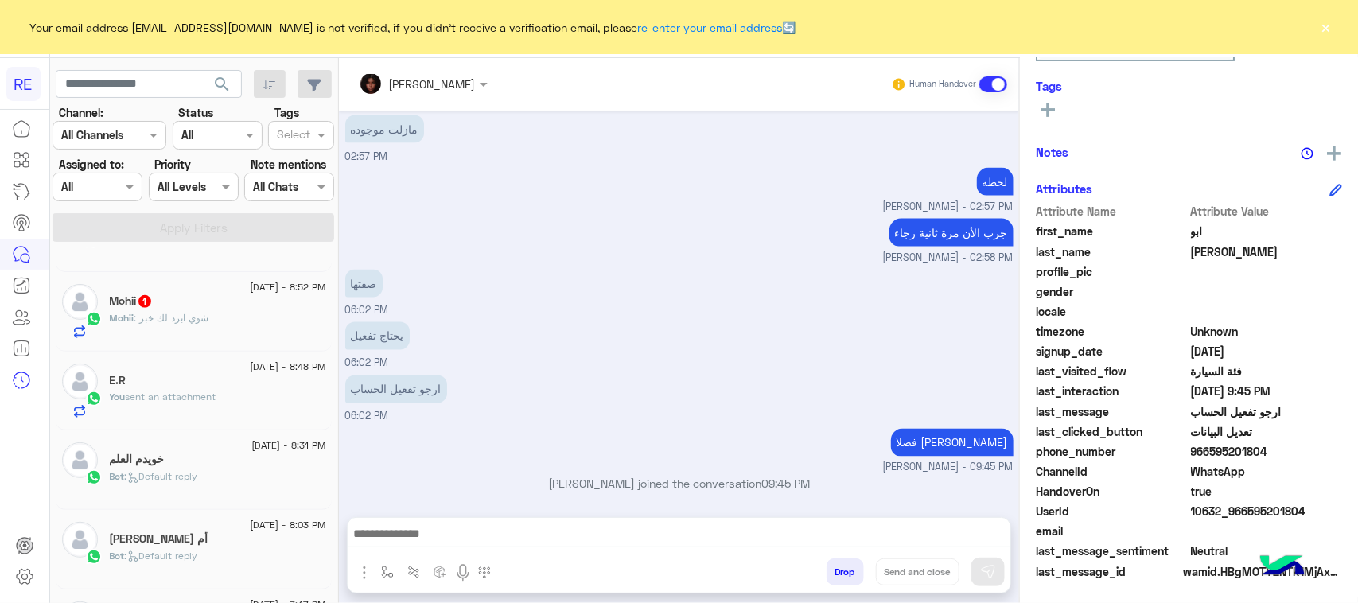
click at [263, 416] on div "You sent an attachment" at bounding box center [218, 404] width 216 height 28
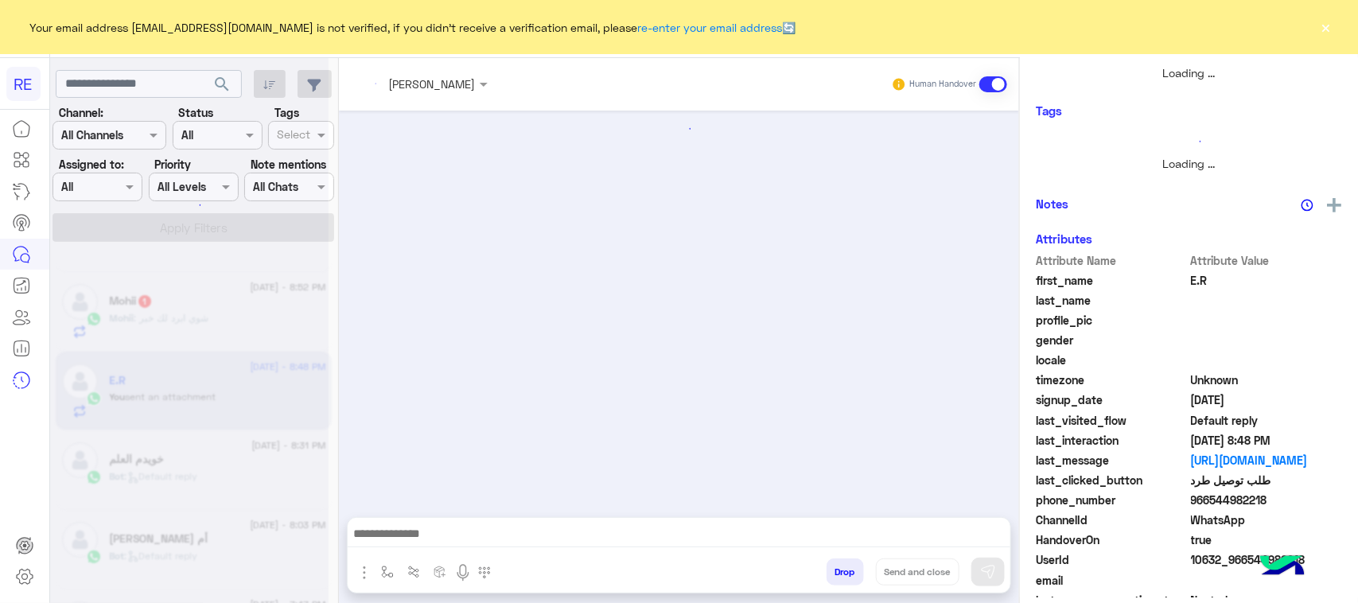
scroll to position [921, 0]
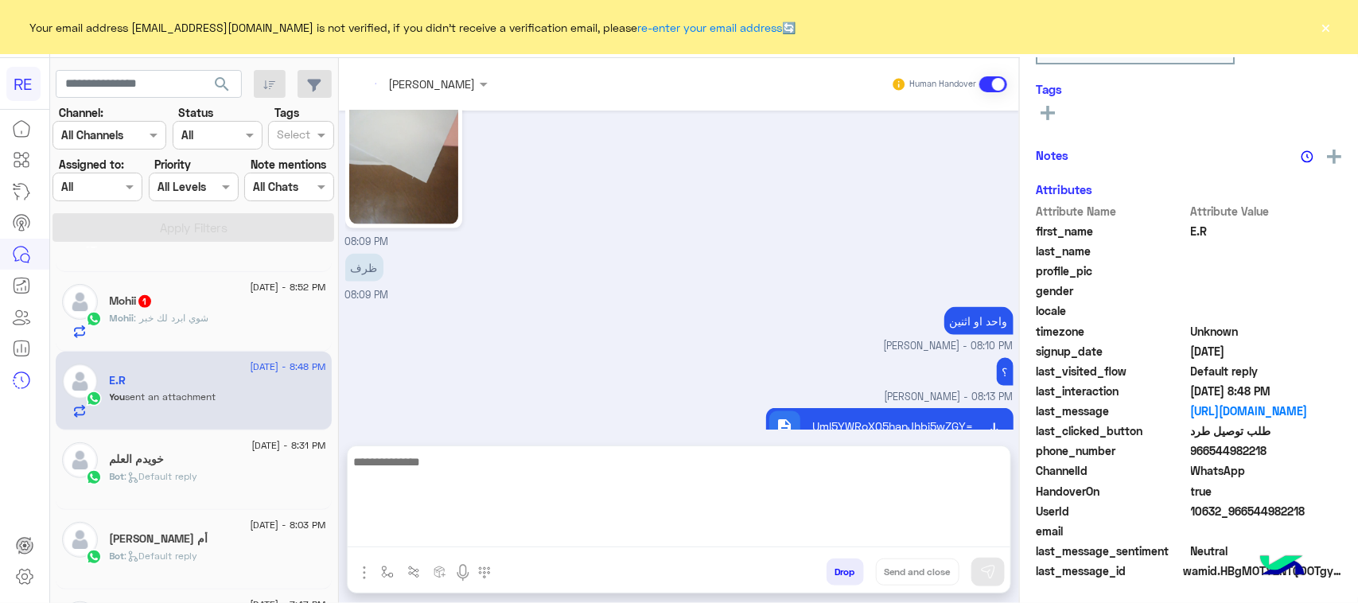
click at [706, 542] on textarea at bounding box center [679, 499] width 663 height 95
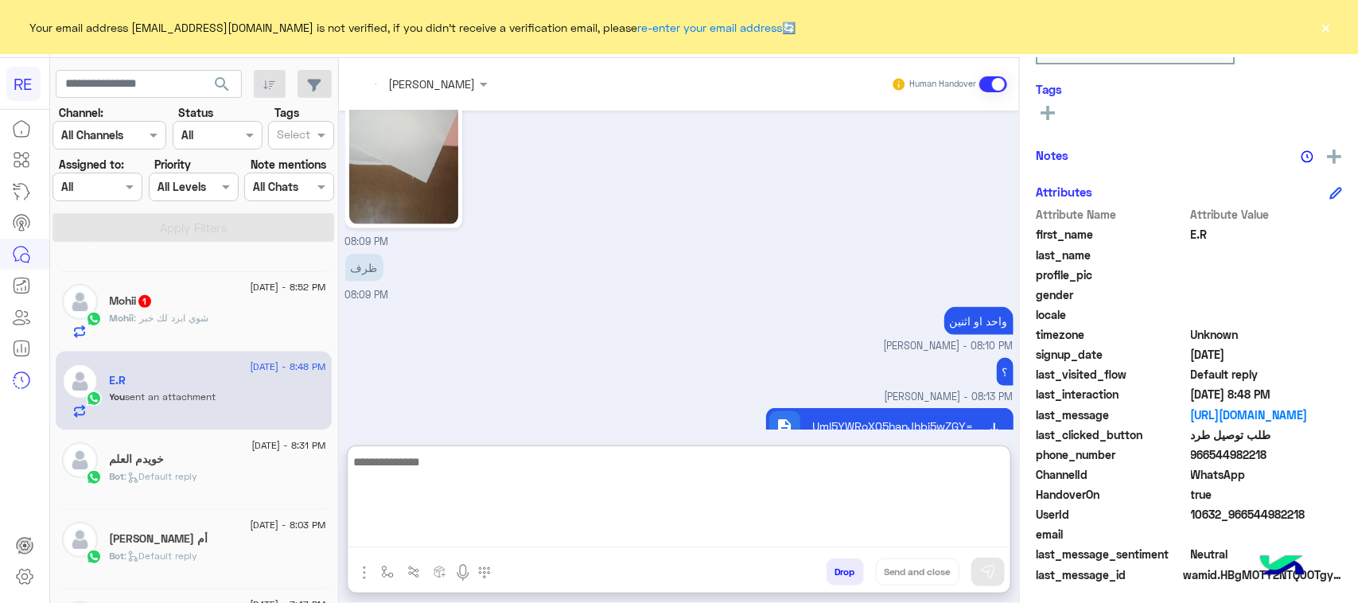
scroll to position [252, 0]
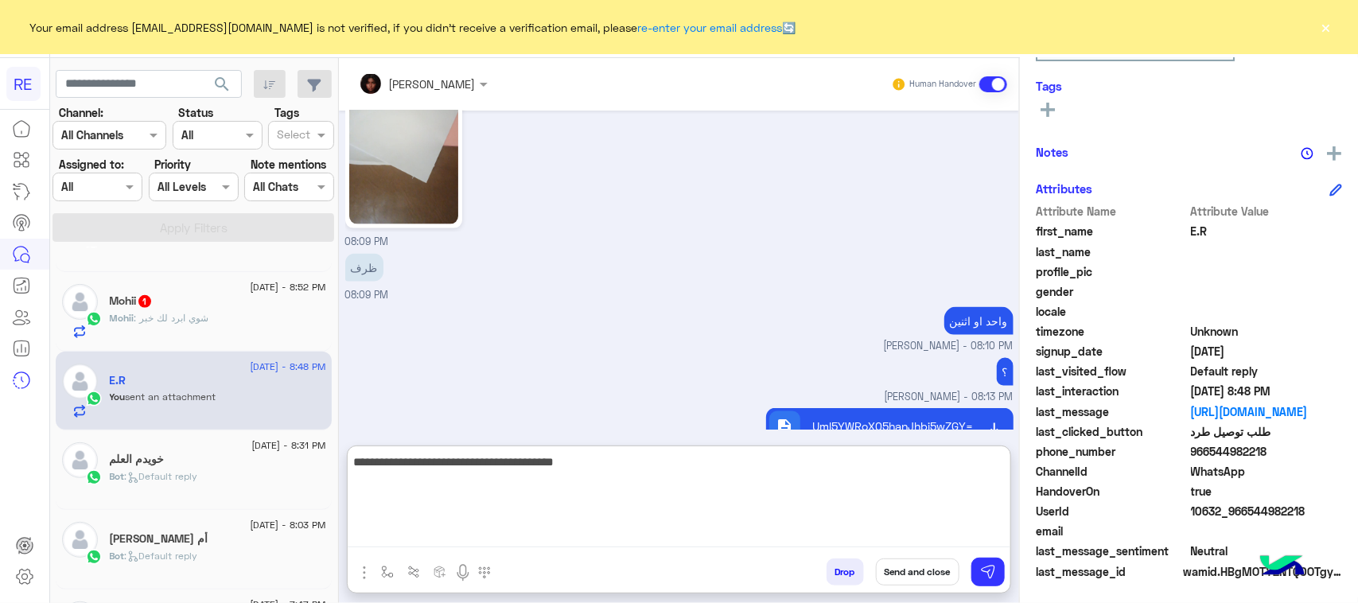
type textarea "**********"
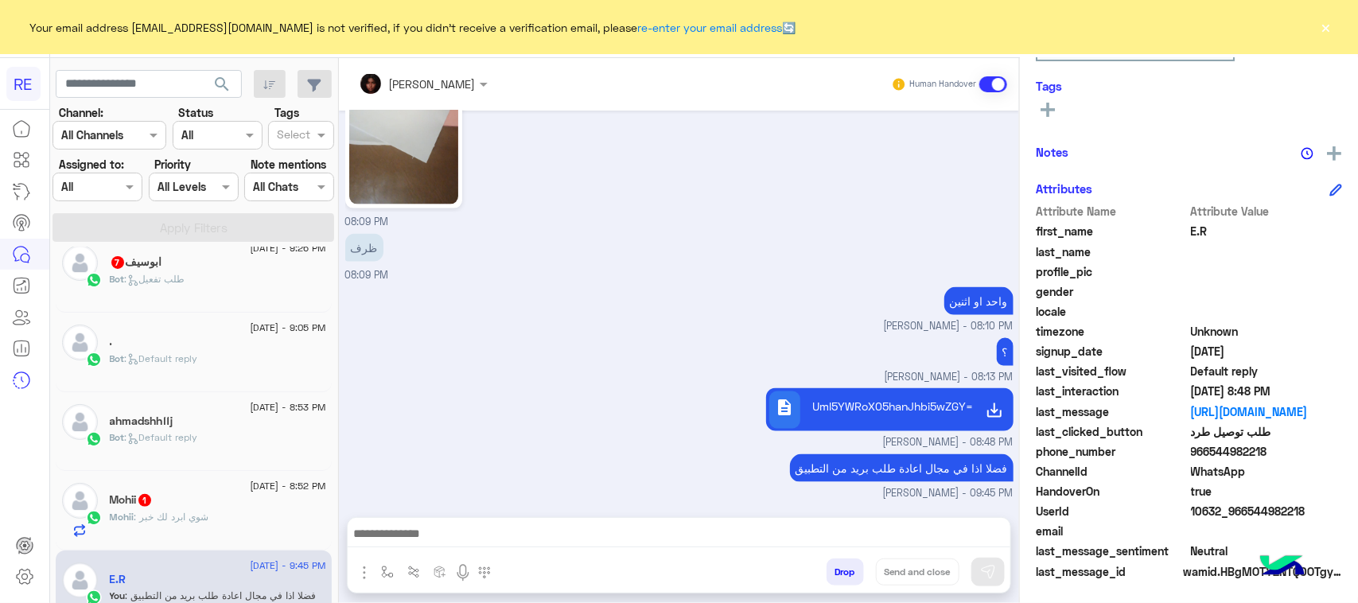
scroll to position [0, 0]
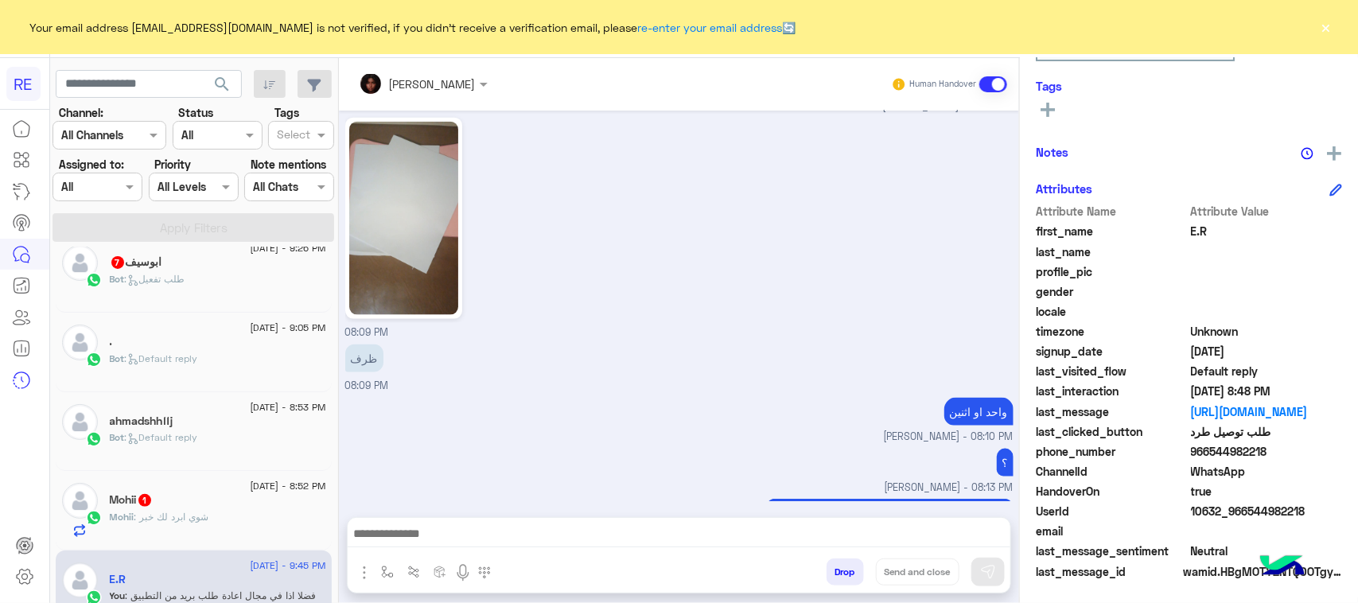
click at [243, 293] on div "Bot : طلب تفعيل" at bounding box center [218, 286] width 216 height 28
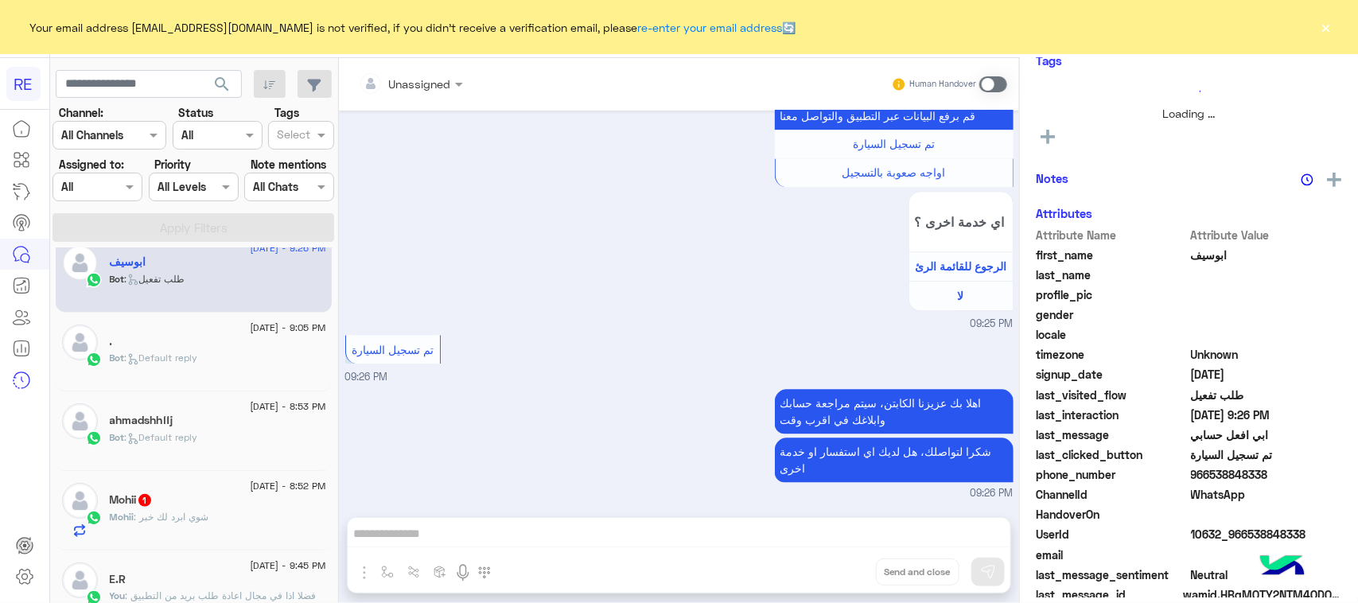
scroll to position [249, 0]
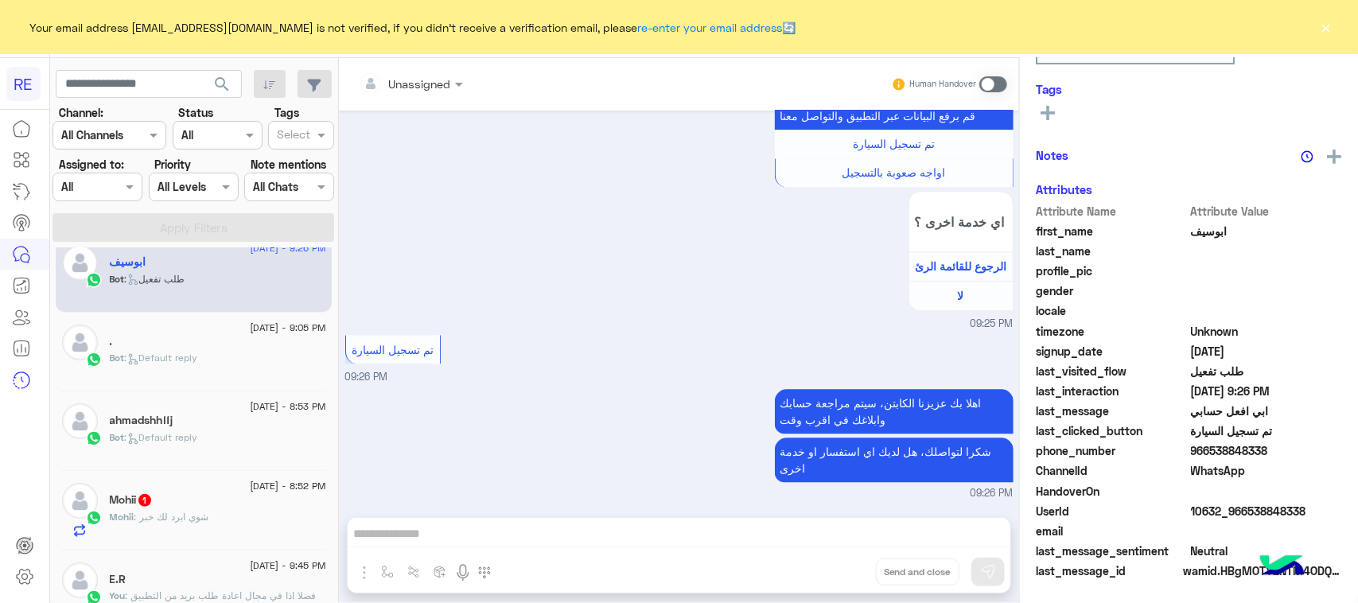
click at [199, 498] on div "Mohii 1" at bounding box center [218, 501] width 216 height 17
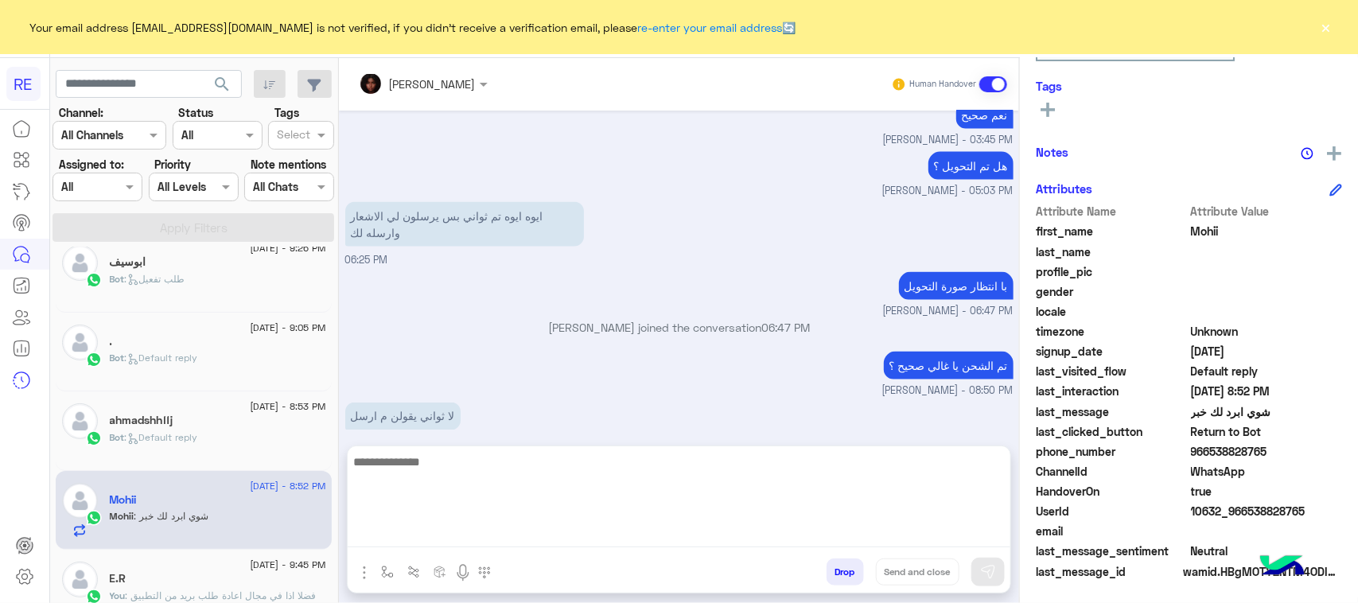
click at [449, 538] on textarea at bounding box center [679, 499] width 663 height 95
type textarea "**********"
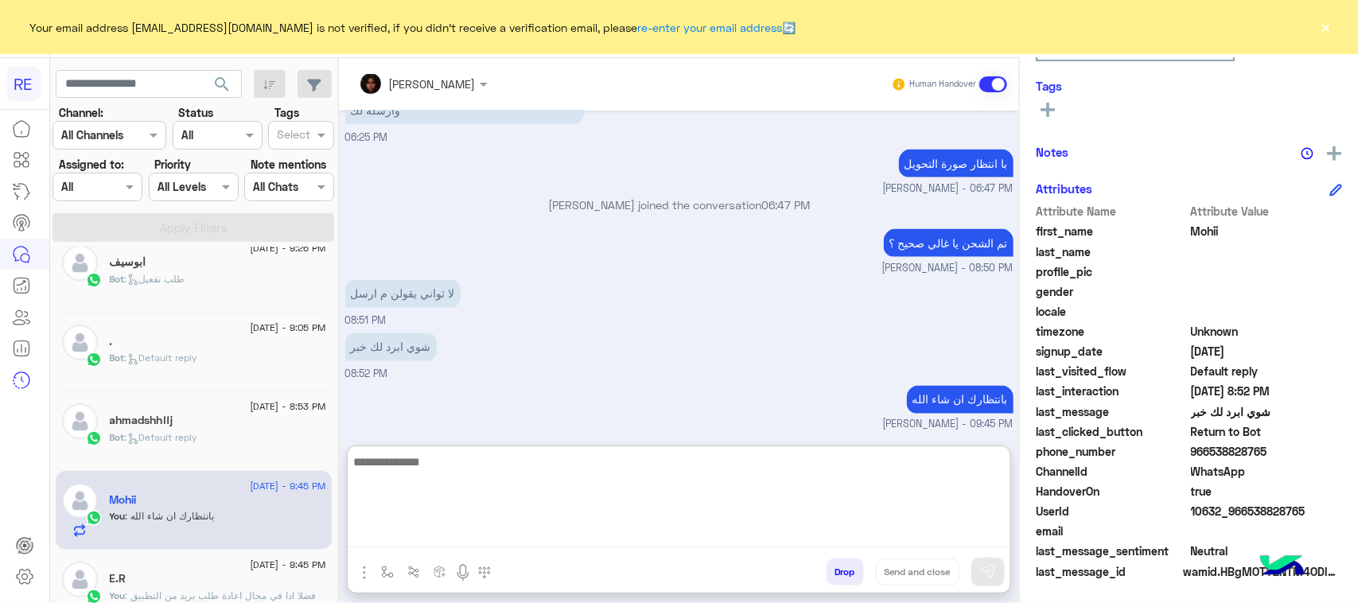
scroll to position [34, 0]
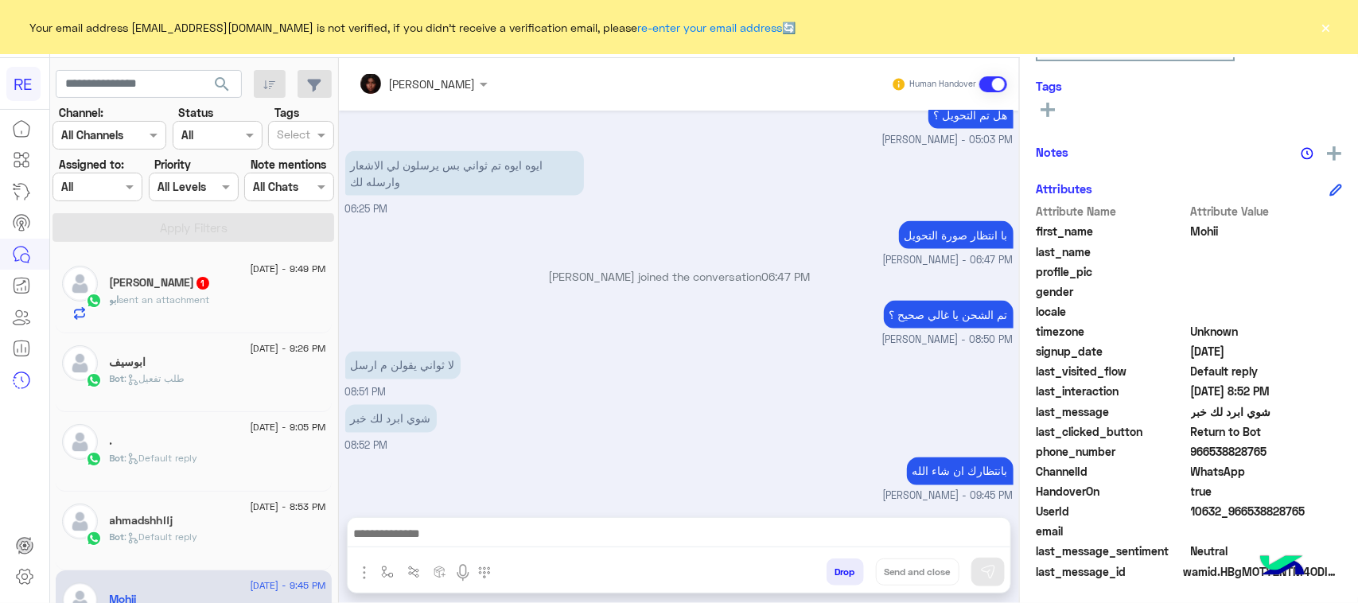
click at [1001, 204] on div "ايوه ايوه تم ثواني بس يرسلون لي الاشعار وارسله لك 06:25 PM" at bounding box center [679, 182] width 668 height 70
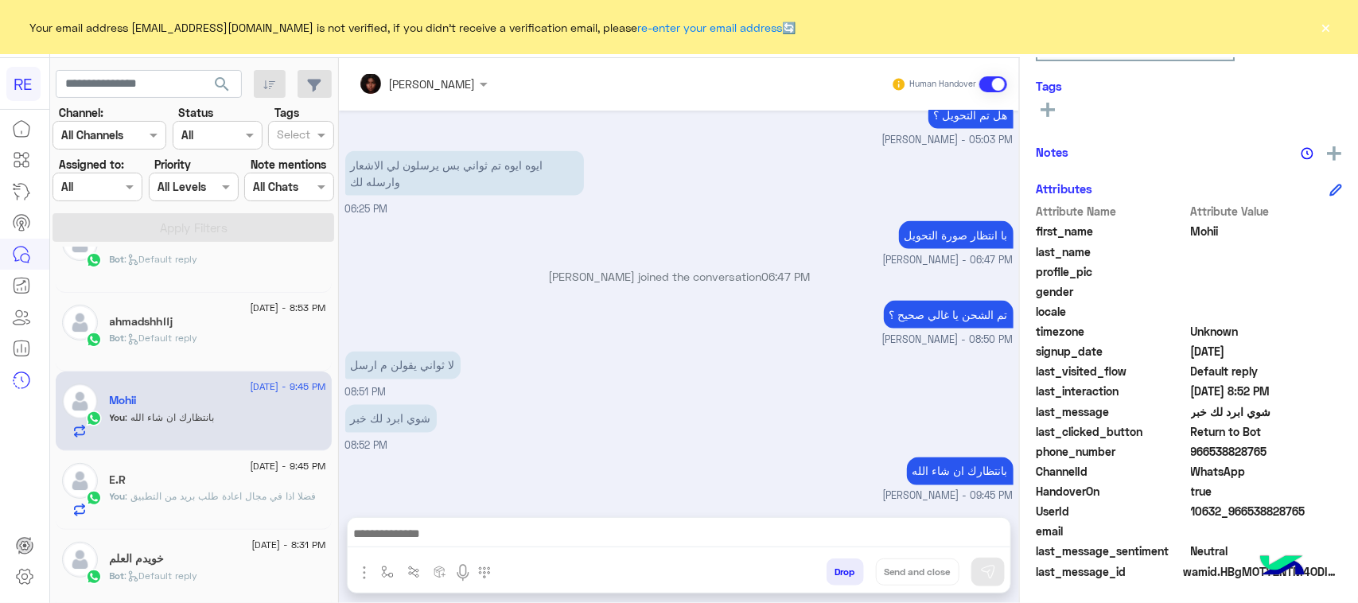
scroll to position [0, 0]
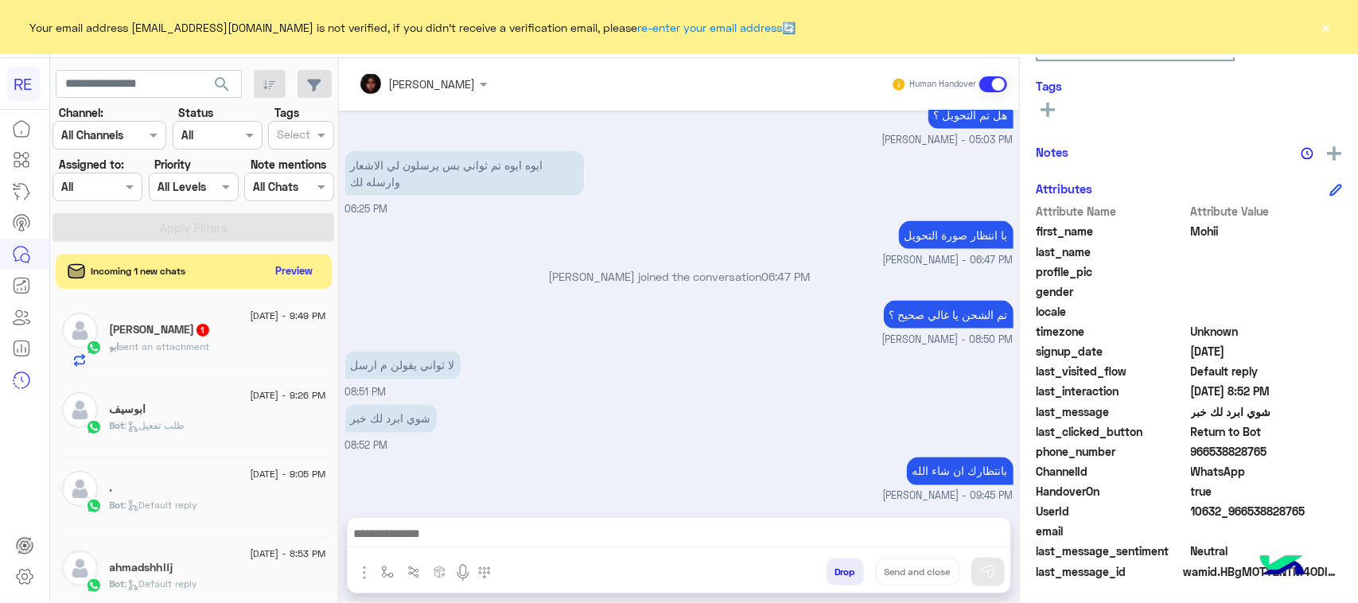
click at [193, 344] on span "sent an attachment" at bounding box center [164, 346] width 91 height 12
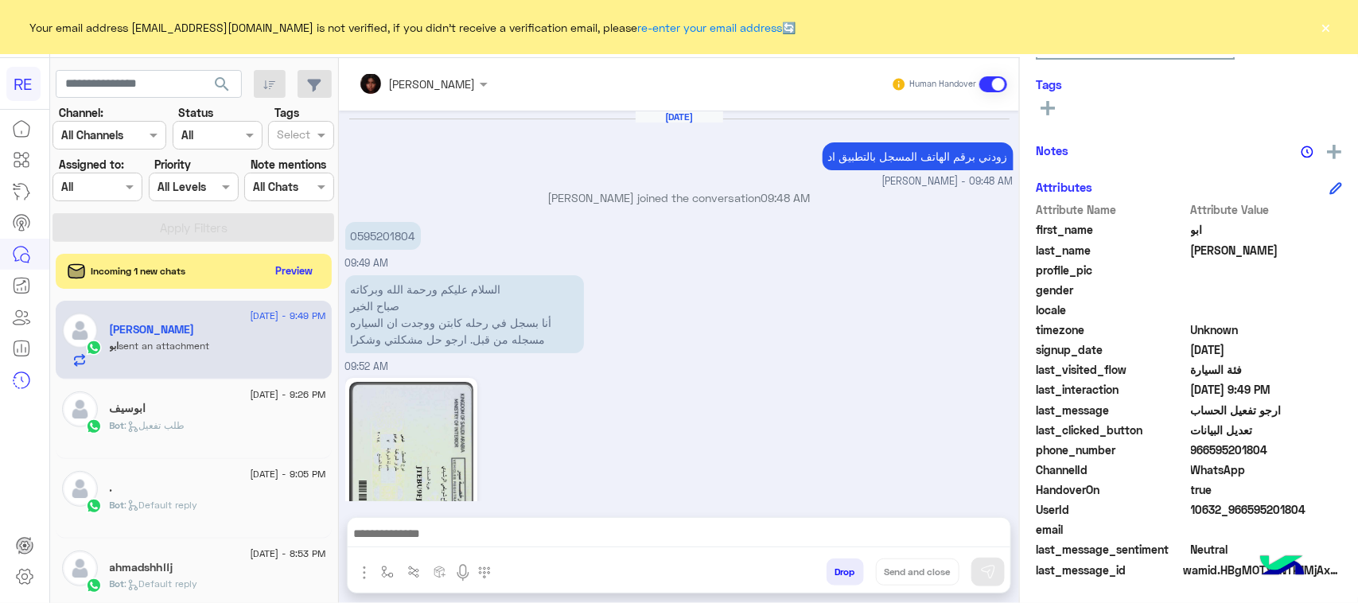
scroll to position [1376, 0]
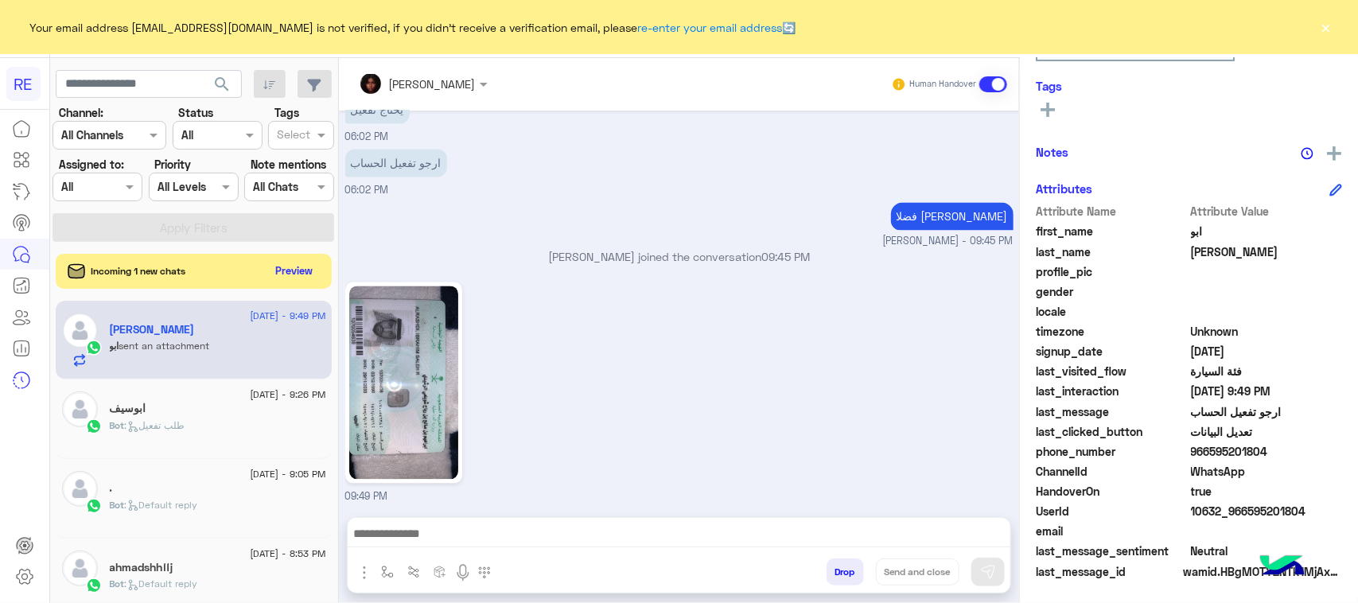
drag, startPoint x: 1322, startPoint y: 510, endPoint x: 1243, endPoint y: 510, distance: 78.7
click at [1243, 510] on span "10632_966595201804" at bounding box center [1267, 511] width 152 height 17
copy span "595201804"
click at [436, 403] on img at bounding box center [403, 382] width 109 height 193
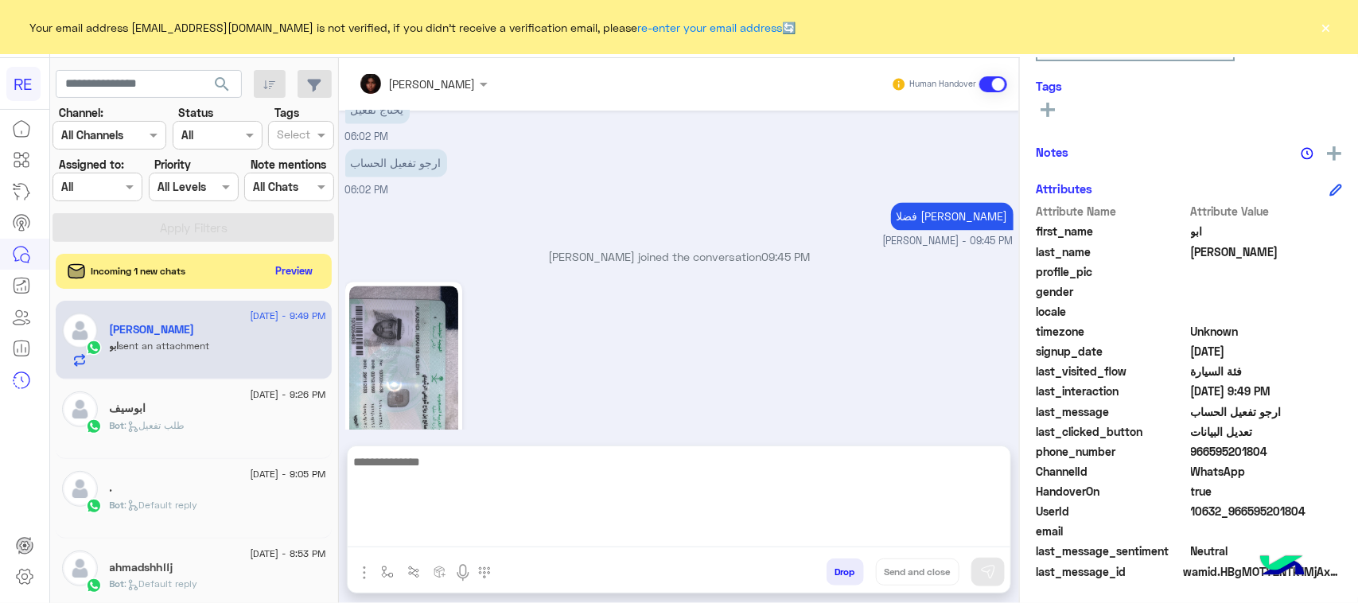
click at [581, 541] on textarea at bounding box center [679, 499] width 663 height 95
paste textarea "**********"
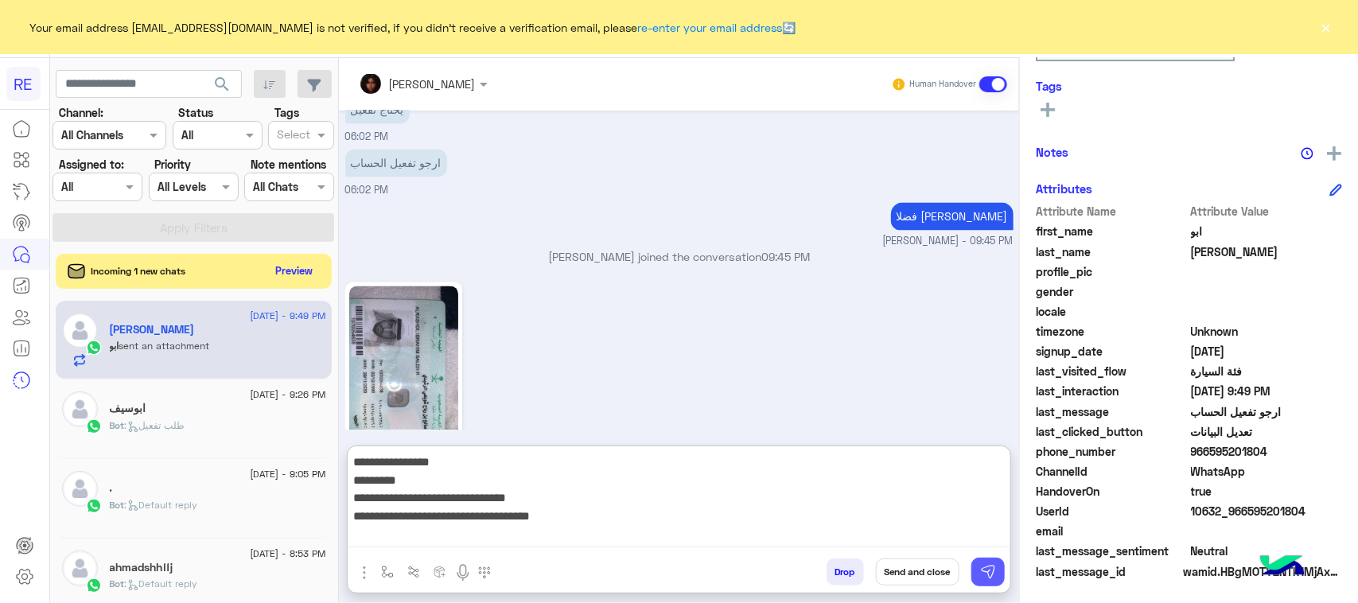
type textarea "**********"
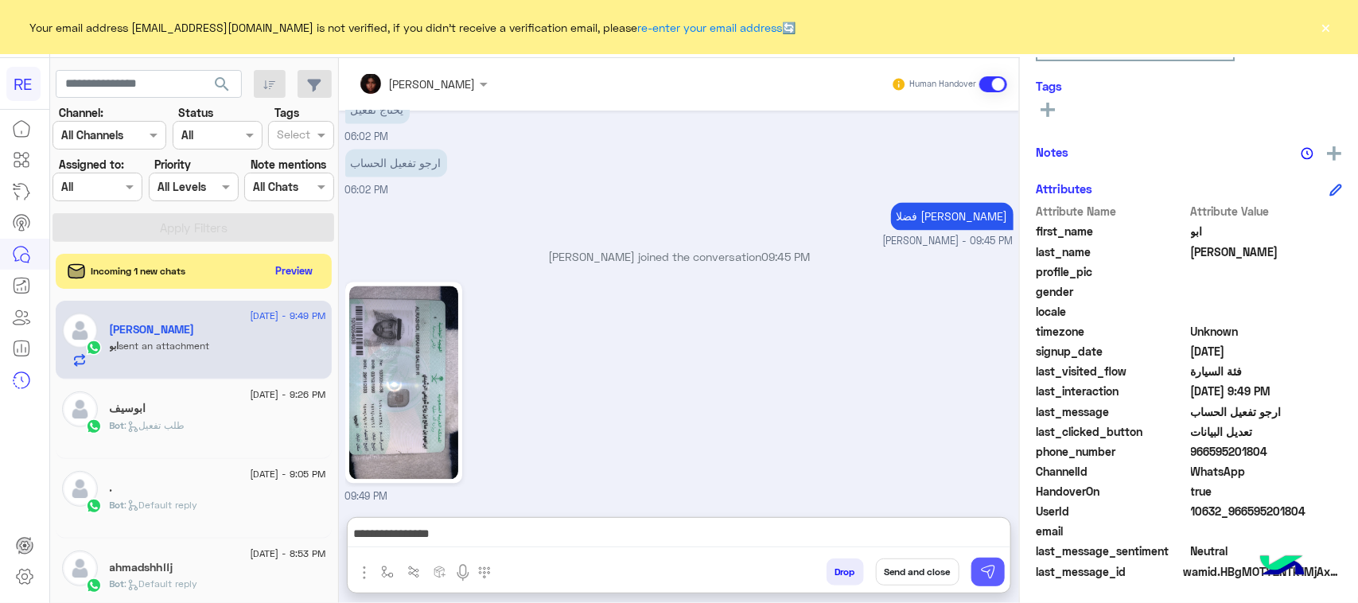
click at [995, 567] on img at bounding box center [988, 572] width 16 height 16
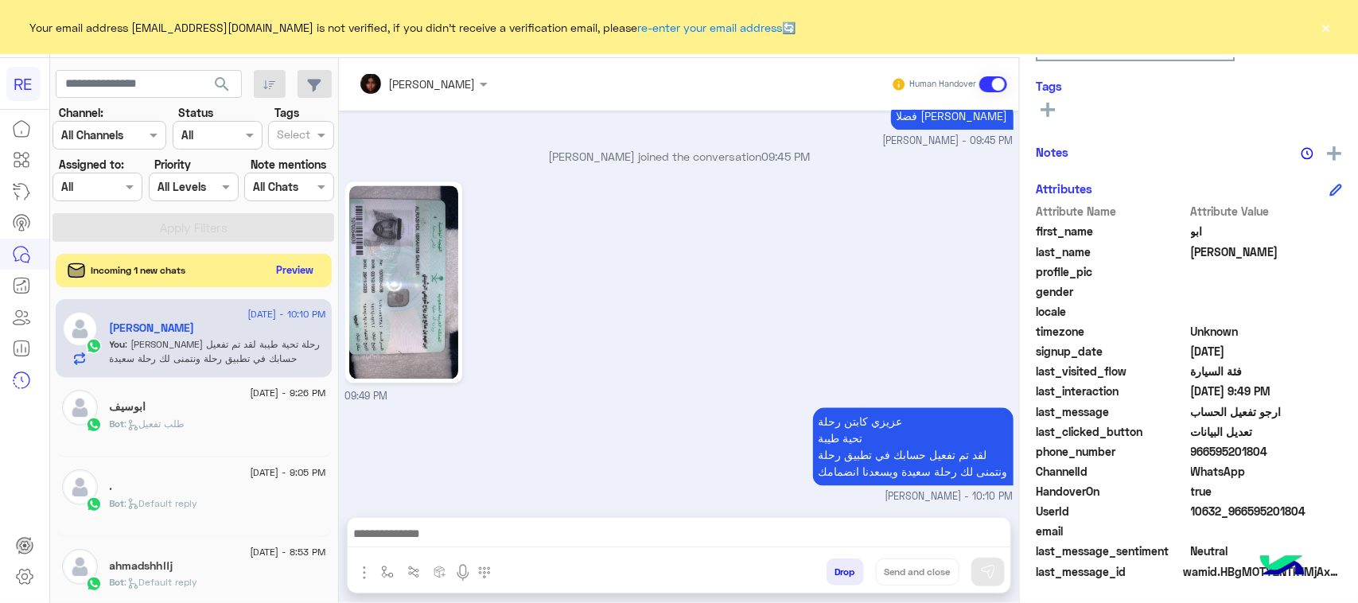
click at [305, 268] on button "Preview" at bounding box center [294, 269] width 49 height 21
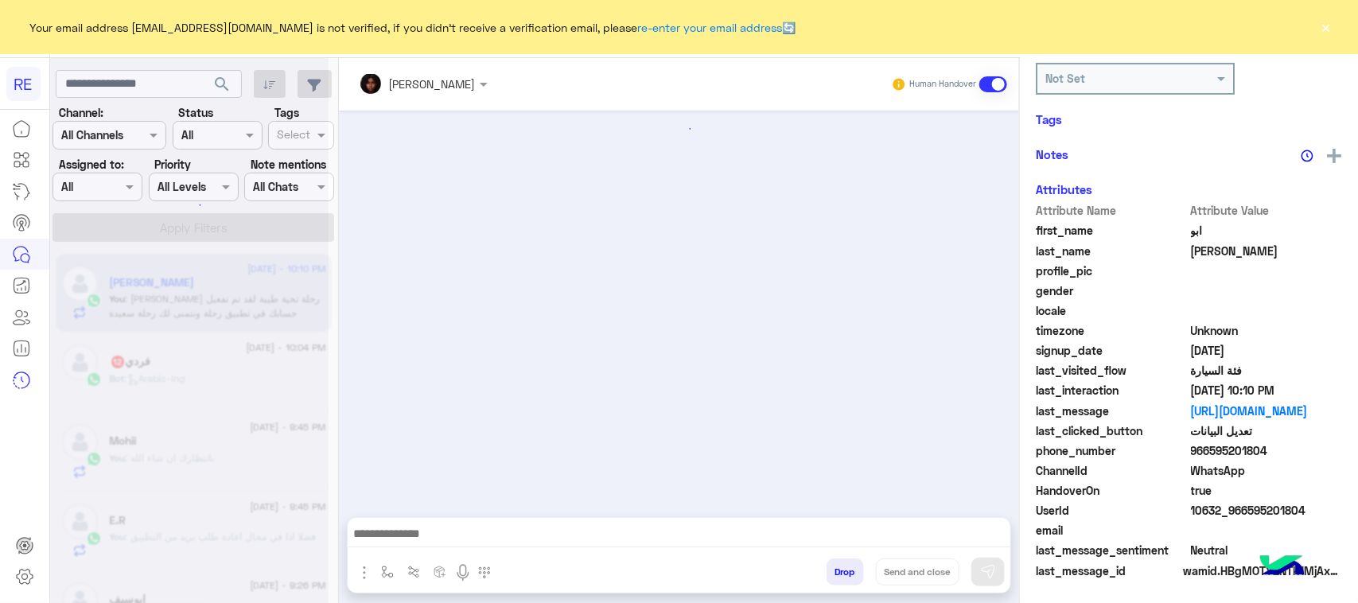
scroll to position [249, 0]
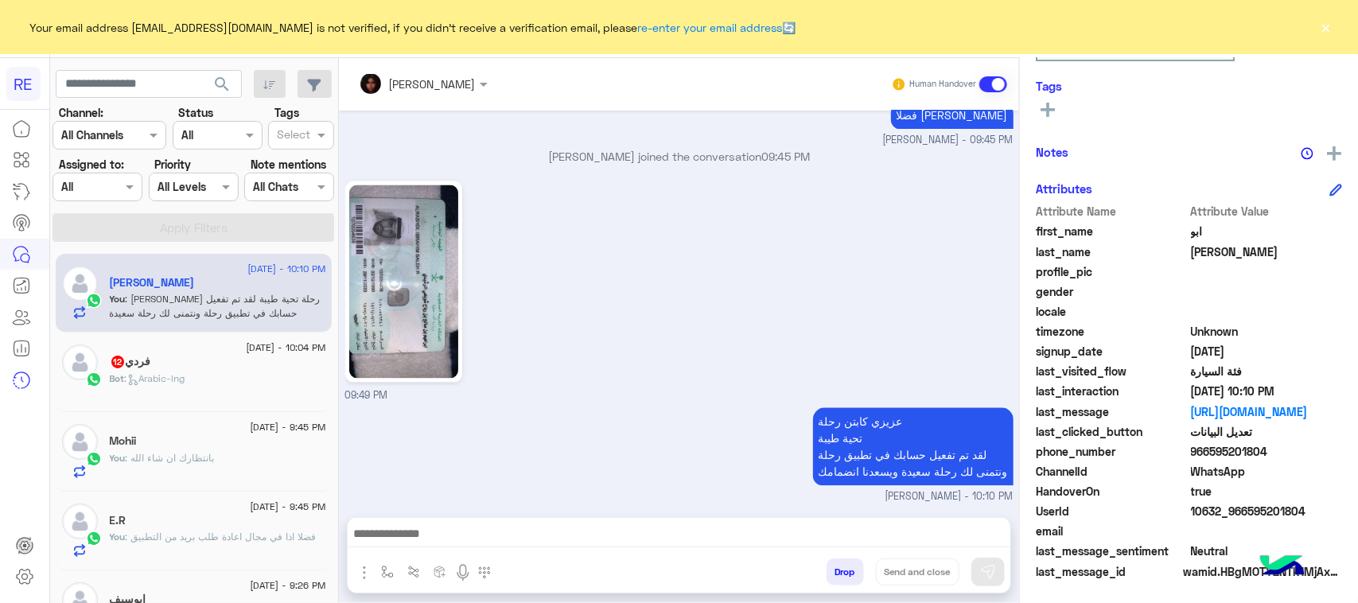
click at [149, 384] on span ": Arabic-lng" at bounding box center [155, 378] width 60 height 12
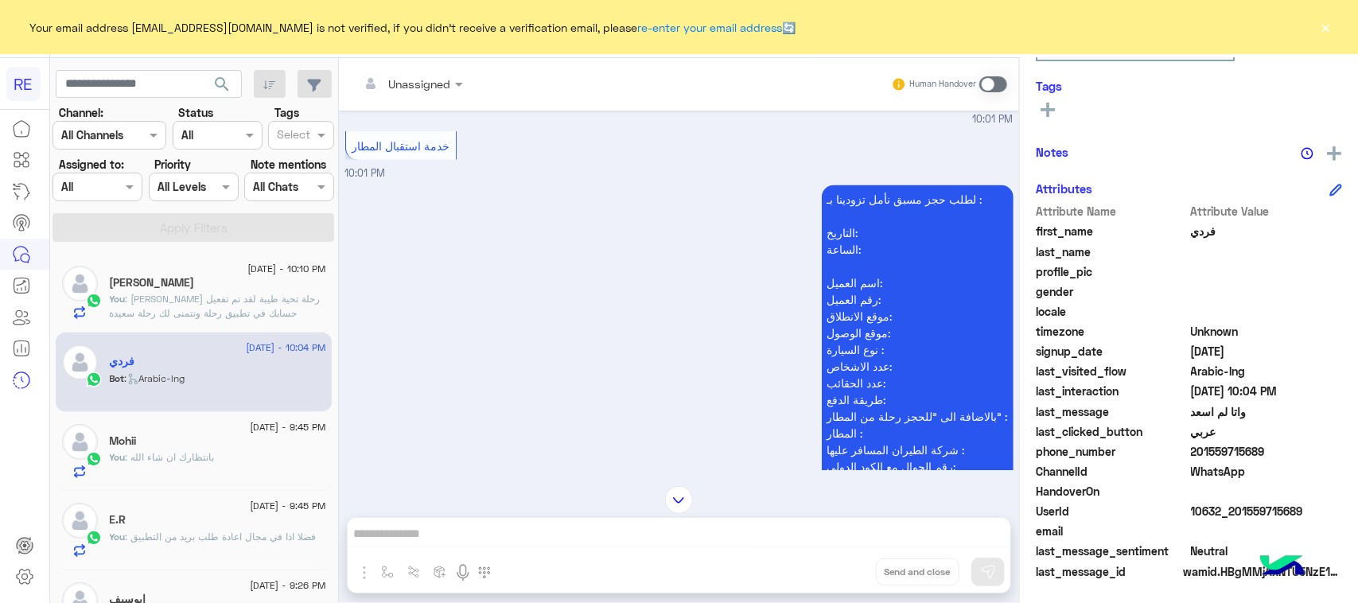
scroll to position [539, 0]
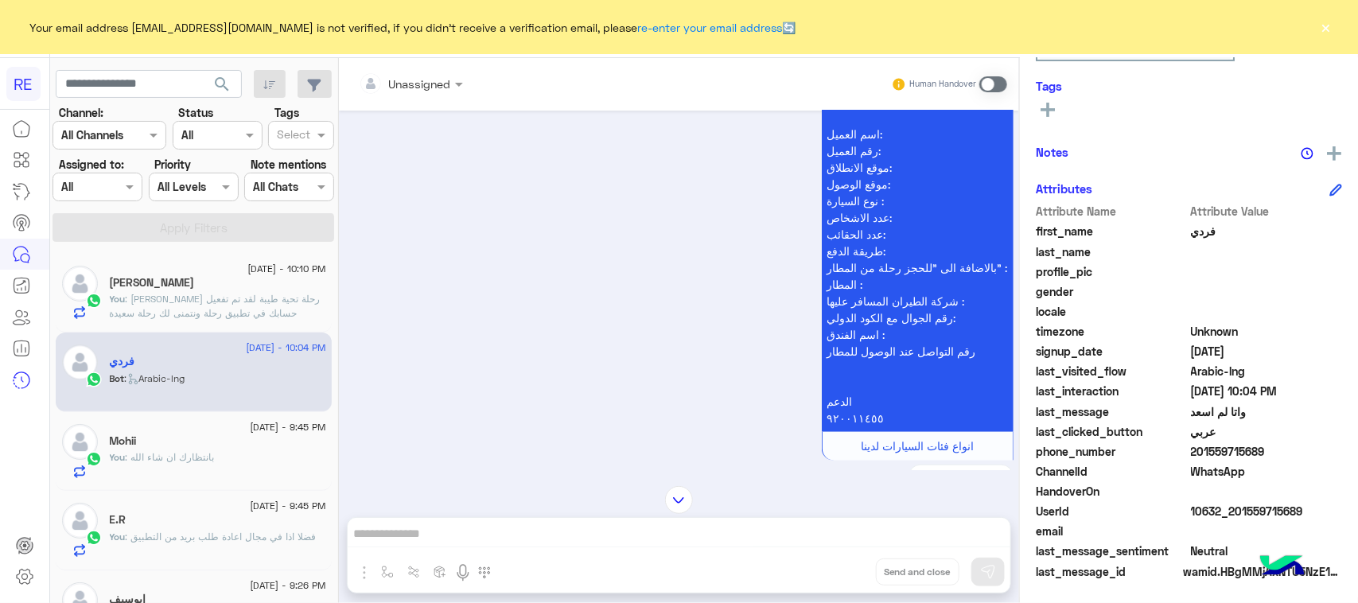
click at [1002, 72] on div "Human Handover" at bounding box center [949, 84] width 117 height 29
click at [1001, 78] on span at bounding box center [993, 84] width 28 height 16
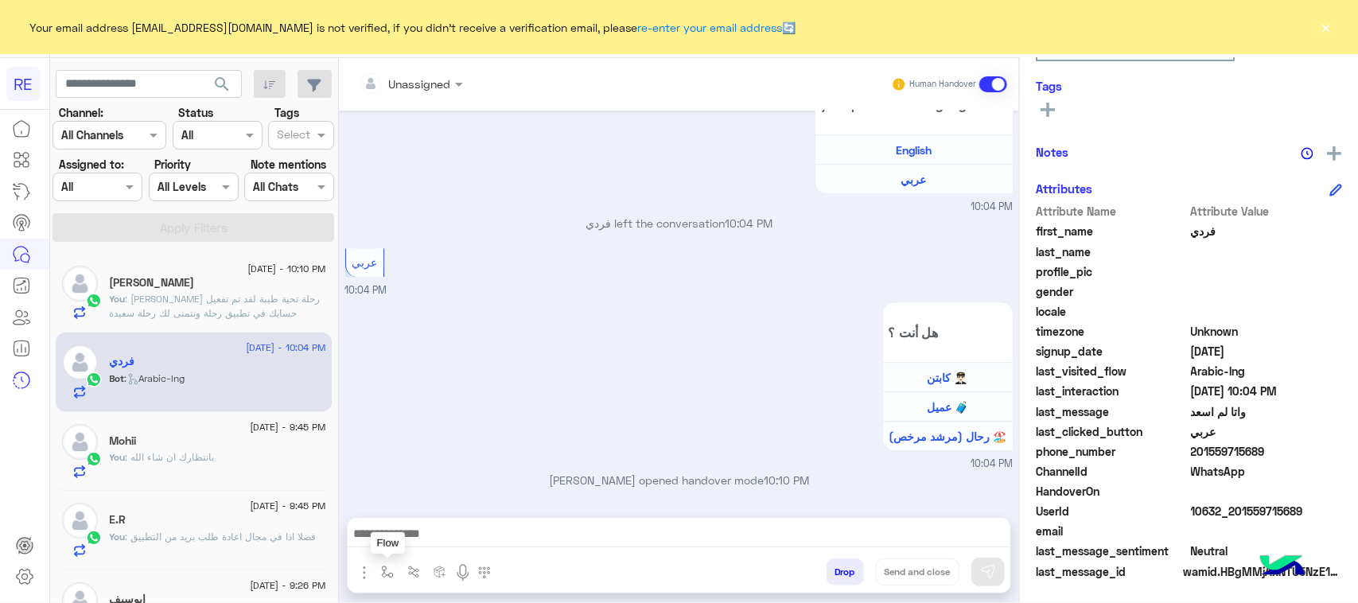
click at [390, 575] on img "button" at bounding box center [387, 571] width 13 height 13
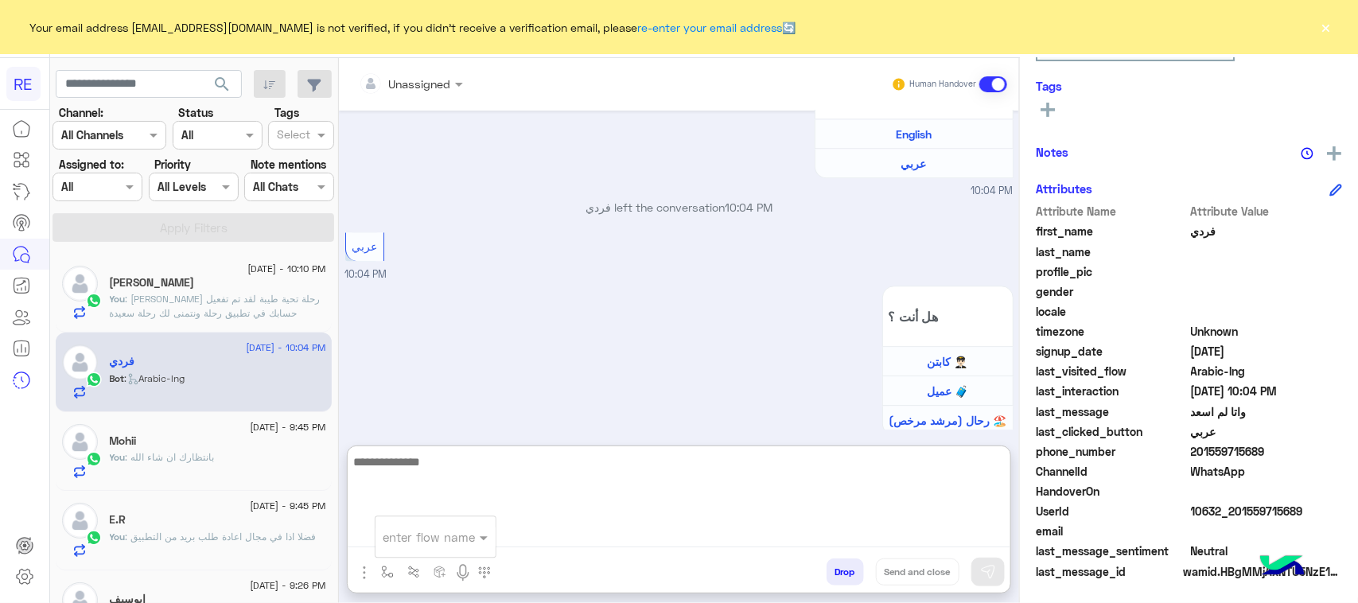
click at [761, 527] on textarea at bounding box center [679, 499] width 663 height 95
paste textarea "**********"
type textarea "**********"
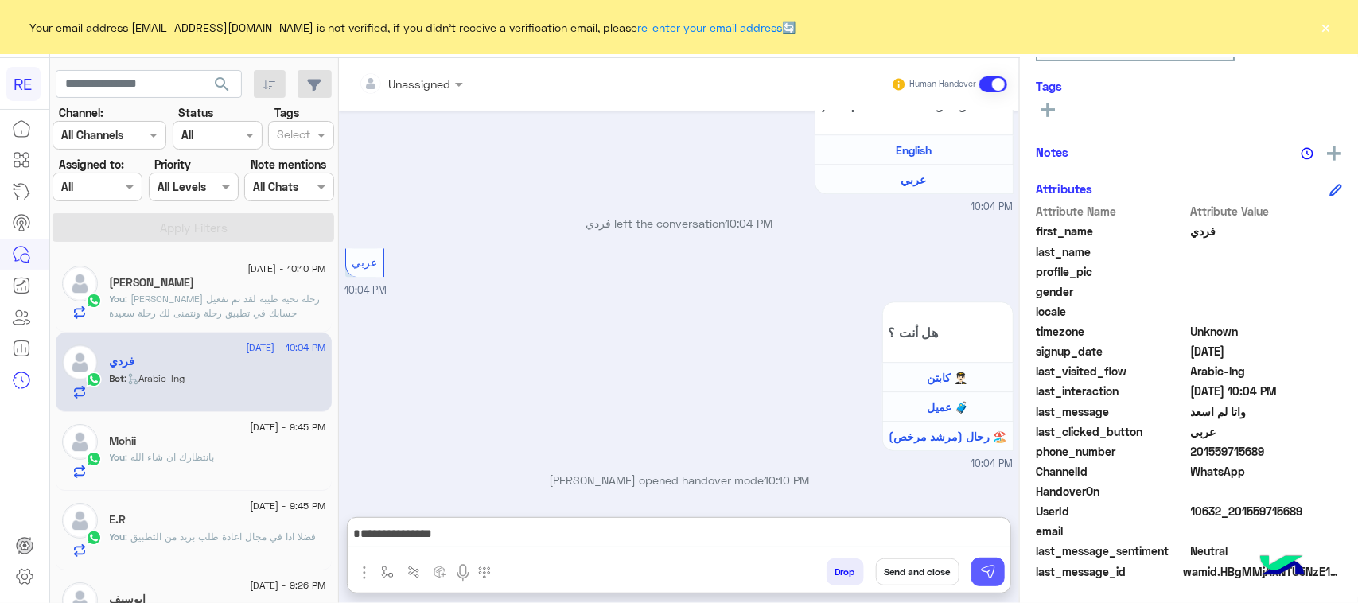
click at [989, 569] on img at bounding box center [988, 572] width 16 height 16
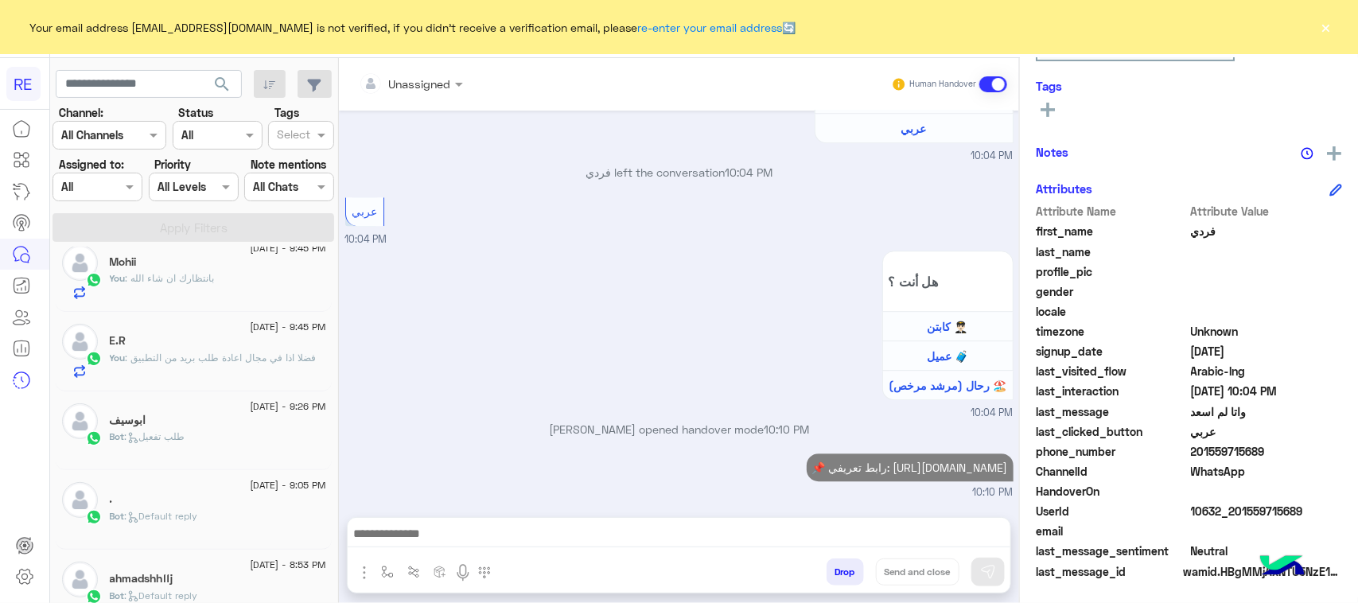
scroll to position [199, 0]
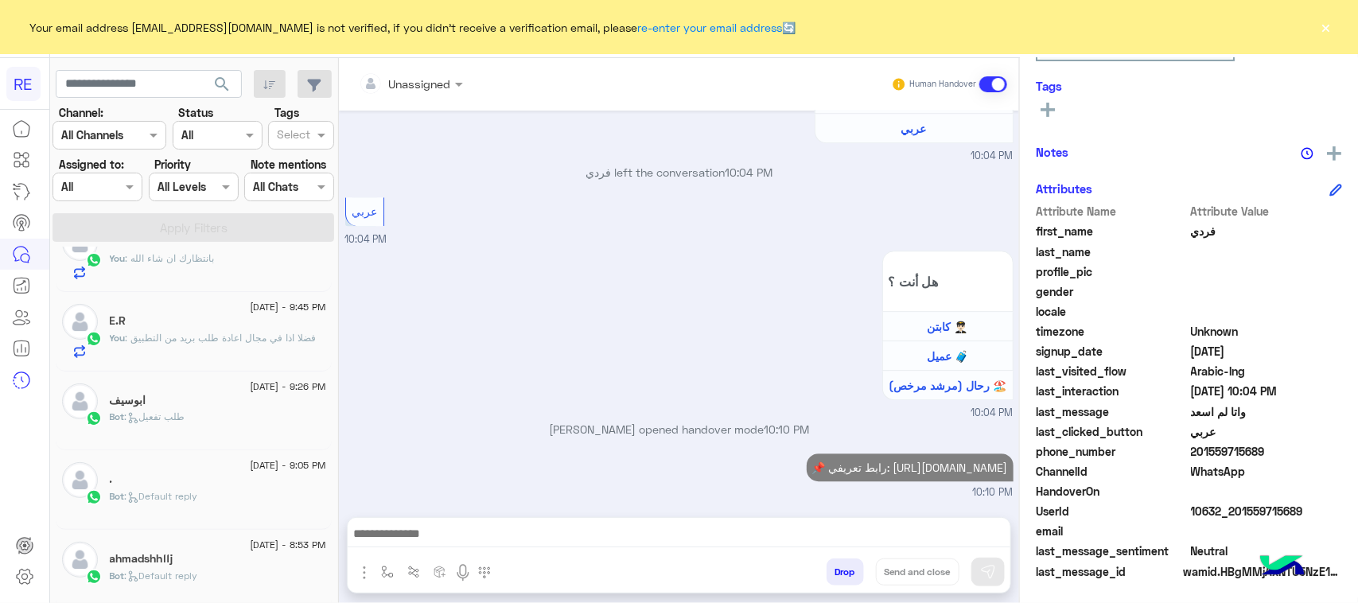
click at [154, 418] on span ": طلب تفعيل" at bounding box center [155, 416] width 60 height 12
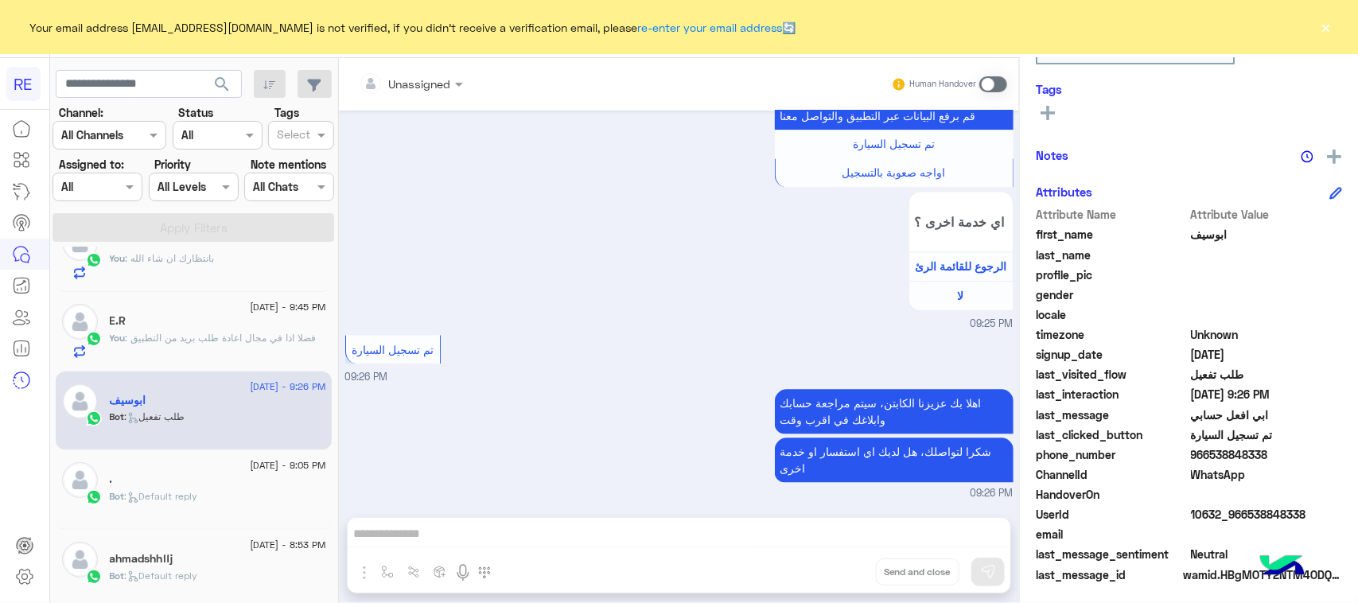
scroll to position [252, 0]
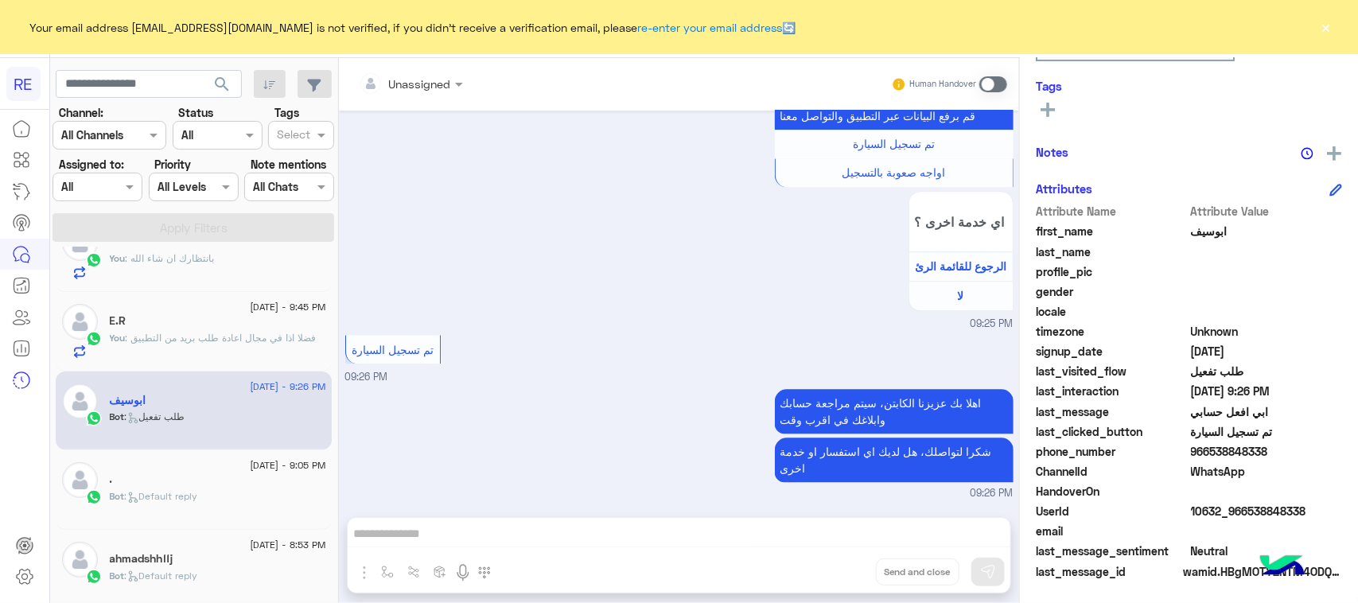
click at [998, 80] on span at bounding box center [993, 84] width 28 height 16
click at [725, 535] on div "Unassigned Human Handover [DATE] مساء الخير 09:24 PM [PERSON_NAME]، نأمل منك تو…" at bounding box center [679, 333] width 680 height 551
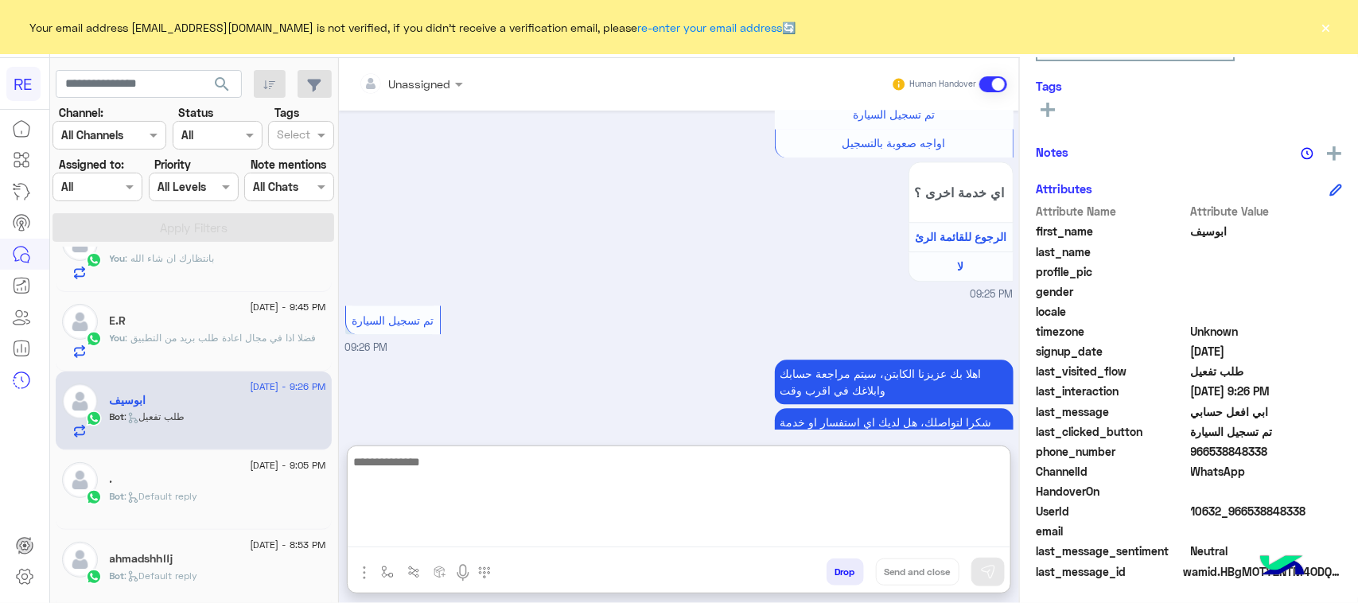
paste textarea "**********"
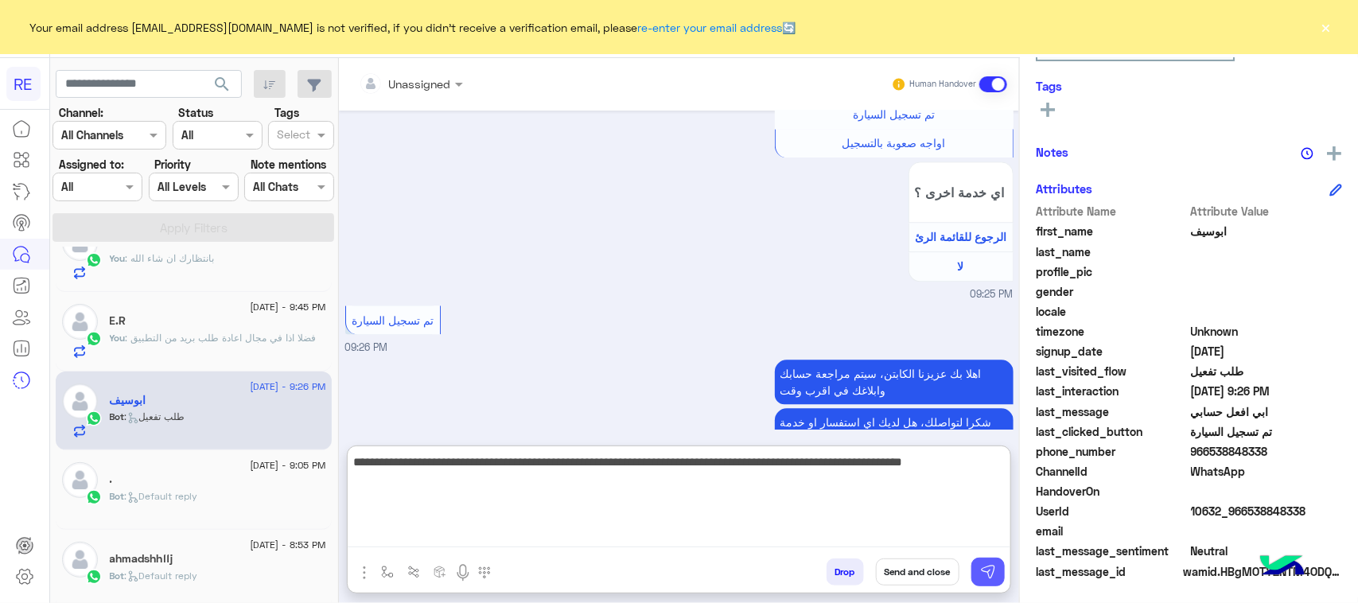
type textarea "**********"
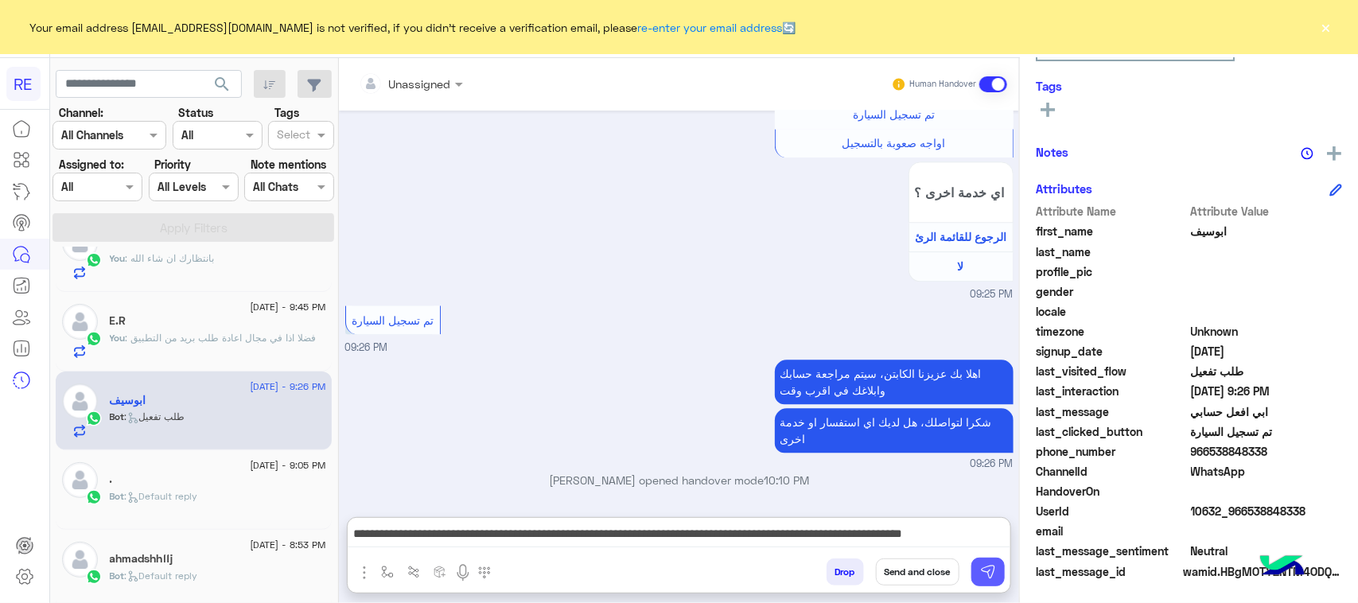
click at [987, 583] on button at bounding box center [987, 572] width 33 height 29
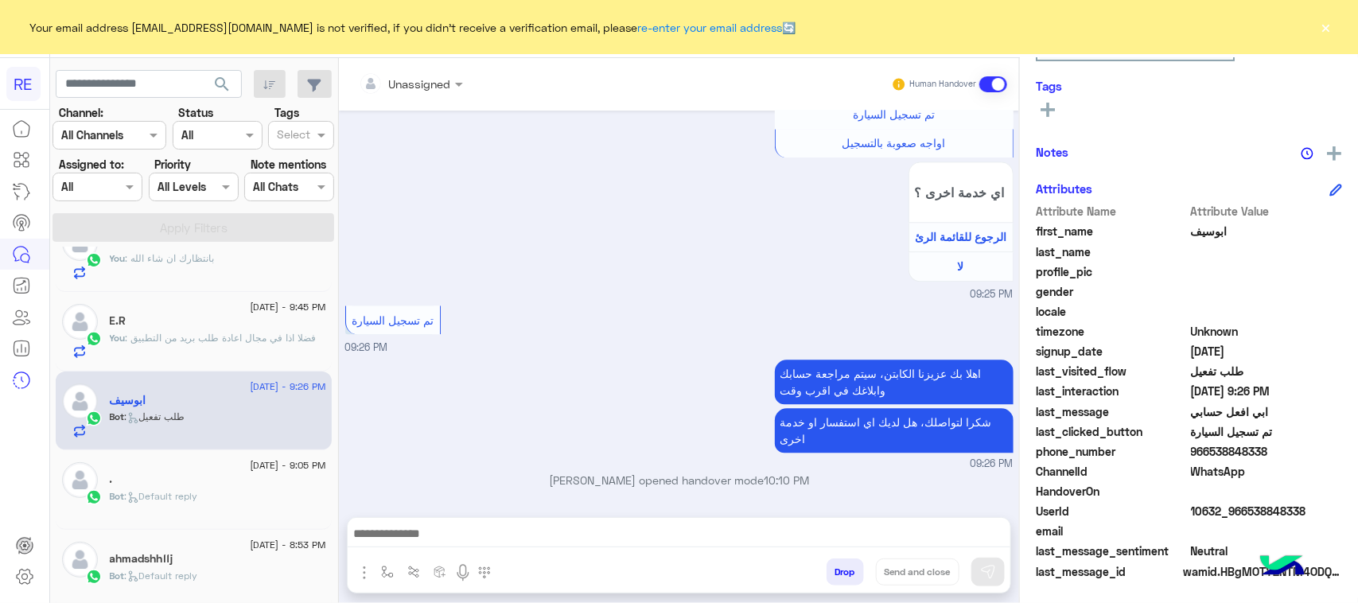
scroll to position [1827, 0]
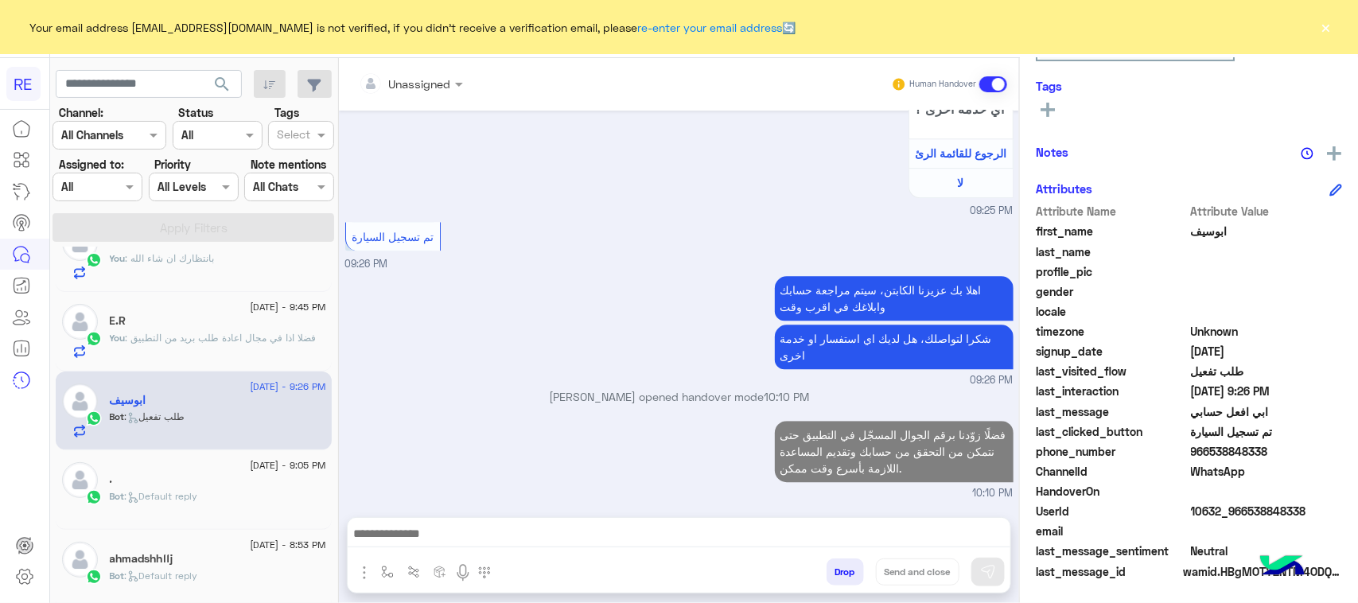
click at [185, 490] on p "Bot : Default reply" at bounding box center [154, 496] width 88 height 14
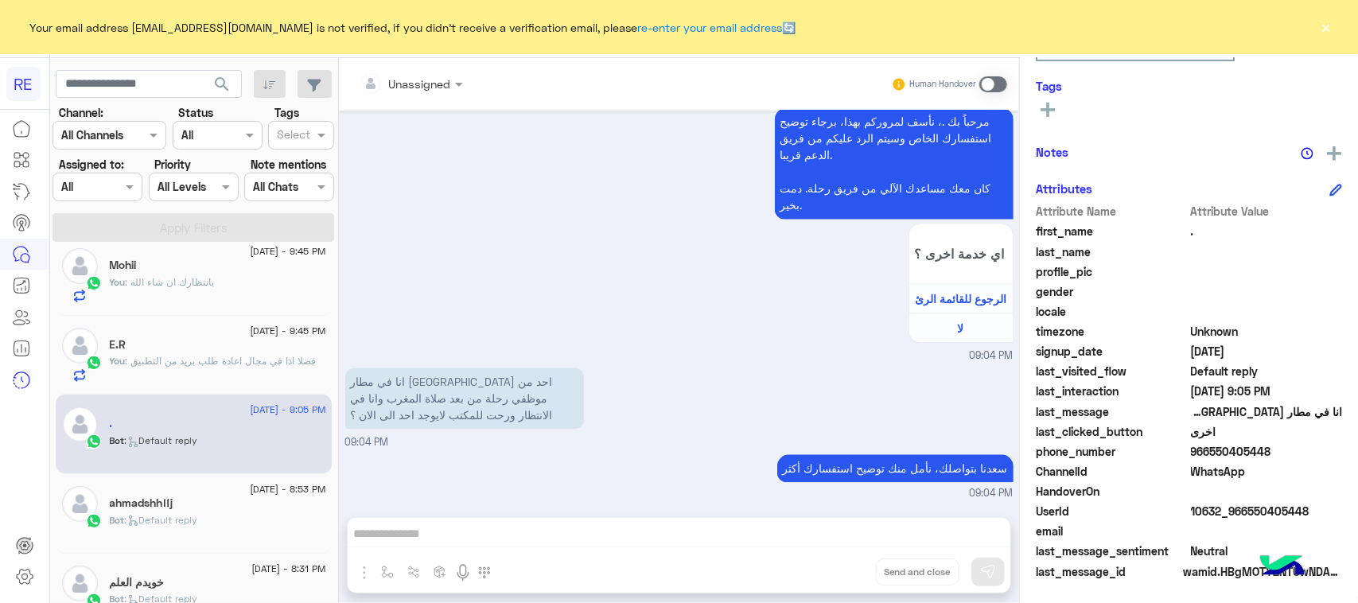
scroll to position [298, 0]
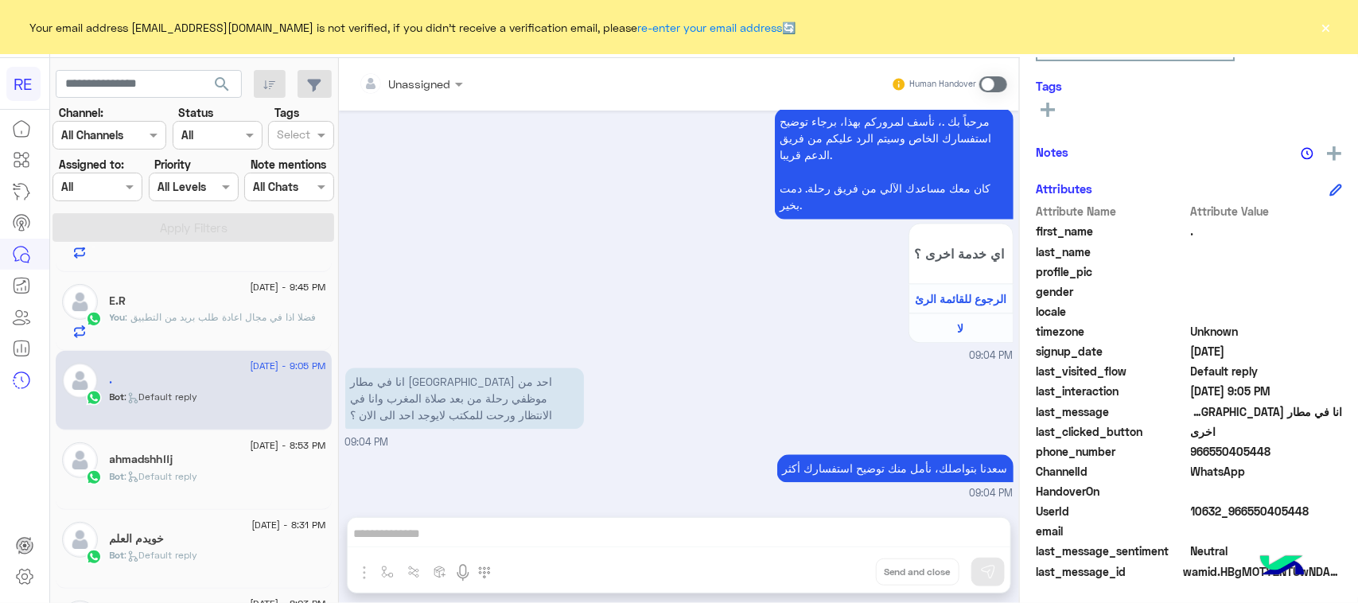
click at [251, 454] on div "ahmadshhffj" at bounding box center [218, 461] width 216 height 17
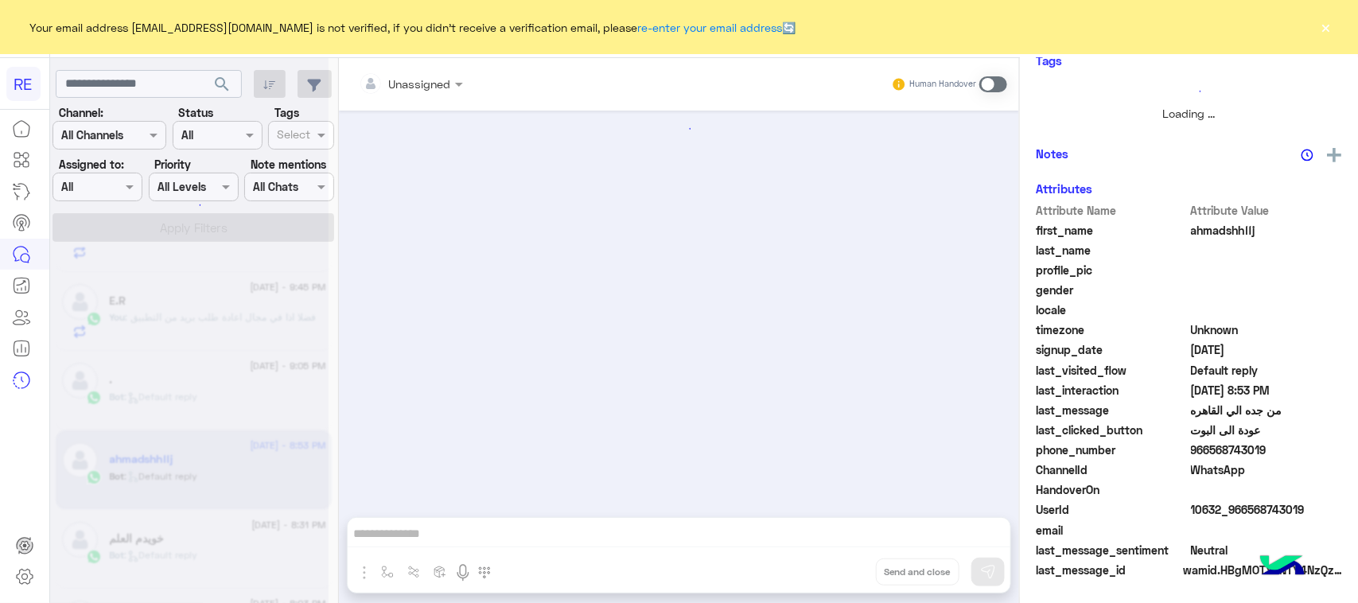
scroll to position [249, 0]
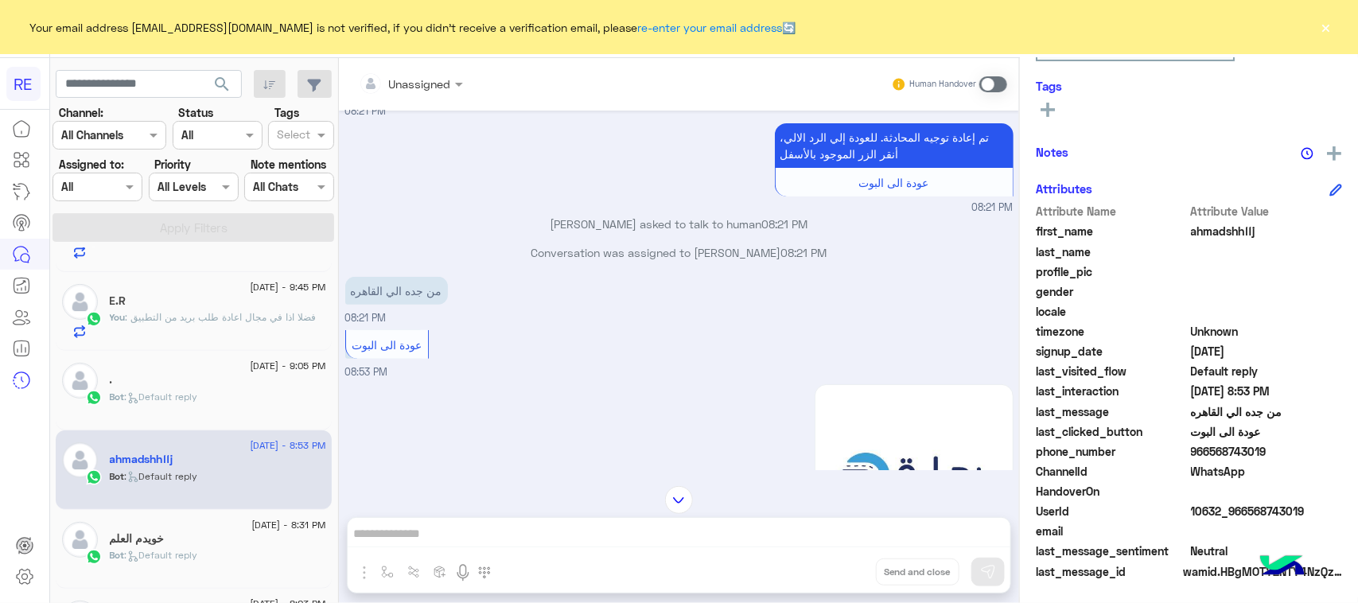
click at [140, 546] on h5 "خويدم العلم" at bounding box center [137, 539] width 55 height 14
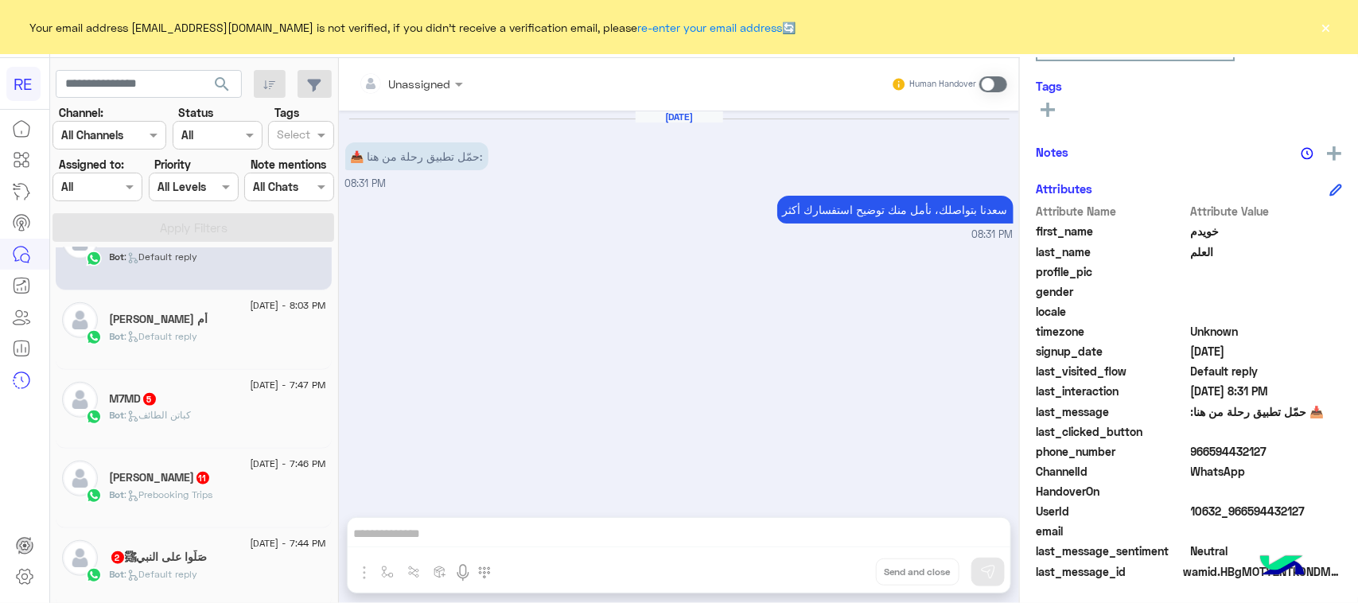
click at [231, 429] on div "Bot : كباتن الطائف" at bounding box center [218, 422] width 216 height 28
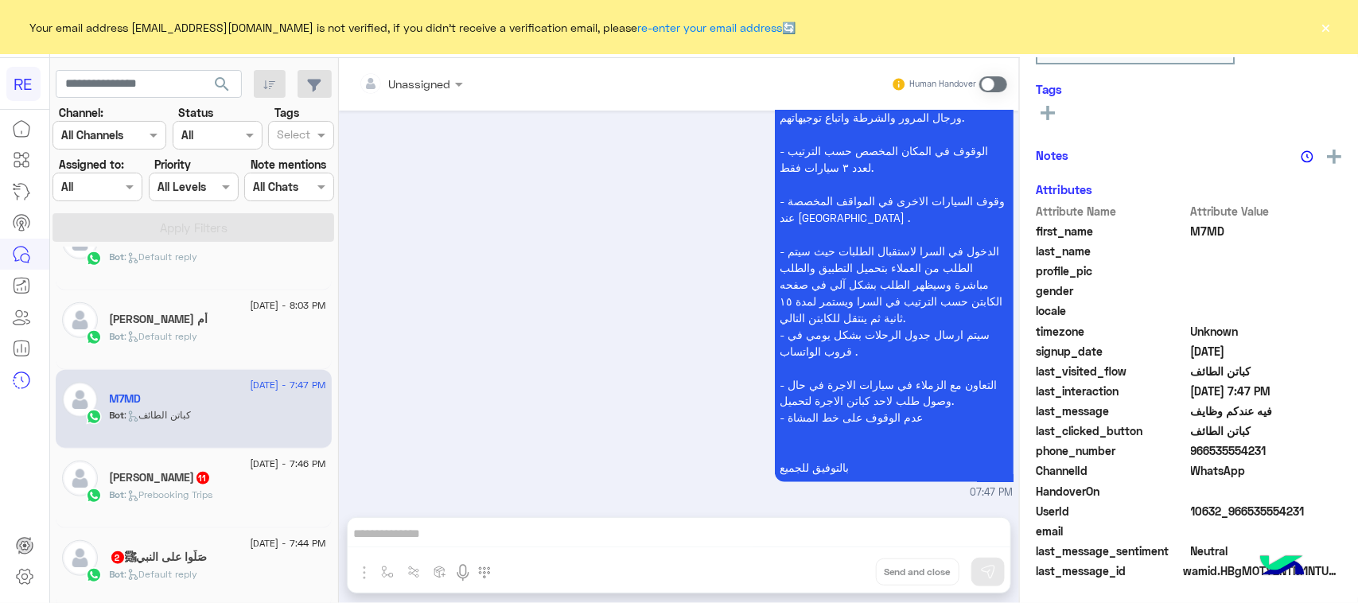
click at [985, 80] on span at bounding box center [993, 84] width 28 height 16
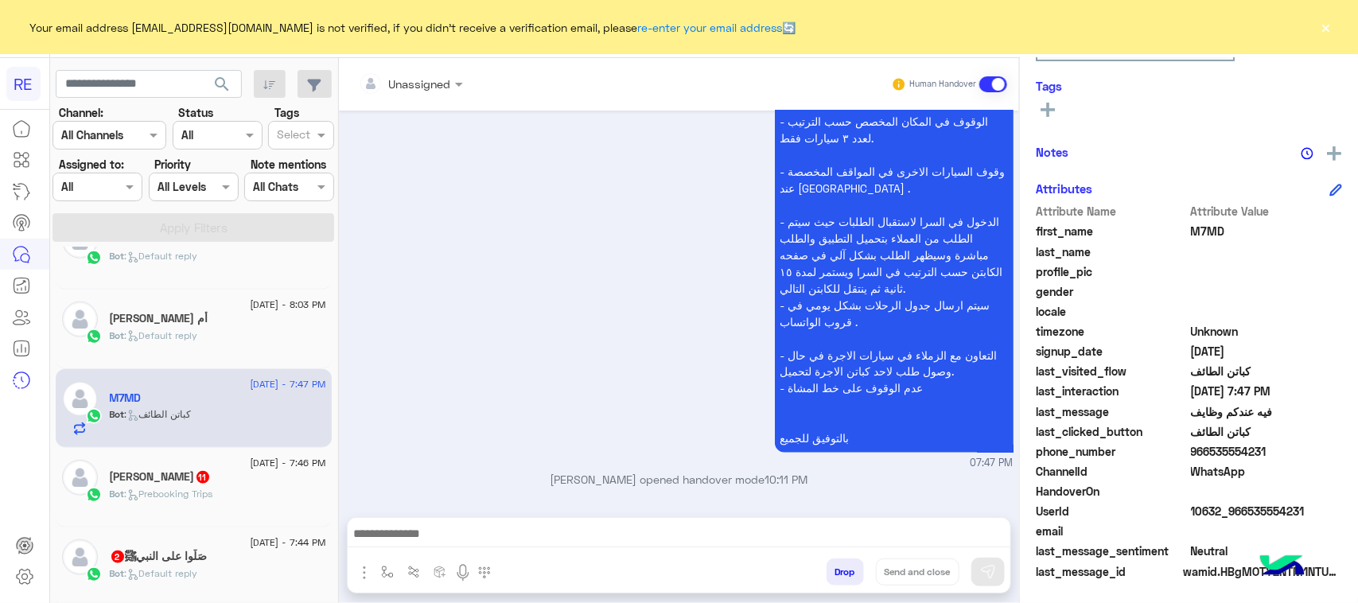
click at [235, 496] on div "Bot : Prebooking Trips" at bounding box center [218, 501] width 216 height 28
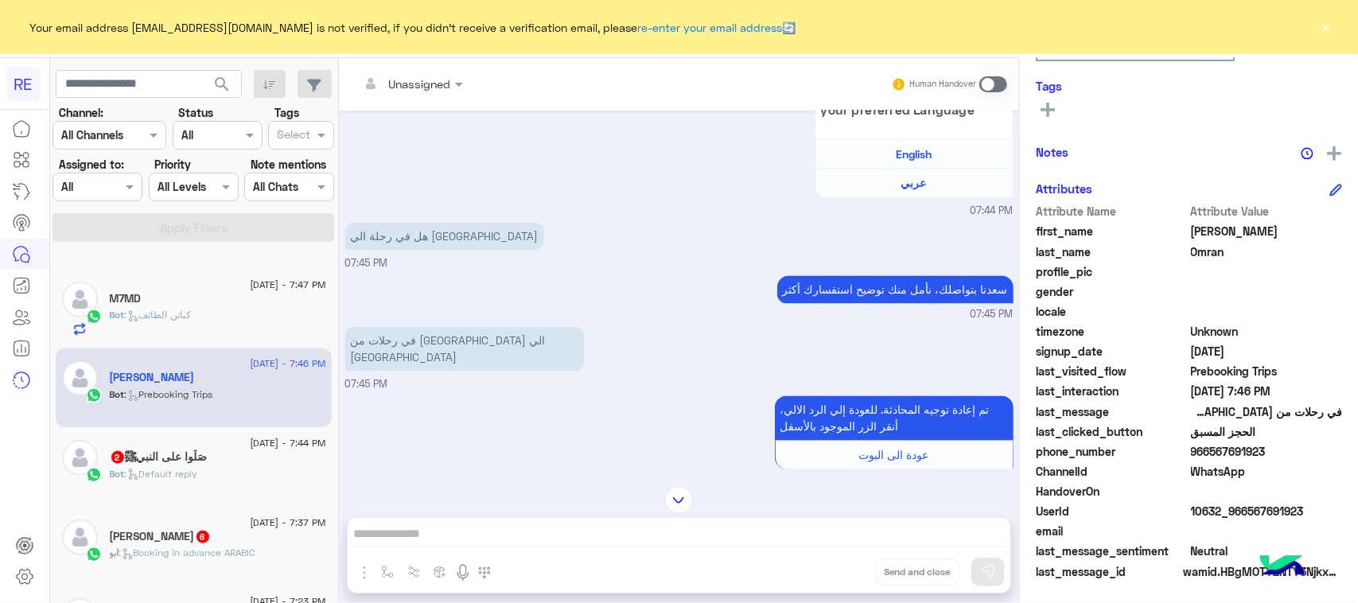
click at [243, 466] on div "صَلُّوا على النبيﷺ 2" at bounding box center [218, 458] width 216 height 17
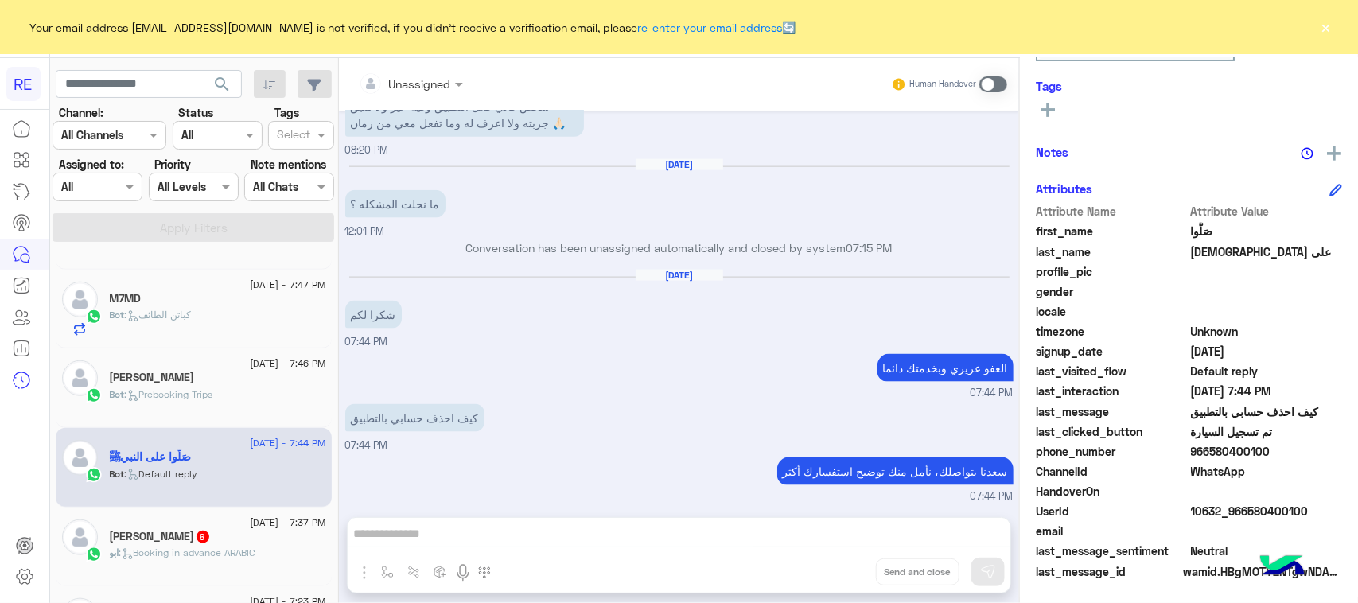
click at [286, 538] on div "[PERSON_NAME] 6" at bounding box center [218, 538] width 216 height 17
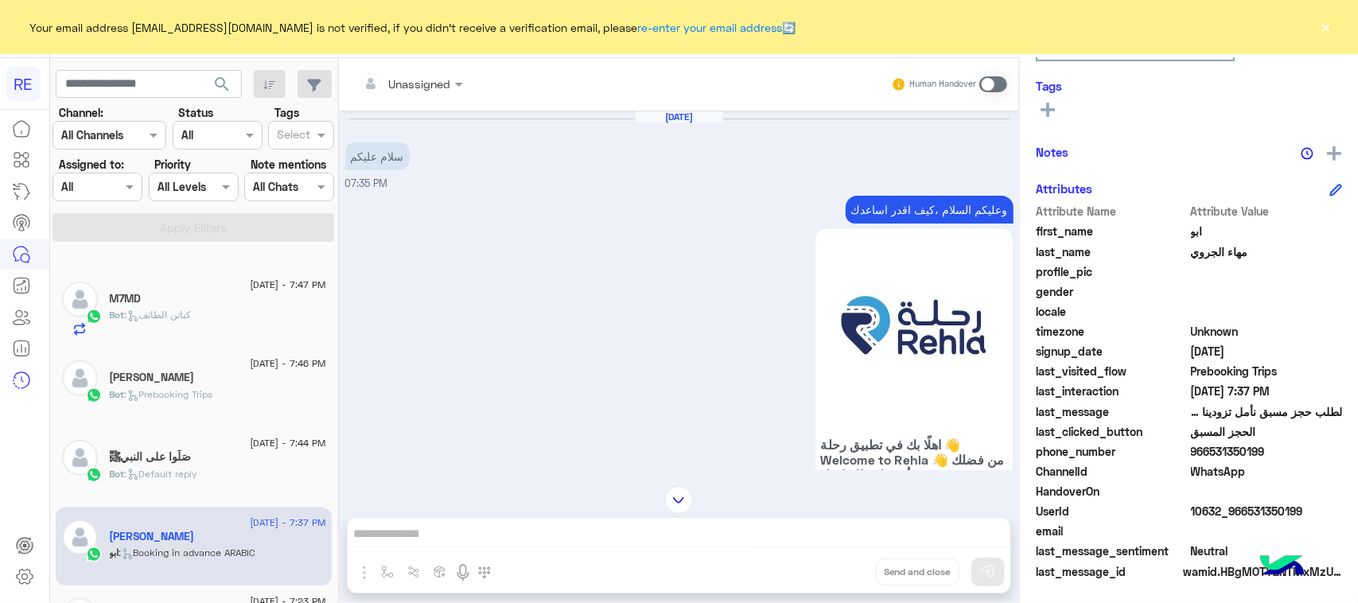
click at [857, 207] on p "وعليكم السلام ،كيف اقدر اساعدك" at bounding box center [929, 210] width 168 height 28
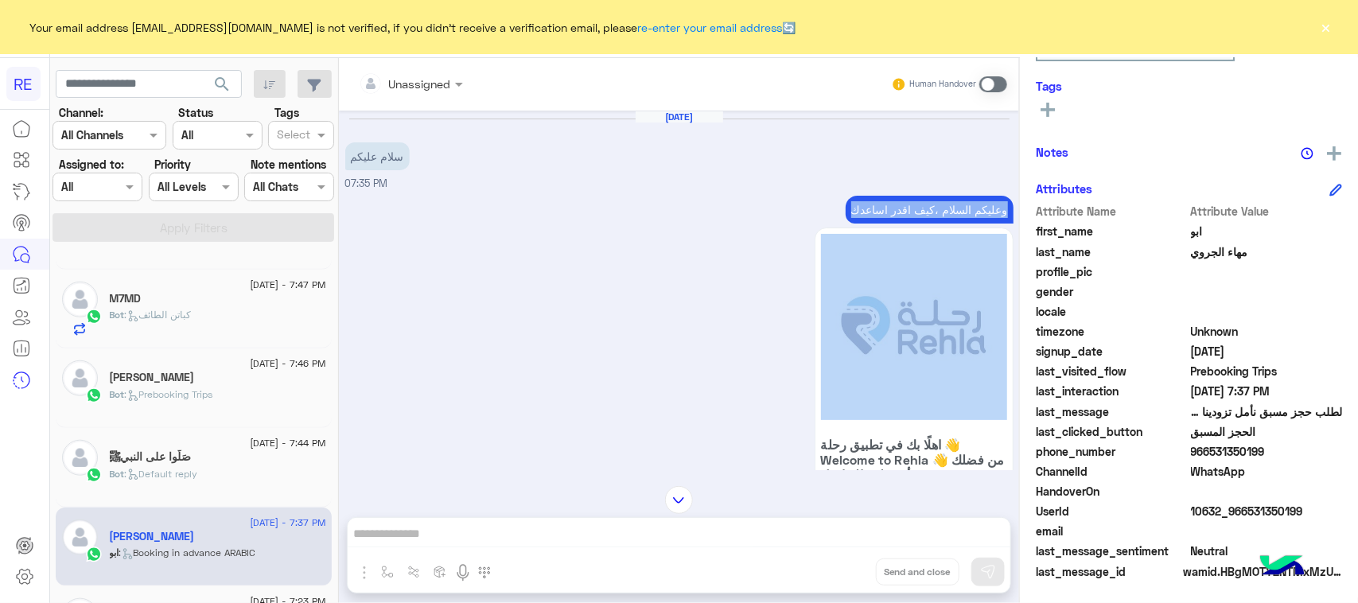
click at [857, 207] on p "وعليكم السلام ،كيف اقدر اساعدك" at bounding box center [929, 210] width 168 height 28
drag, startPoint x: 856, startPoint y: 208, endPoint x: 740, endPoint y: 263, distance: 127.7
click at [740, 263] on div "وعليكم السلام ،كيف اقدر اساعدك اهلًا بك في تطبيق رحلة 👋 Welcome to [GEOGRAPHIC_…" at bounding box center [679, 396] width 668 height 408
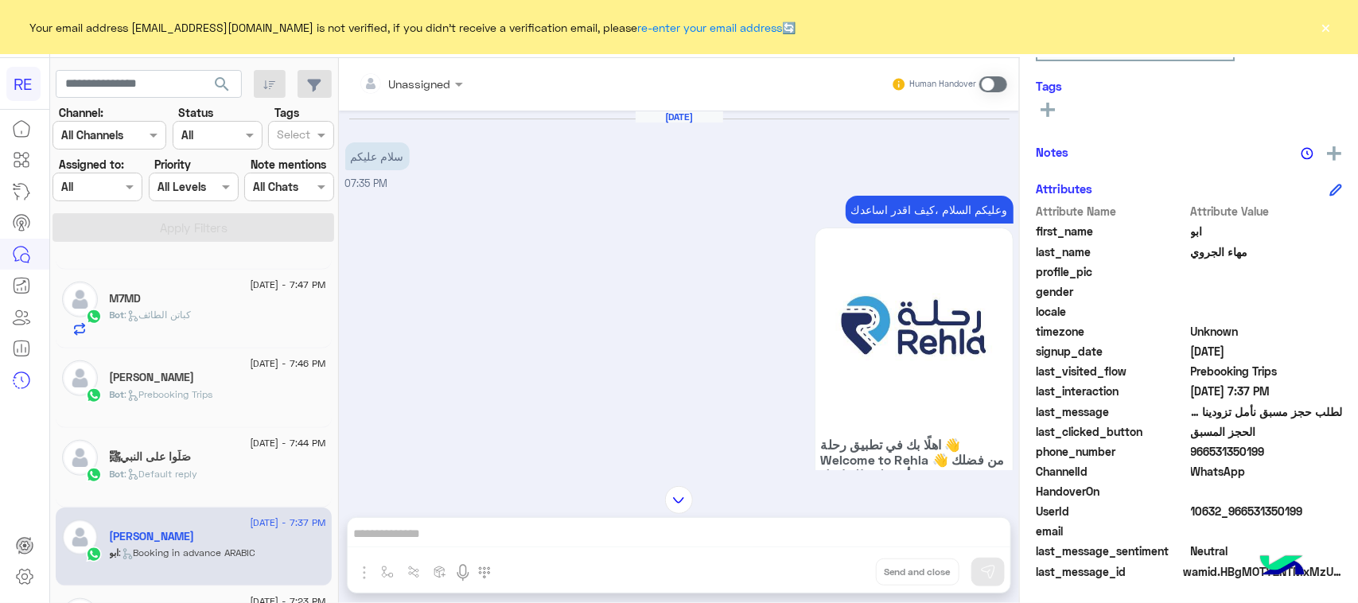
click at [995, 84] on span at bounding box center [993, 84] width 28 height 16
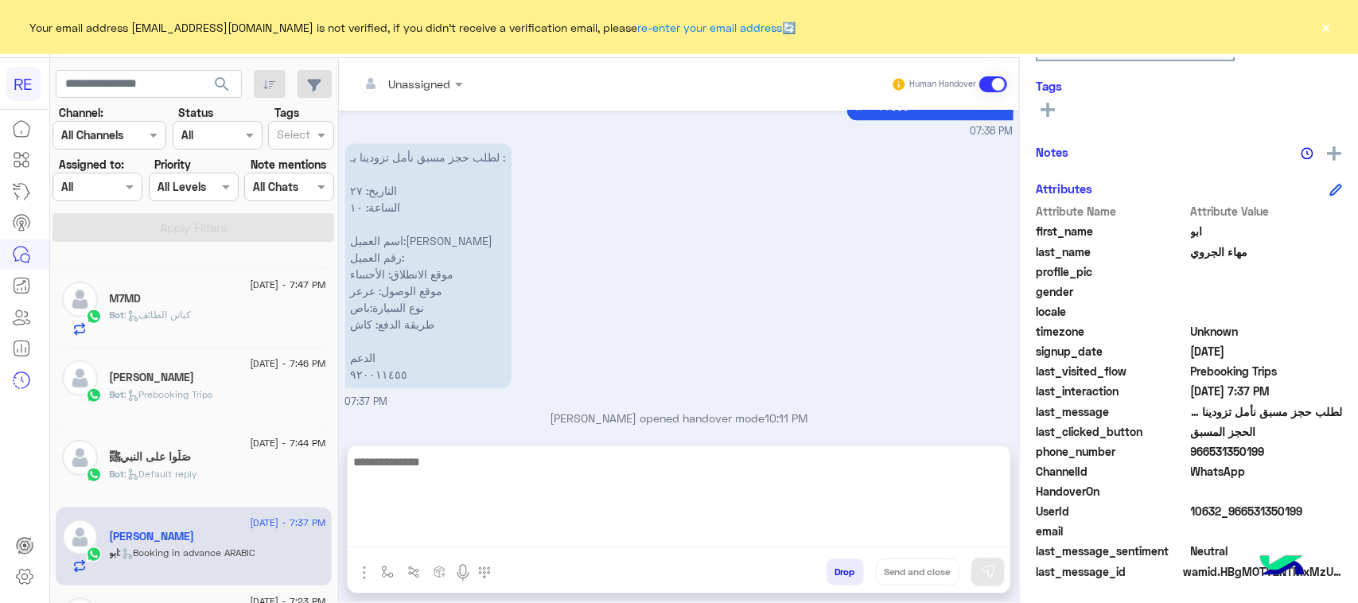
click at [476, 538] on textarea at bounding box center [679, 499] width 663 height 95
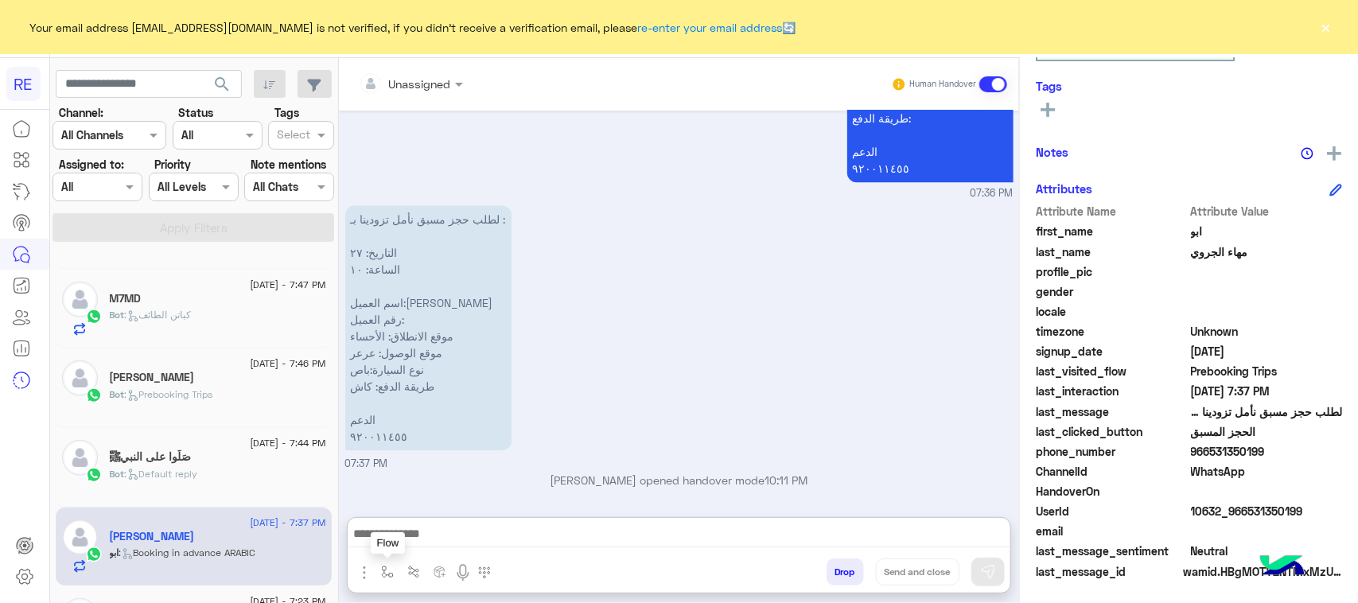
click at [383, 574] on img "button" at bounding box center [387, 571] width 13 height 13
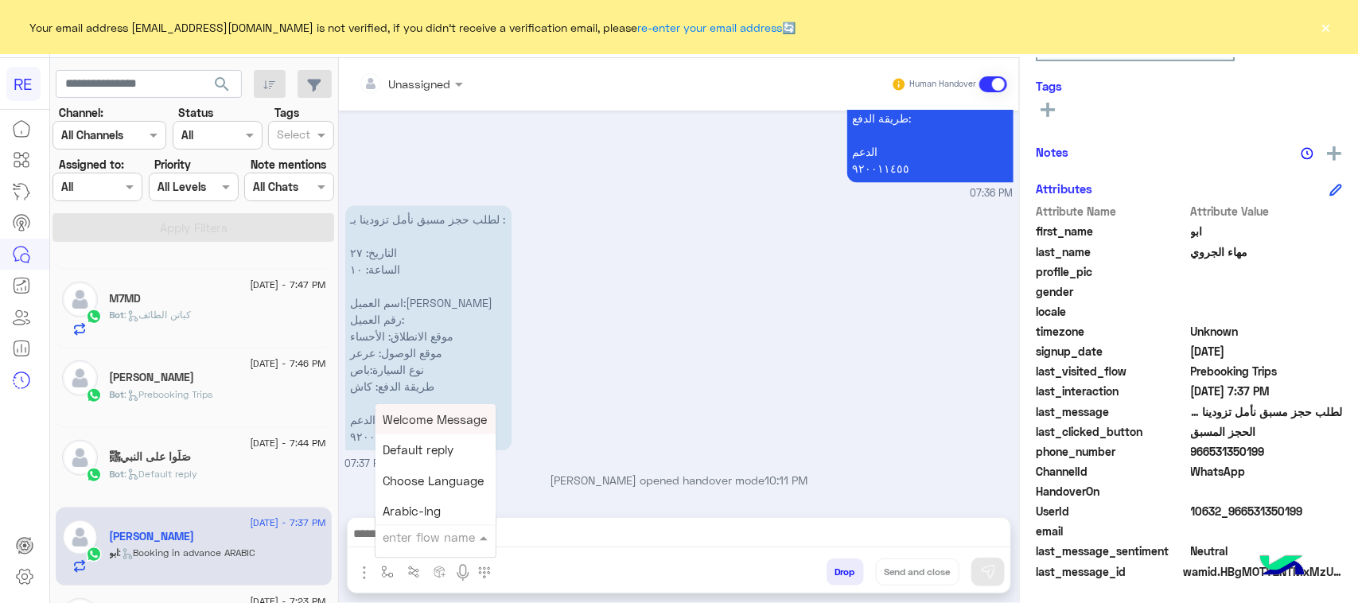
click at [432, 534] on input "text" at bounding box center [415, 537] width 65 height 18
type input "**"
click at [469, 418] on span "طريقة الحجز المسبق" at bounding box center [437, 419] width 108 height 14
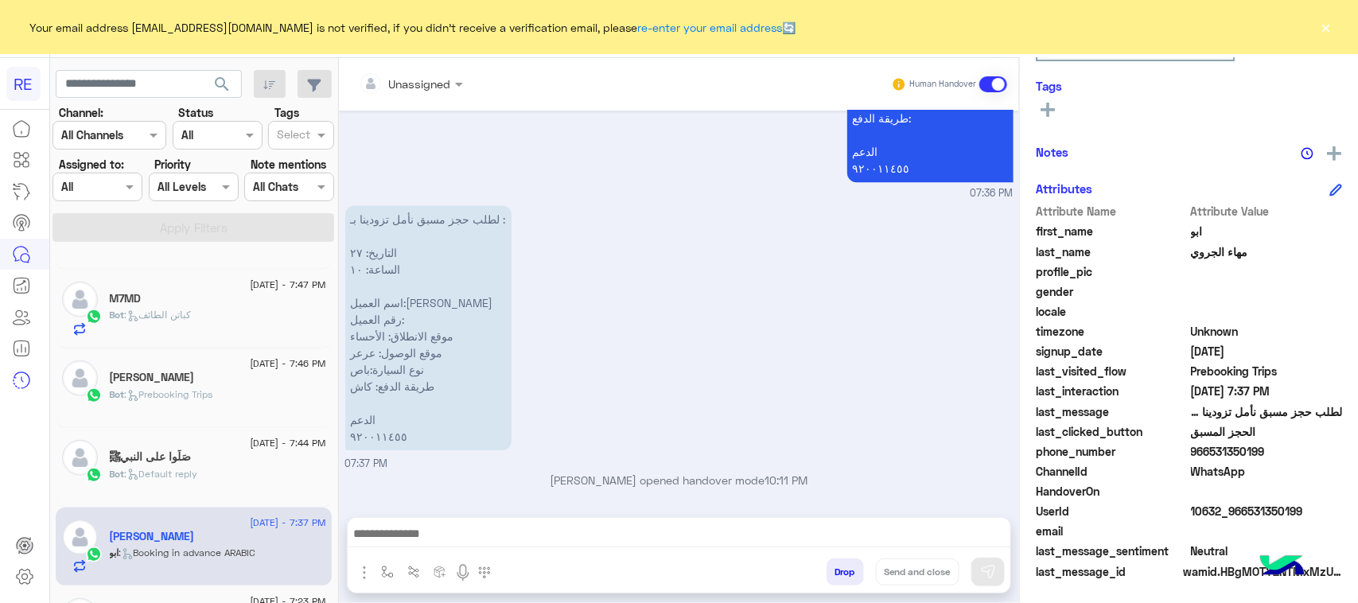
type textarea "**********"
click at [984, 570] on img at bounding box center [988, 572] width 16 height 16
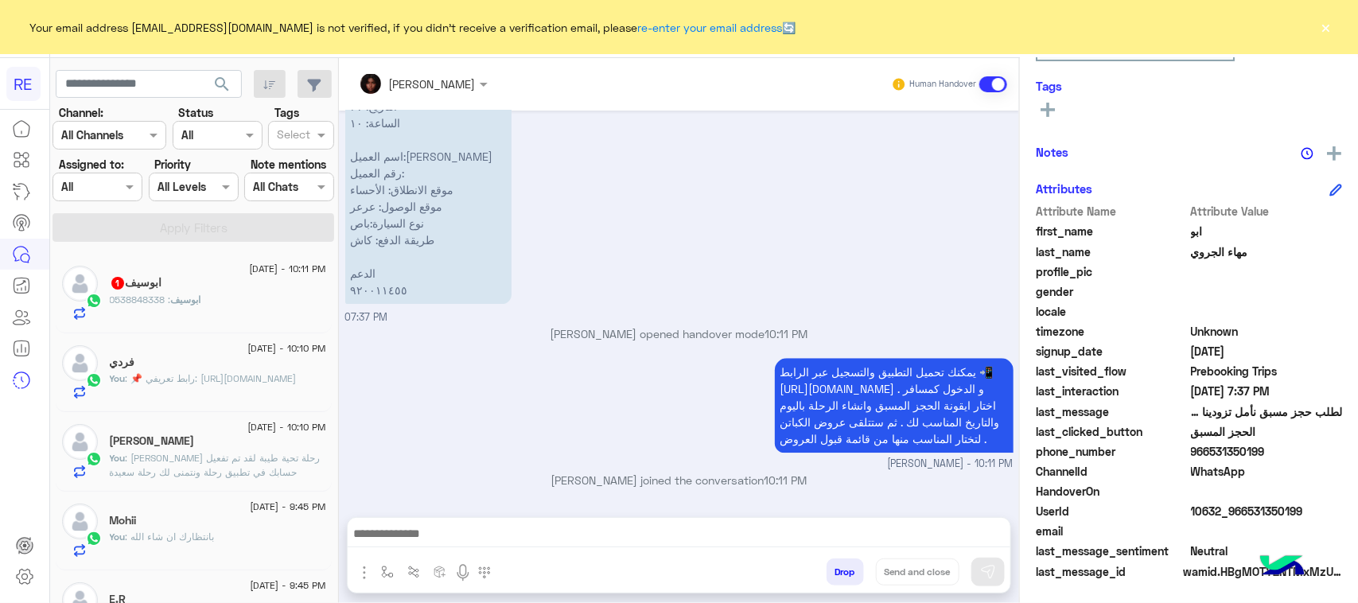
click at [201, 310] on div "ابوسيف : 0538848338" at bounding box center [218, 307] width 216 height 28
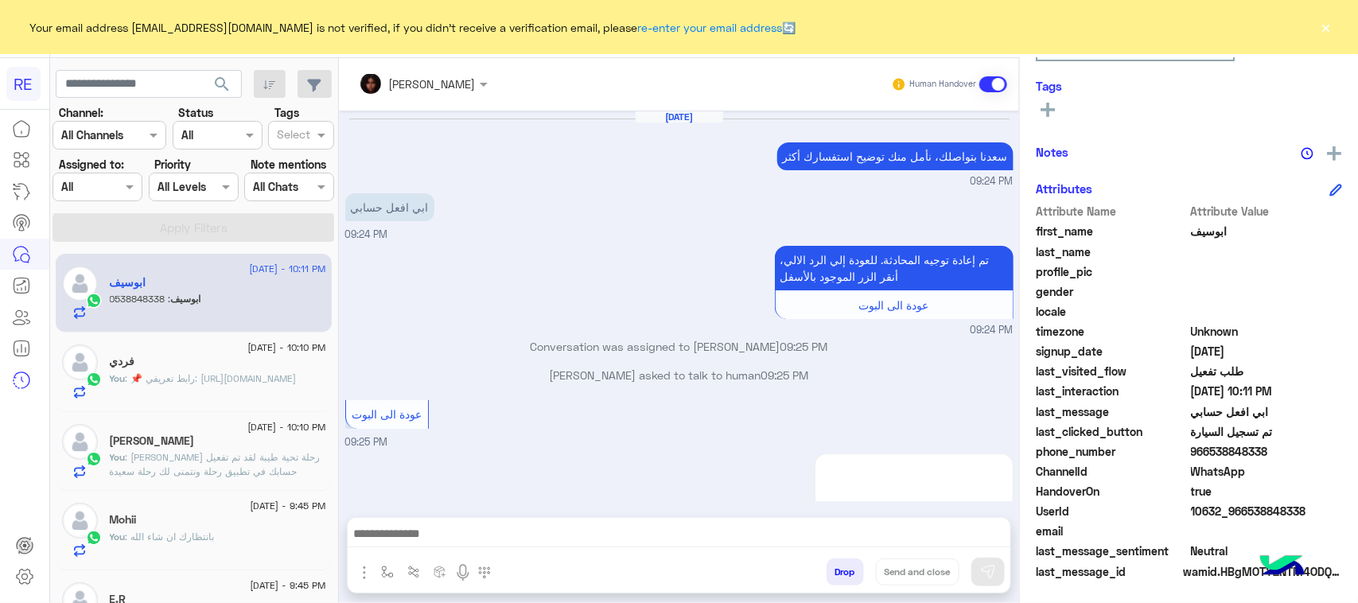
scroll to position [1857, 0]
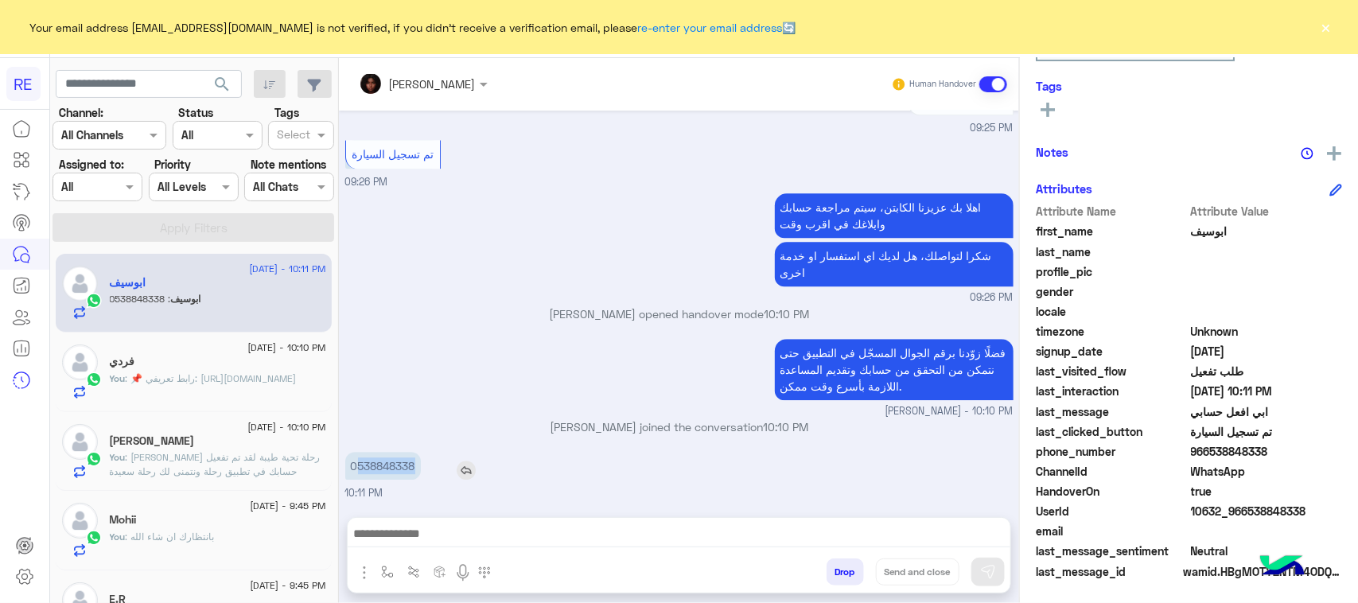
drag, startPoint x: 359, startPoint y: 465, endPoint x: 419, endPoint y: 469, distance: 59.8
click at [419, 469] on p "0538848338" at bounding box center [383, 466] width 76 height 28
copy p "538848338"
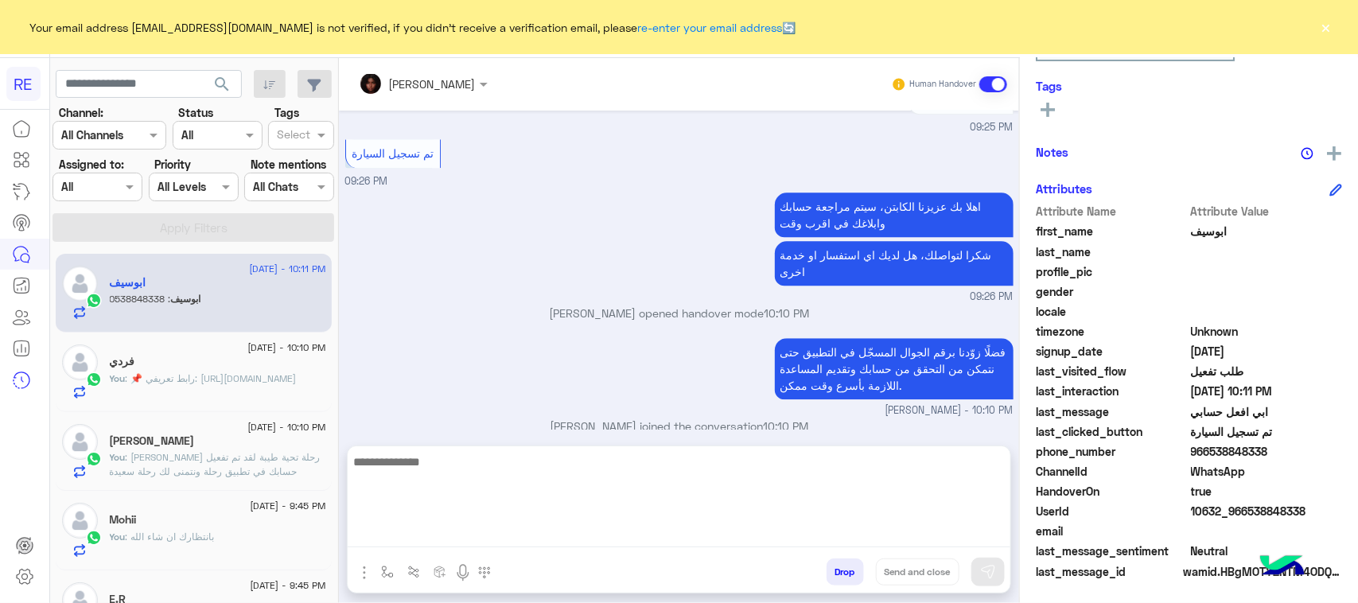
click at [640, 530] on textarea at bounding box center [679, 499] width 663 height 95
paste textarea "**********"
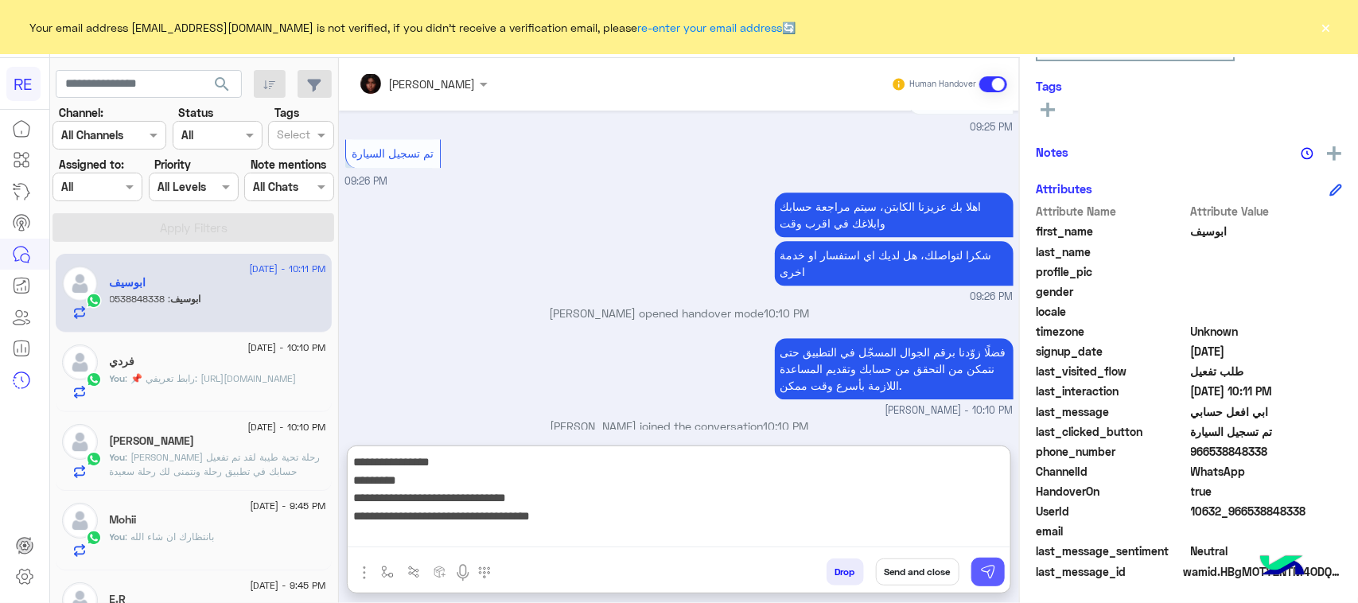
type textarea "**********"
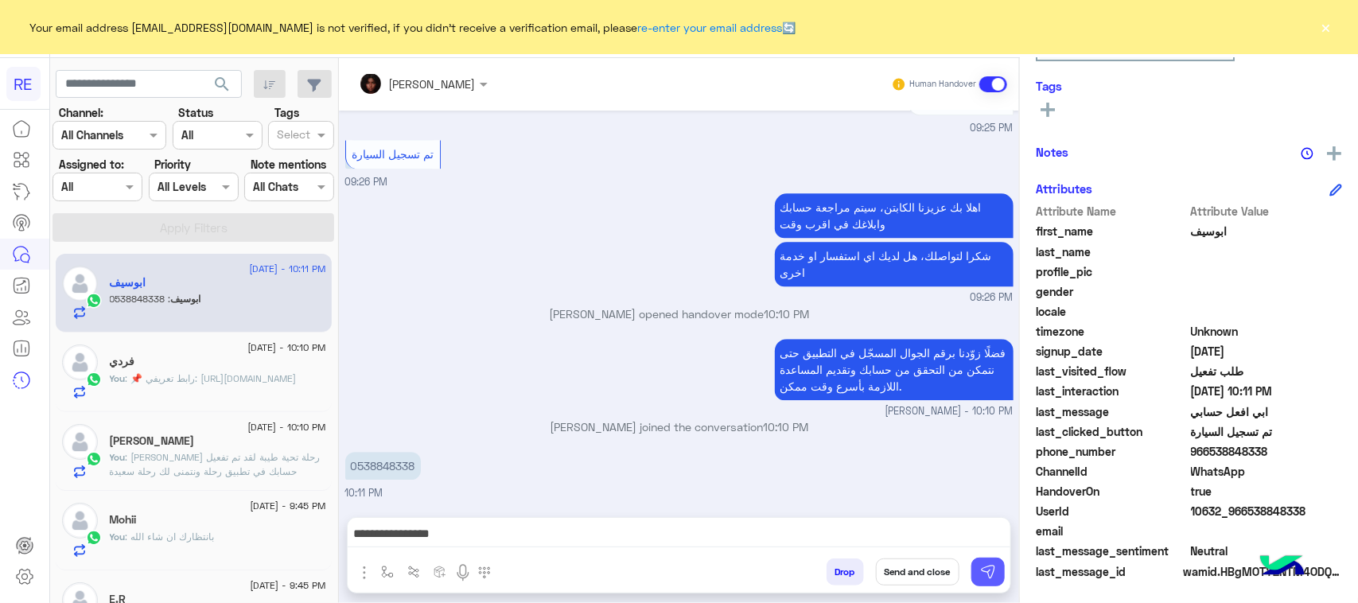
click at [992, 564] on img at bounding box center [988, 572] width 16 height 16
